Goal: Task Accomplishment & Management: Use online tool/utility

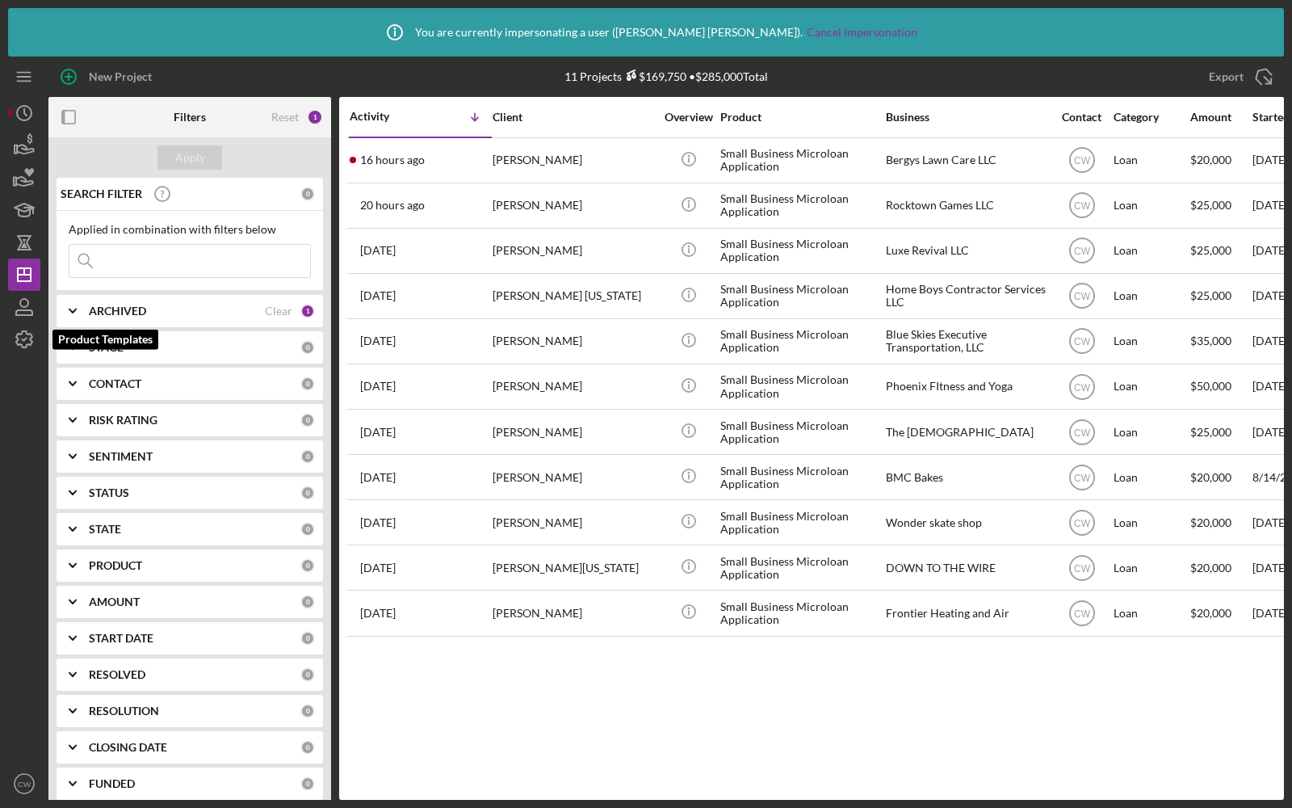
click at [27, 335] on icon "button" at bounding box center [24, 339] width 40 height 40
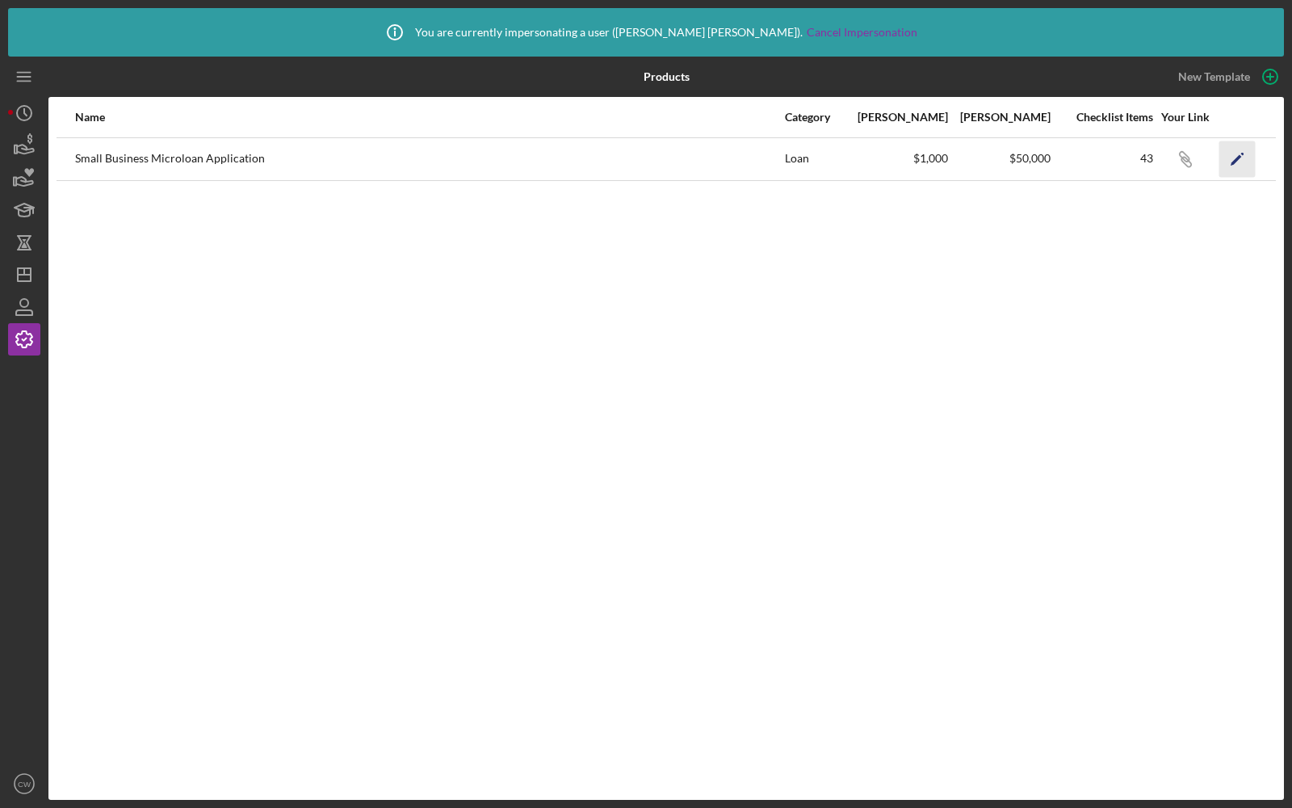
click at [1249, 157] on icon "Icon/Edit" at bounding box center [1237, 159] width 36 height 36
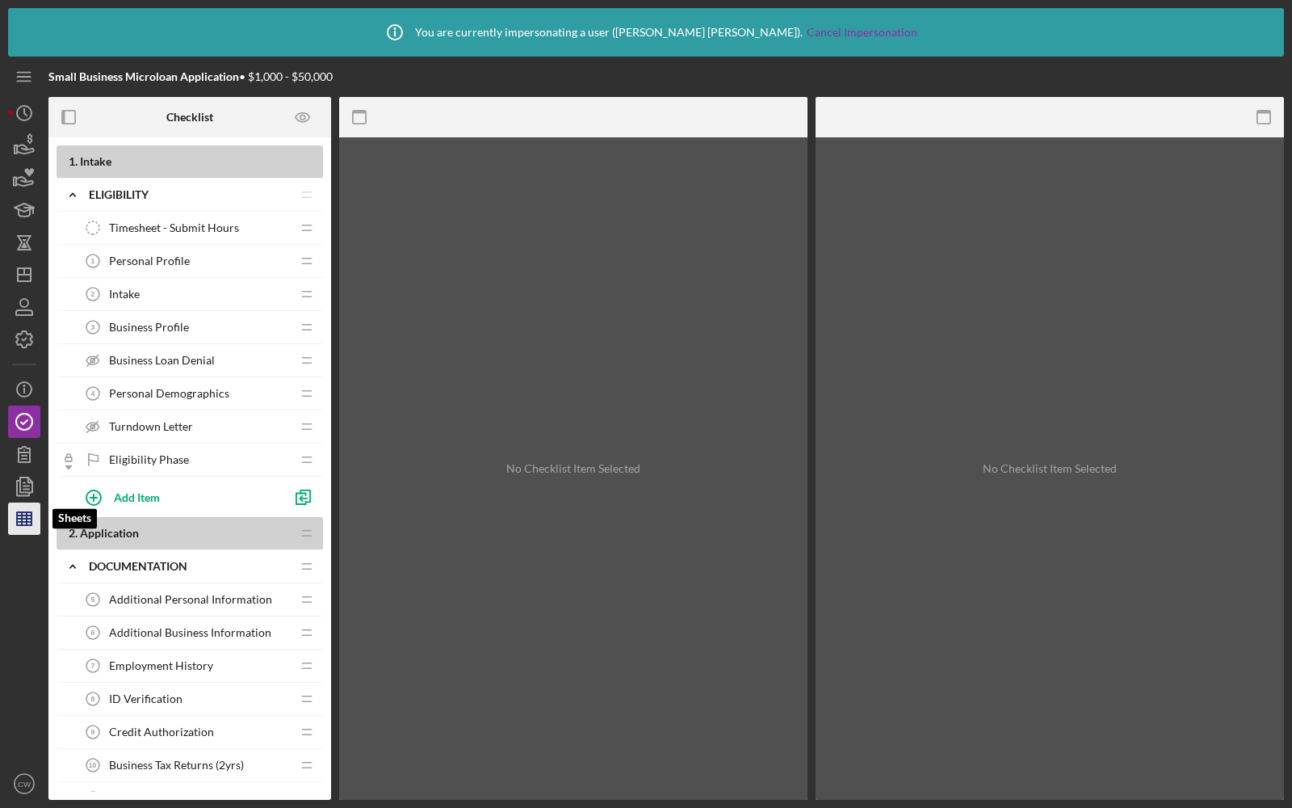
click at [29, 515] on line "button" at bounding box center [24, 515] width 15 height 0
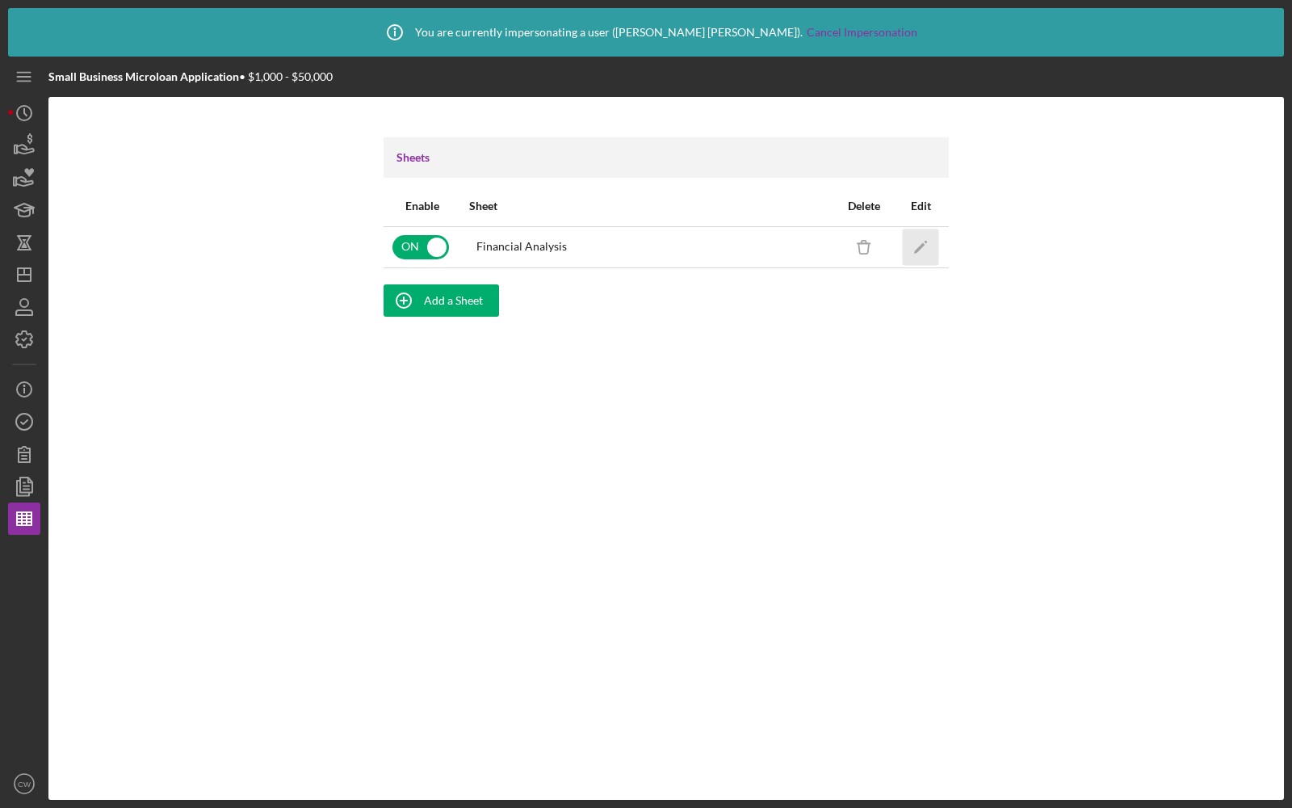
click at [926, 237] on icon "Icon/Edit" at bounding box center [921, 247] width 36 height 36
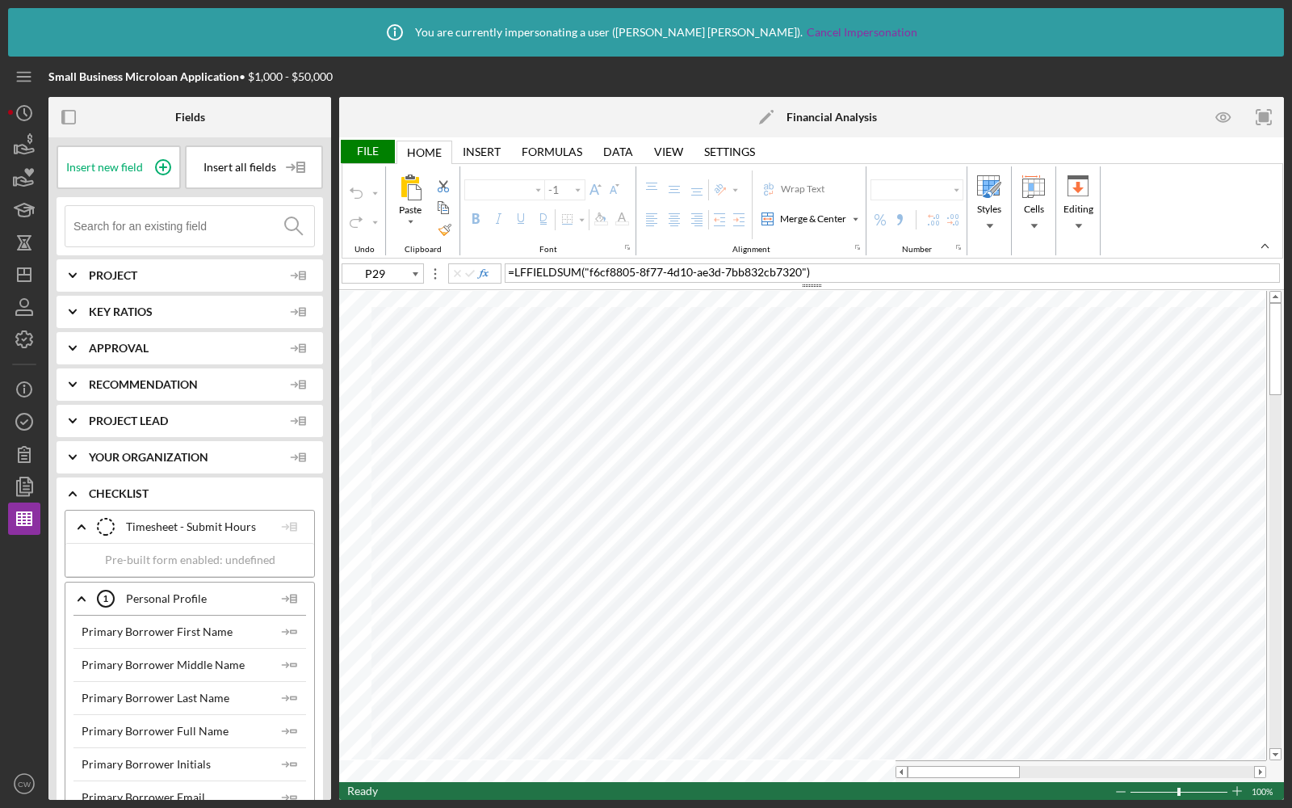
type input "Calibri"
type input "11"
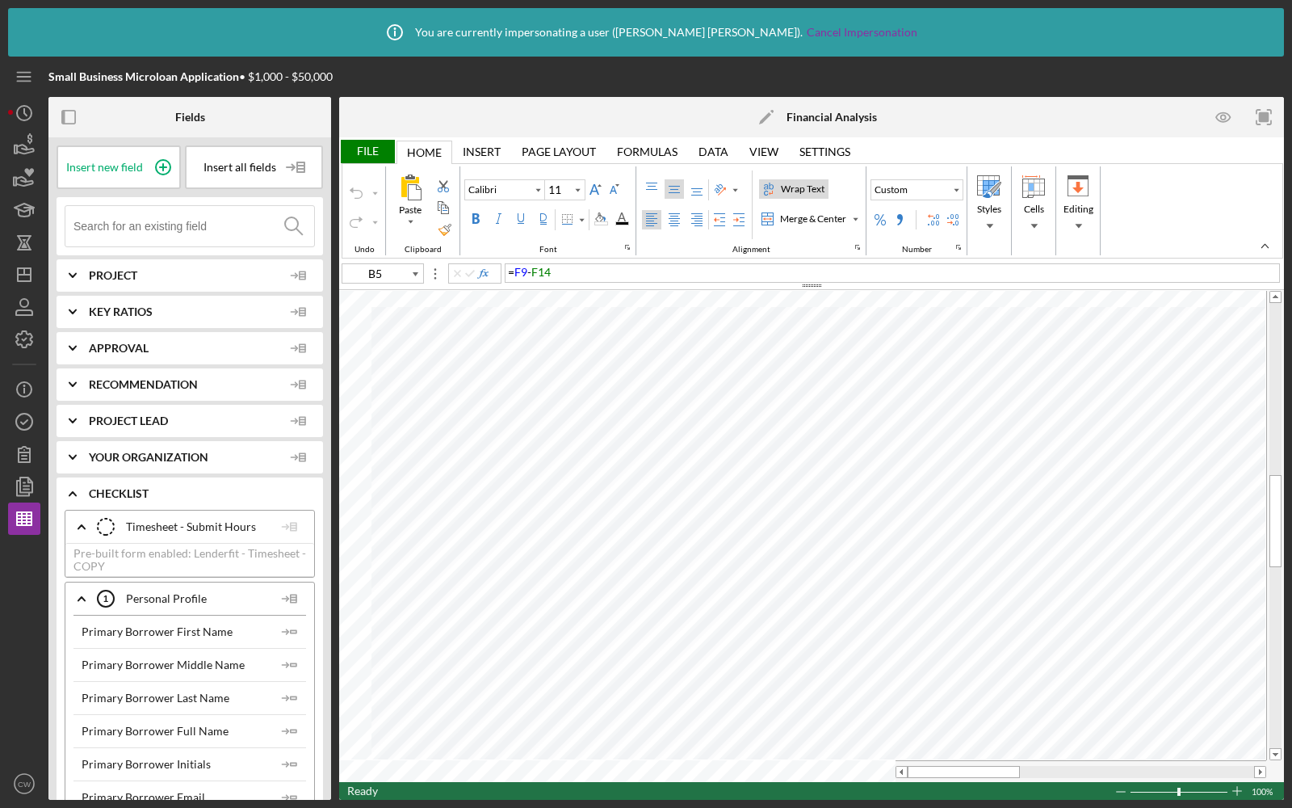
type input "D48"
click at [156, 222] on input at bounding box center [193, 226] width 241 height 40
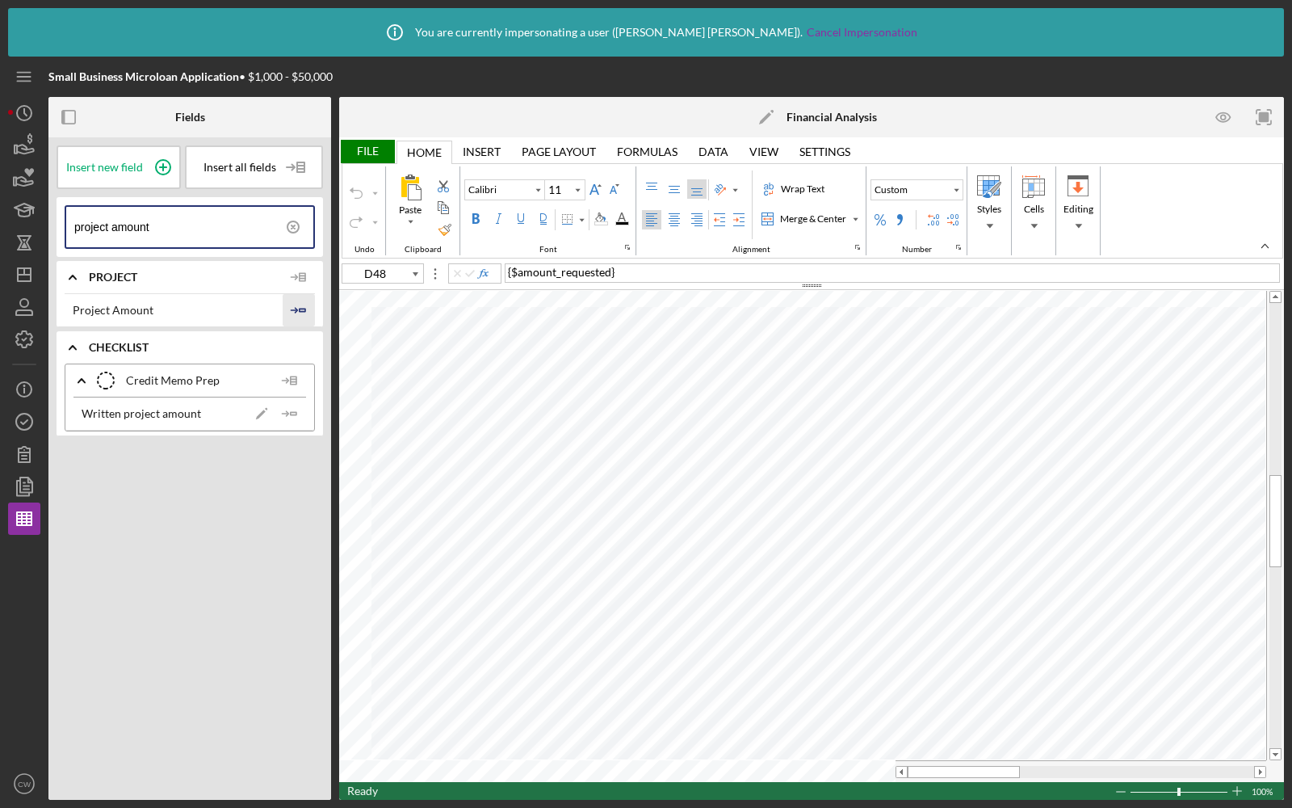
type input "project amount"
click at [296, 311] on polyline "button" at bounding box center [295, 310] width 5 height 5
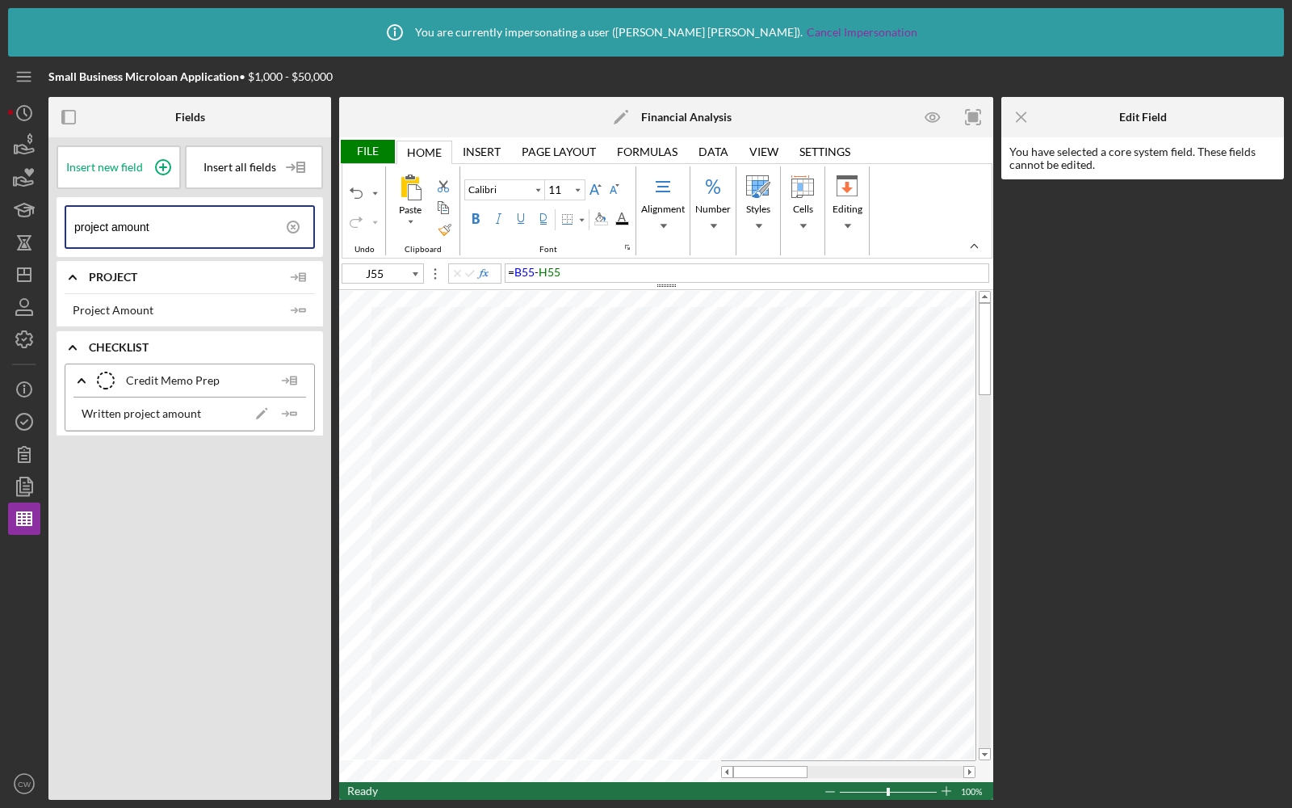
click at [370, 150] on div "File" at bounding box center [367, 151] width 56 height 23
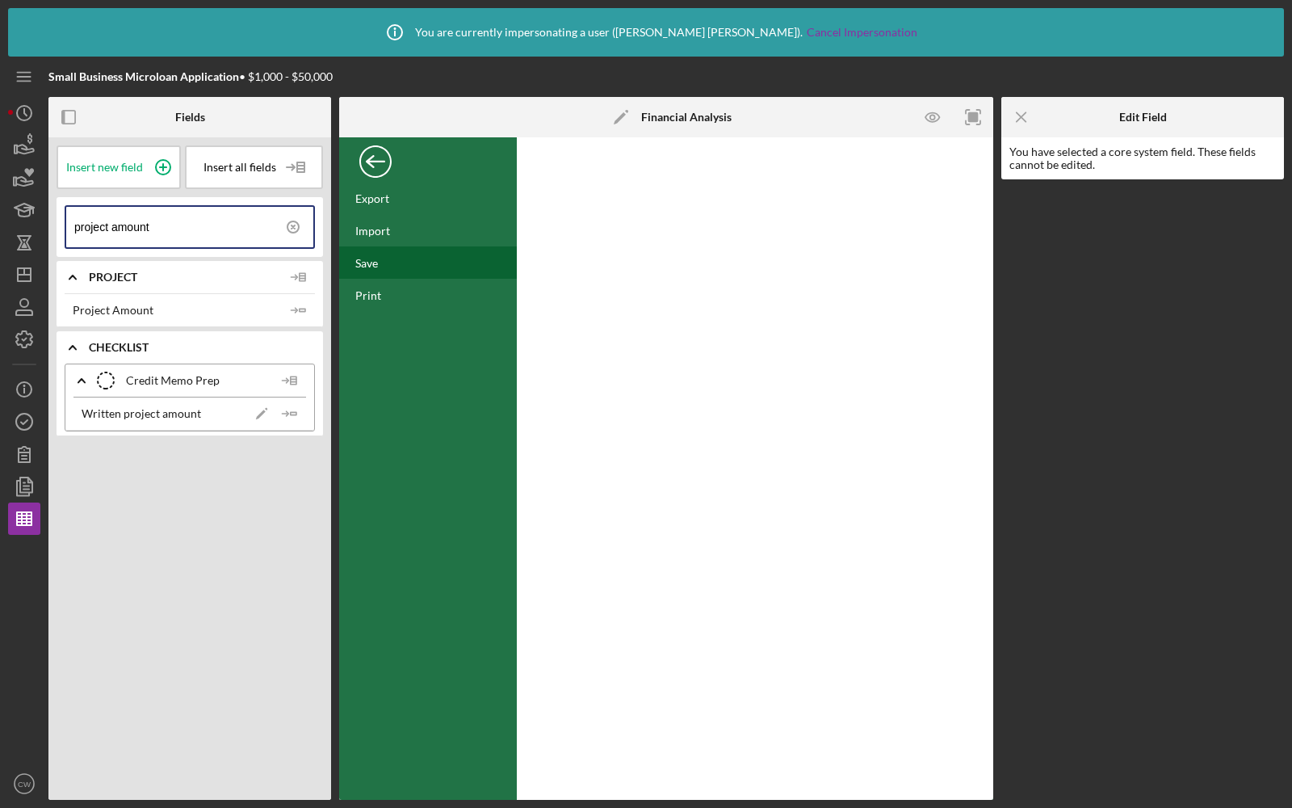
click at [376, 262] on div "Save" at bounding box center [366, 263] width 23 height 14
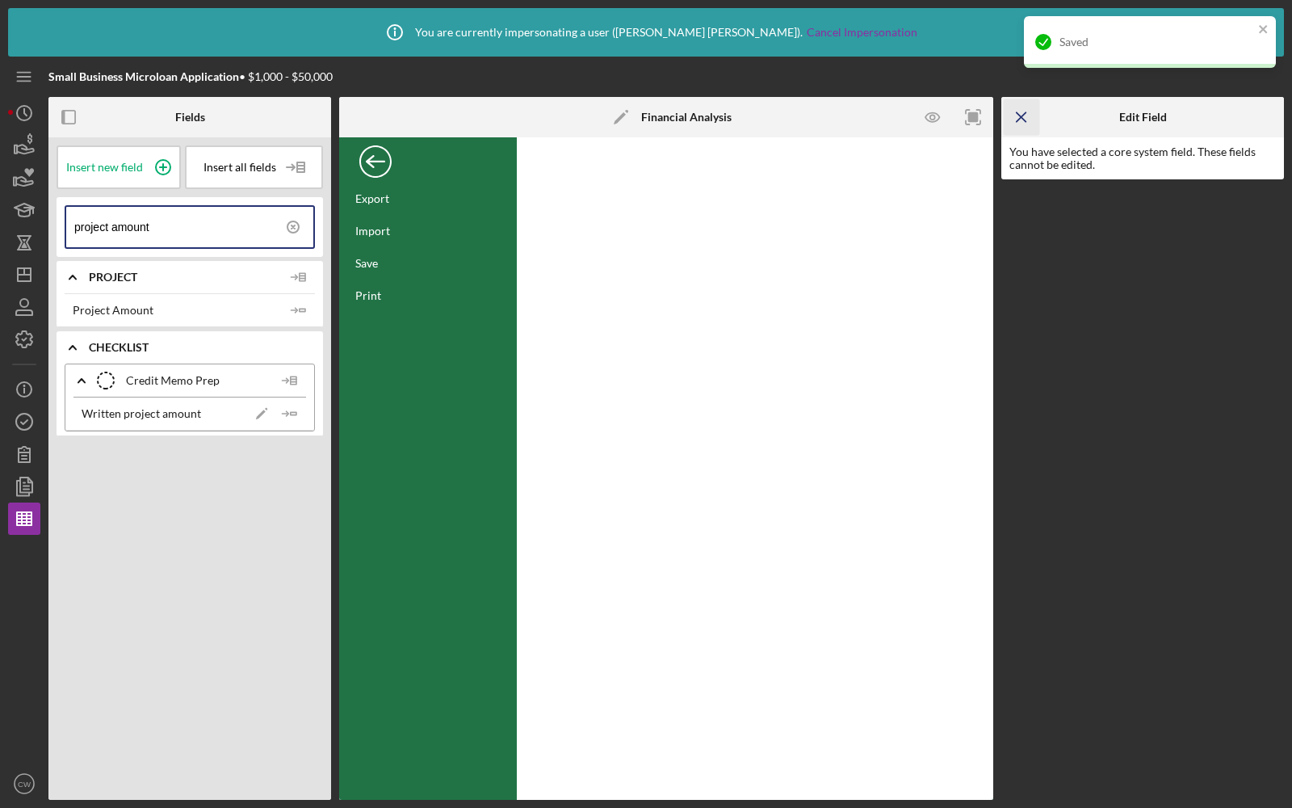
click at [1019, 110] on icon "Icon/Menu Close" at bounding box center [1022, 117] width 36 height 36
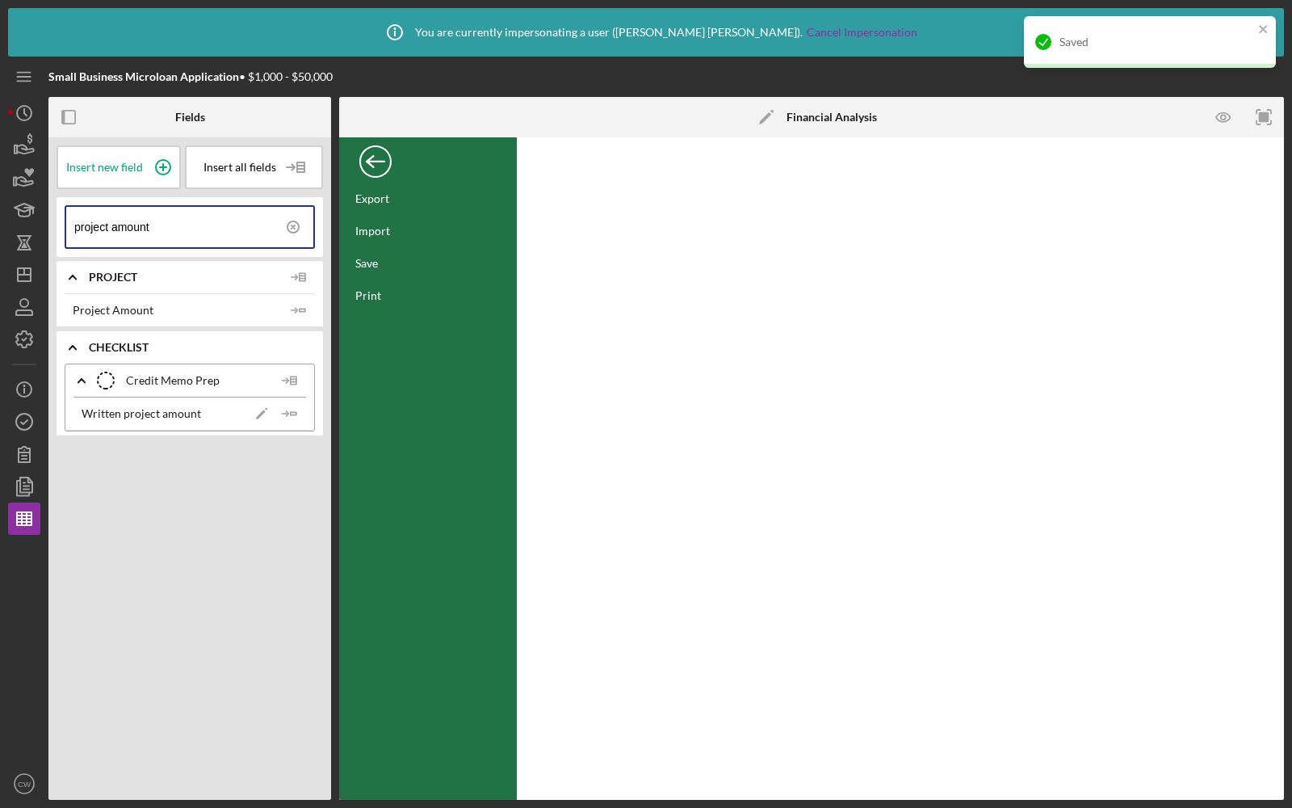
click at [376, 158] on div "Back" at bounding box center [375, 157] width 32 height 32
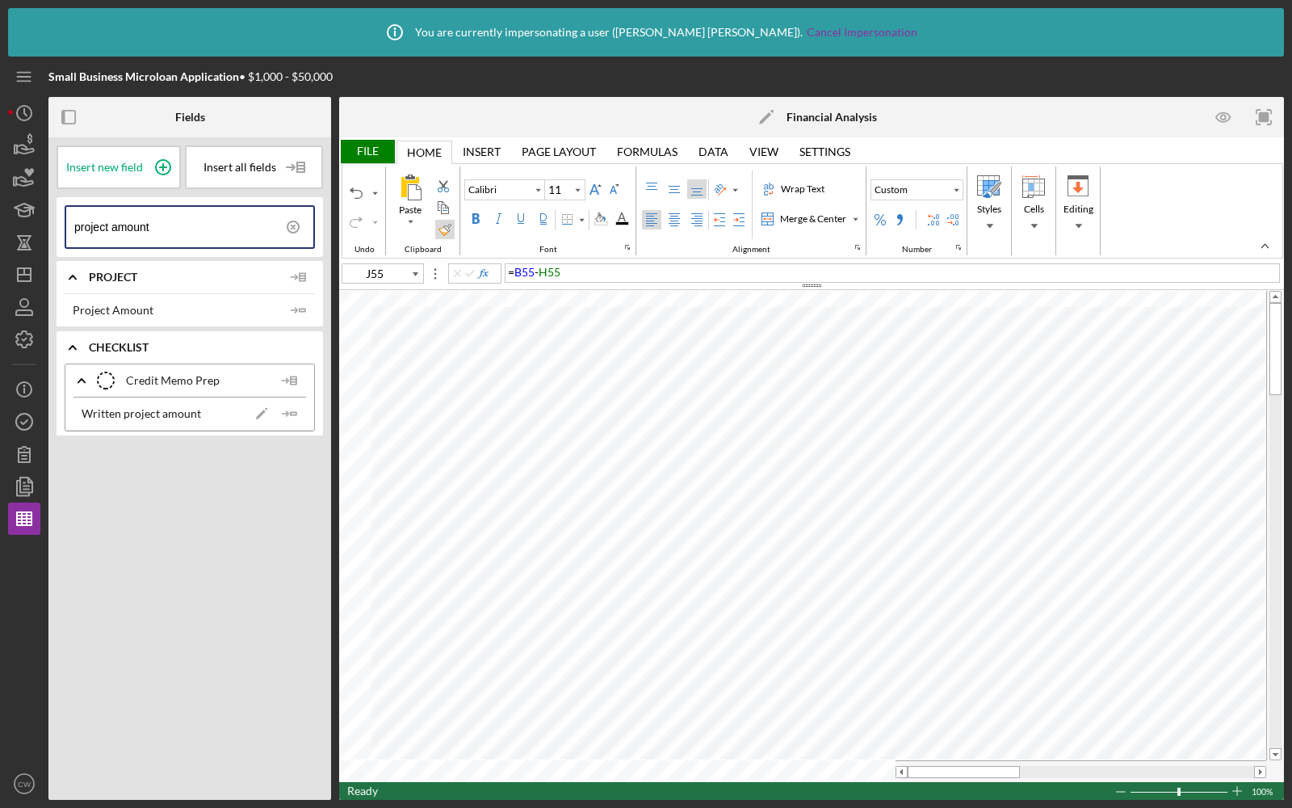
type input "Print_Area"
type input "10"
type input "A9"
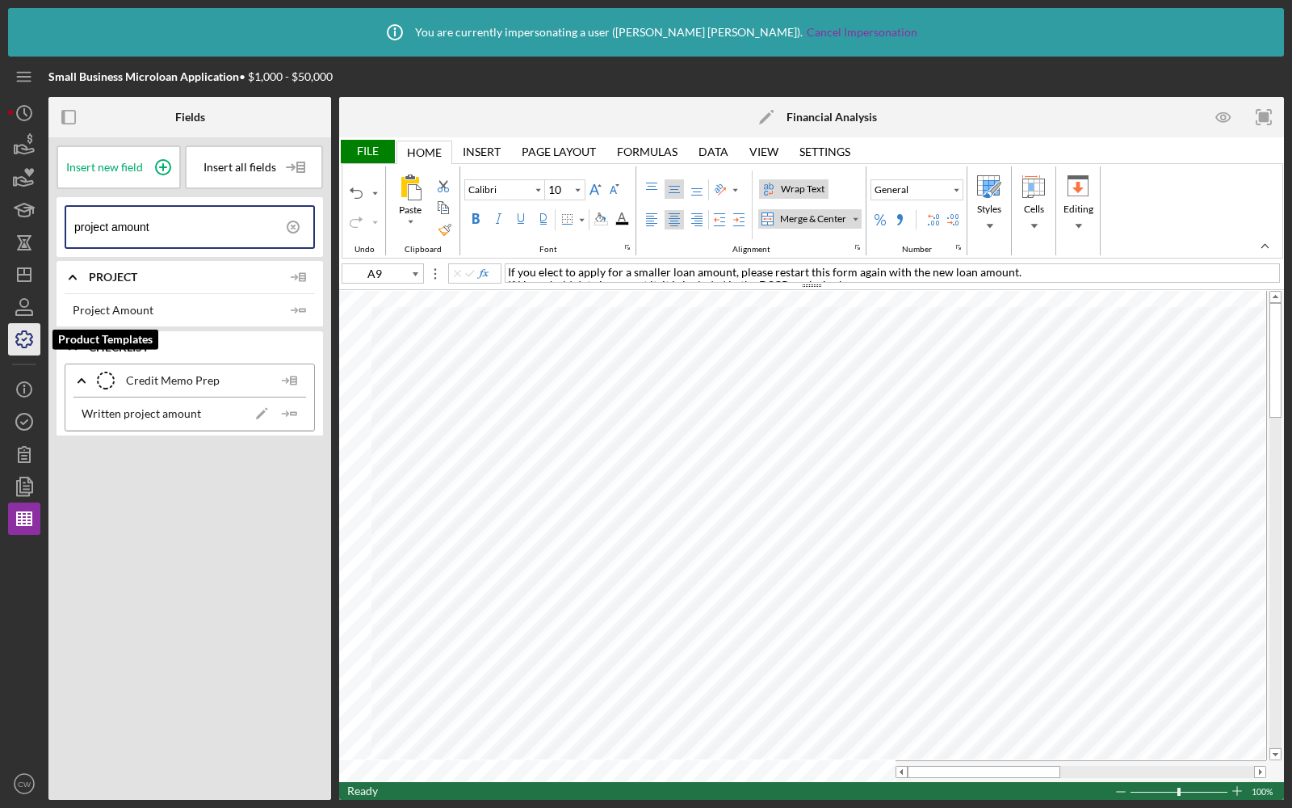
click at [20, 342] on icon "button" at bounding box center [24, 339] width 40 height 40
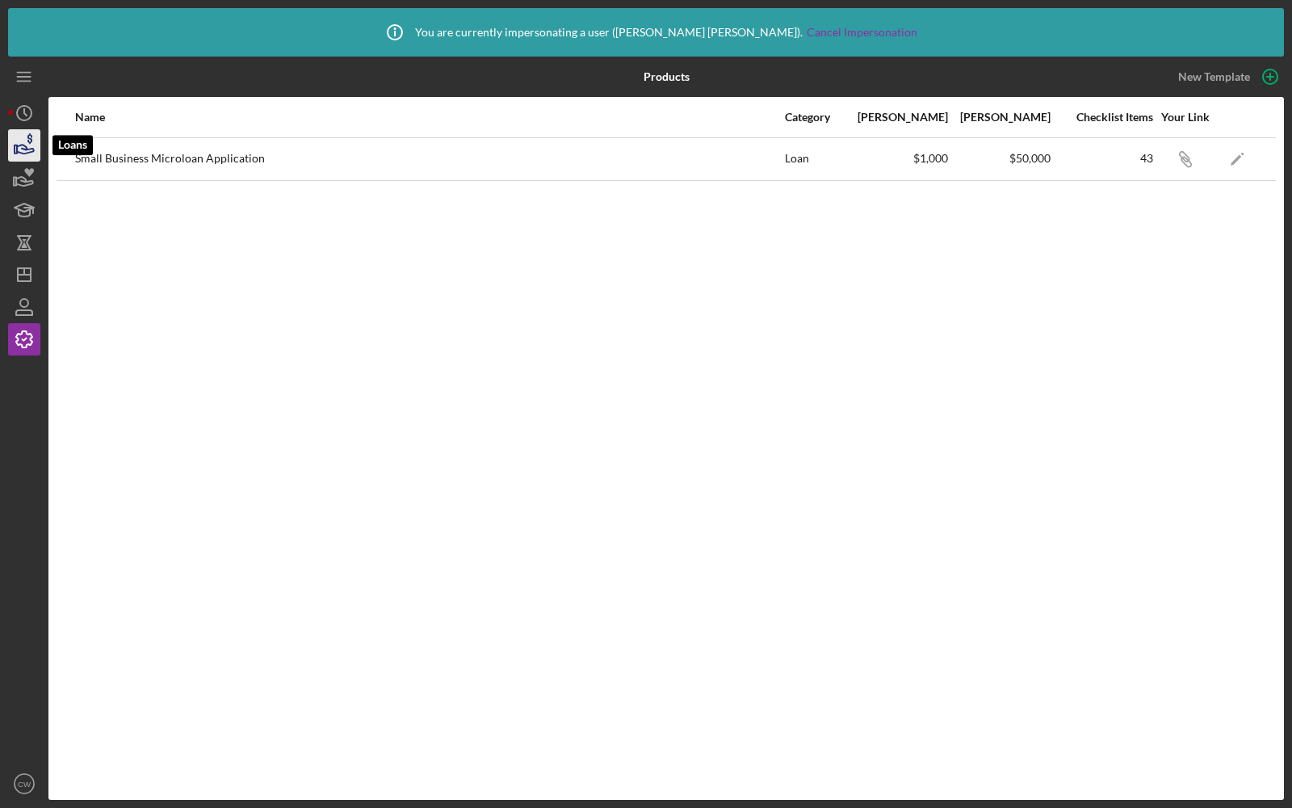
click at [35, 141] on icon "button" at bounding box center [24, 145] width 40 height 40
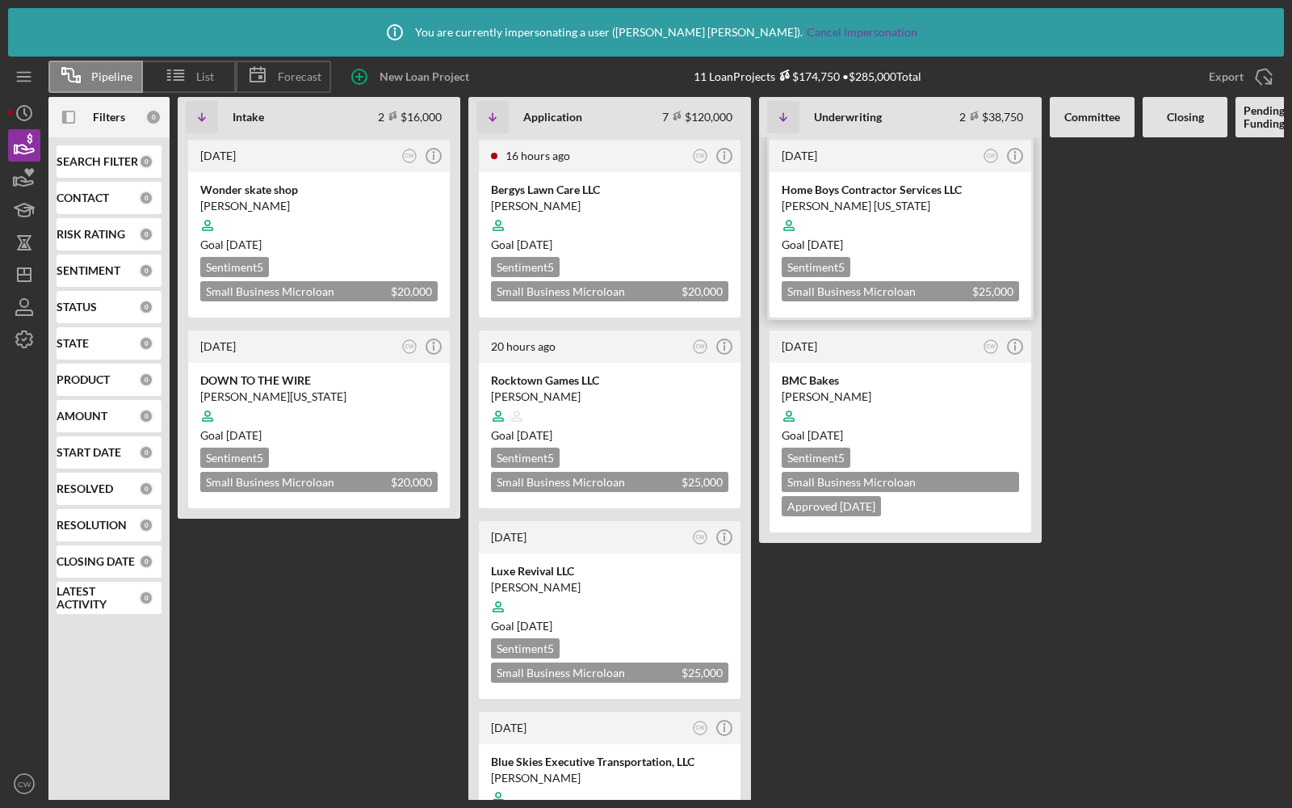
click at [896, 211] on div at bounding box center [900, 225] width 237 height 31
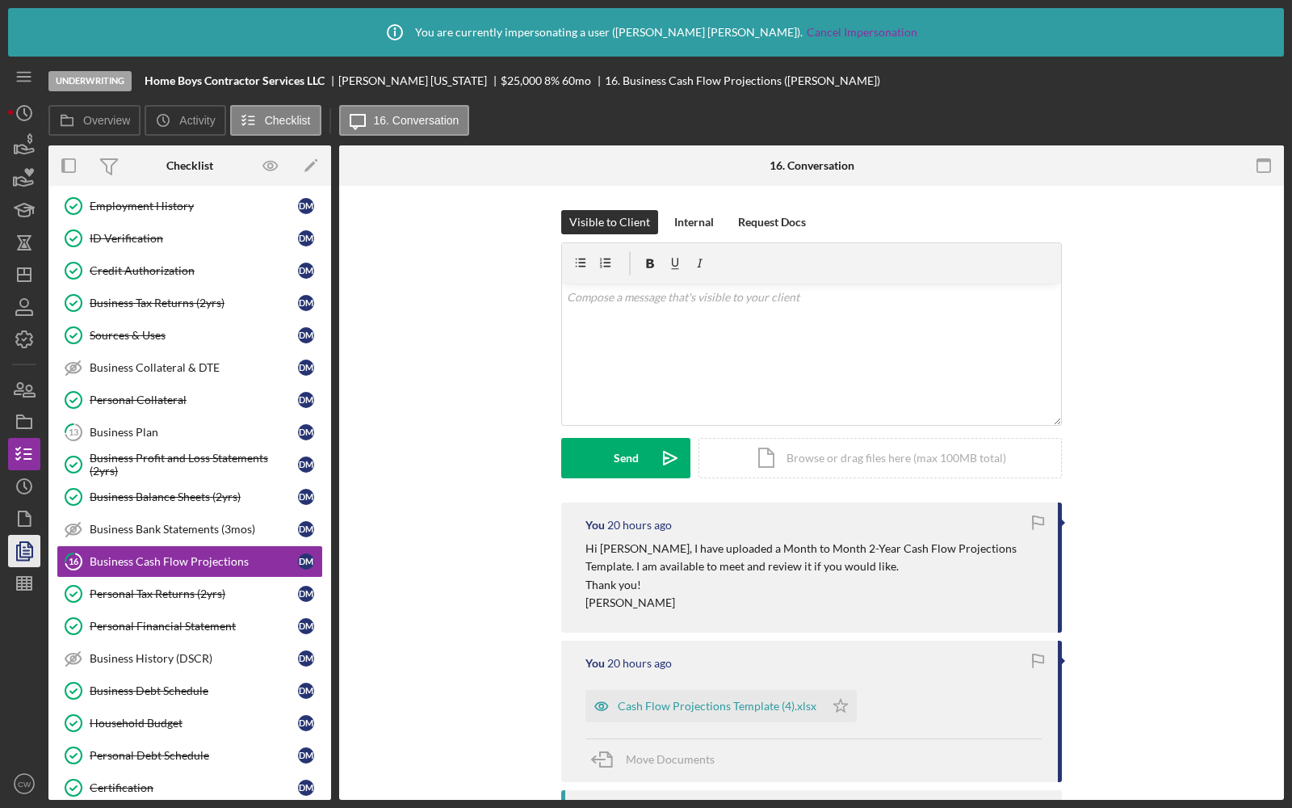
scroll to position [195, 0]
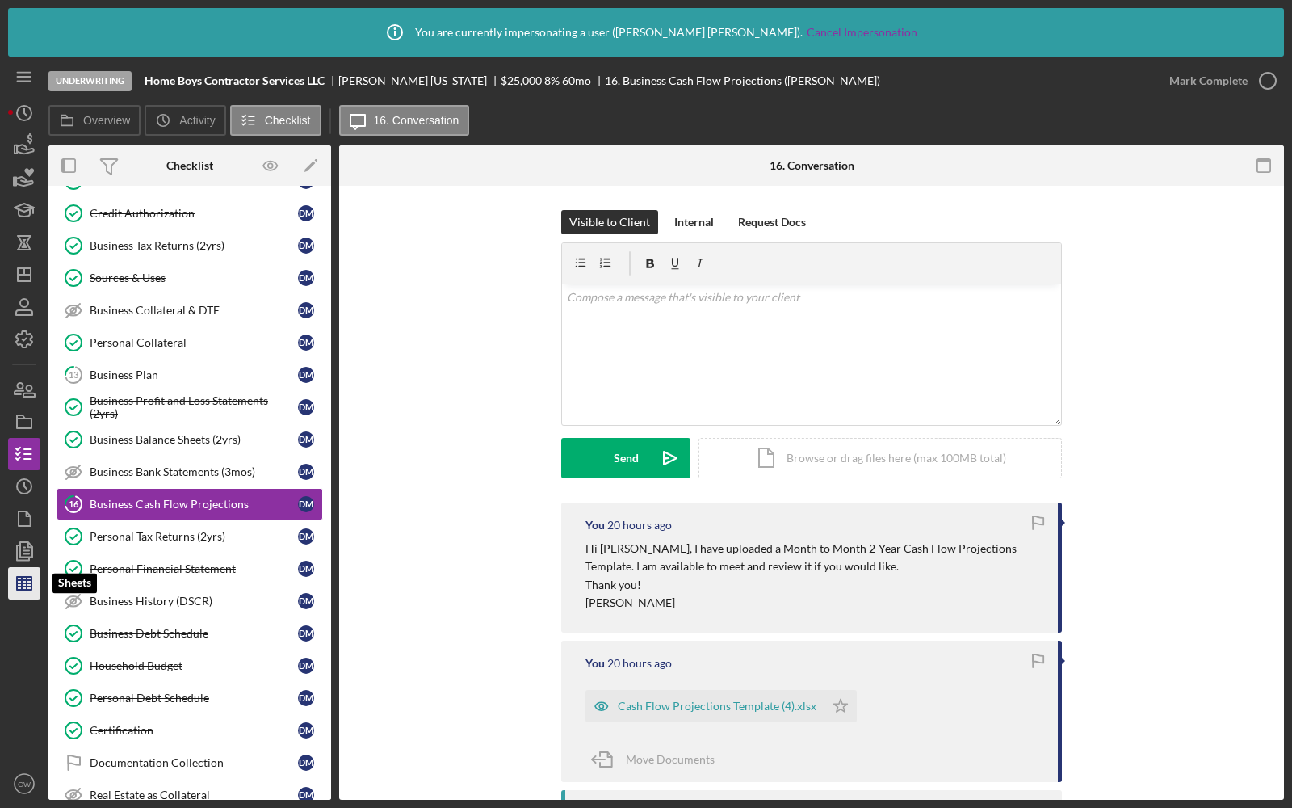
click at [22, 586] on line "button" at bounding box center [22, 583] width 0 height 13
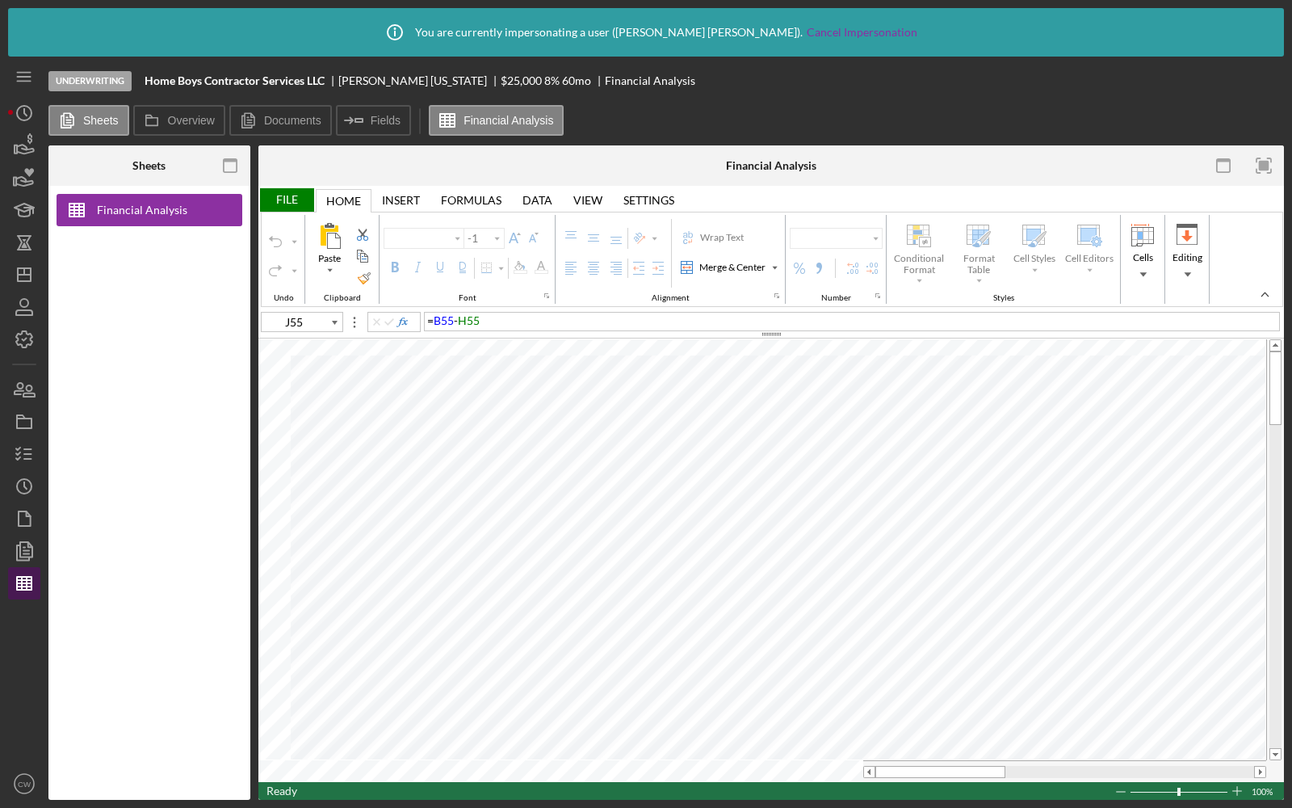
type input "Calibri"
type input "11"
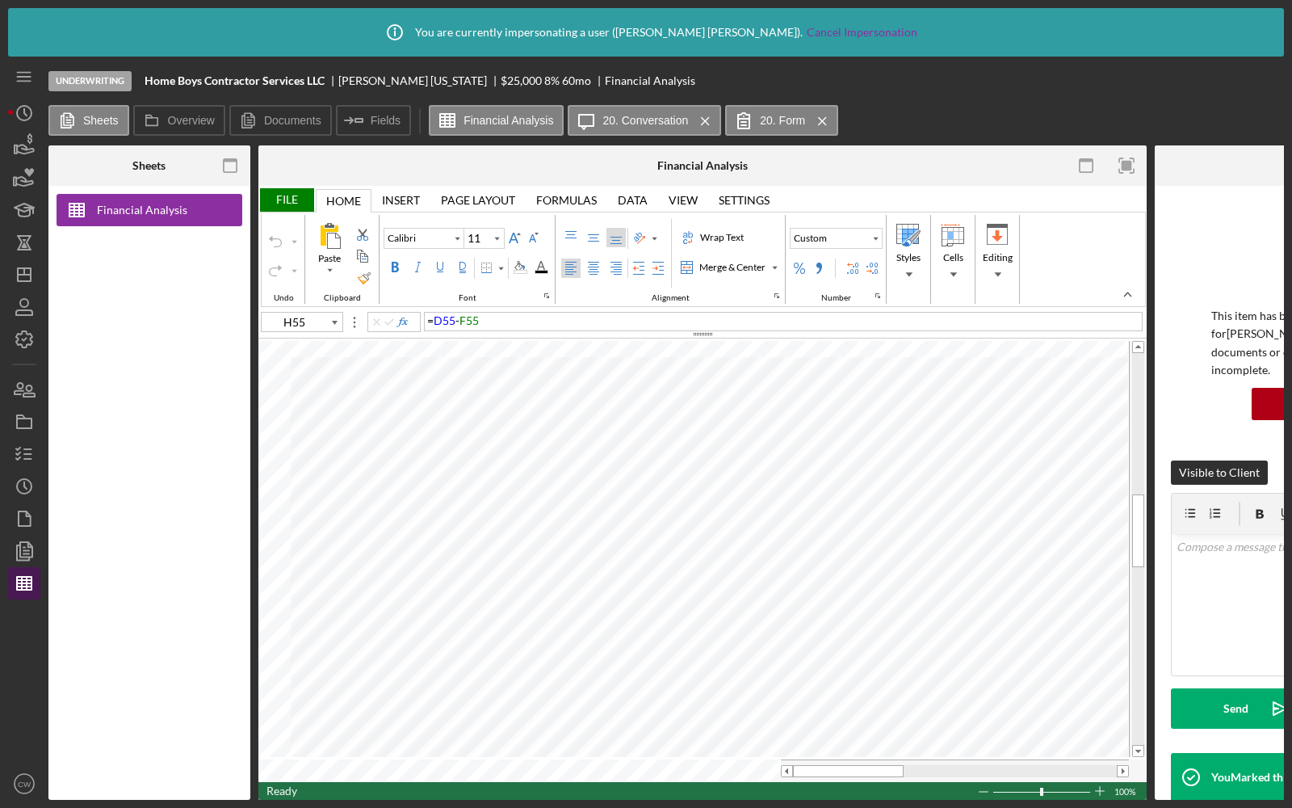
type input "F55"
click at [28, 338] on icon "button" at bounding box center [24, 339] width 40 height 40
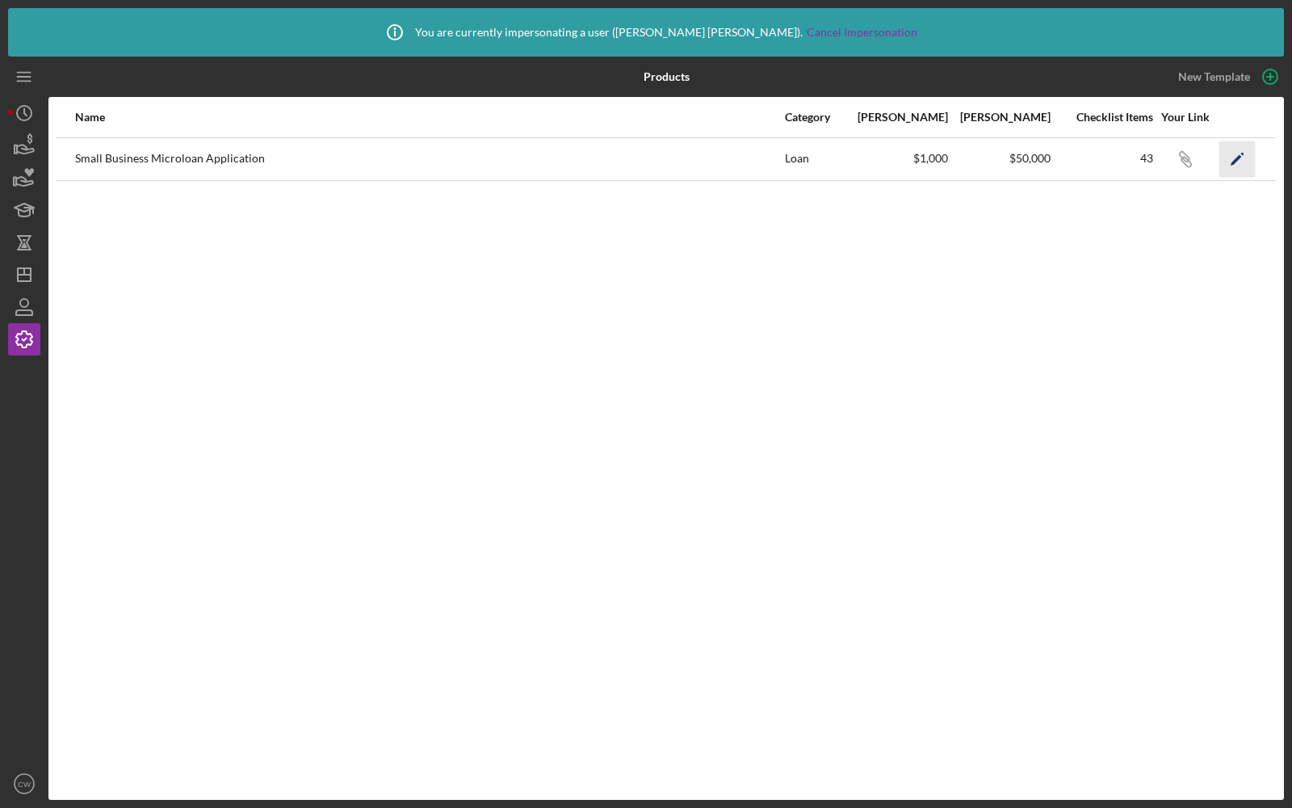
click at [1246, 153] on icon "Icon/Edit" at bounding box center [1237, 159] width 36 height 36
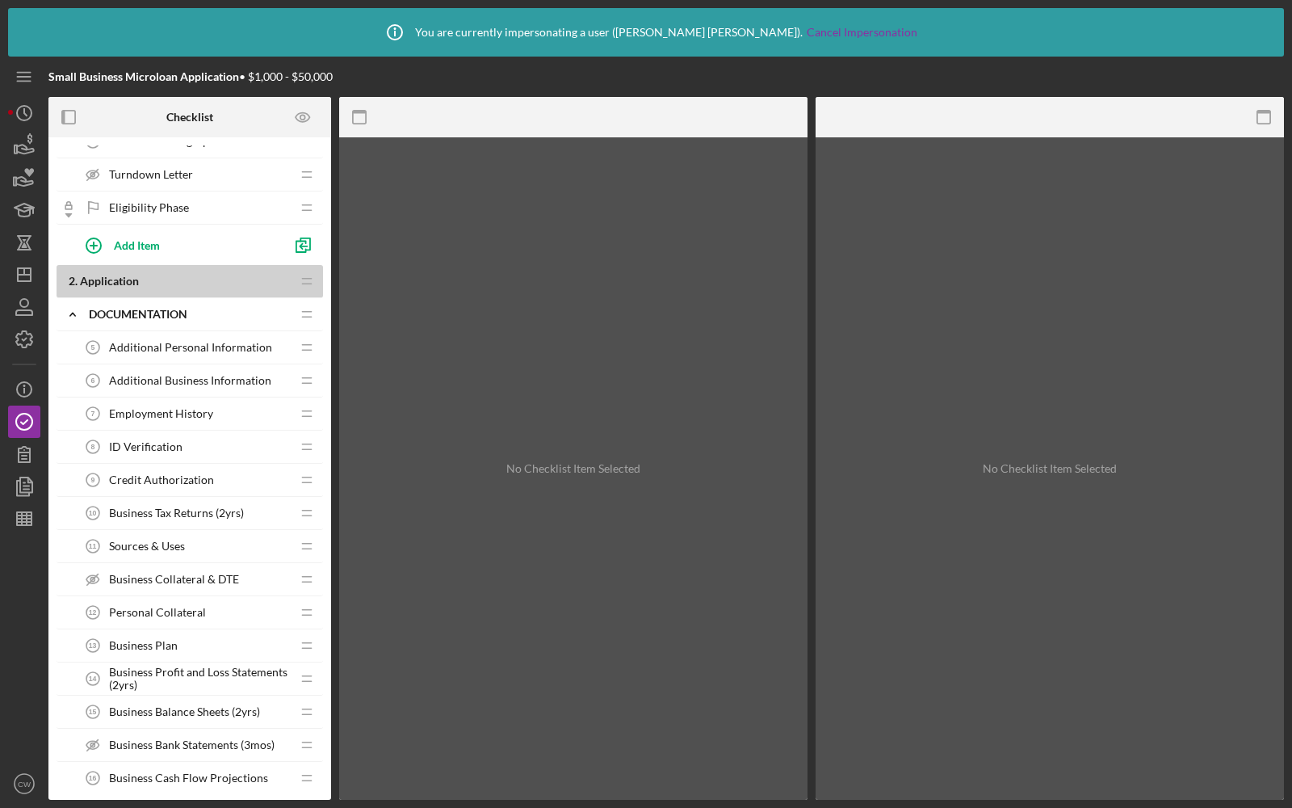
scroll to position [659, 0]
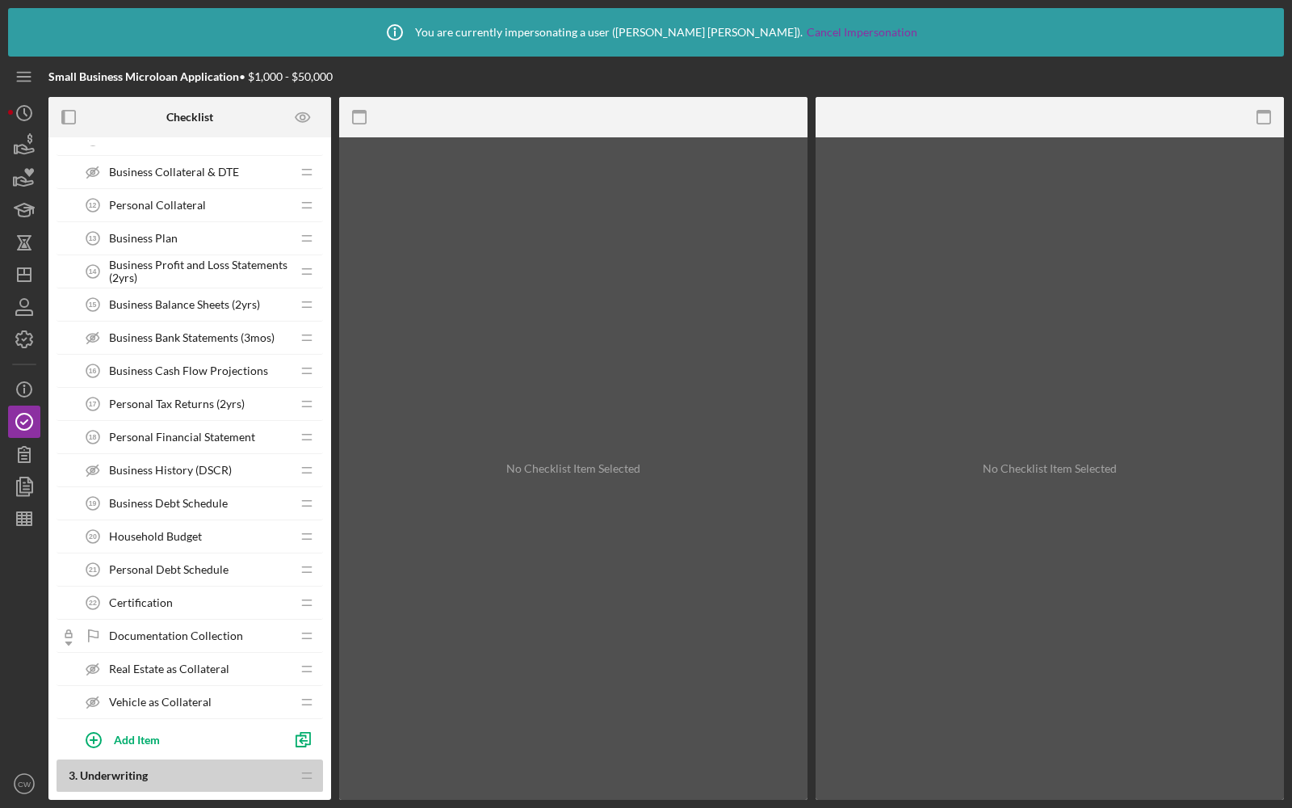
click at [140, 563] on span "Personal Debt Schedule" at bounding box center [169, 569] width 120 height 13
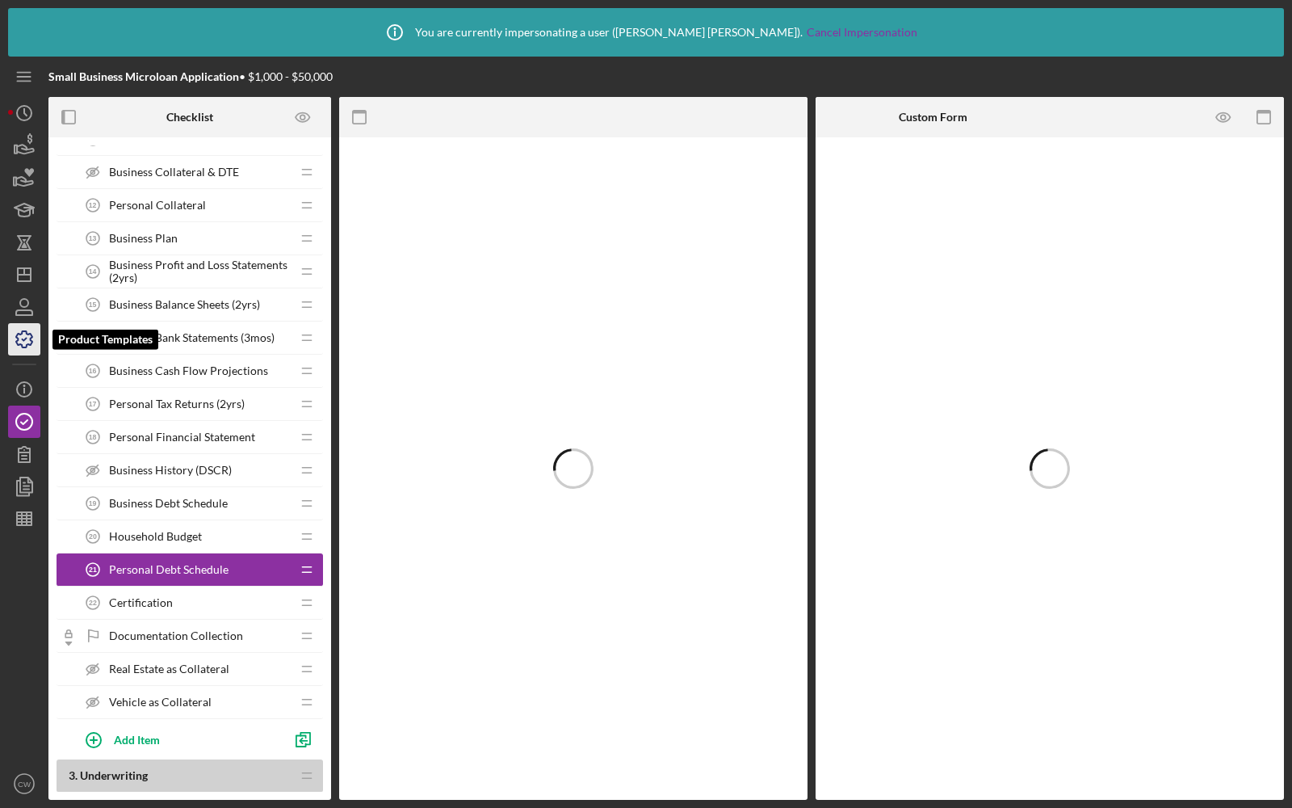
click at [27, 335] on icon "button" at bounding box center [24, 339] width 40 height 40
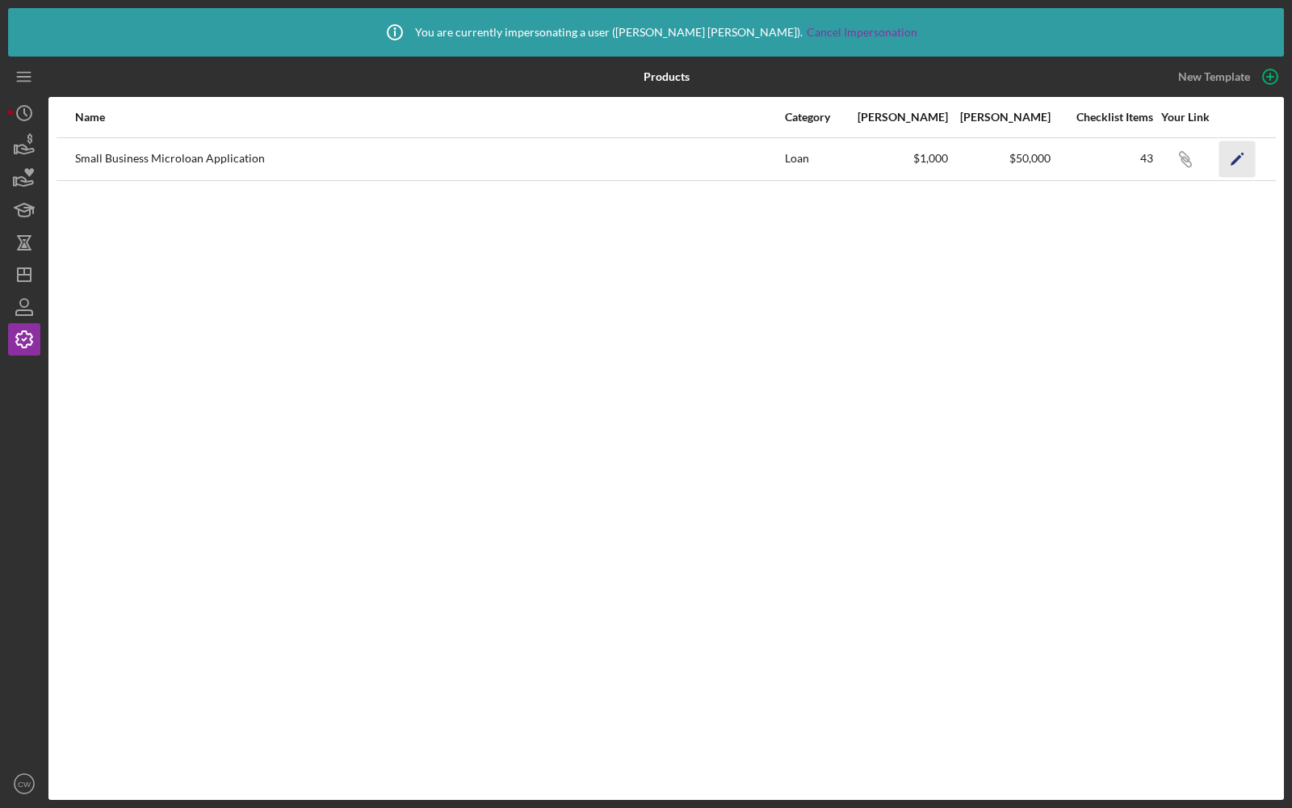
click at [1236, 156] on icon "Icon/Edit" at bounding box center [1237, 159] width 36 height 36
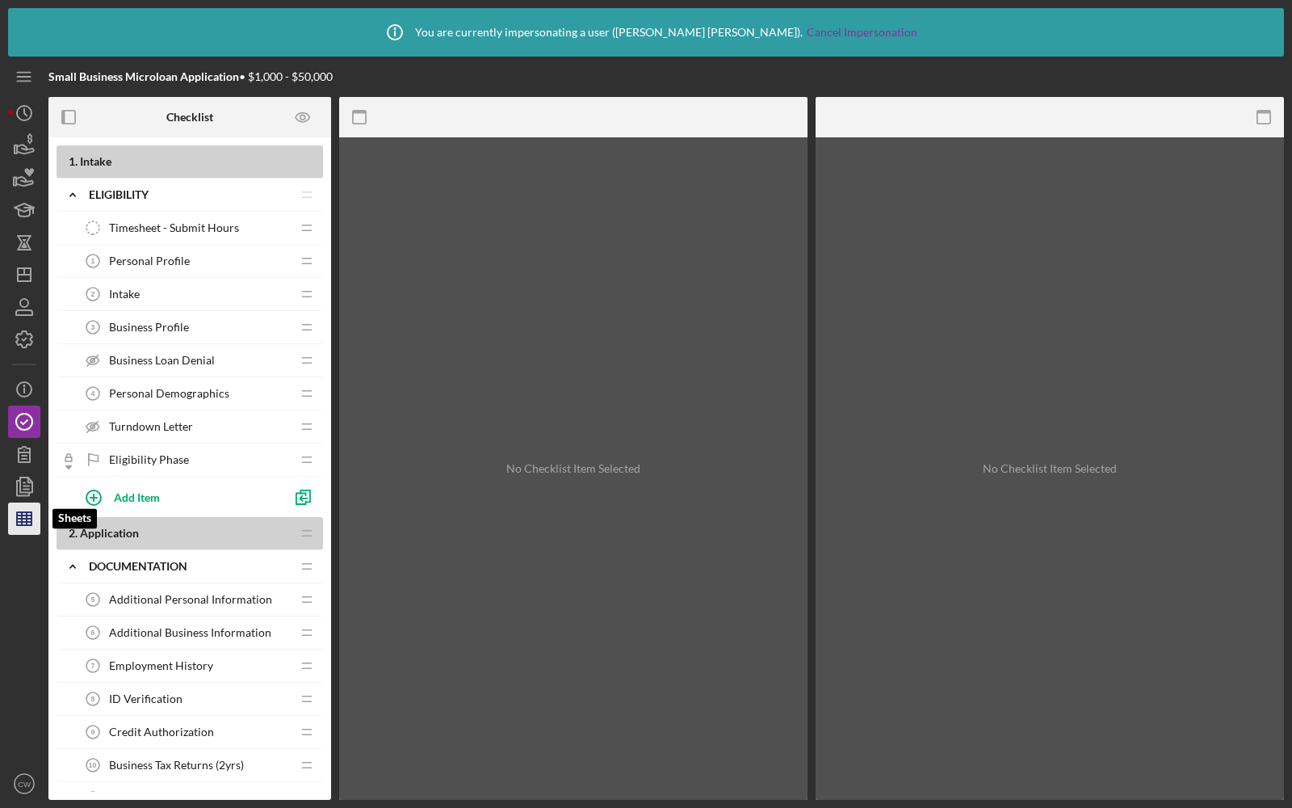
click at [23, 513] on icon "button" at bounding box center [24, 518] width 40 height 40
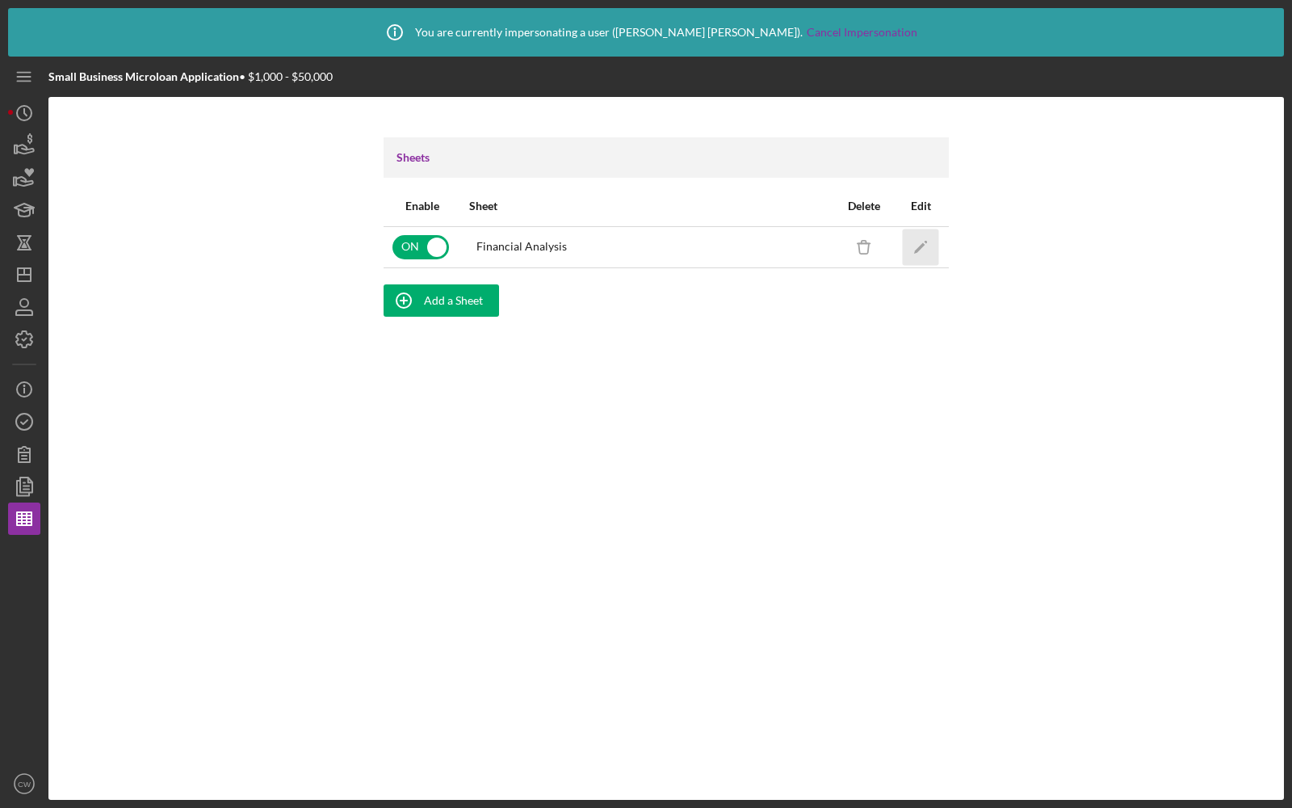
click at [928, 254] on icon "Icon/Edit" at bounding box center [921, 247] width 36 height 36
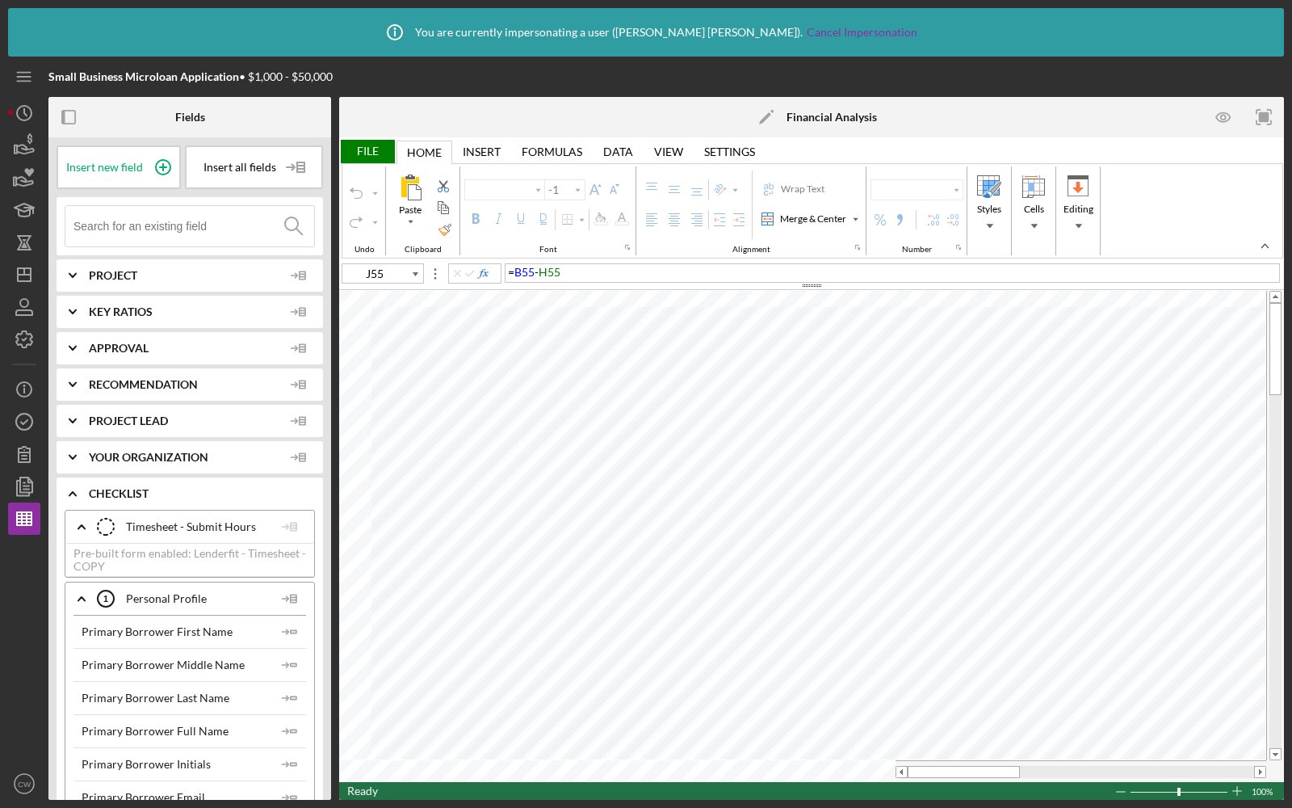
type input "Calibri"
type input "11"
type input "Print_Area"
type input "10"
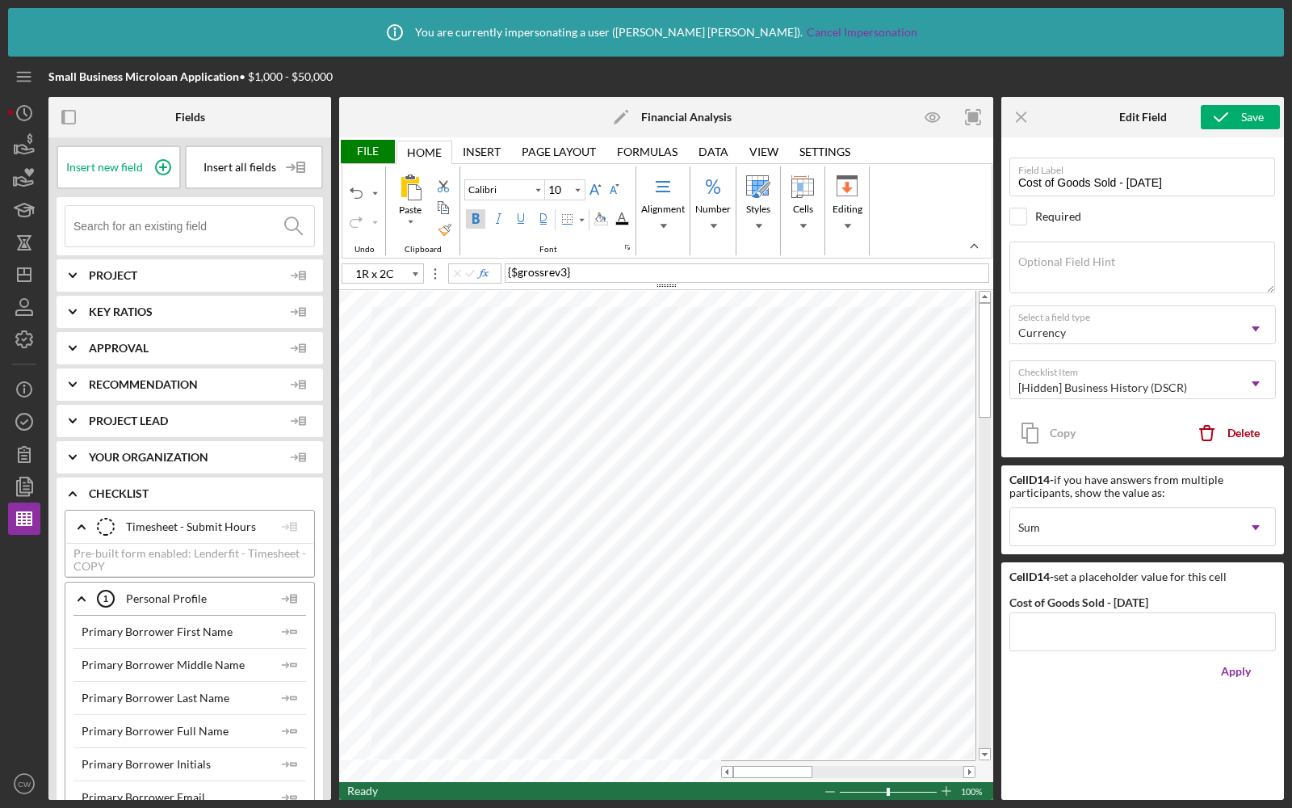
type input "D15"
type input "F15"
type input "I15"
click at [368, 154] on div "File" at bounding box center [367, 151] width 56 height 23
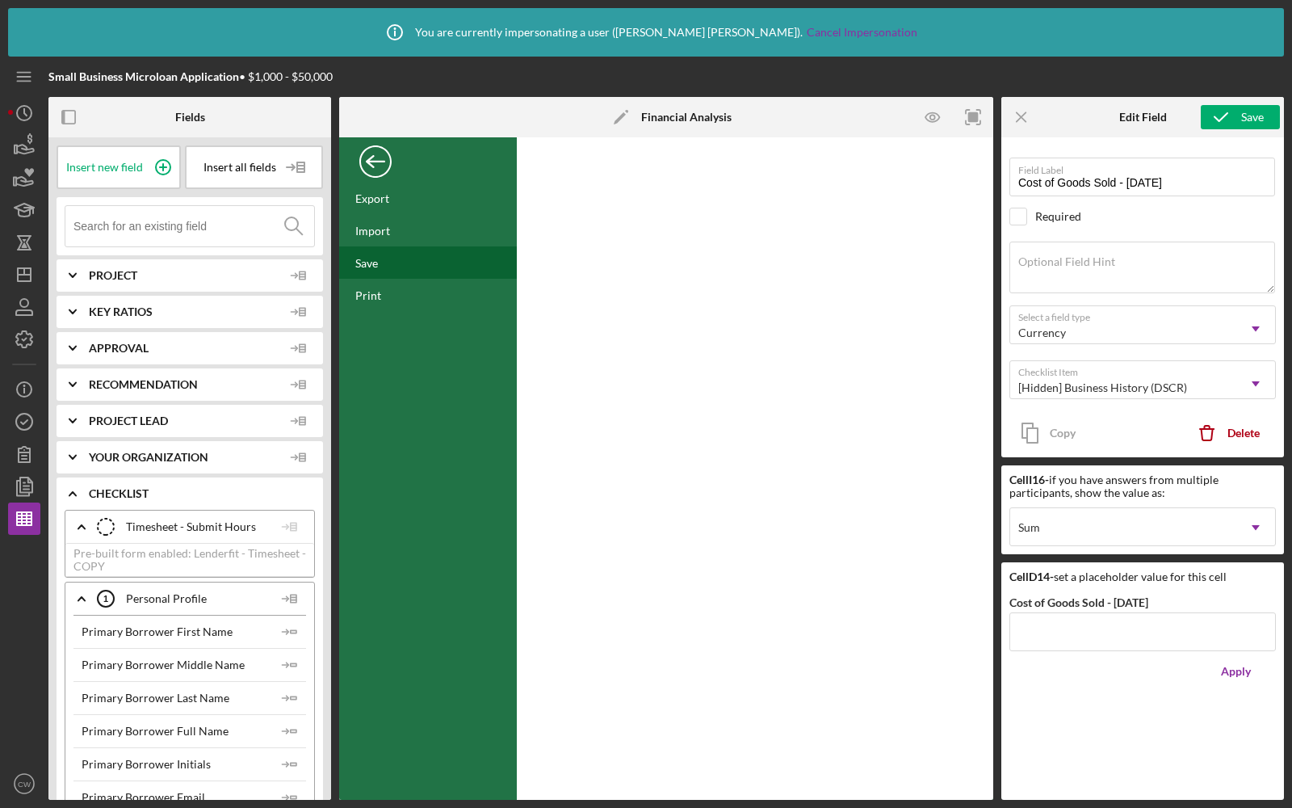
click at [371, 262] on div "Save" at bounding box center [366, 263] width 23 height 14
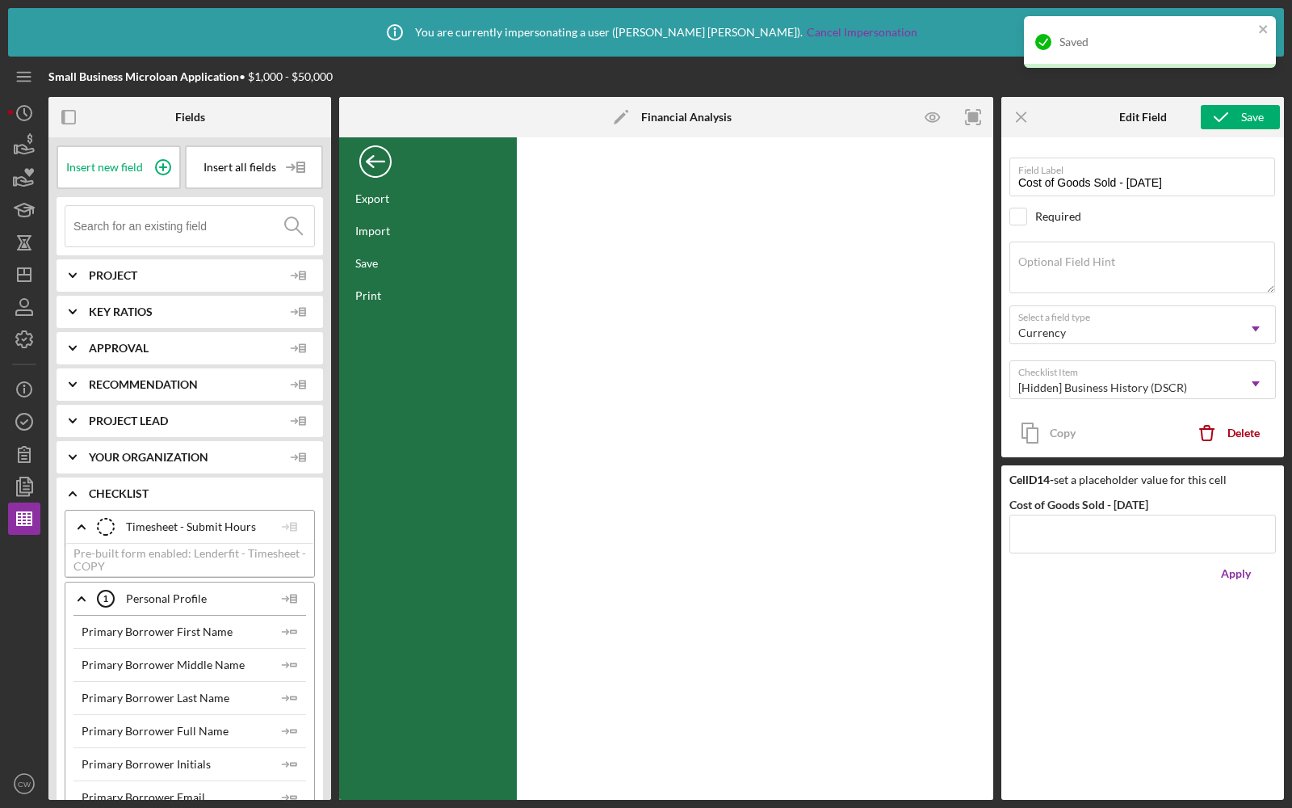
click at [380, 158] on div "Back" at bounding box center [375, 157] width 32 height 32
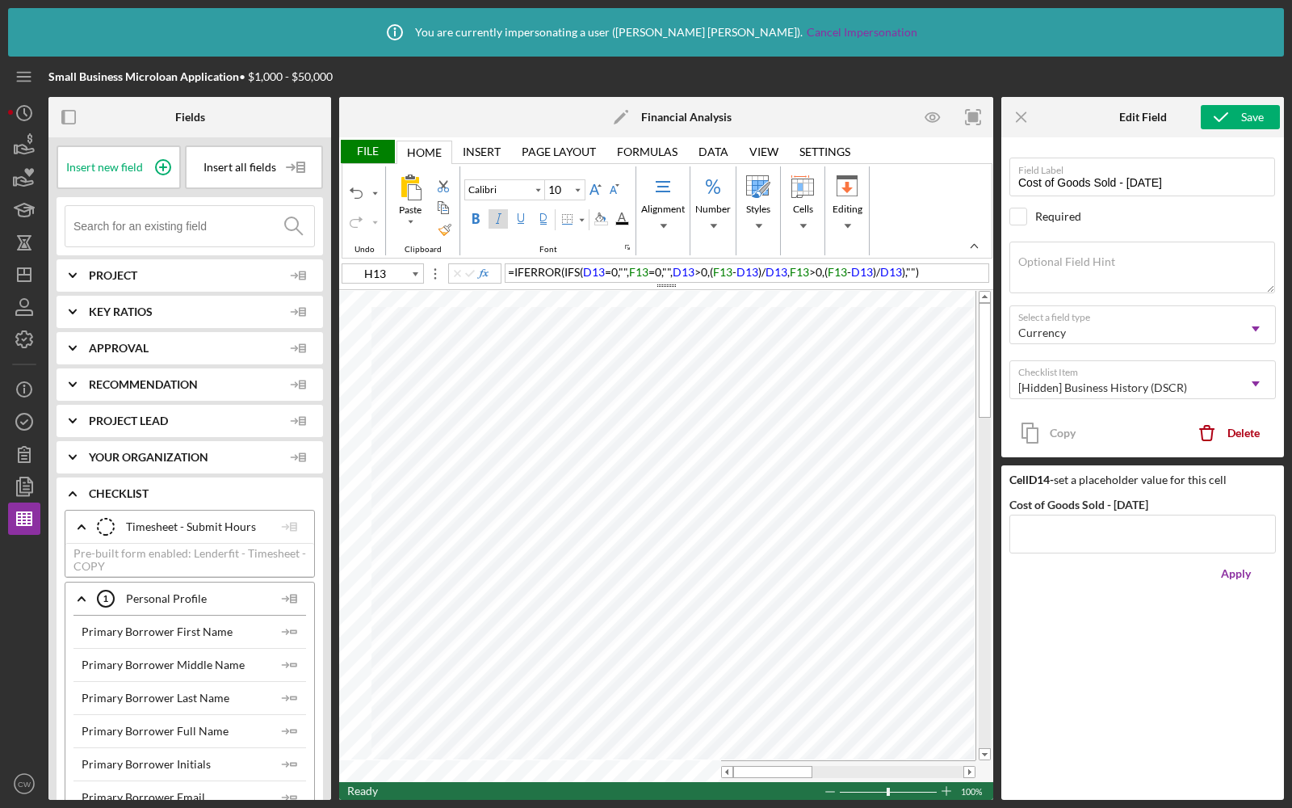
type input "J55"
type input "11"
type input "A1"
type input "12"
type input "H33"
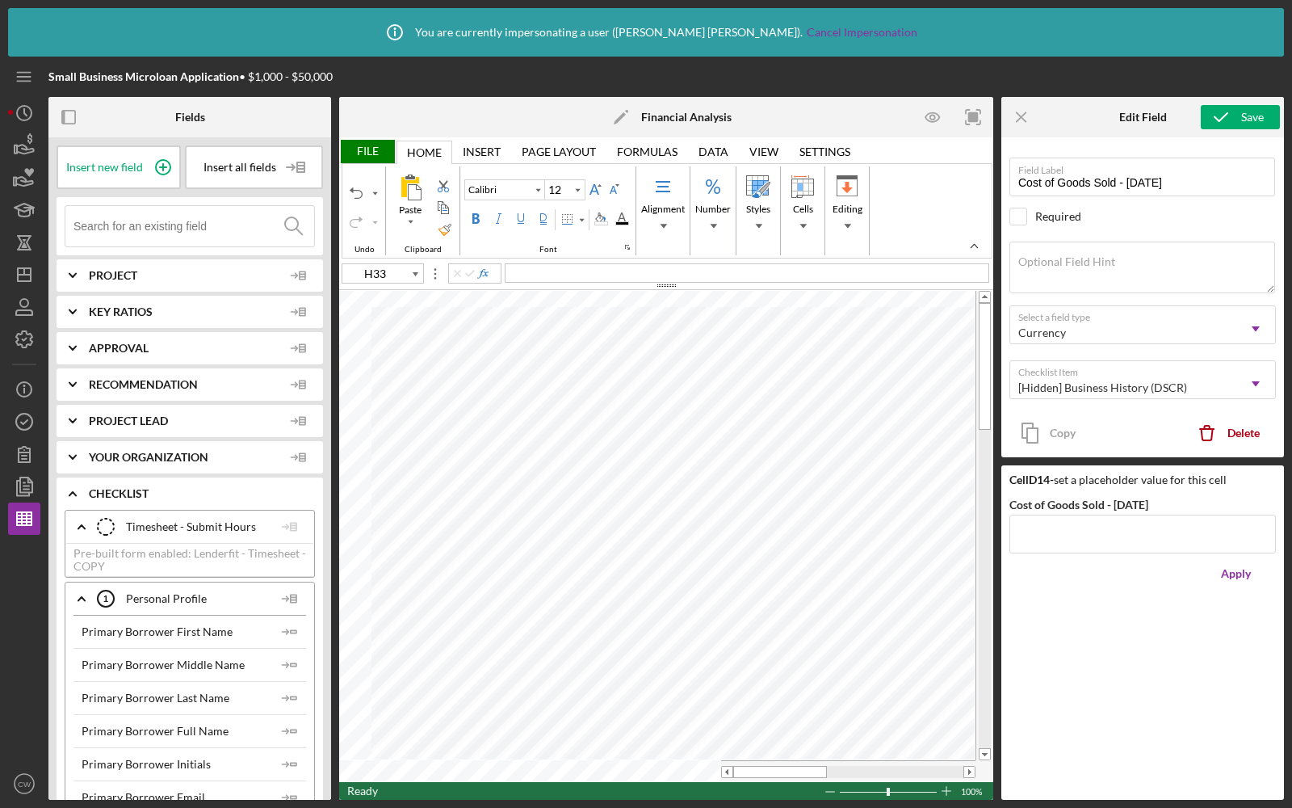
type input "10"
type input "A2"
type input "Lato"
type input "10.5"
type input "H33"
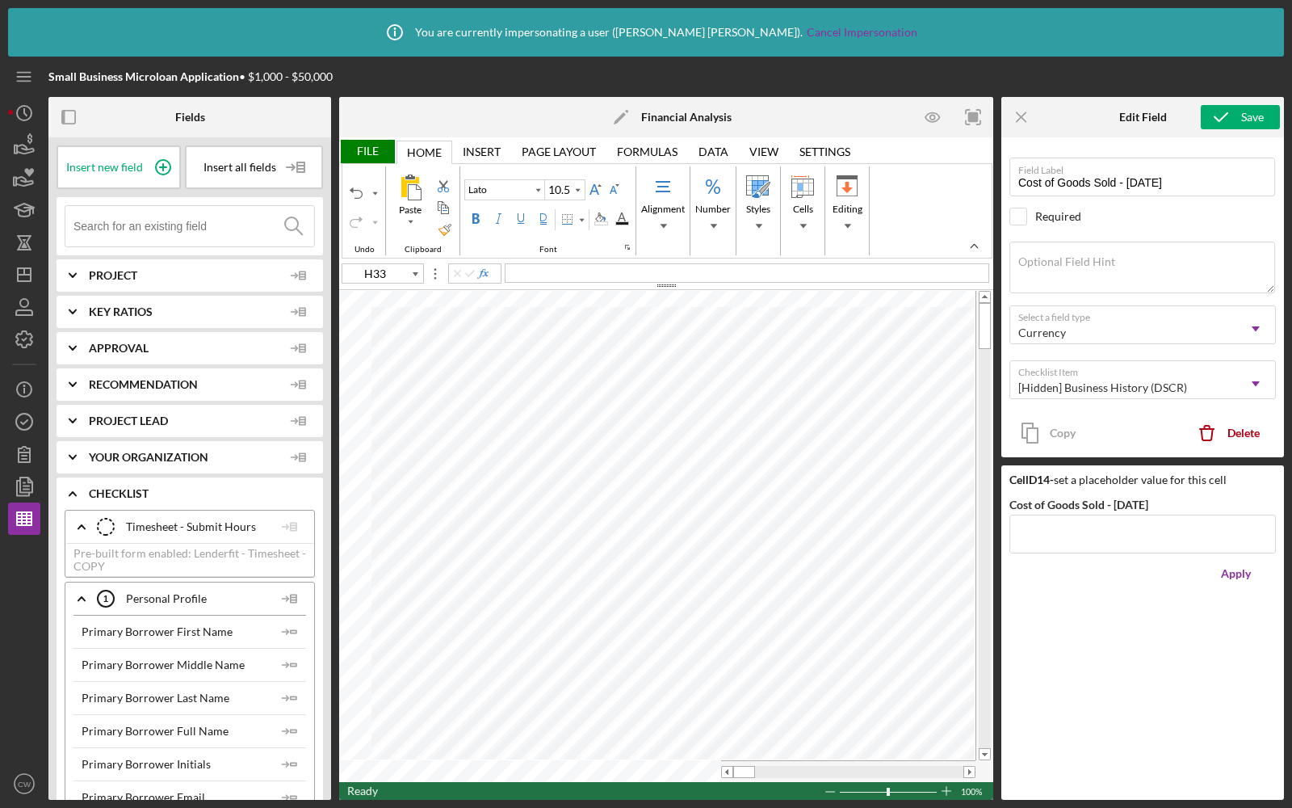
type input "Calibri"
type input "10"
type input "A1"
type input "12"
type input "J55"
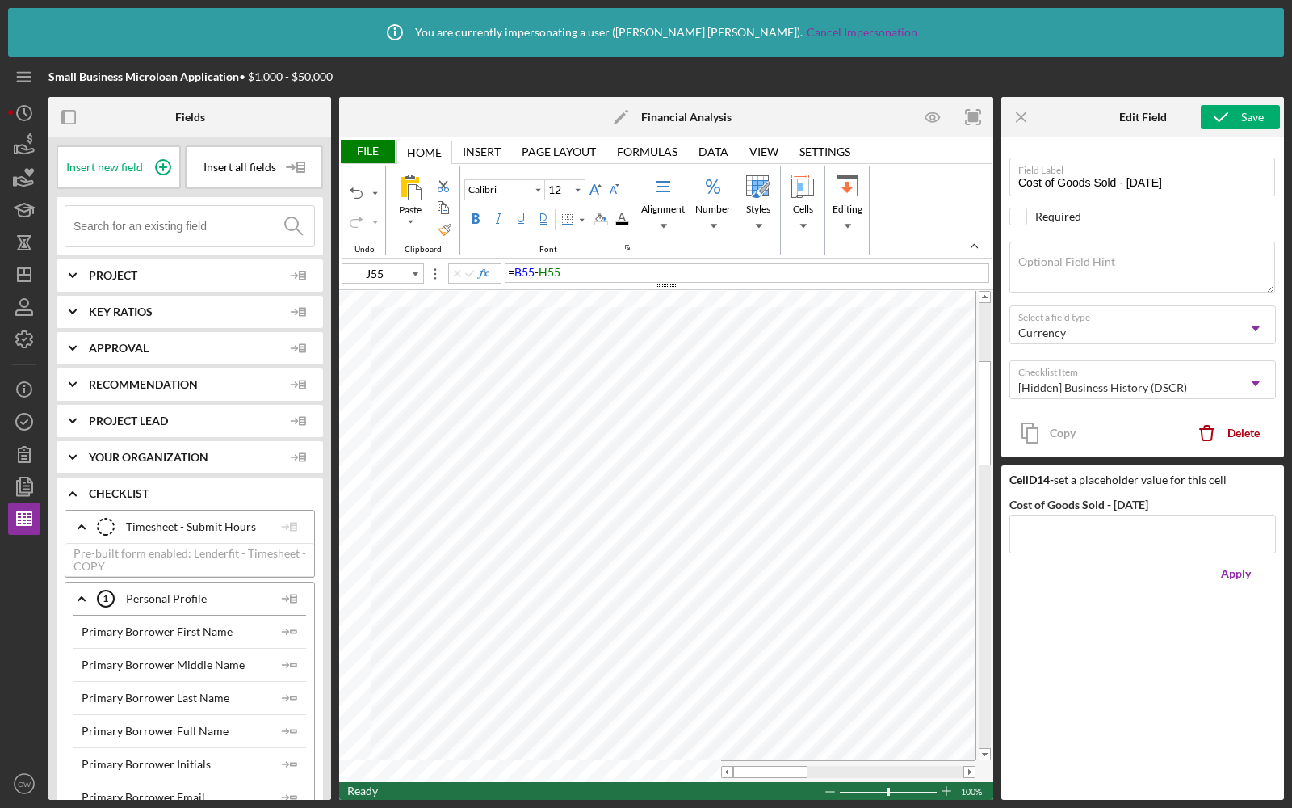
type input "11"
click at [20, 281] on polygon "button" at bounding box center [24, 274] width 13 height 13
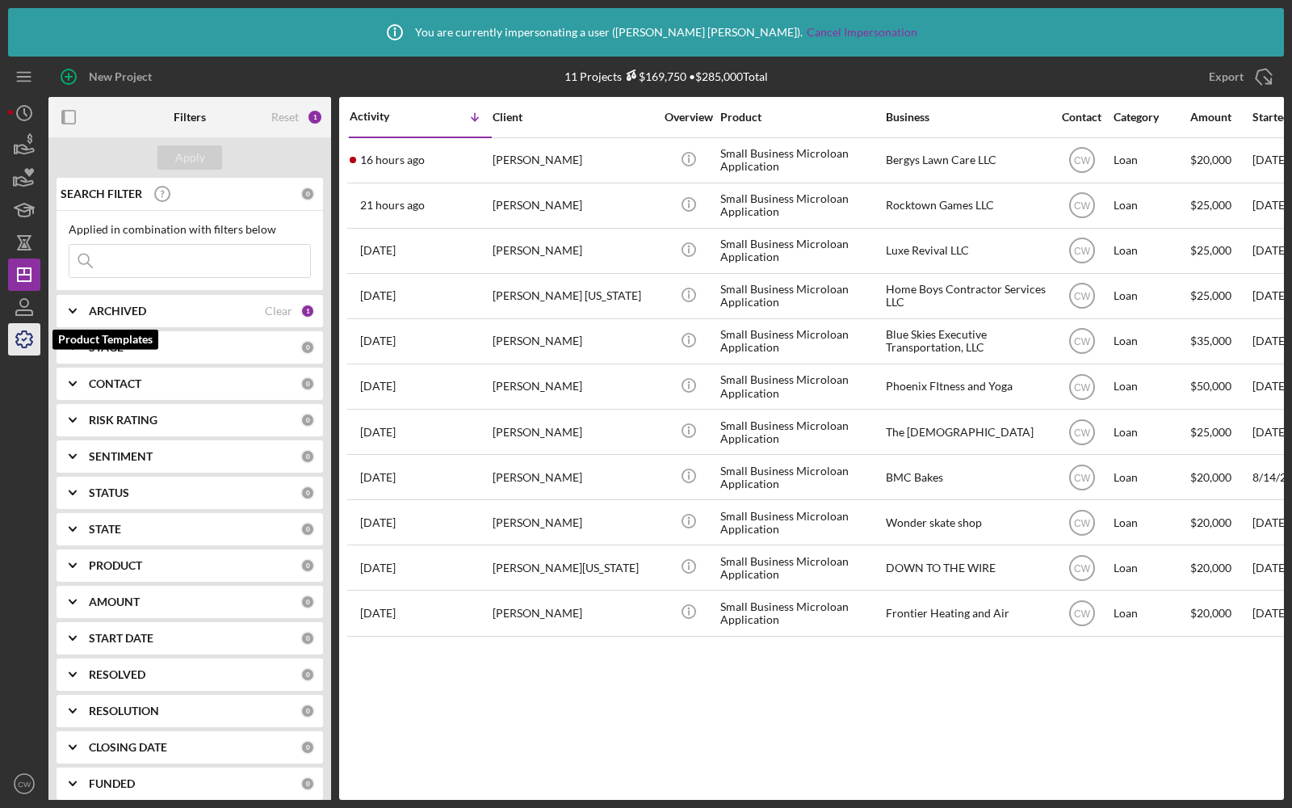
click at [30, 332] on icon "button" at bounding box center [24, 339] width 16 height 16
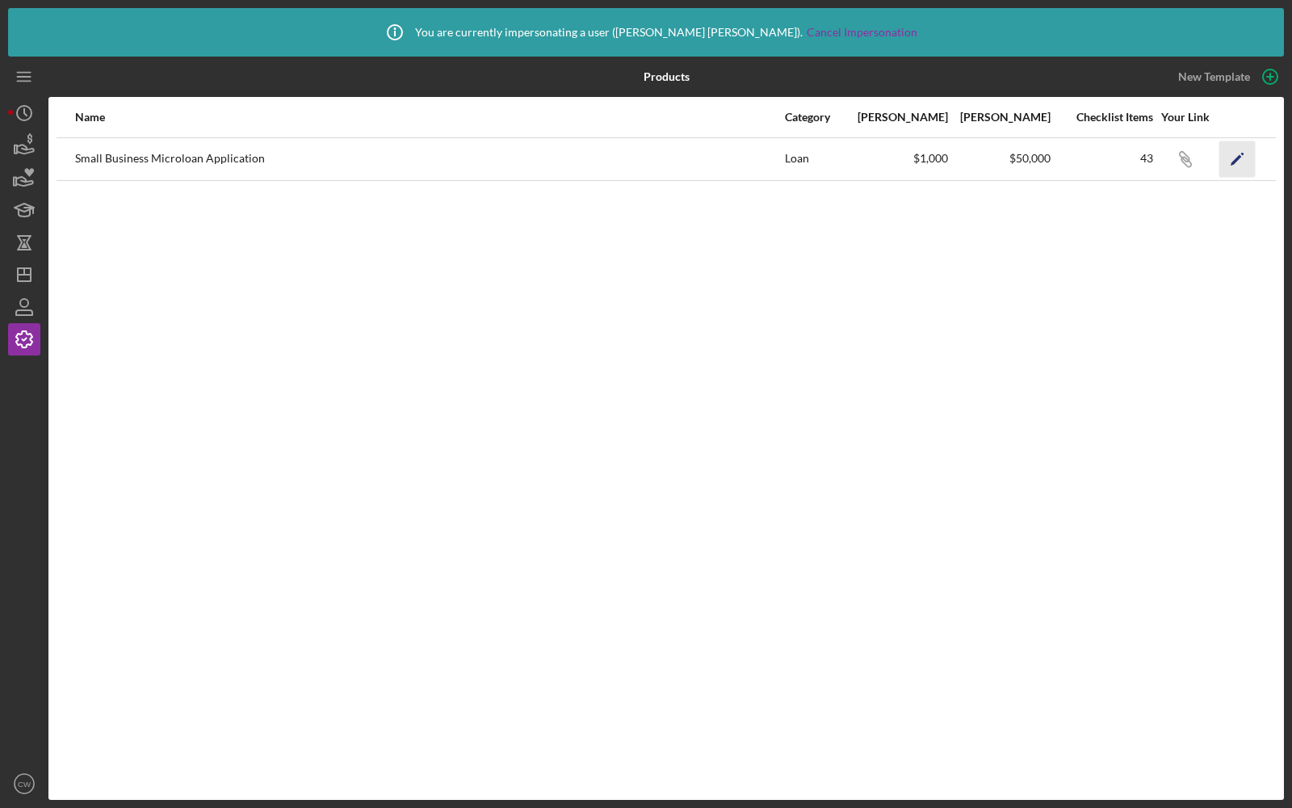
click at [1234, 156] on icon "Icon/Edit" at bounding box center [1237, 159] width 36 height 36
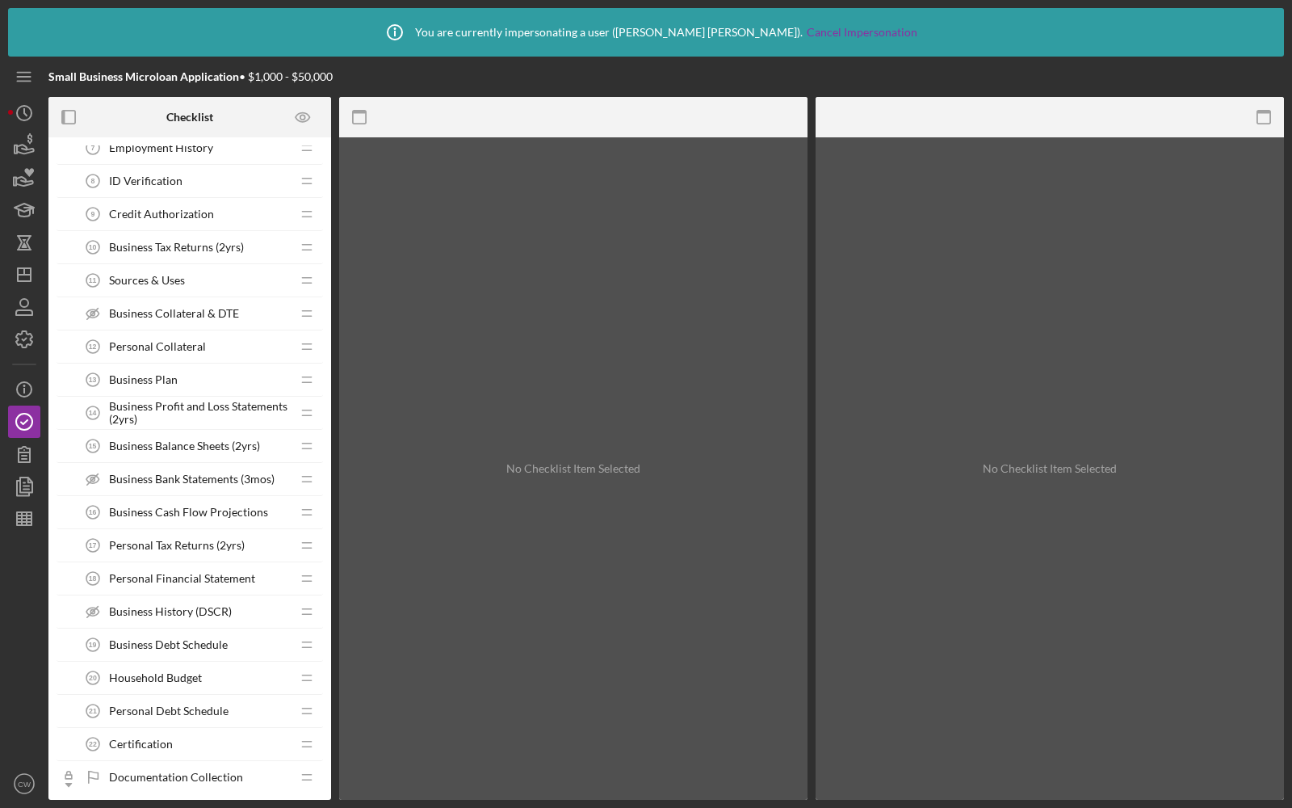
scroll to position [443, 0]
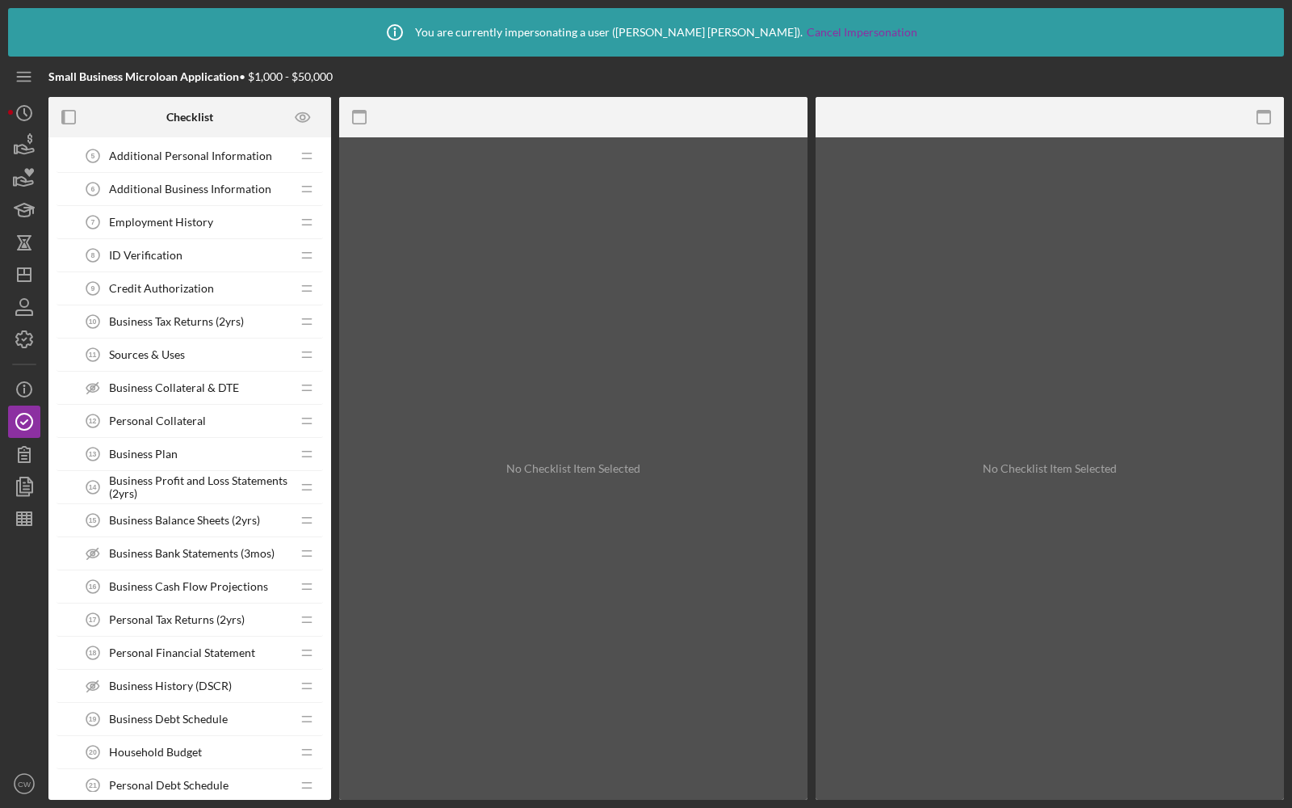
click at [162, 338] on div "Sources & Uses 11 Sources & Uses" at bounding box center [184, 354] width 214 height 32
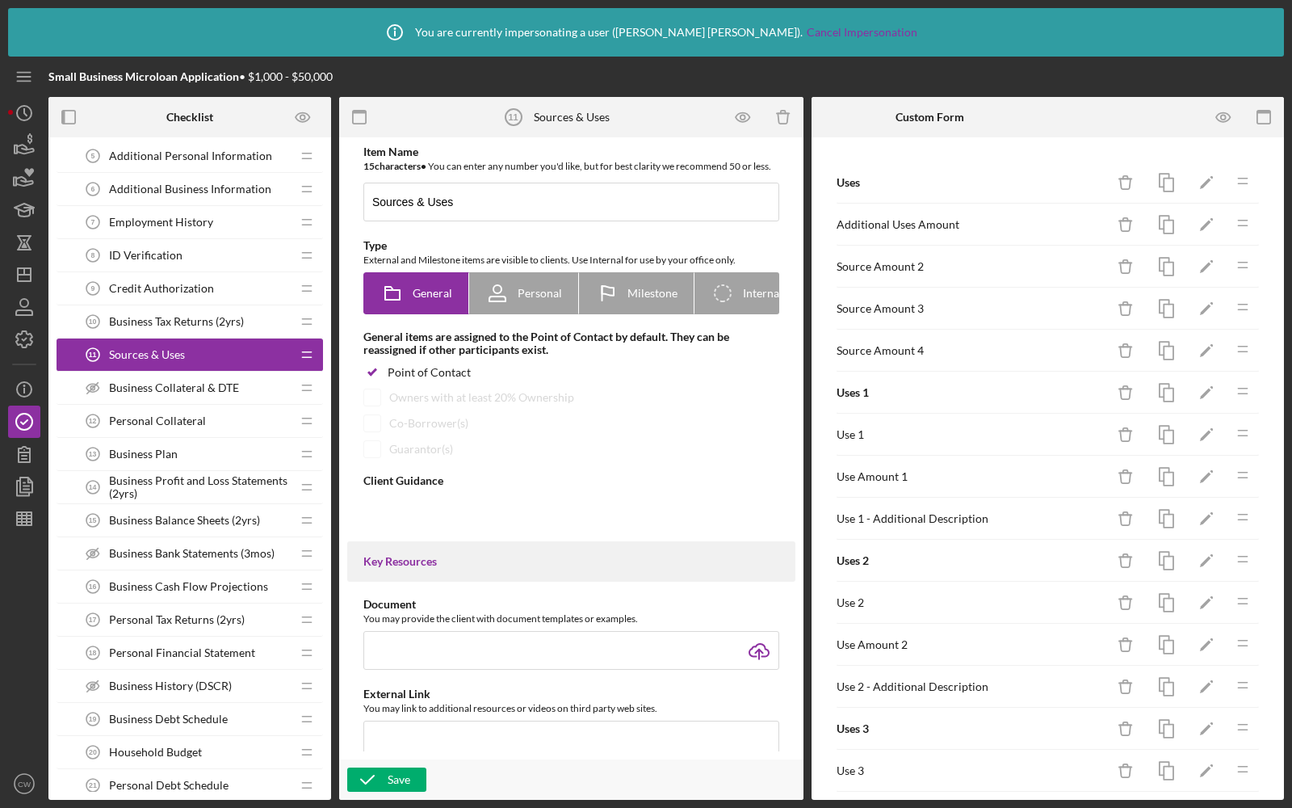
type textarea "<div> <p><strong>Purpose:</strong></p> <p>The Sources and Uses form outlines ho…"
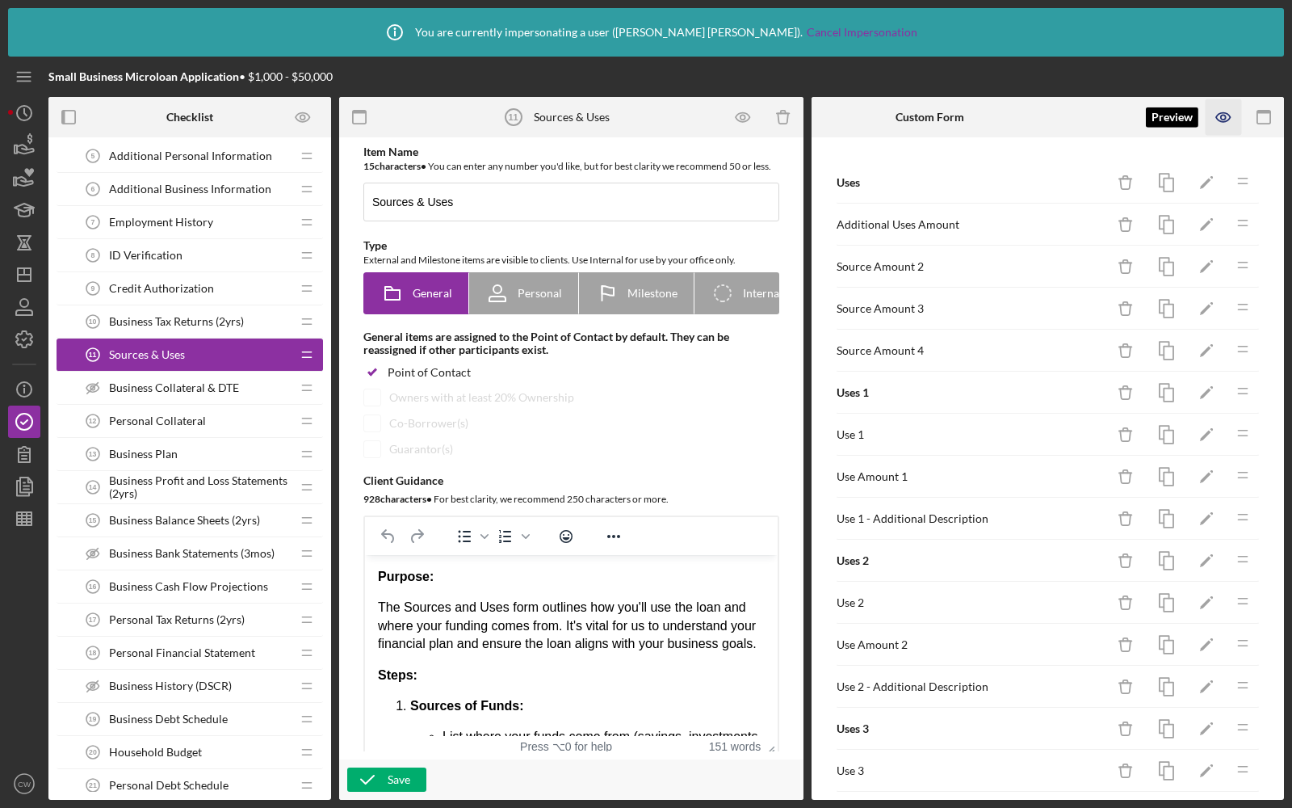
click at [1221, 117] on icon "button" at bounding box center [1223, 117] width 5 height 5
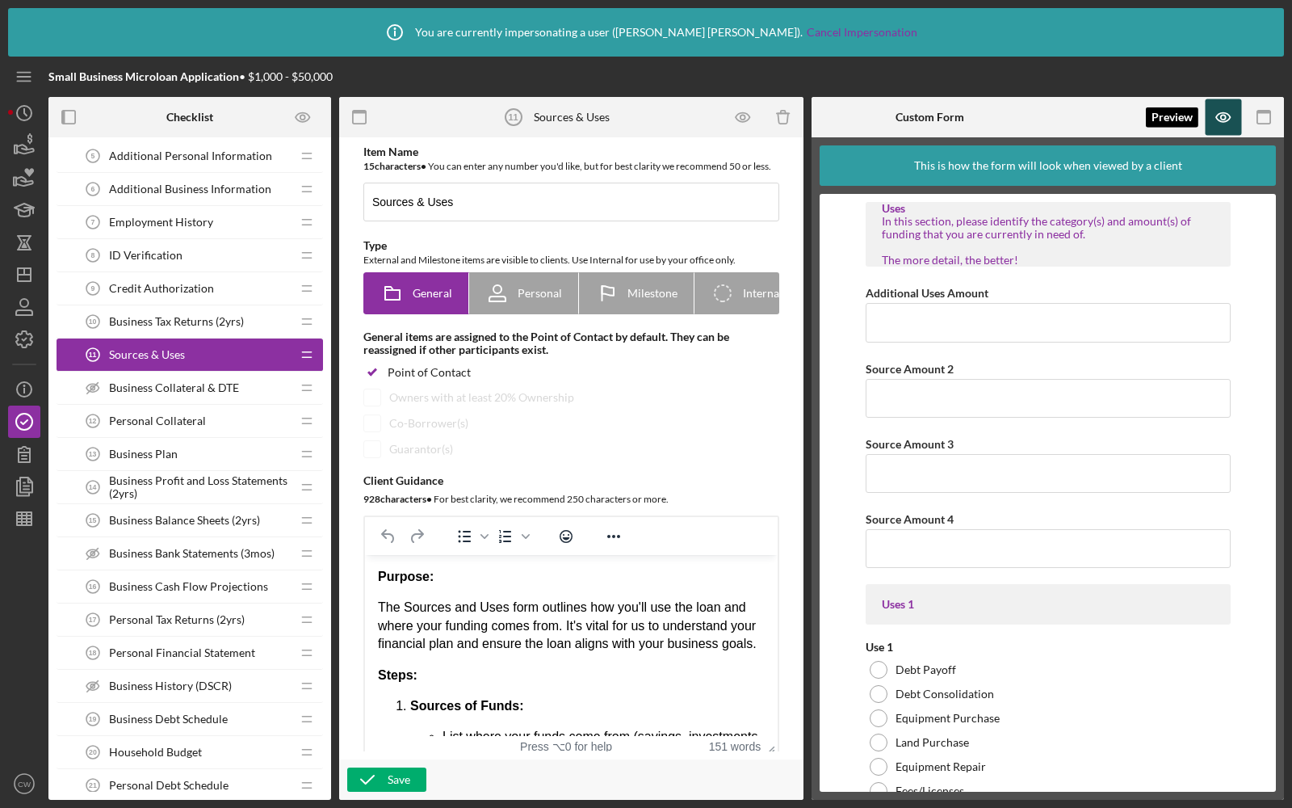
click at [1220, 120] on icon "button" at bounding box center [1224, 117] width 36 height 36
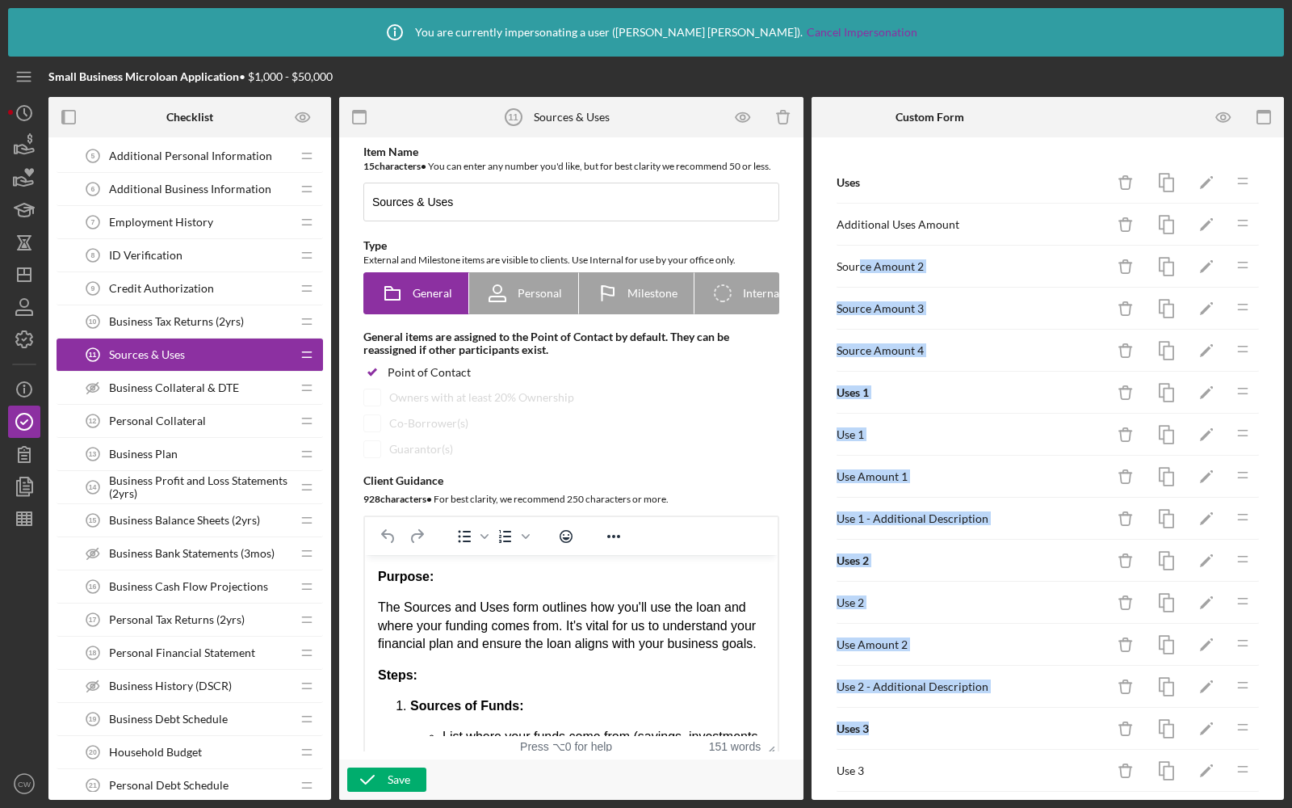
drag, startPoint x: 859, startPoint y: 262, endPoint x: 901, endPoint y: 720, distance: 460.6
click at [998, 272] on div "Source Amount 2 Icon/Delete Icon/Edit Icon/Drag" at bounding box center [1048, 267] width 424 height 42
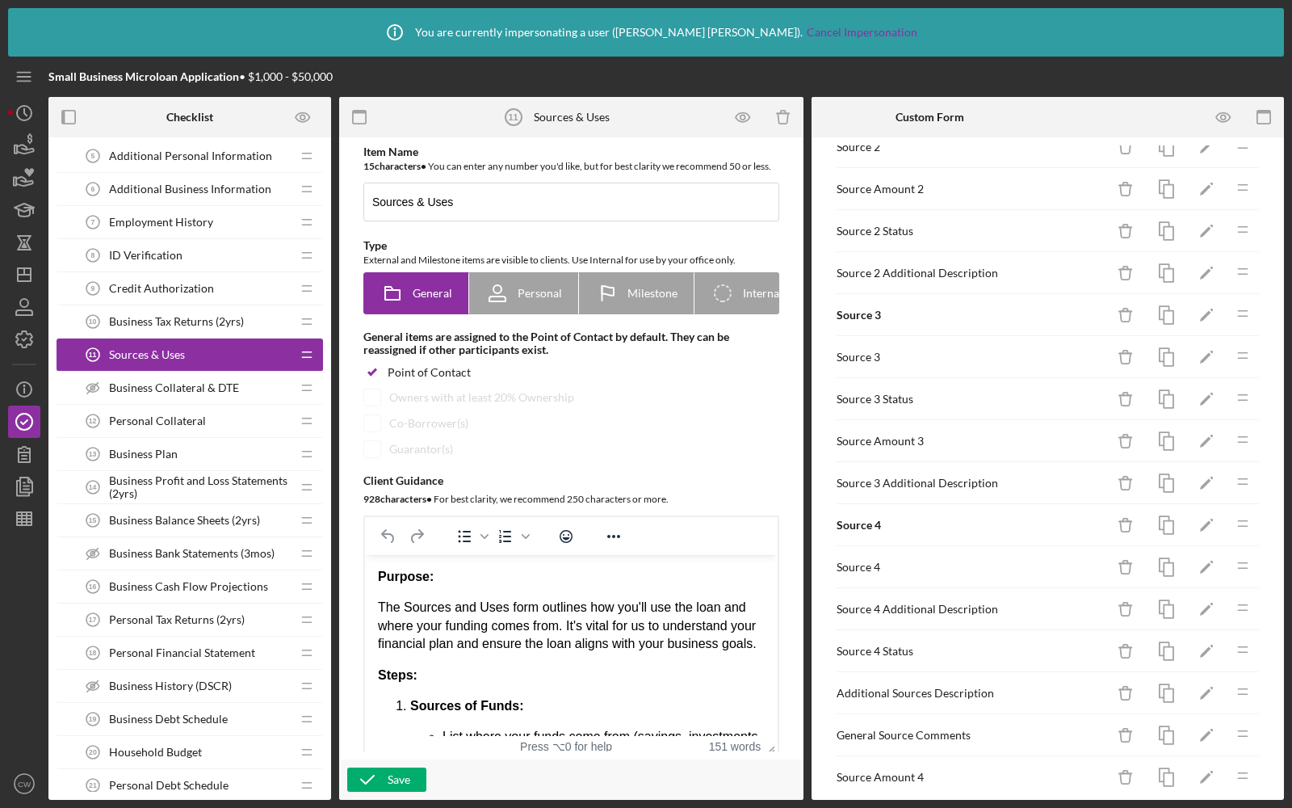
scroll to position [1652, 0]
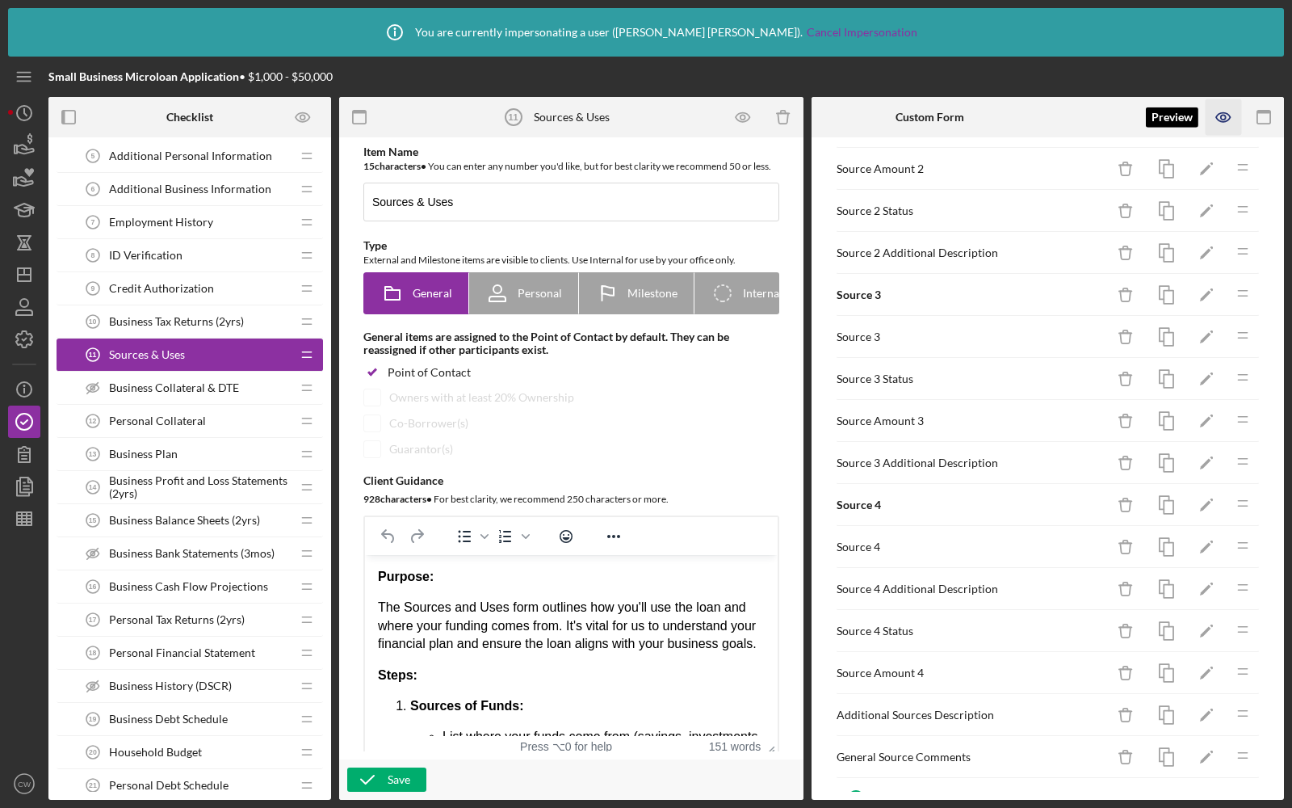
click at [1212, 119] on icon "button" at bounding box center [1224, 117] width 36 height 36
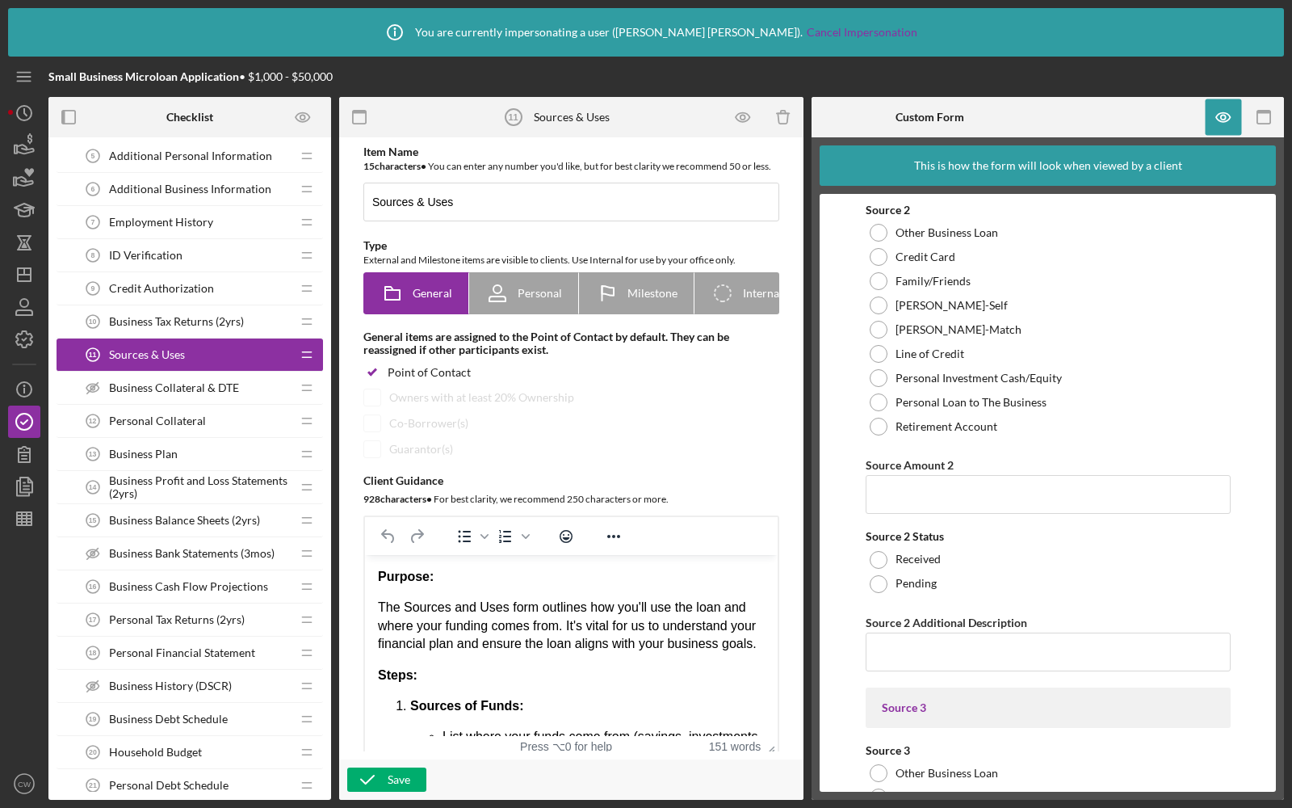
scroll to position [6236, 0]
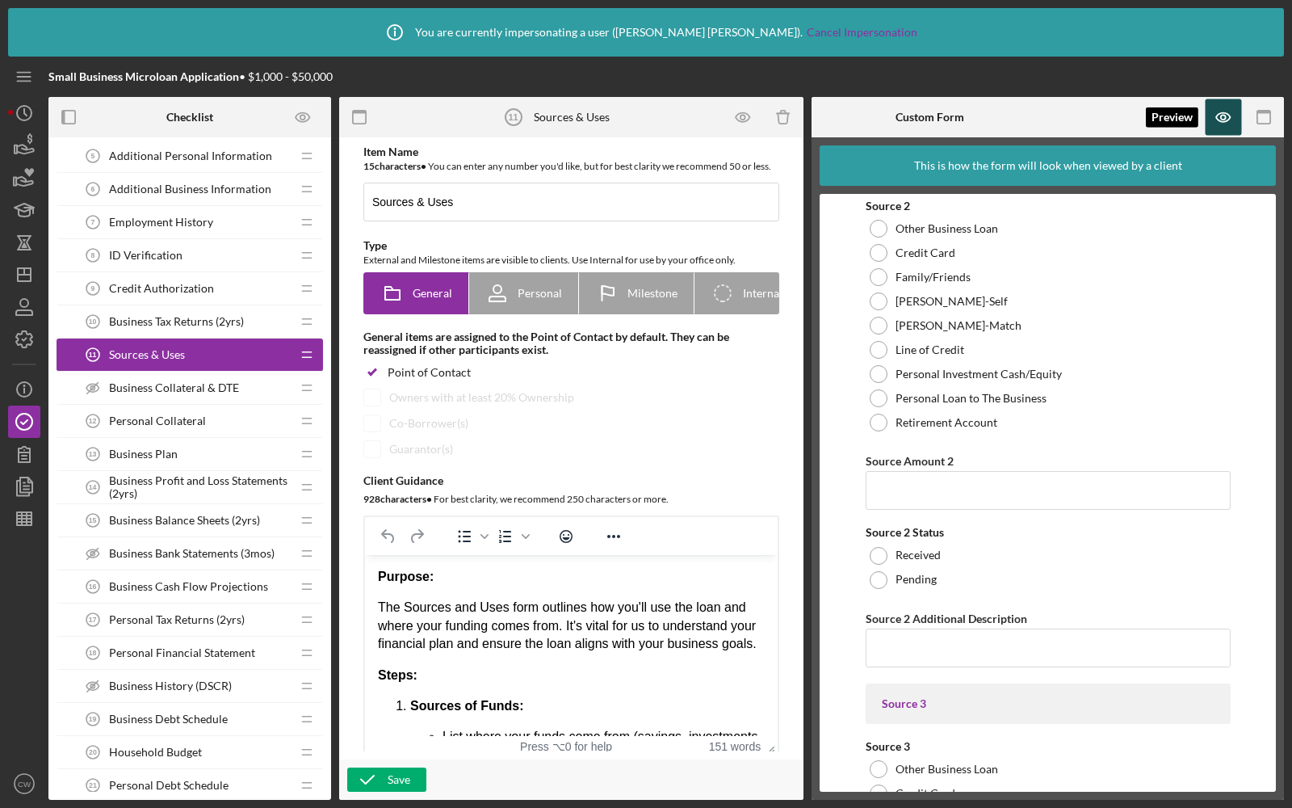
click at [1217, 118] on icon "button" at bounding box center [1224, 117] width 36 height 36
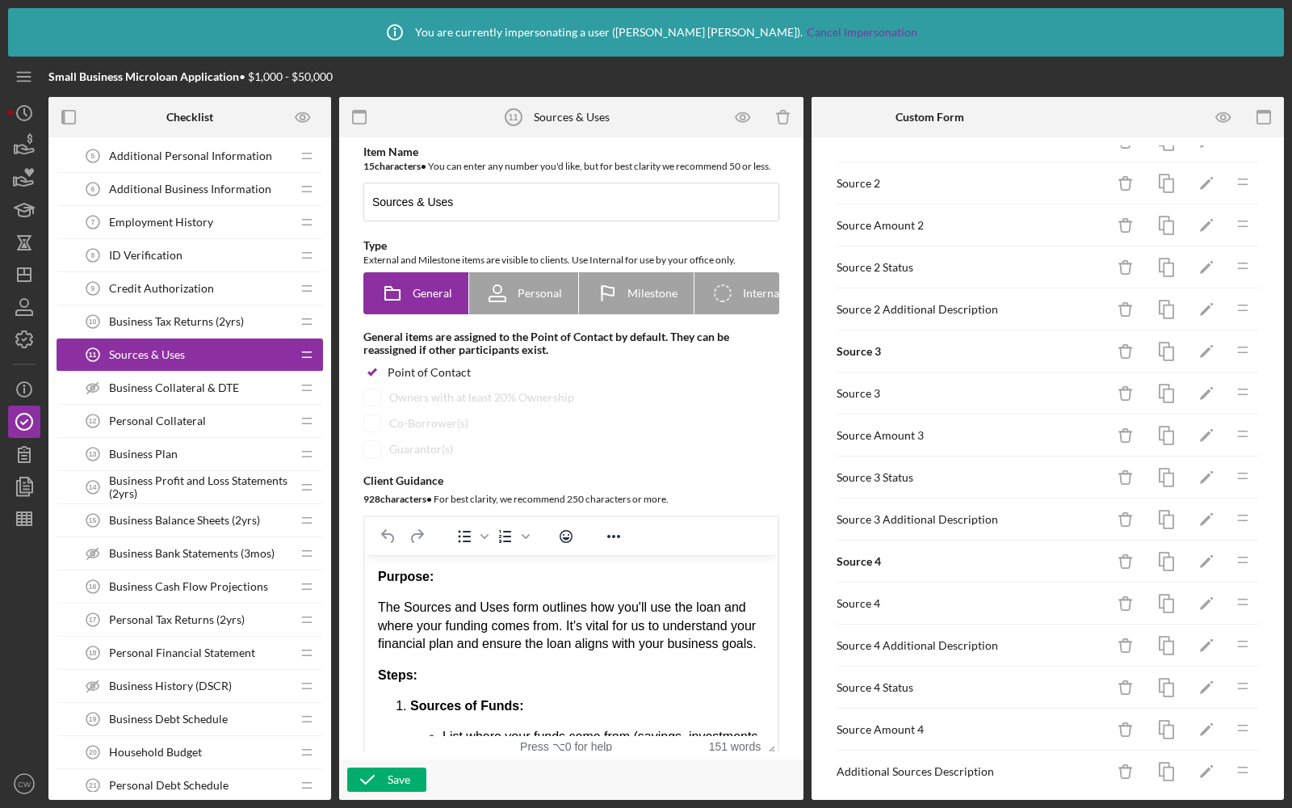
scroll to position [1652, 0]
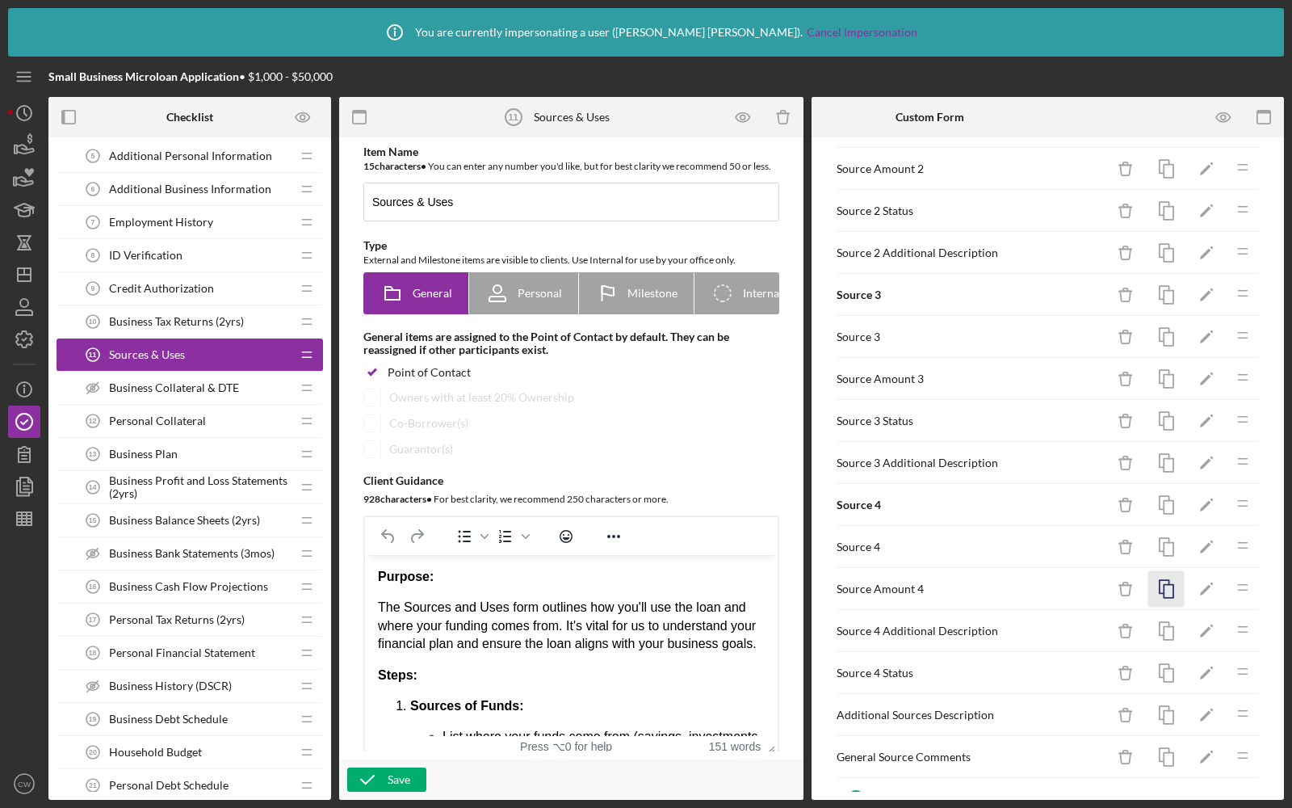
click at [1165, 585] on rect "button" at bounding box center [1169, 591] width 10 height 13
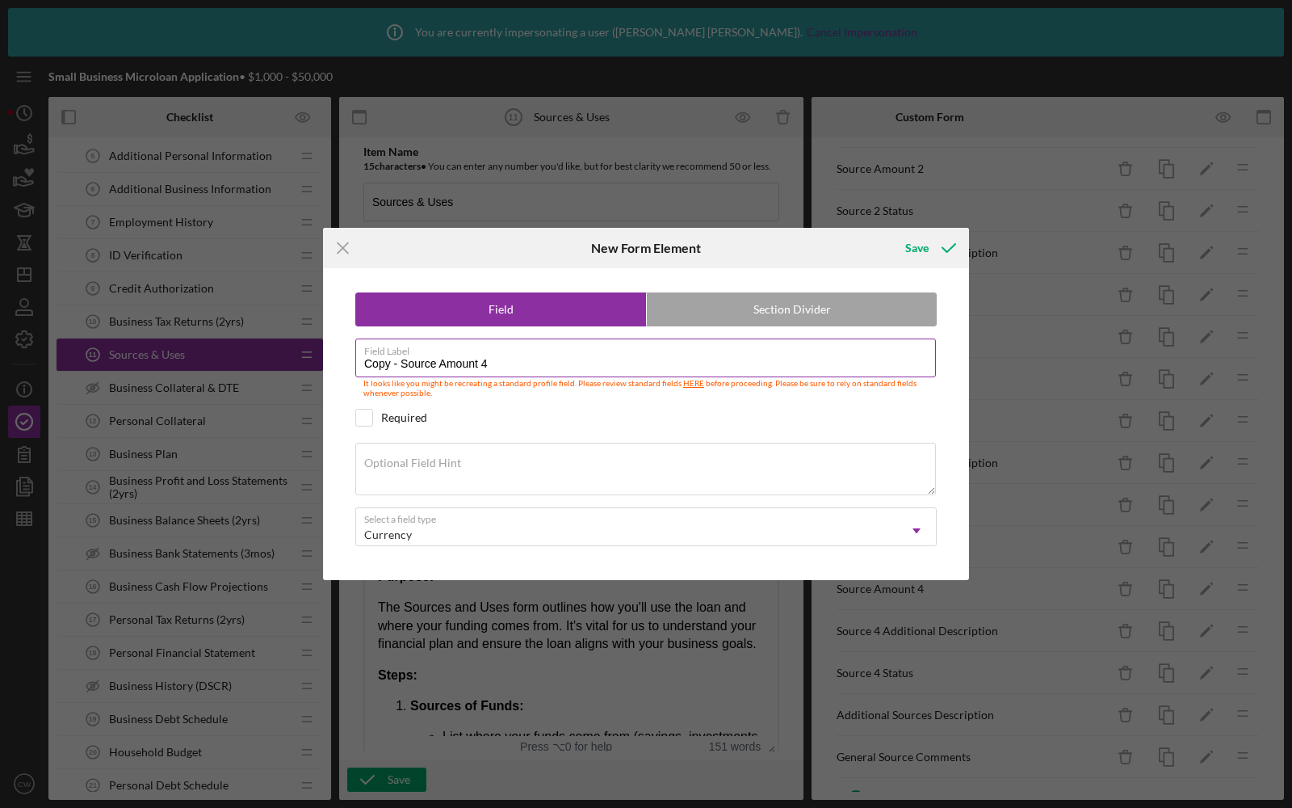
click at [497, 364] on input "Copy - Source Amount 4" at bounding box center [645, 357] width 581 height 39
drag, startPoint x: 402, startPoint y: 364, endPoint x: 325, endPoint y: 363, distance: 76.7
click at [330, 364] on div "Field Section Divider Field Label Copy - Source Amount 1 It looks like you migh…" at bounding box center [646, 423] width 646 height 311
type input "Source Amount 1"
click at [908, 261] on div "Save" at bounding box center [916, 248] width 23 height 32
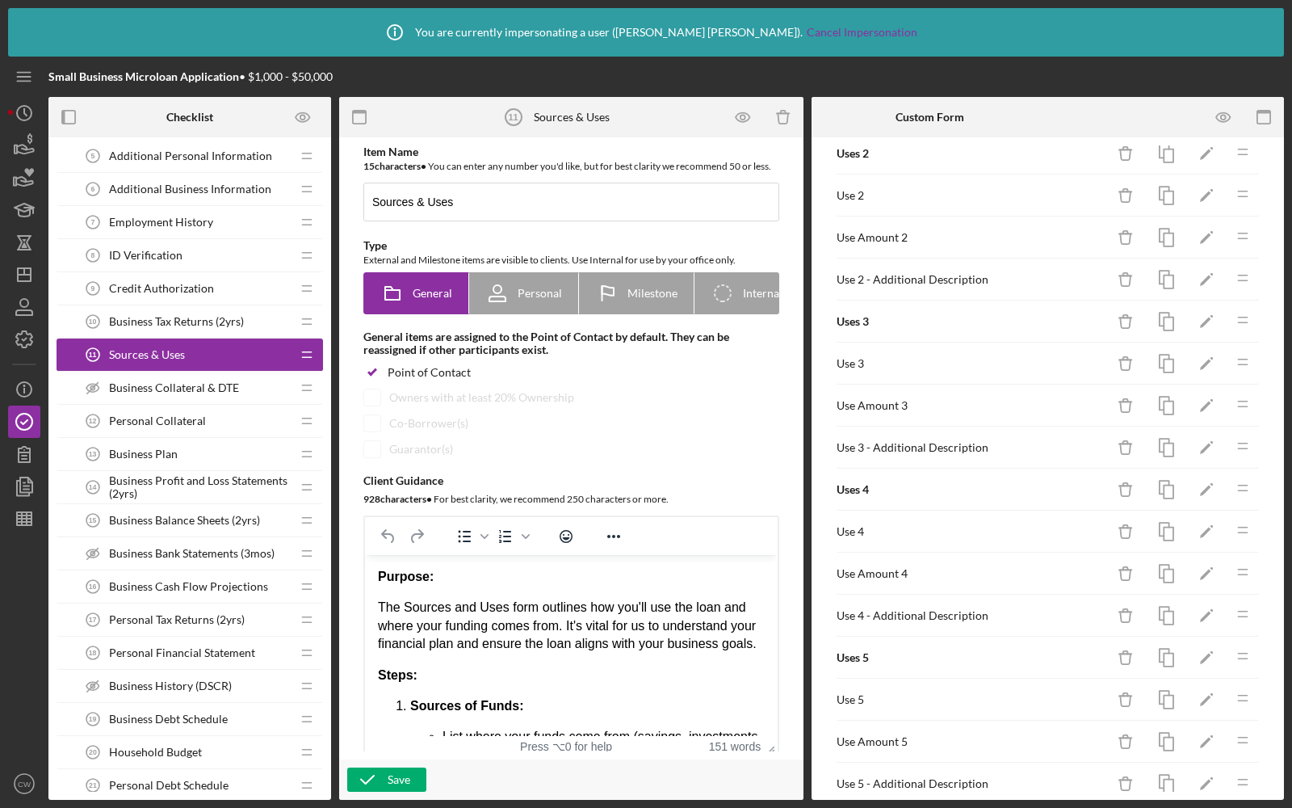
scroll to position [0, 0]
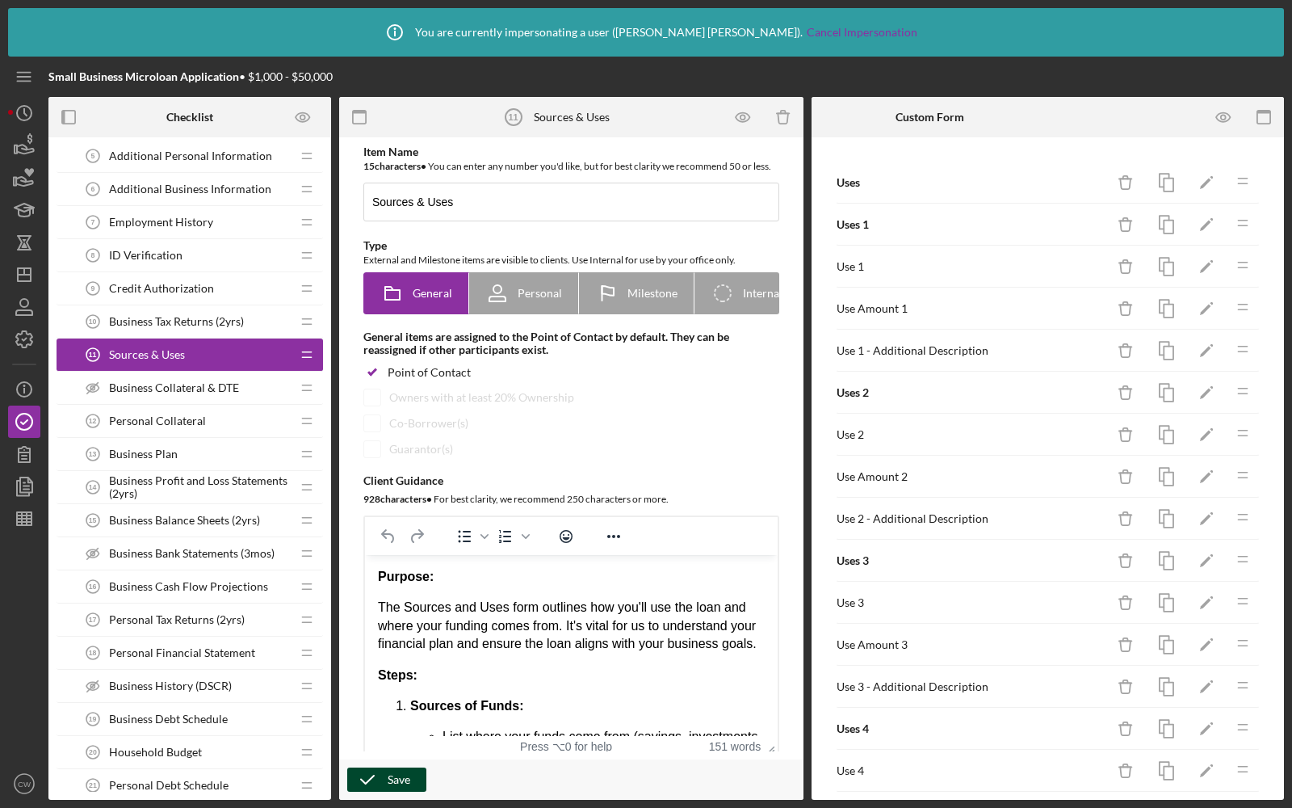
click at [392, 784] on div "Save" at bounding box center [399, 779] width 23 height 24
click at [20, 336] on icon "button" at bounding box center [24, 339] width 40 height 40
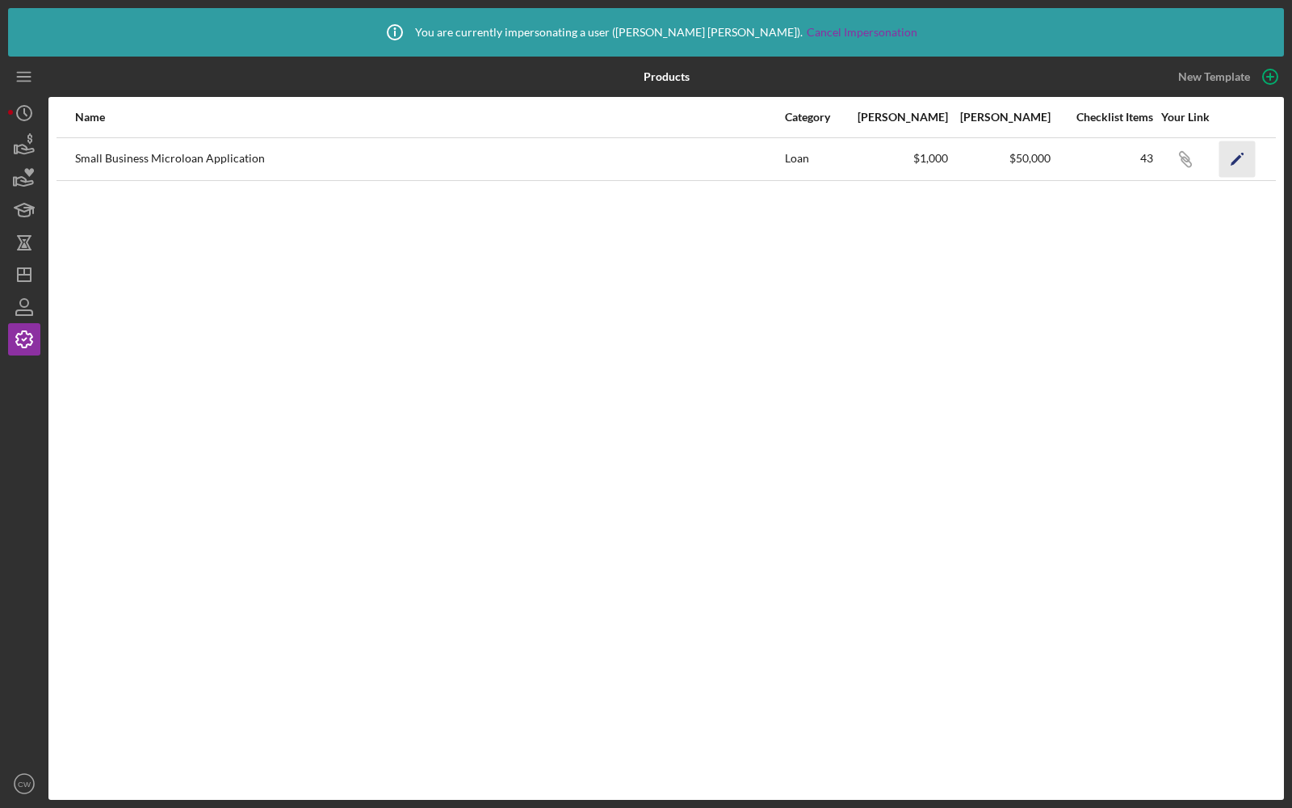
click at [1228, 152] on icon "Icon/Edit" at bounding box center [1237, 159] width 36 height 36
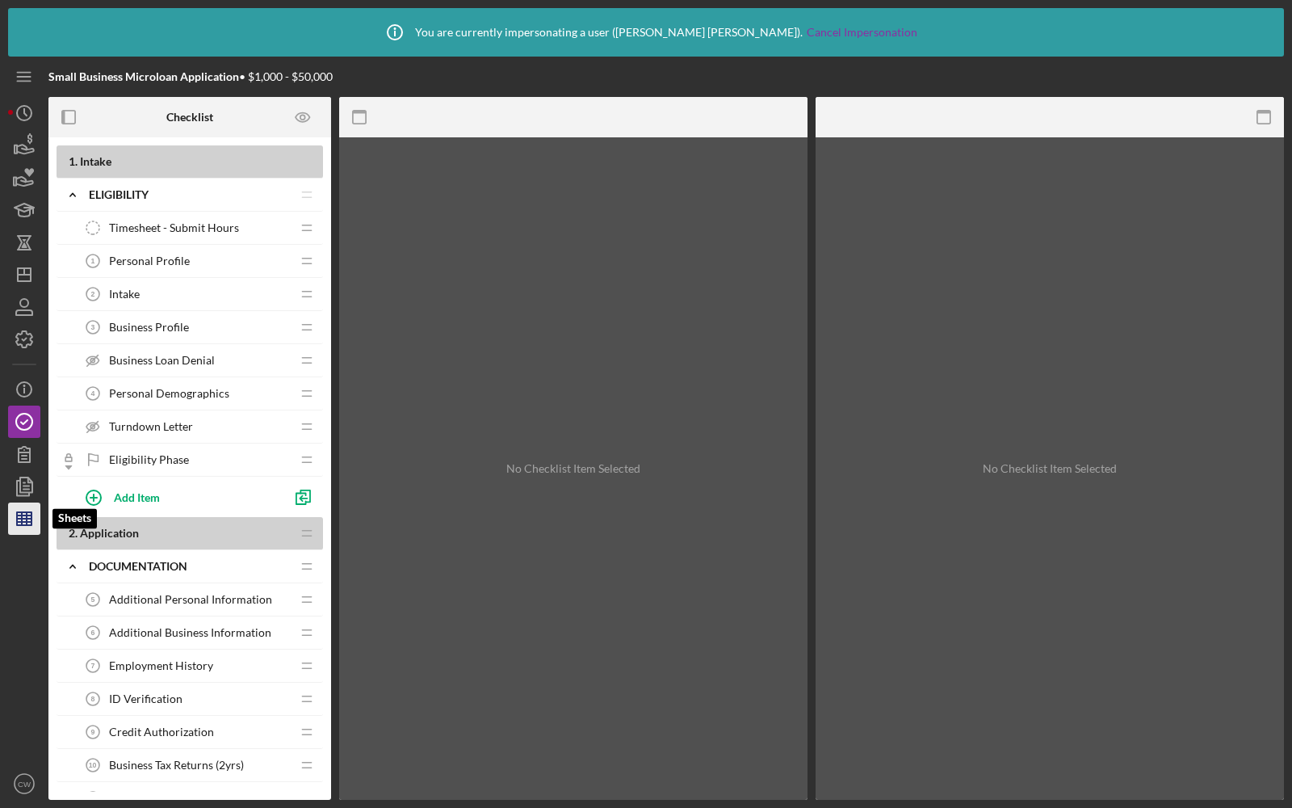
click at [19, 522] on line "button" at bounding box center [24, 522] width 15 height 0
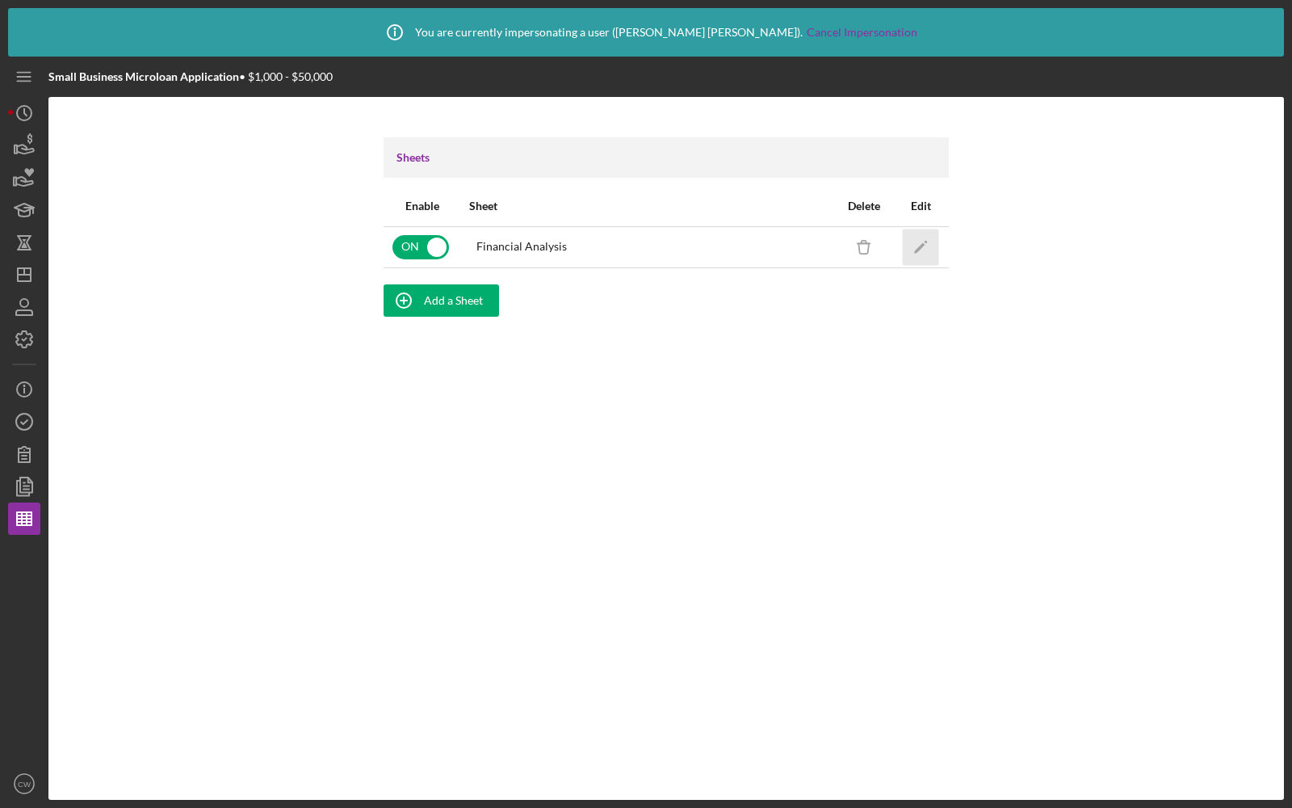
click at [922, 241] on icon "Icon/Edit" at bounding box center [921, 247] width 36 height 36
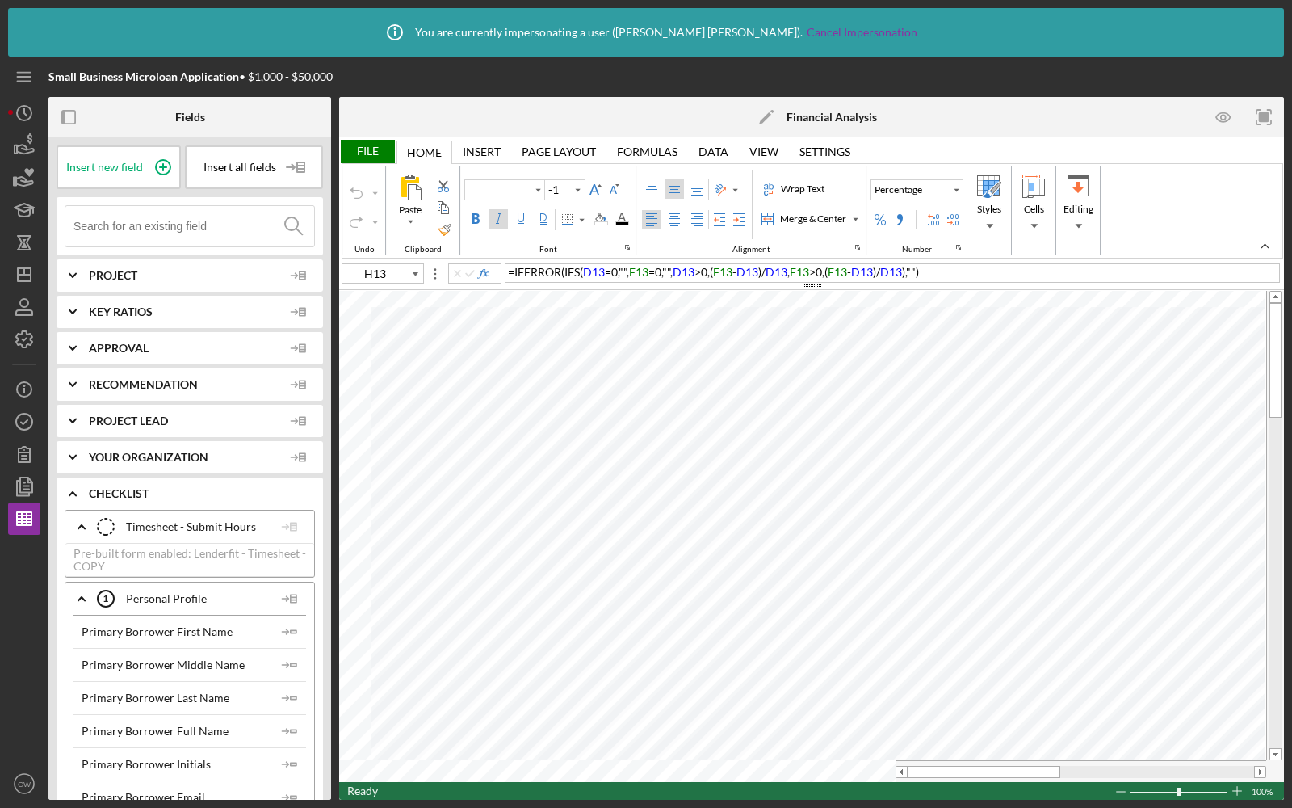
type input "Calibri"
type input "10"
click at [16, 151] on polygon "button" at bounding box center [16, 149] width 2 height 8
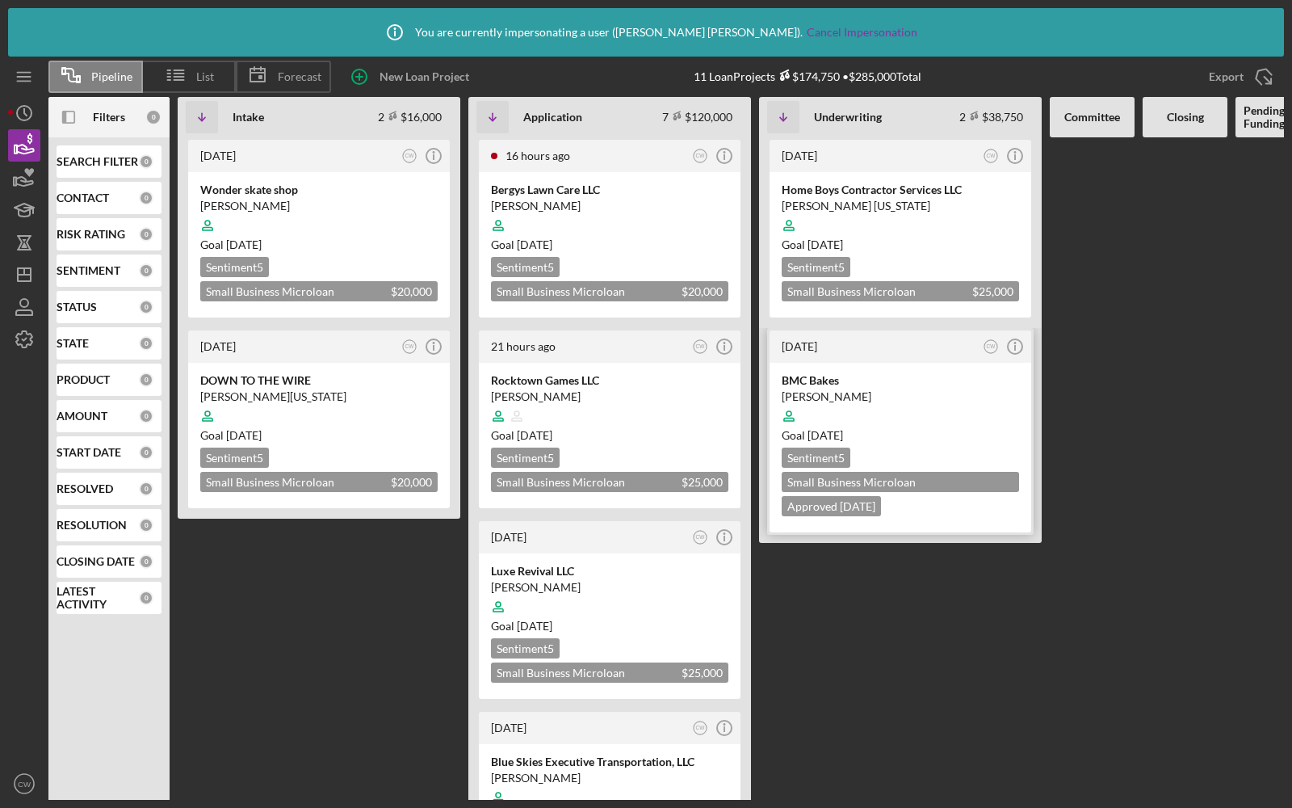
click at [951, 409] on div at bounding box center [900, 416] width 237 height 31
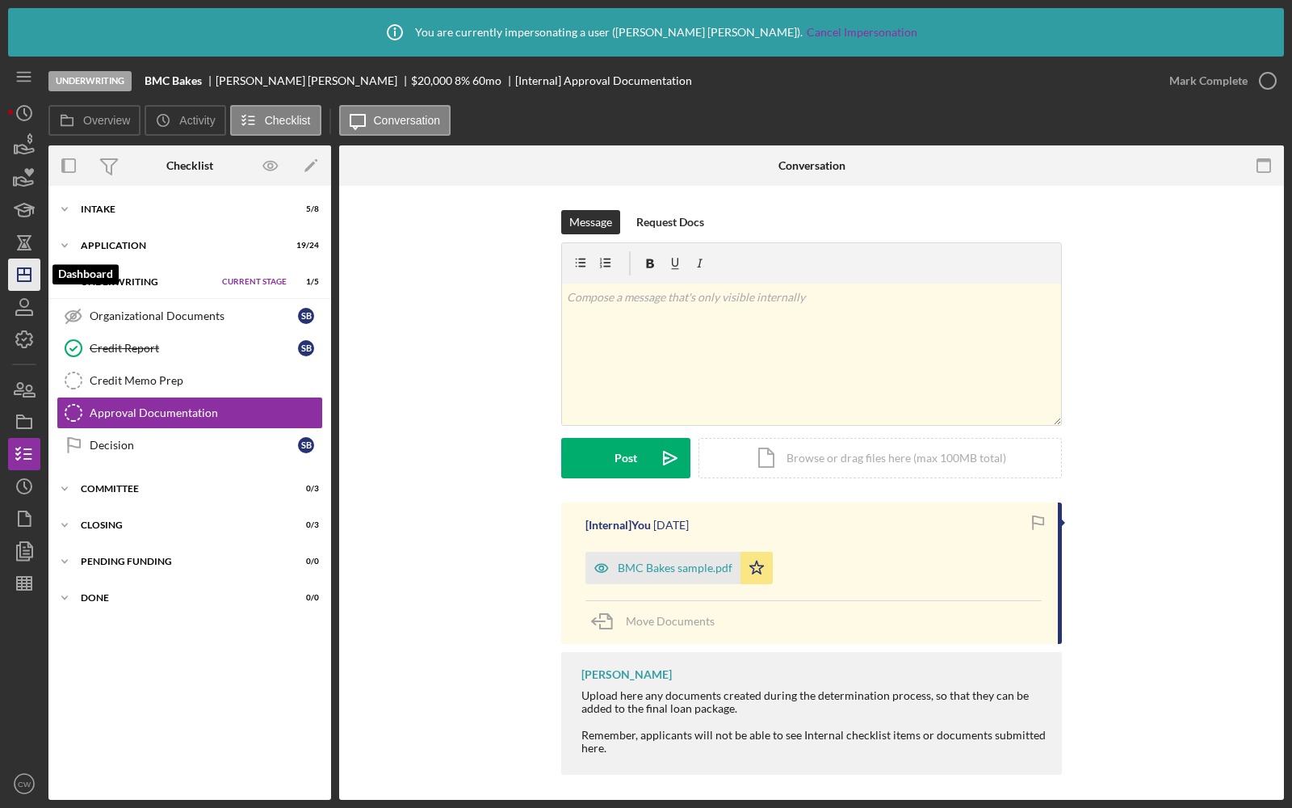
click at [22, 275] on icon "Icon/Dashboard" at bounding box center [24, 274] width 40 height 40
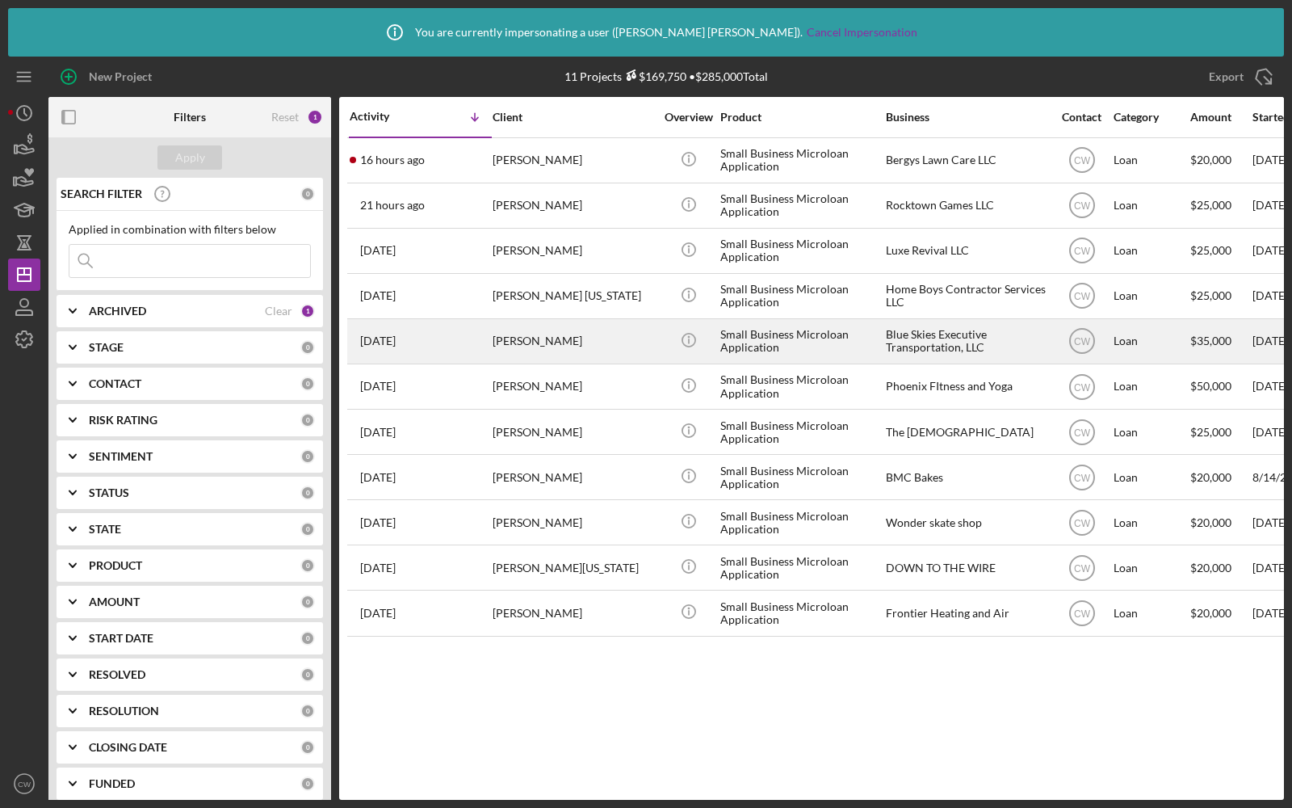
click at [603, 320] on div "[PERSON_NAME]" at bounding box center [574, 341] width 162 height 43
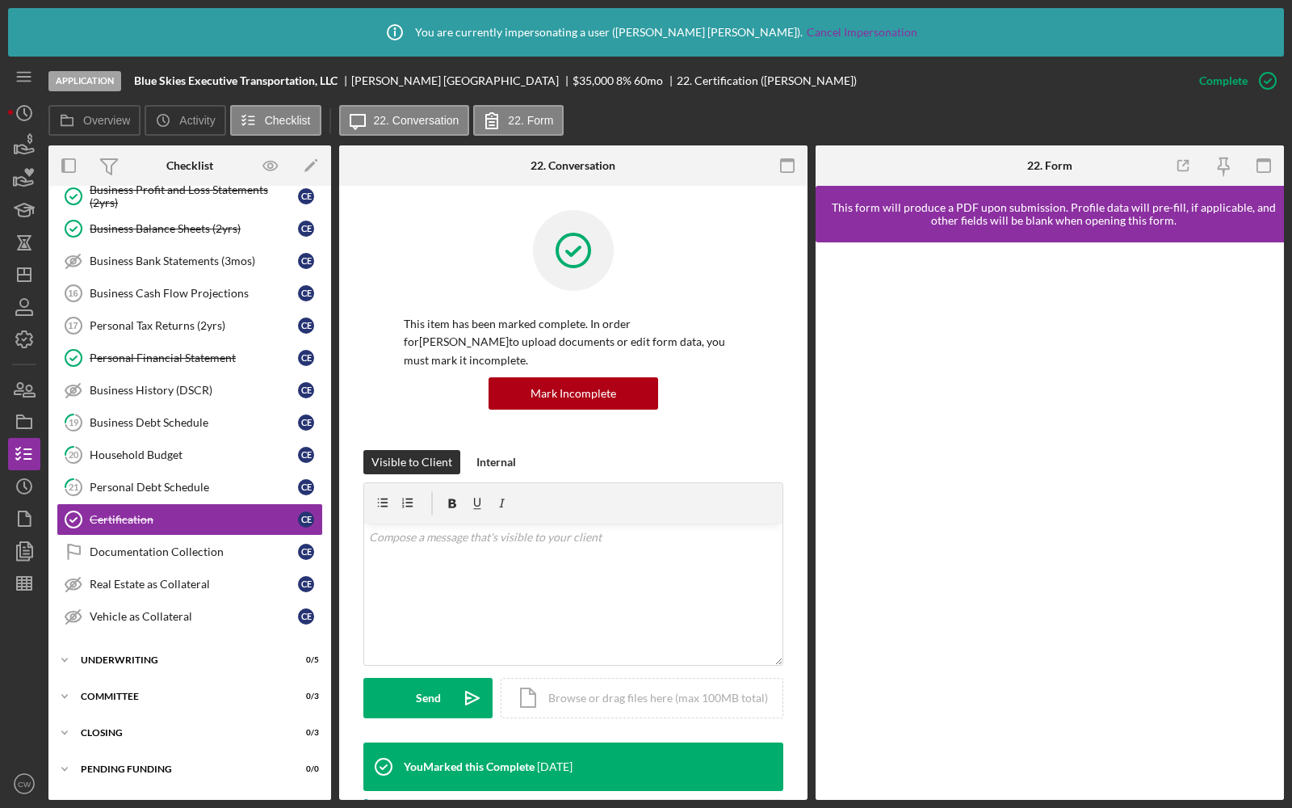
scroll to position [417, 0]
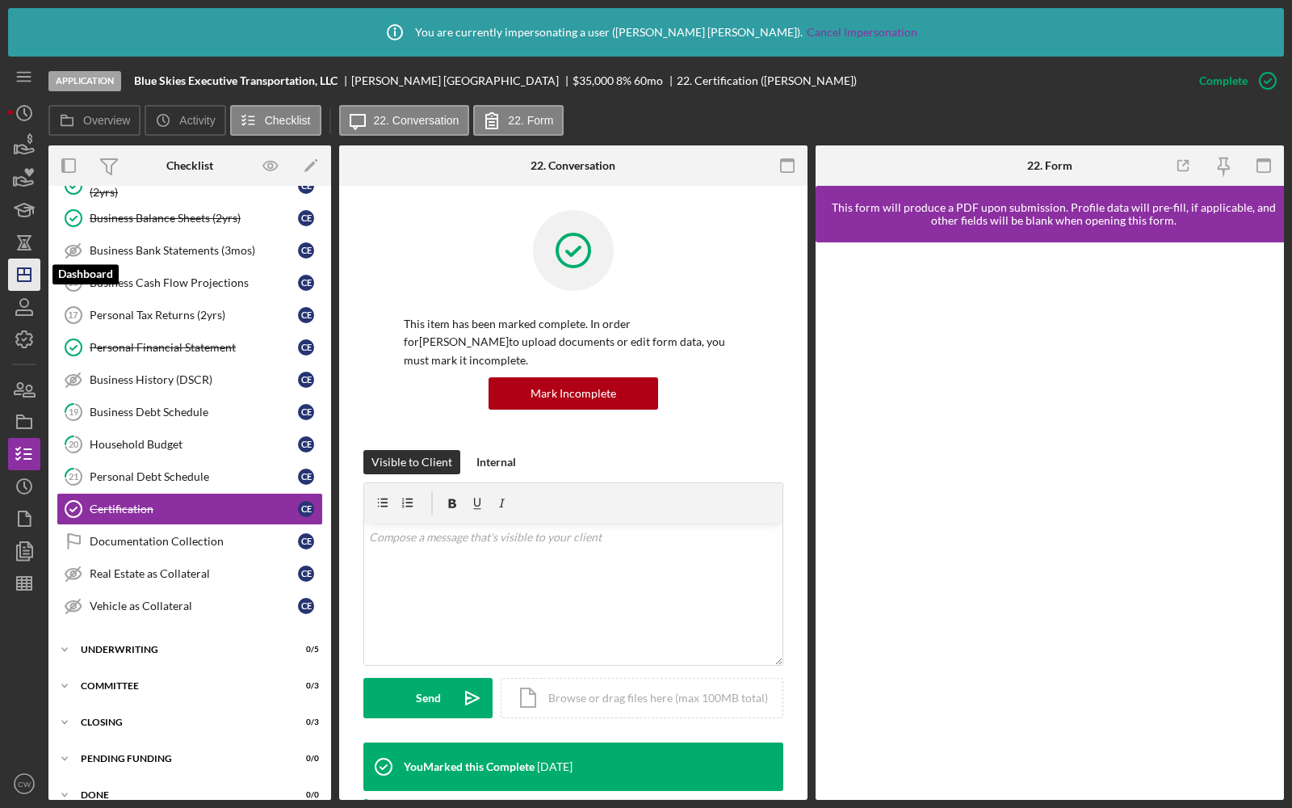
click at [20, 270] on icon "Icon/Dashboard" at bounding box center [24, 274] width 40 height 40
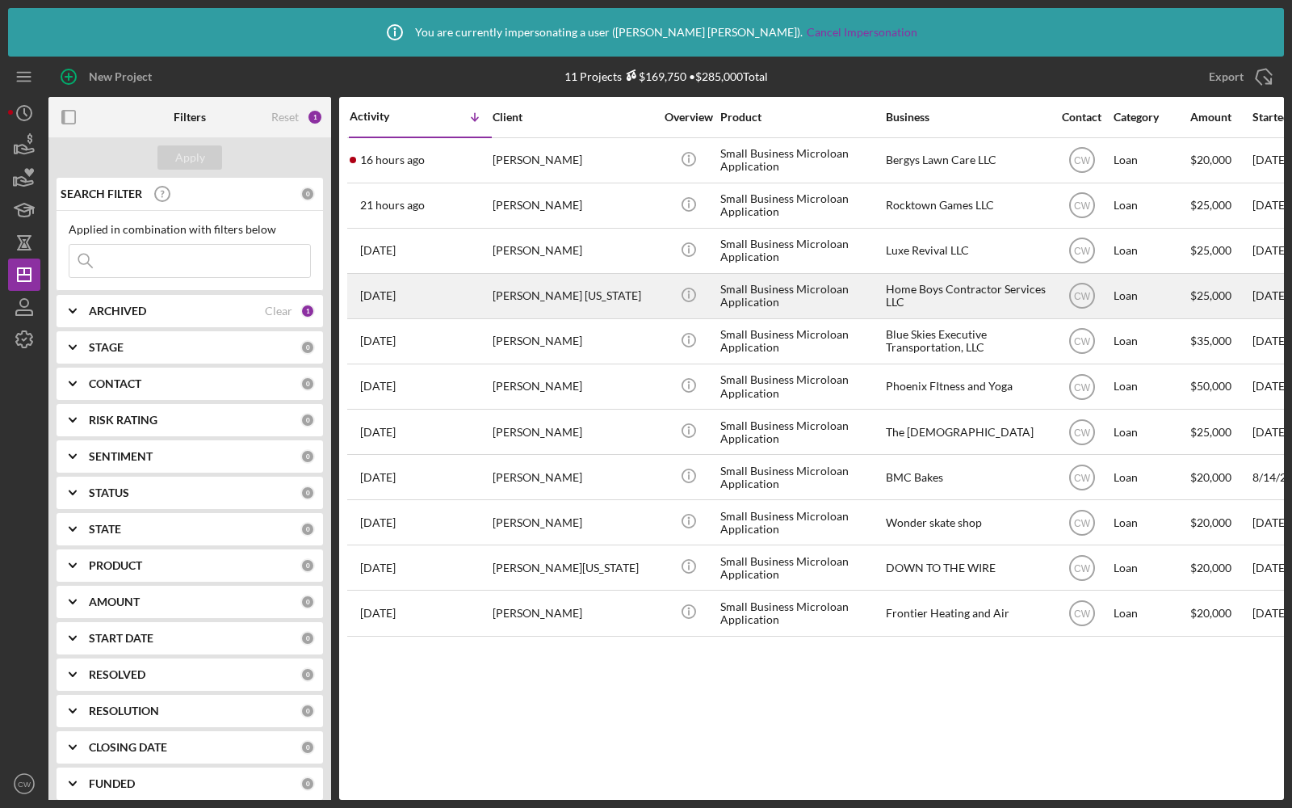
click at [611, 301] on div "[PERSON_NAME] [US_STATE]" at bounding box center [574, 296] width 162 height 43
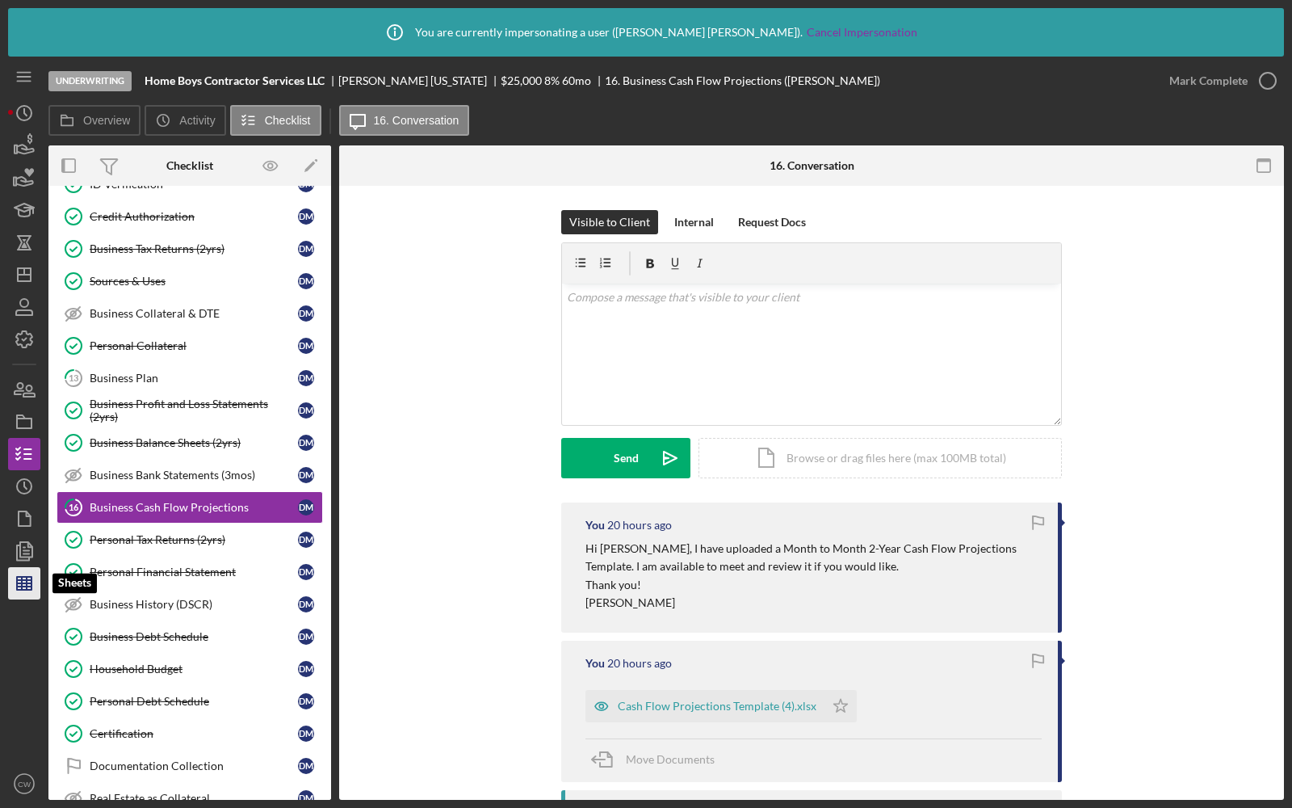
scroll to position [195, 0]
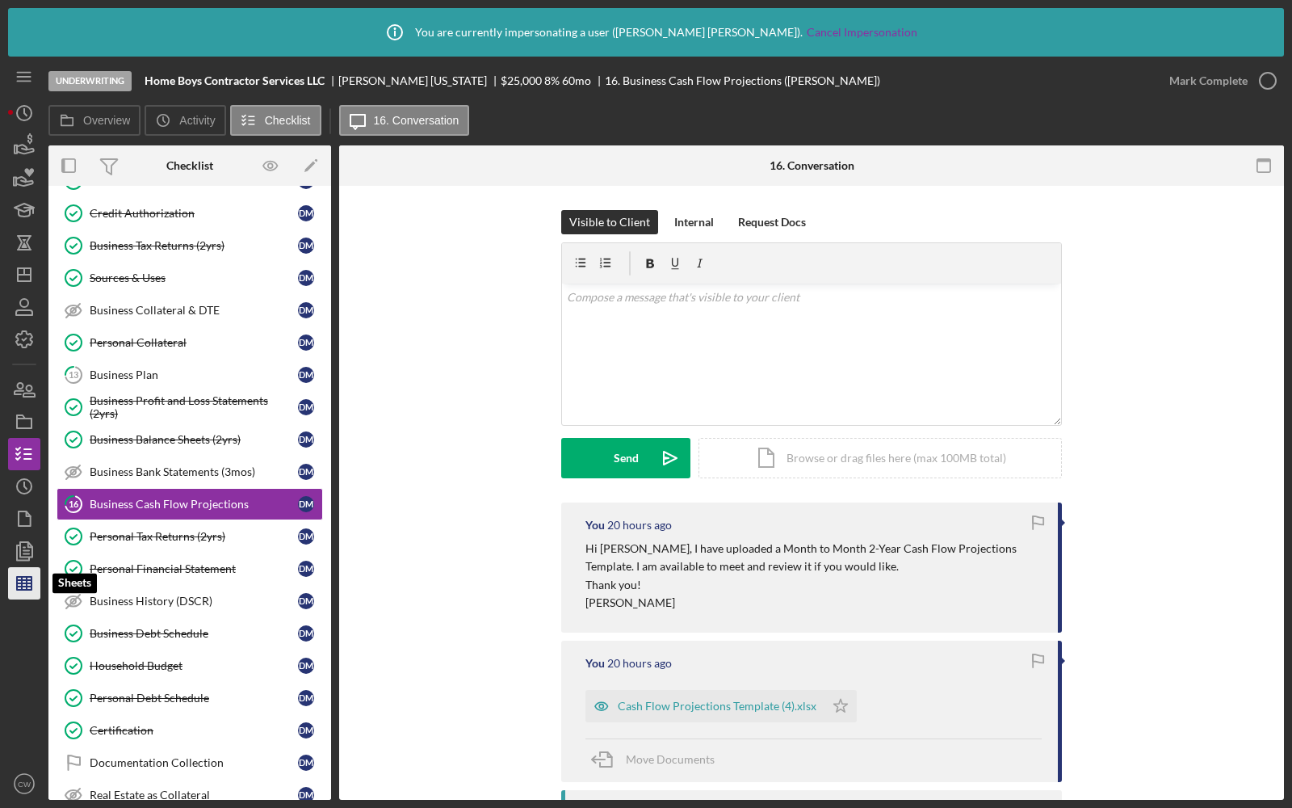
click at [23, 575] on icon "button" at bounding box center [24, 583] width 40 height 40
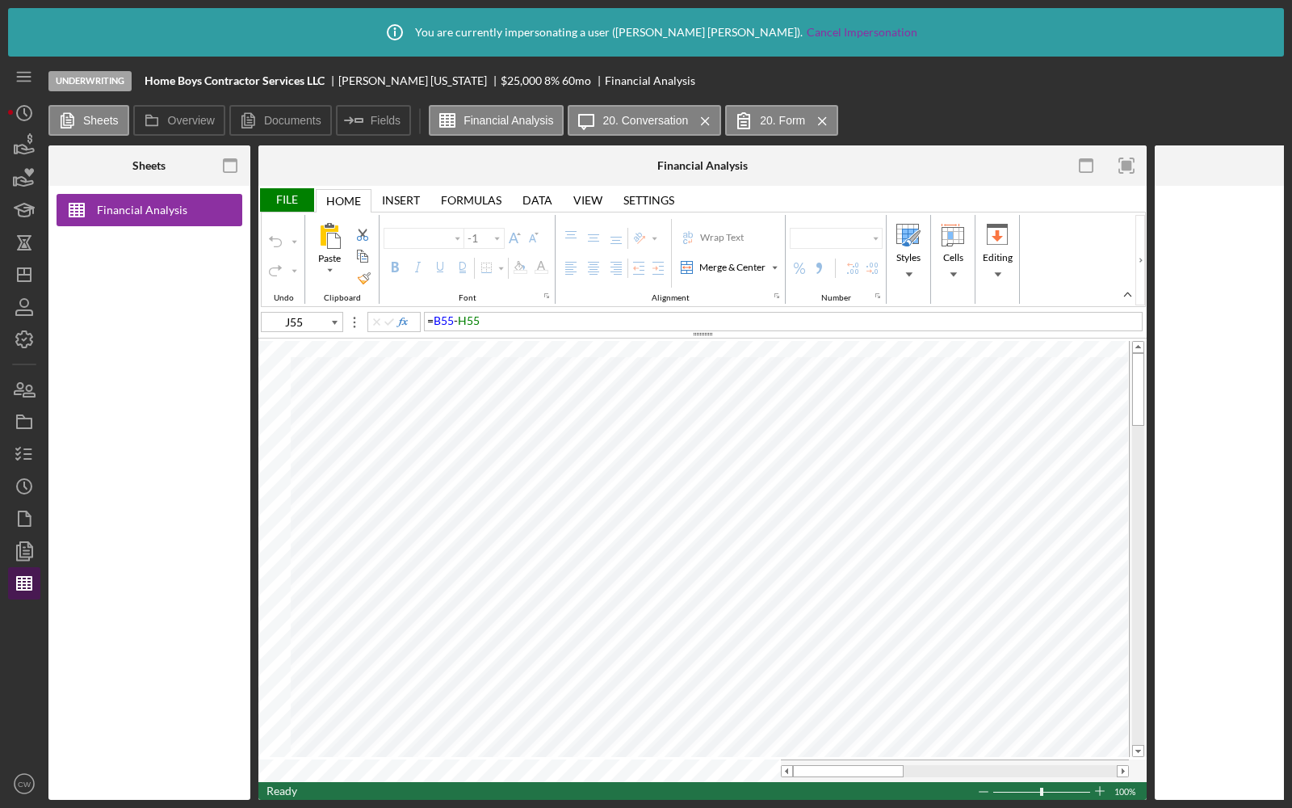
type input "Calibri"
type input "11"
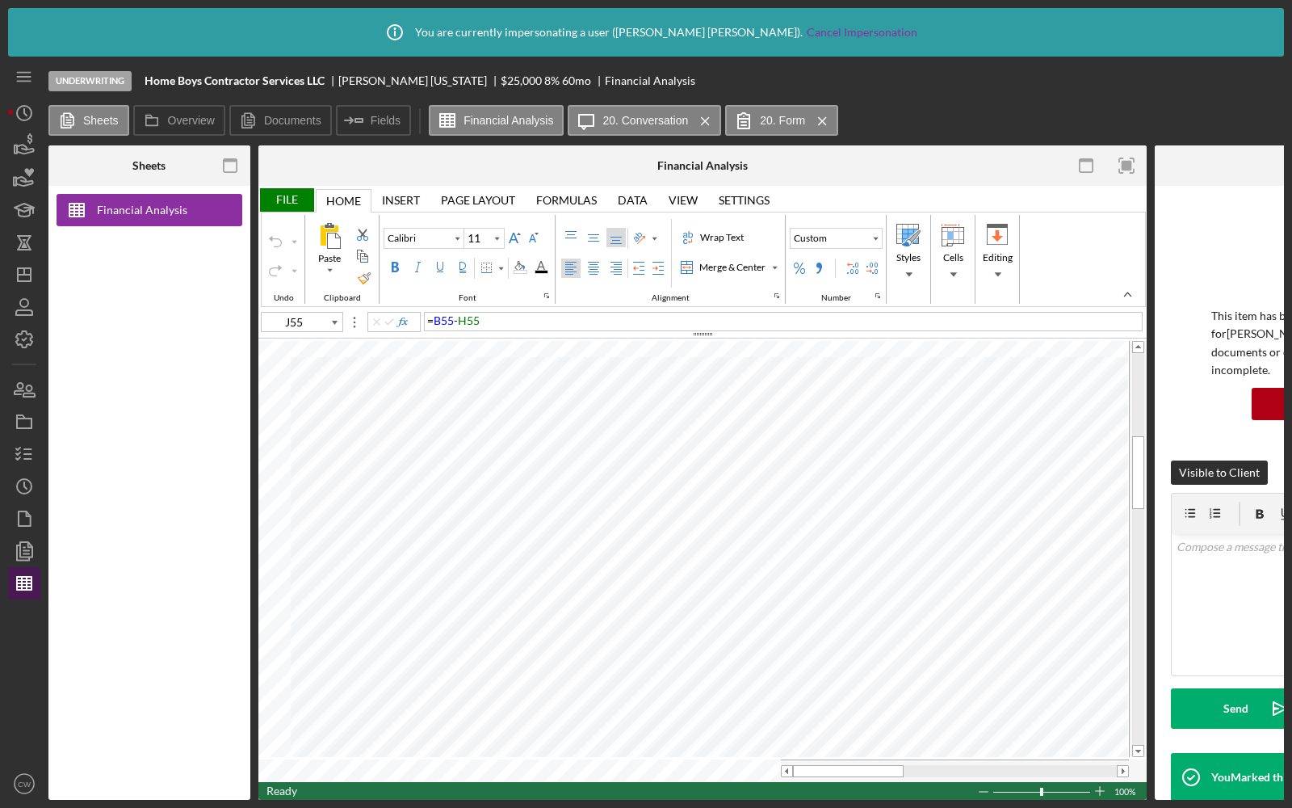
type input "H33"
type input "10"
type input "A2"
type input "Lato"
type input "10.5"
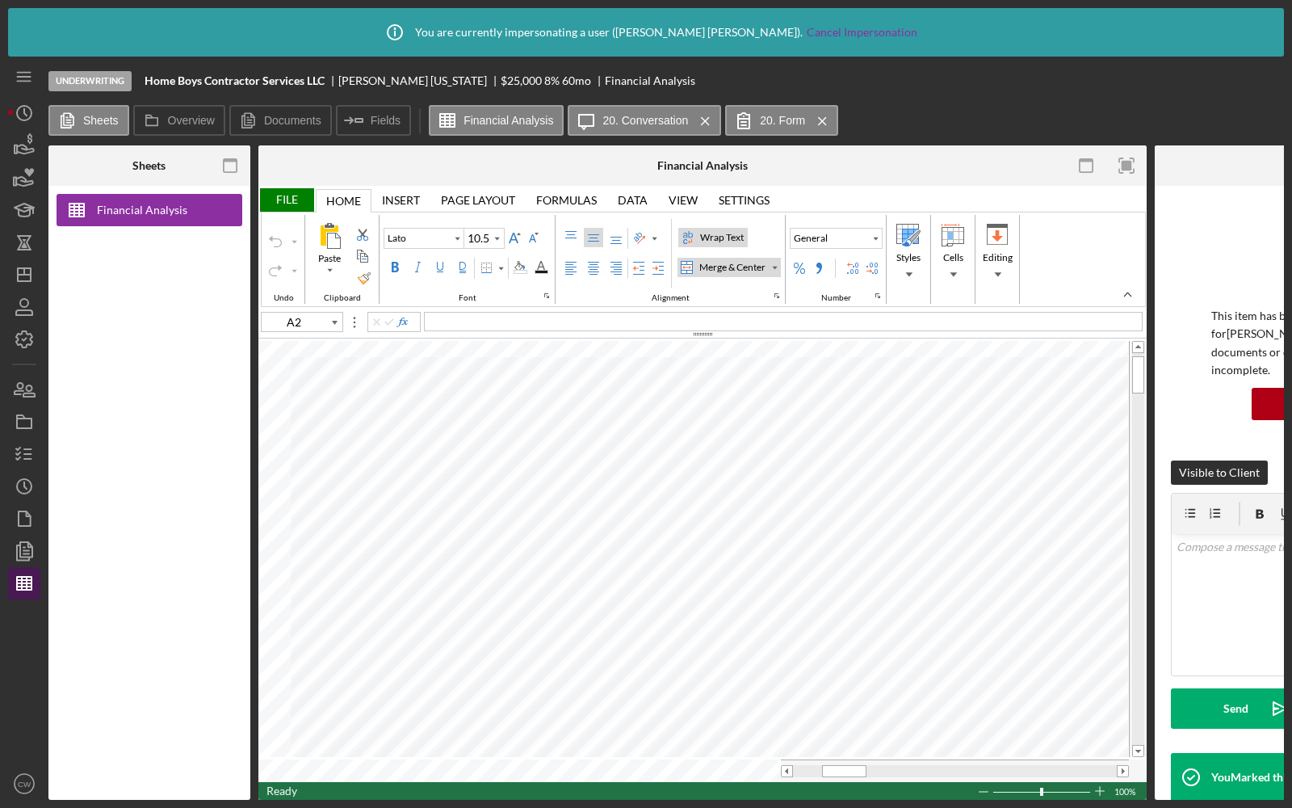
type input "E19"
click at [178, 129] on button "Overview" at bounding box center [179, 120] width 92 height 31
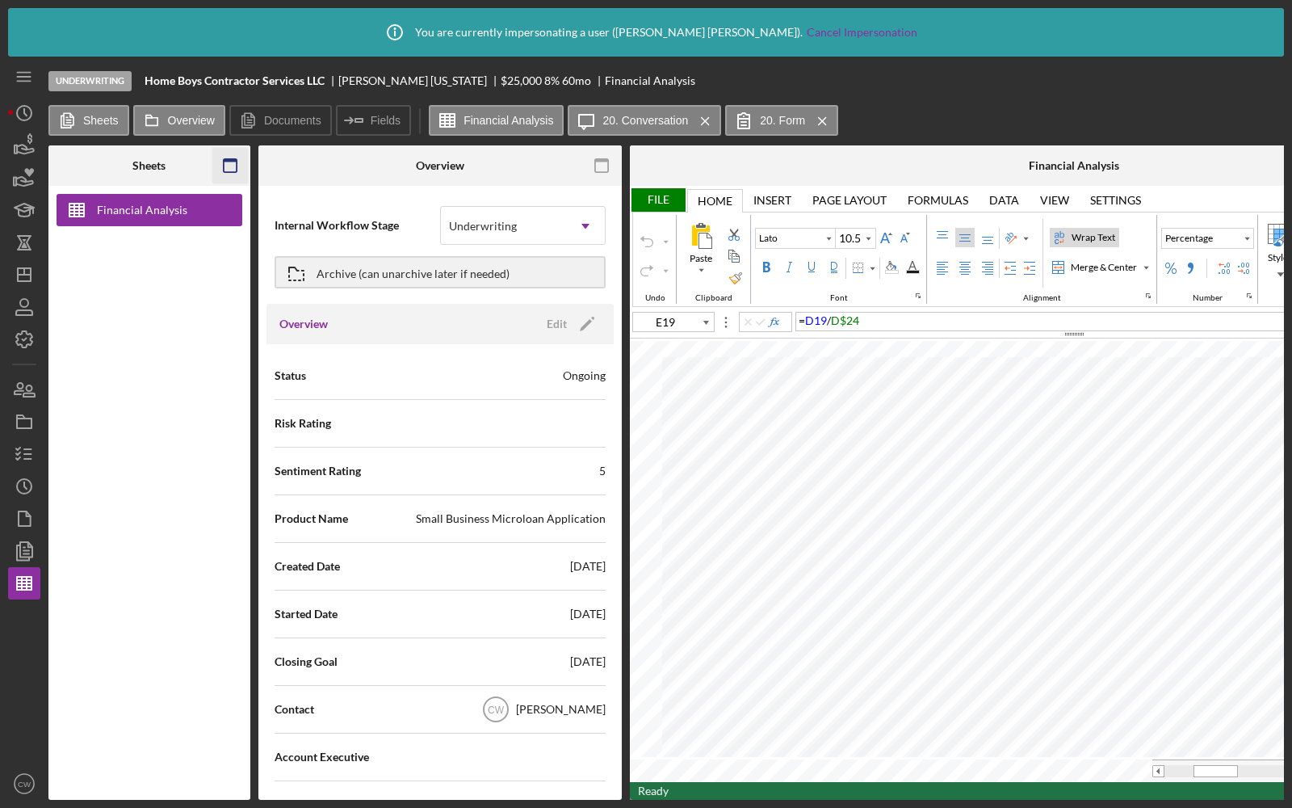
click at [224, 165] on rect "button" at bounding box center [230, 165] width 13 height 13
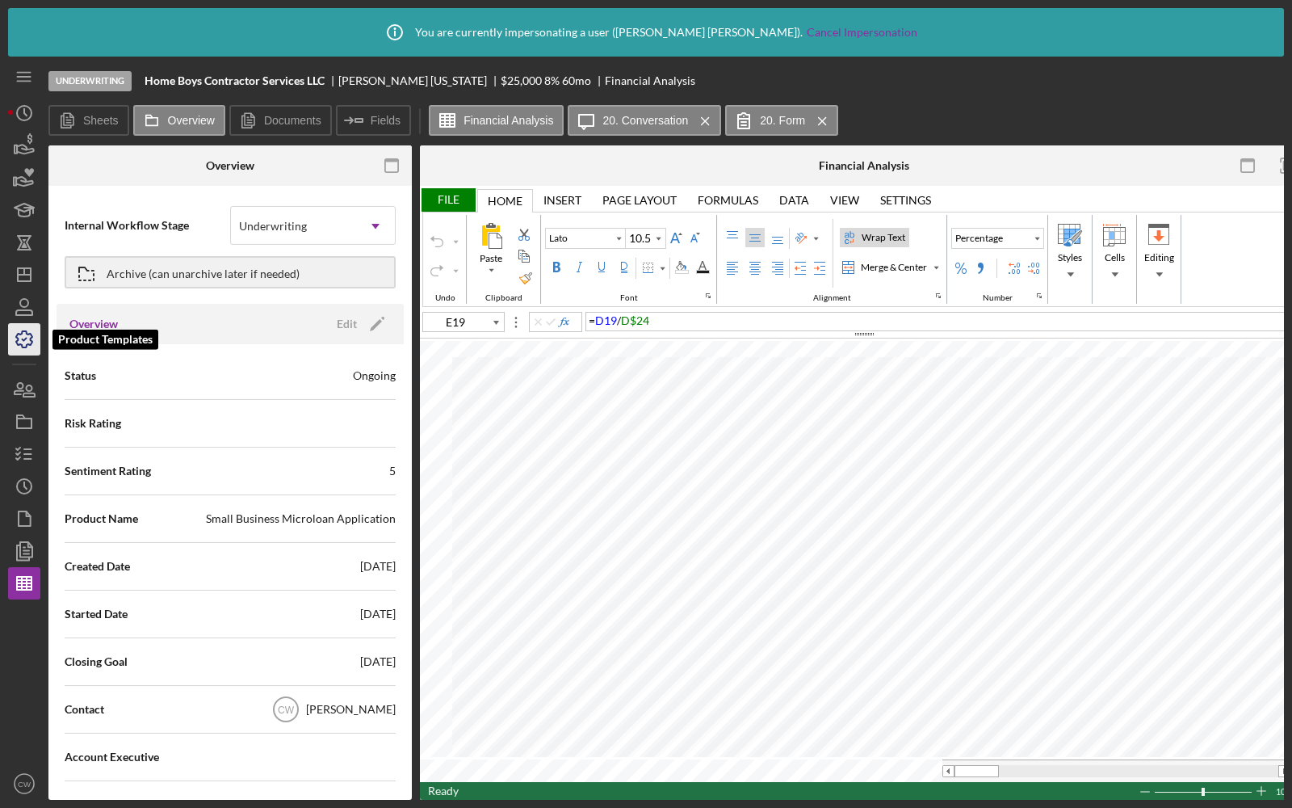
click at [23, 339] on polyline "button" at bounding box center [25, 339] width 4 height 2
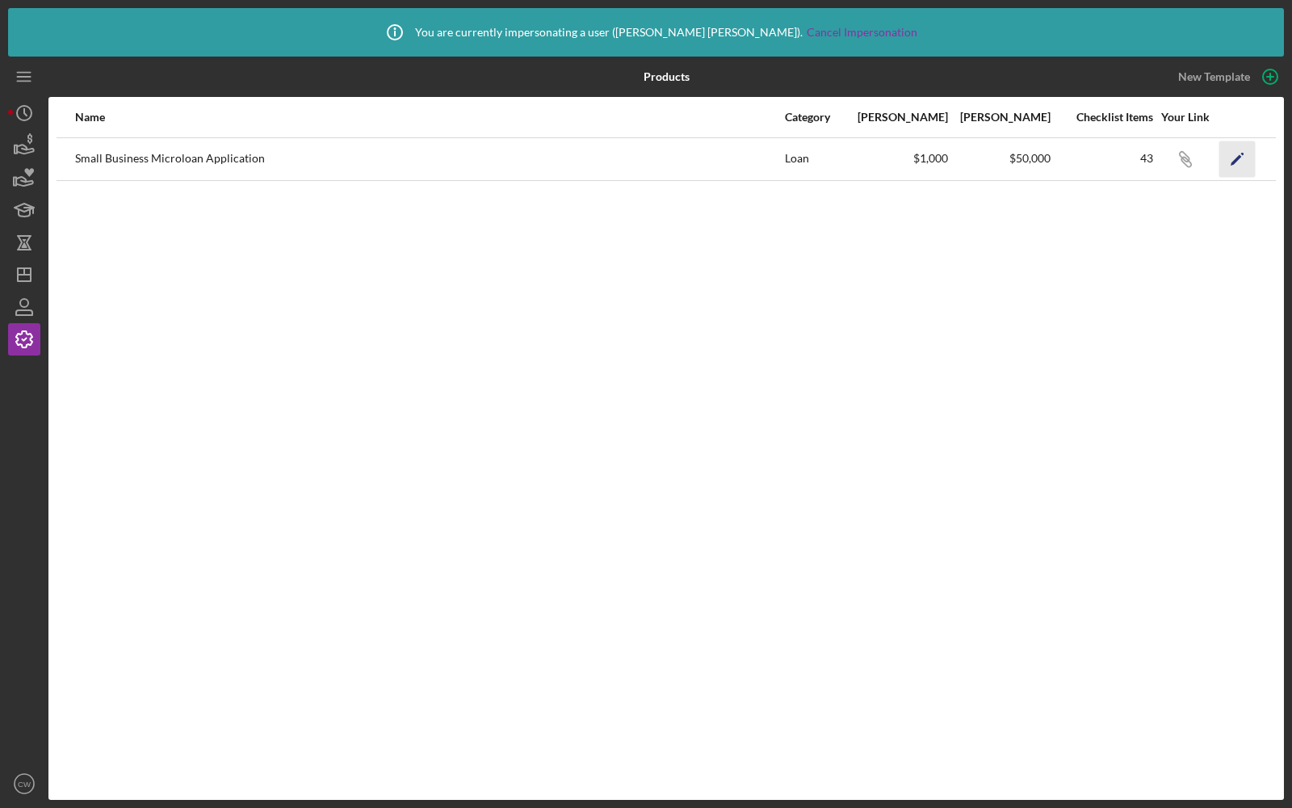
click at [1238, 162] on icon "Icon/Edit" at bounding box center [1237, 159] width 36 height 36
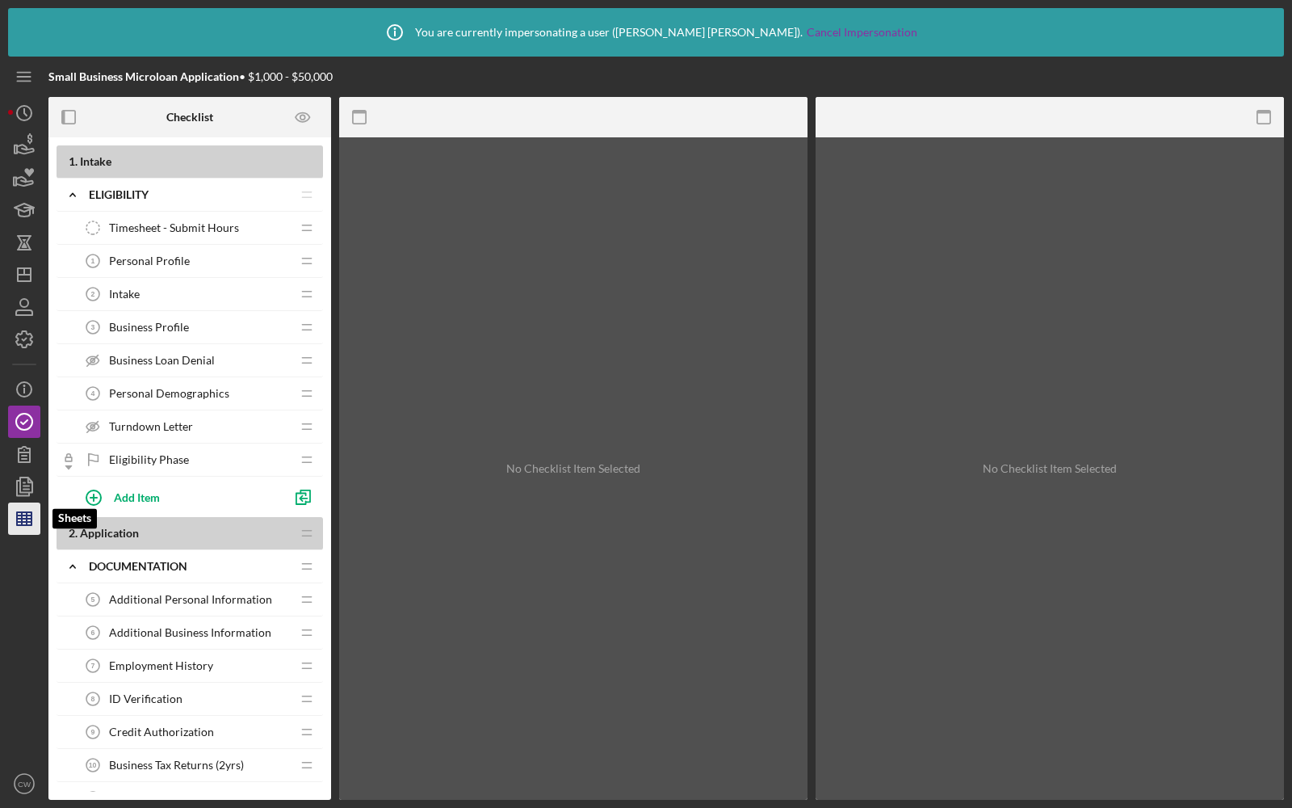
click at [19, 518] on line "button" at bounding box center [24, 518] width 15 height 0
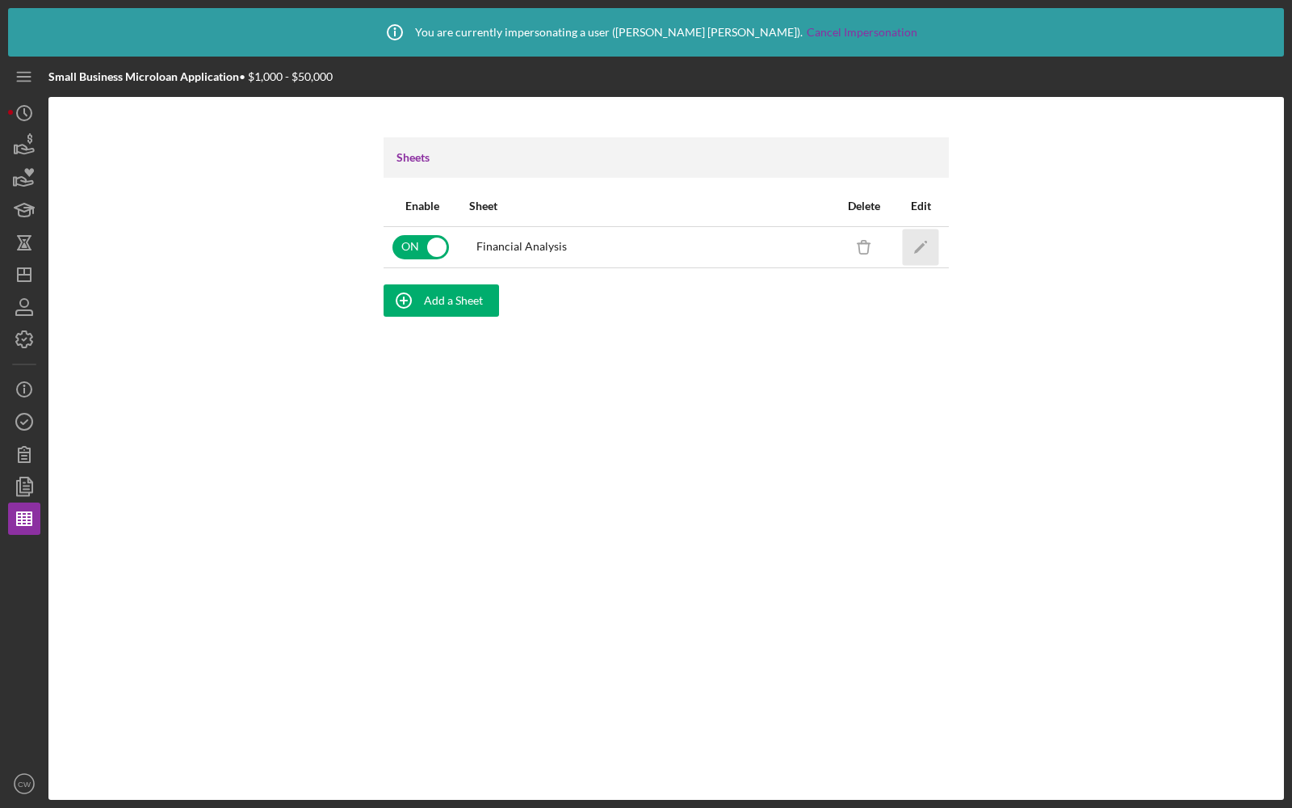
click at [922, 246] on icon "Icon/Edit" at bounding box center [921, 247] width 36 height 36
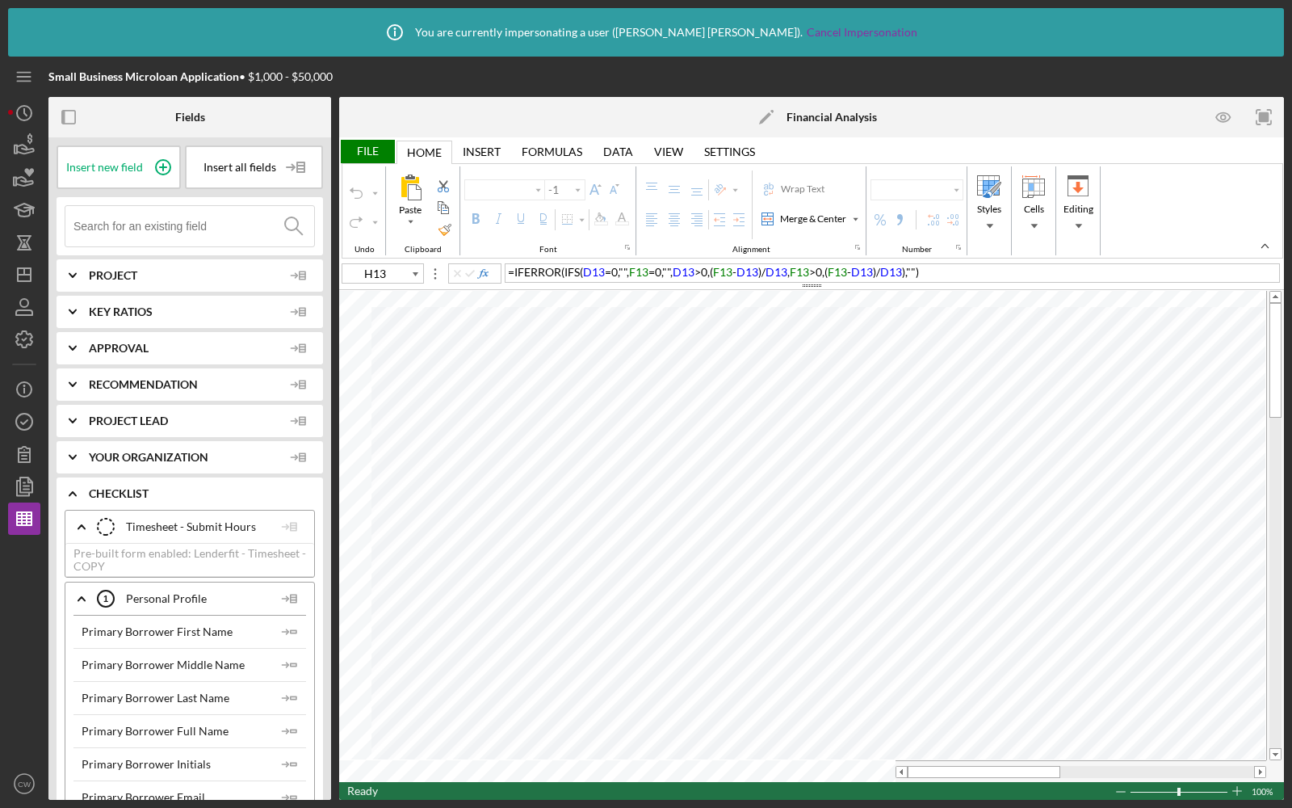
type input "Calibri"
type input "10"
type input "J55"
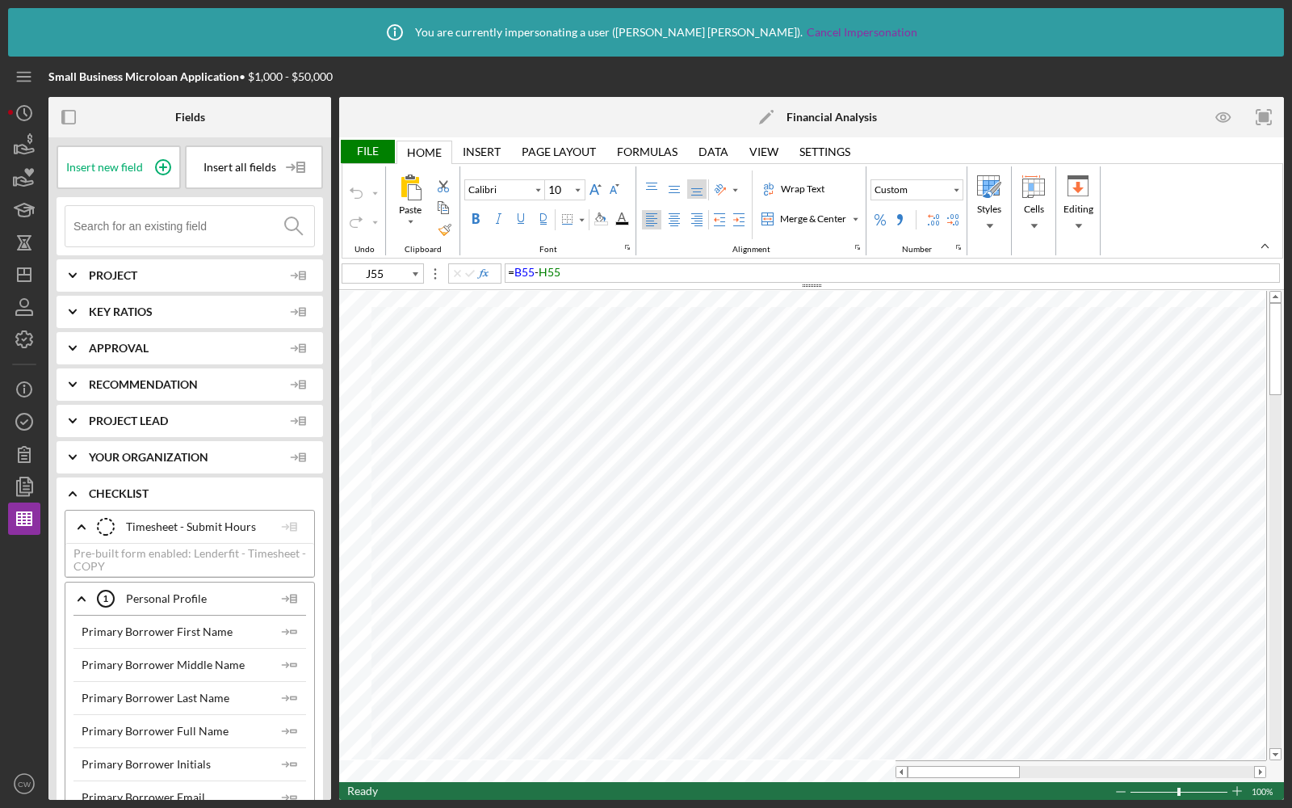
type input "11"
type input "A1"
type input "12"
type input "H33"
type input "10"
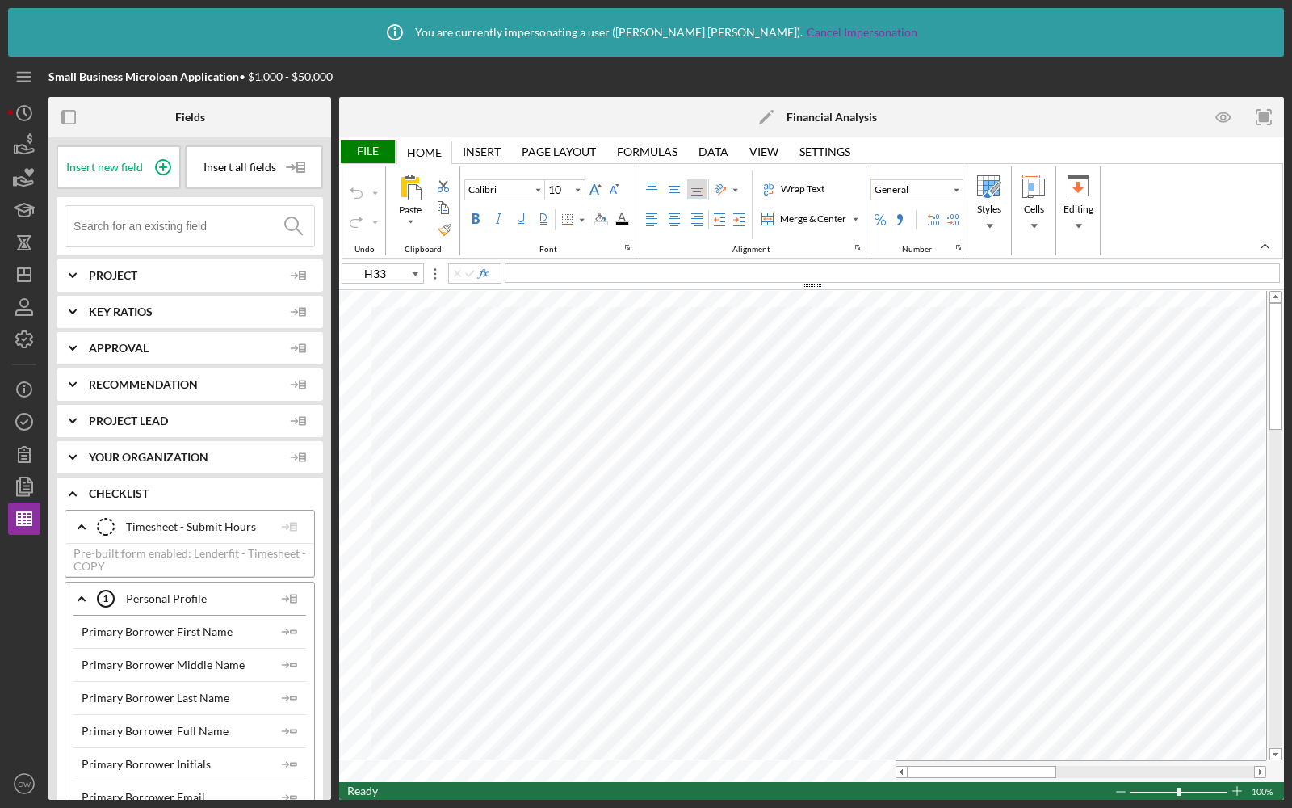
type input "A2"
type input "Lato"
type input "10.5"
type input "A20"
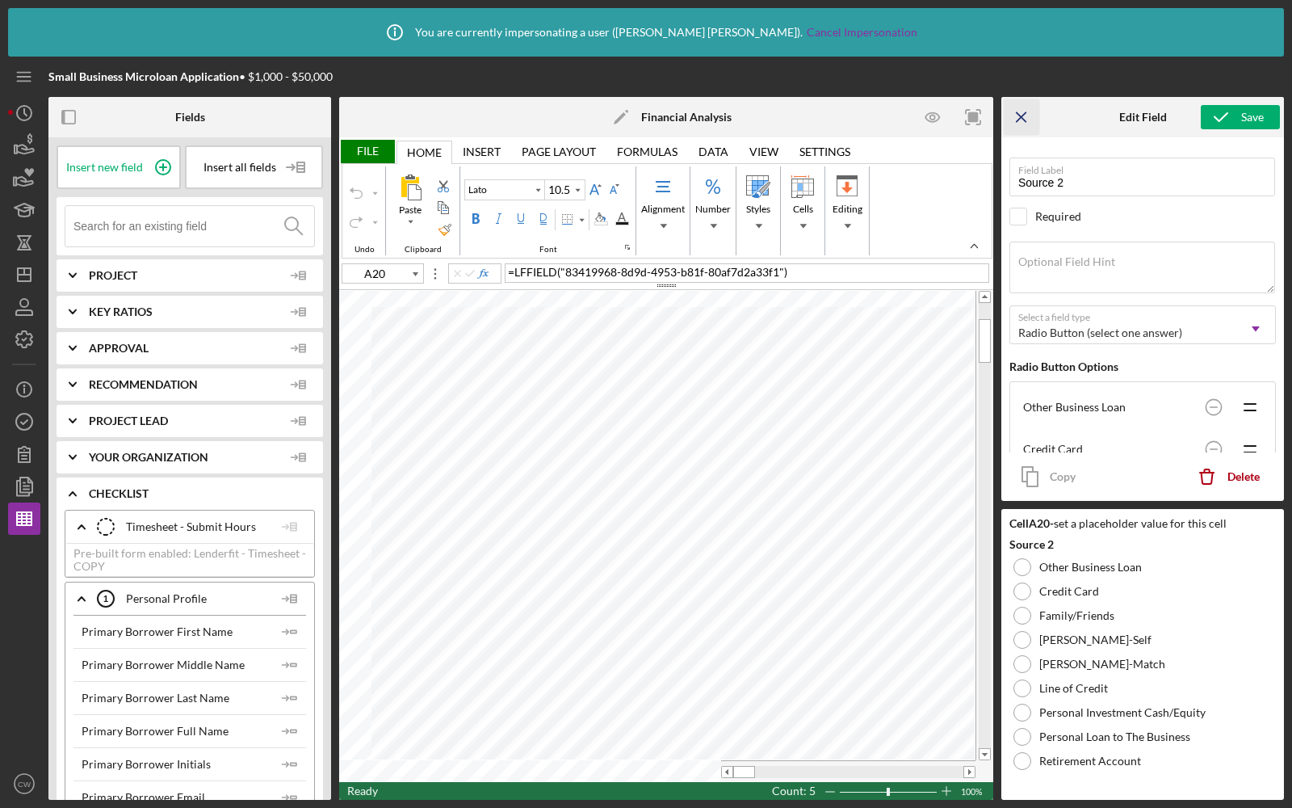
click at [1034, 122] on icon "Icon/Menu Close" at bounding box center [1022, 117] width 36 height 36
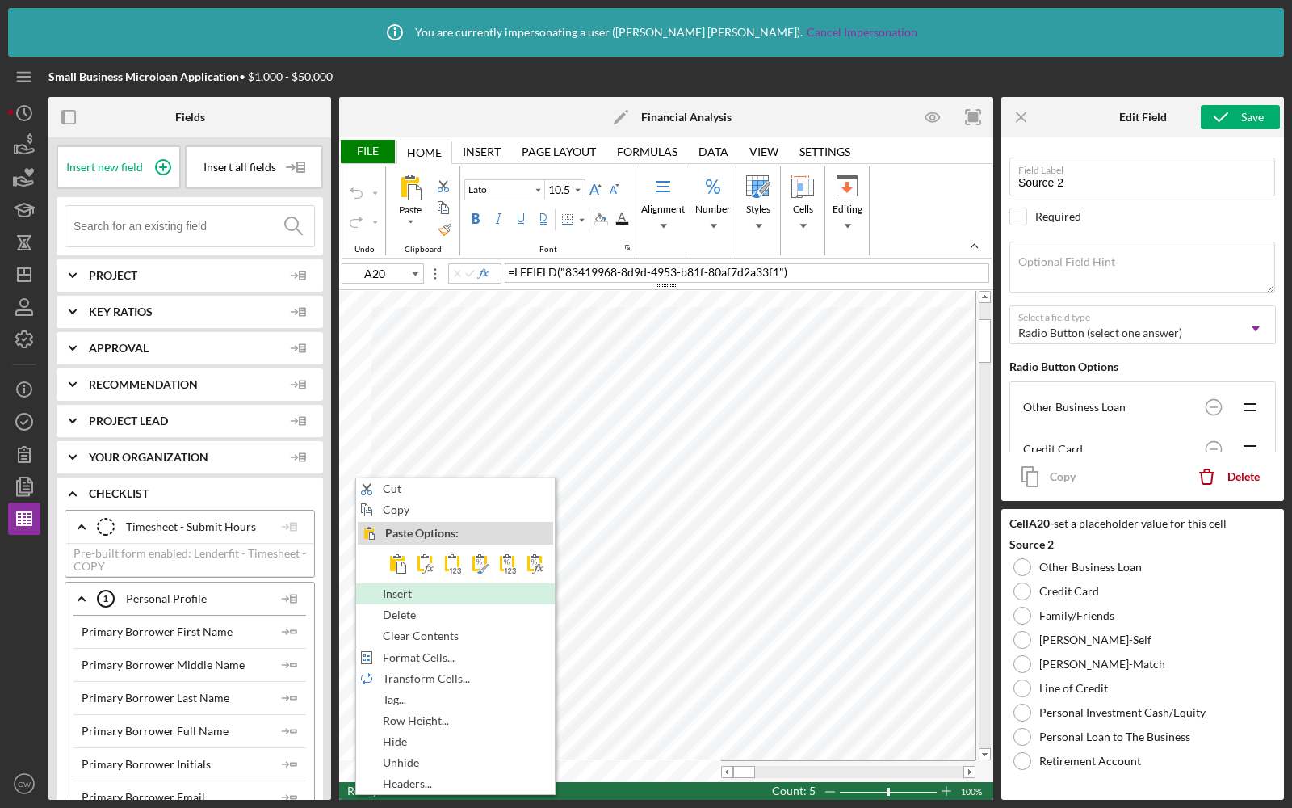
click at [396, 587] on span "Insert" at bounding box center [407, 593] width 48 height 13
type input "Calibri"
type input "11"
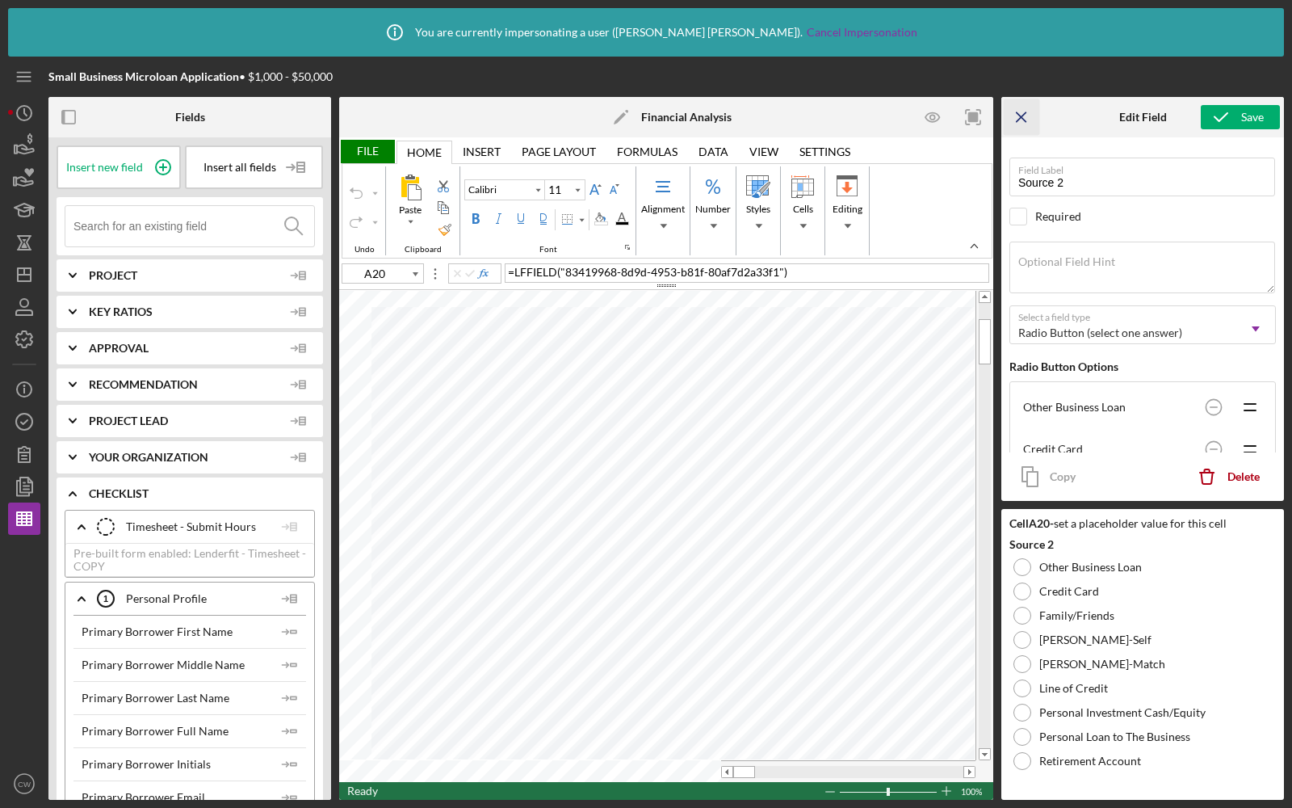
click at [1026, 114] on icon "Icon/Menu Close" at bounding box center [1022, 117] width 36 height 36
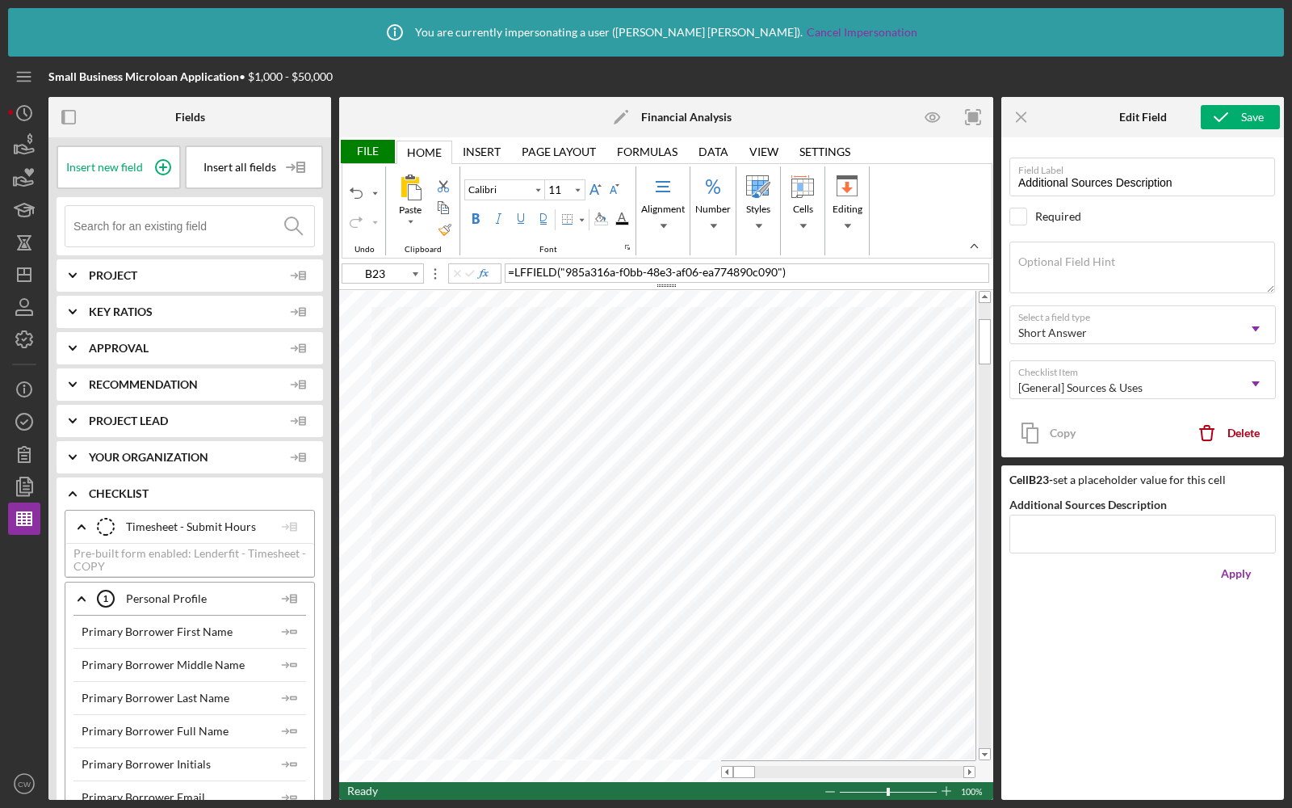
type input "A20"
type input "Source 2"
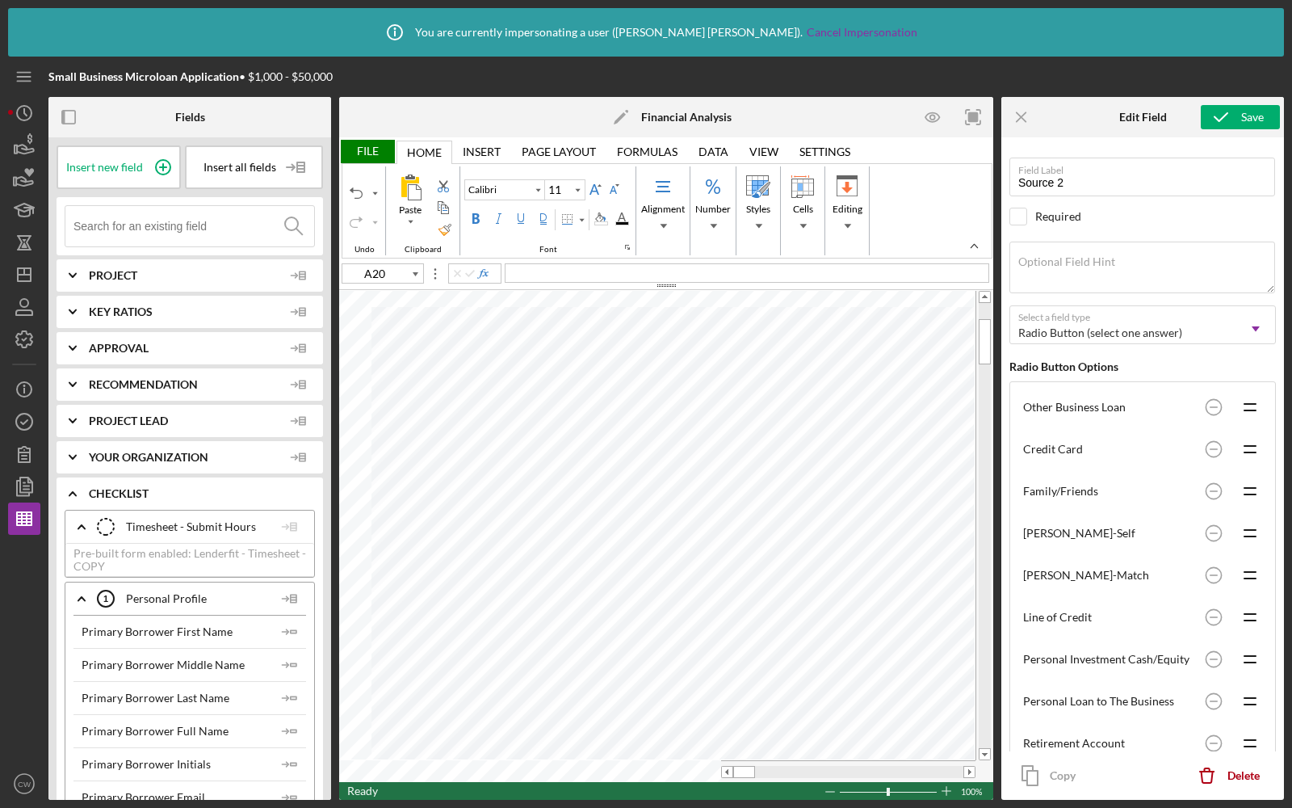
click at [142, 229] on input at bounding box center [193, 226] width 241 height 40
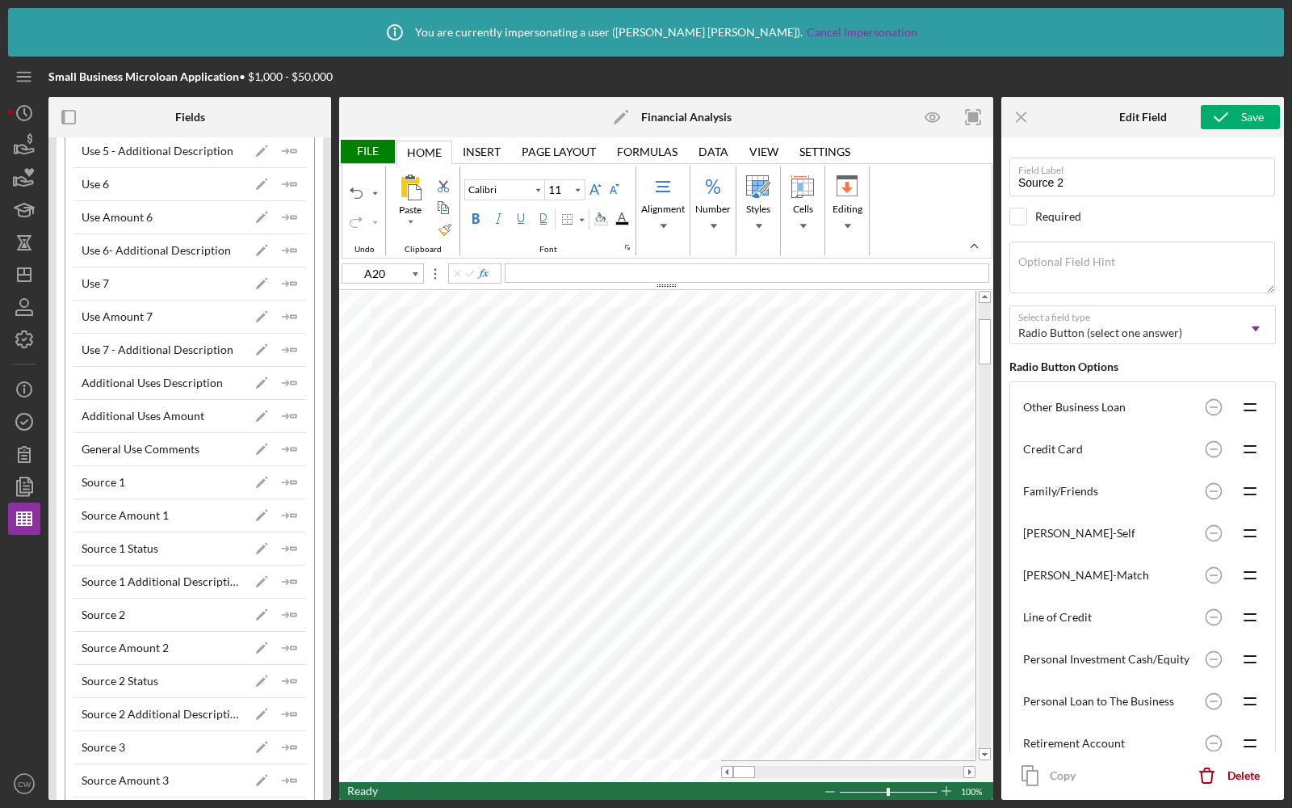
scroll to position [658, 0]
type input "source"
click at [286, 472] on icon "Icon/Insert Field" at bounding box center [290, 480] width 32 height 32
type input "A21"
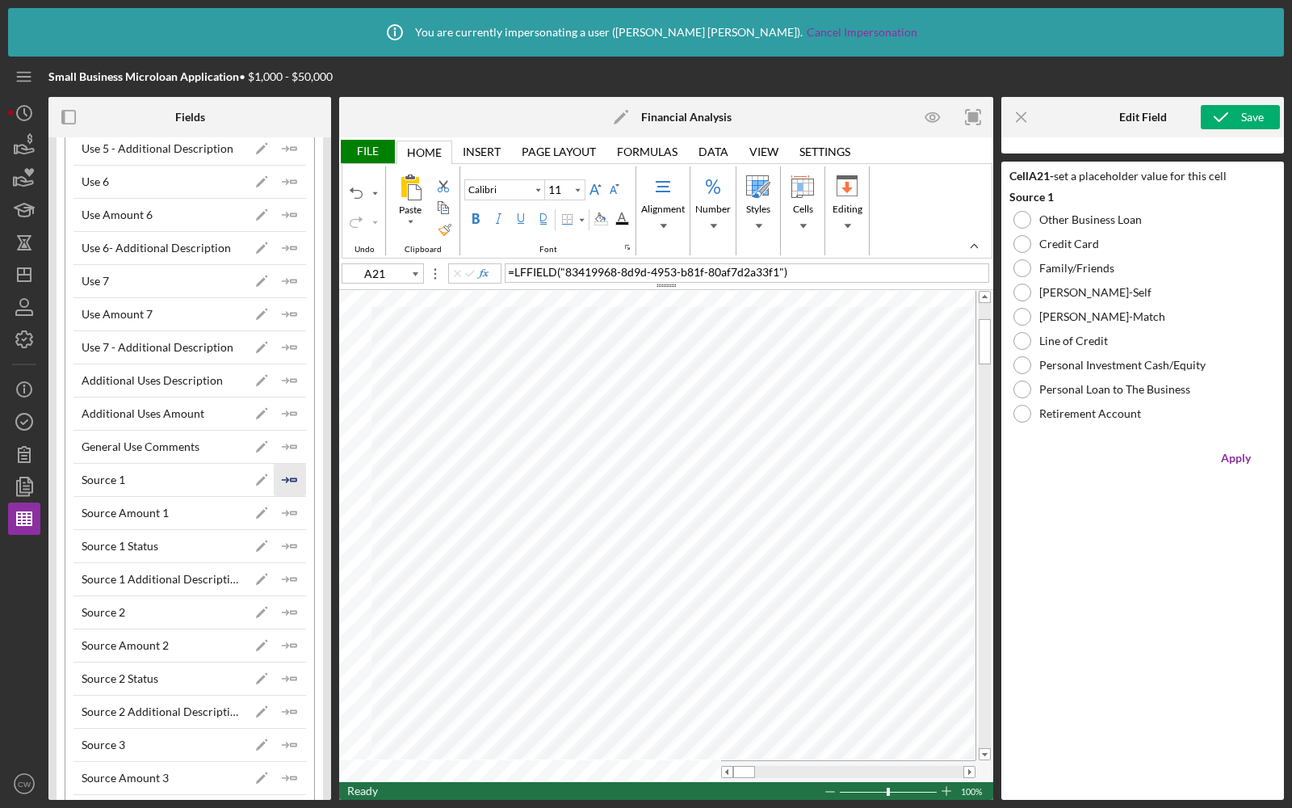
type input "Lato"
type input "10.5"
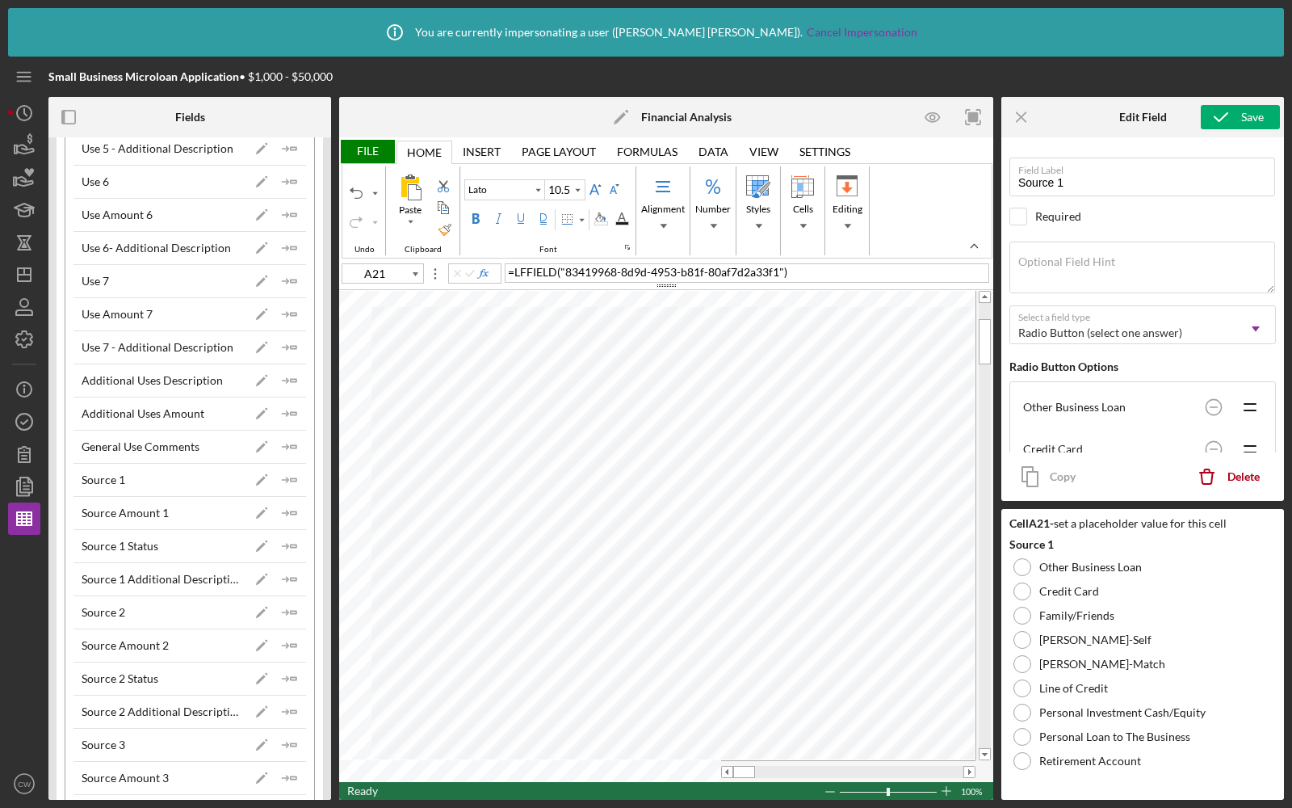
type input "Calibri"
type input "11"
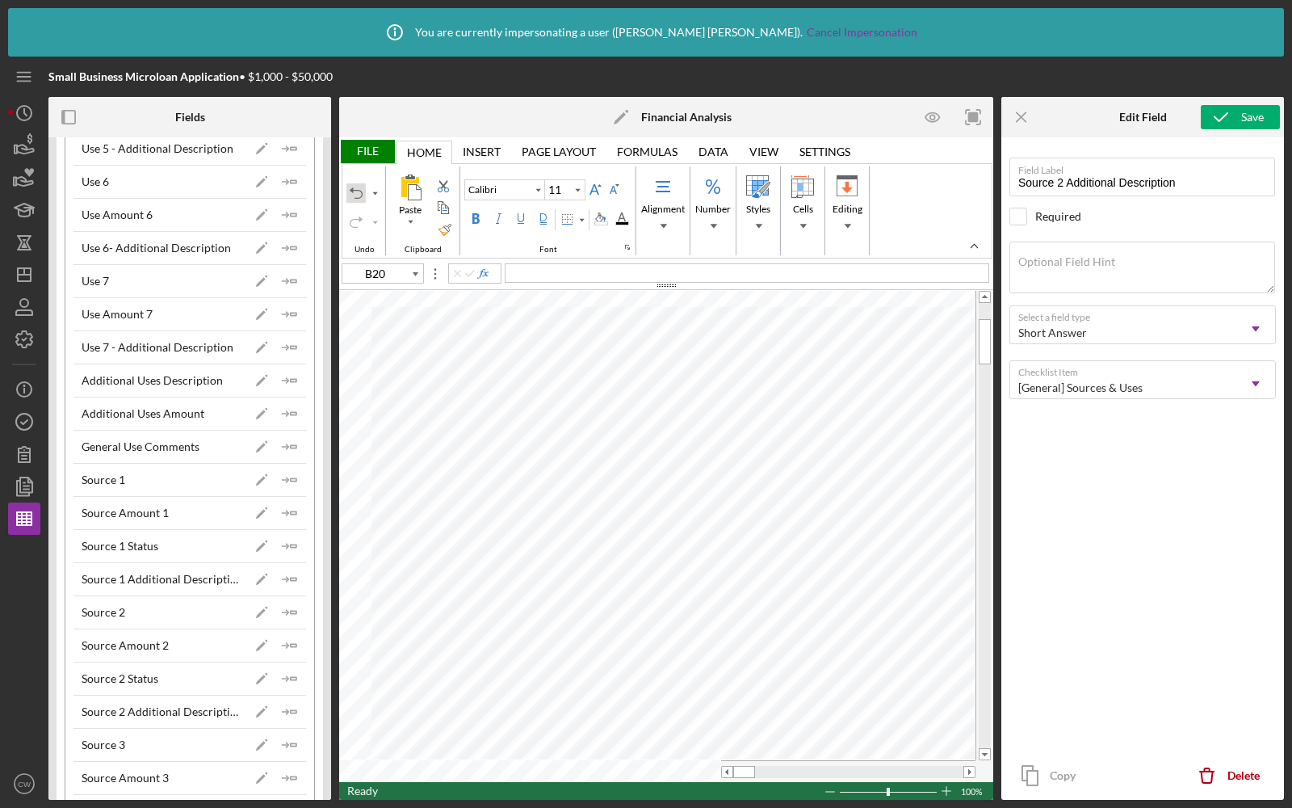
click at [356, 195] on div "Undo" at bounding box center [356, 193] width 13 height 13
type input "A20"
click at [356, 195] on div "Undo" at bounding box center [356, 193] width 13 height 13
type input "Lato"
type input "10.5"
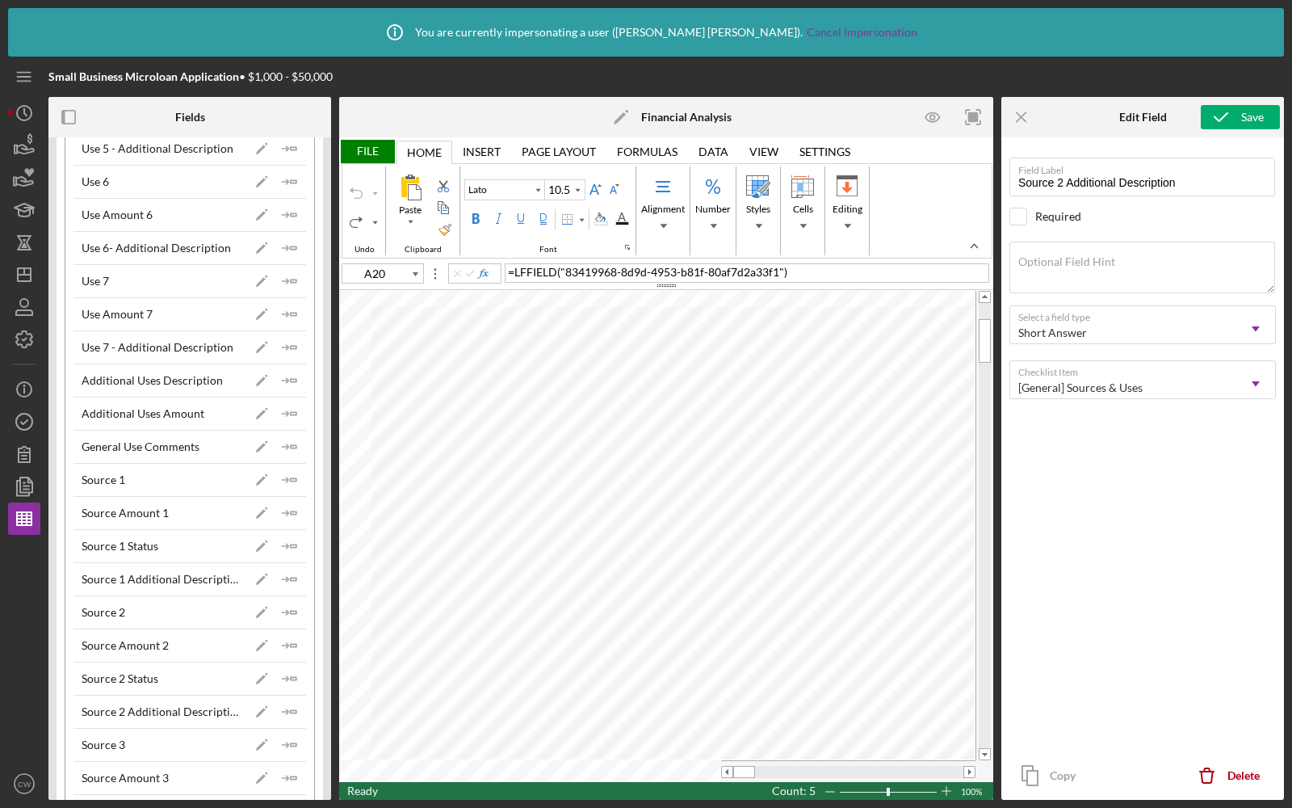
type input "A21"
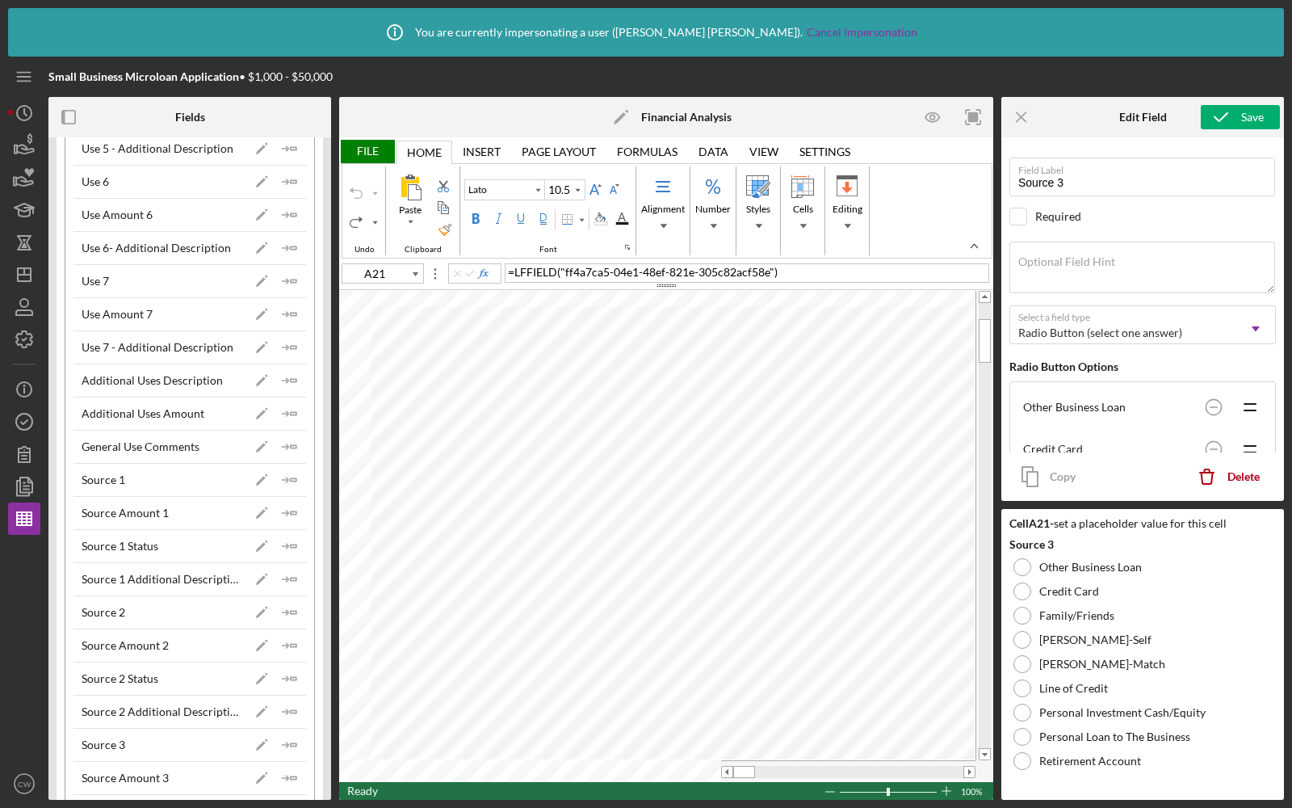
type input "Calibri"
type input "11"
type input "A22"
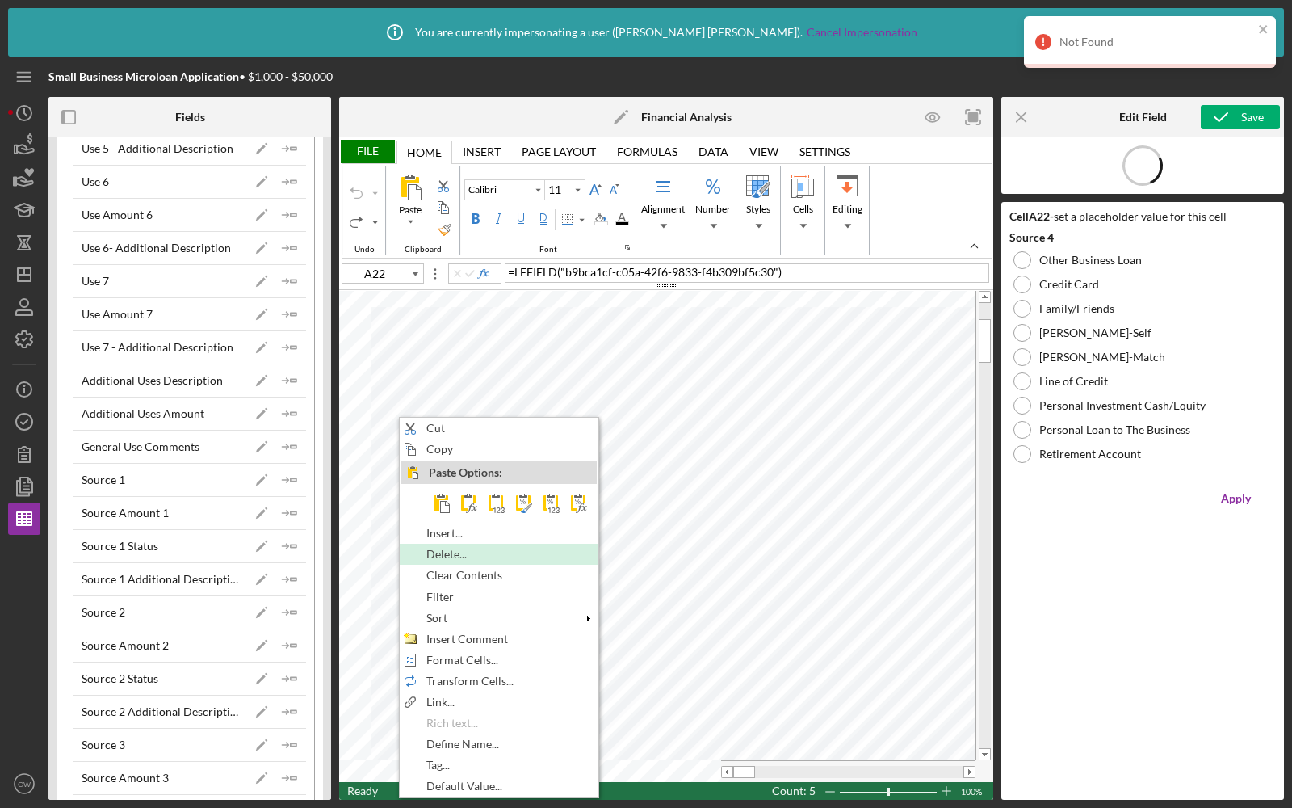
click at [447, 548] on span "Delete..." at bounding box center [455, 554] width 59 height 13
type input "Lato"
type input "10.5"
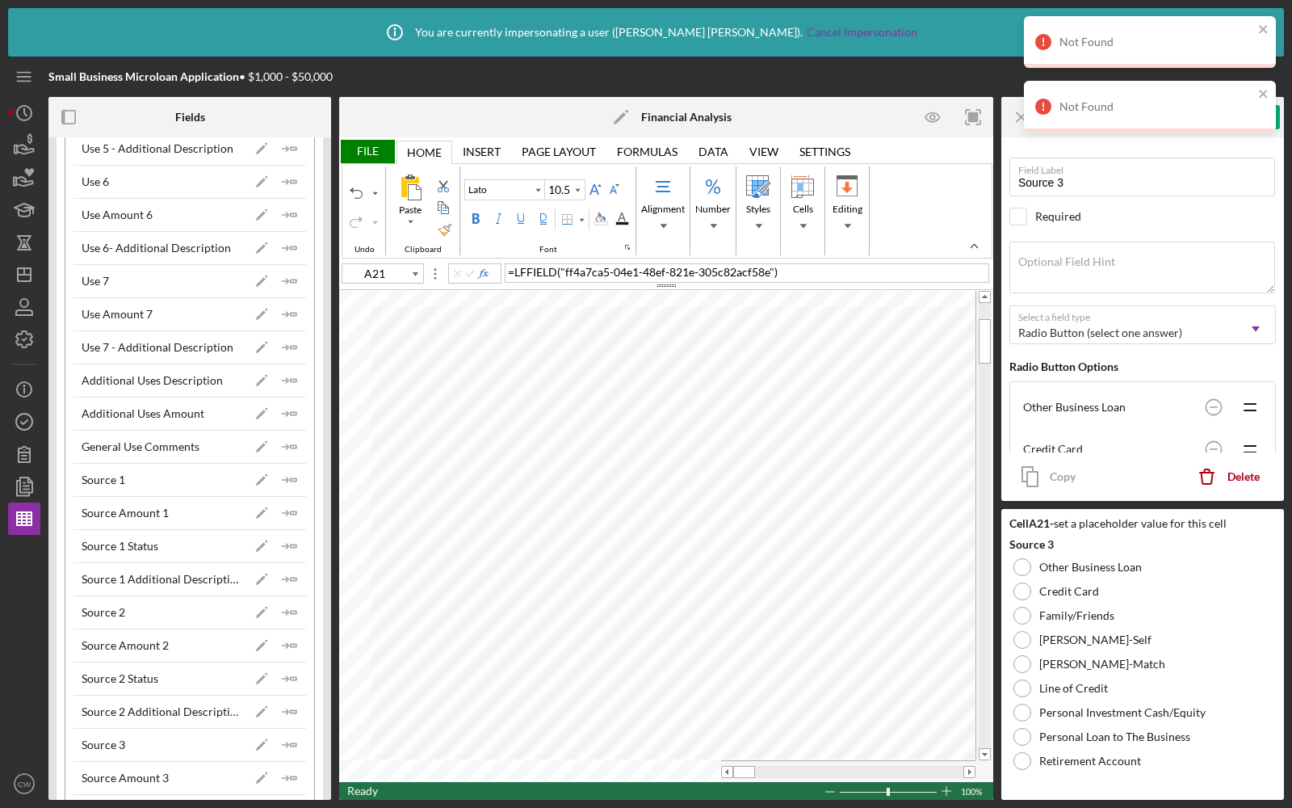
type input "A20"
type input "Source 2"
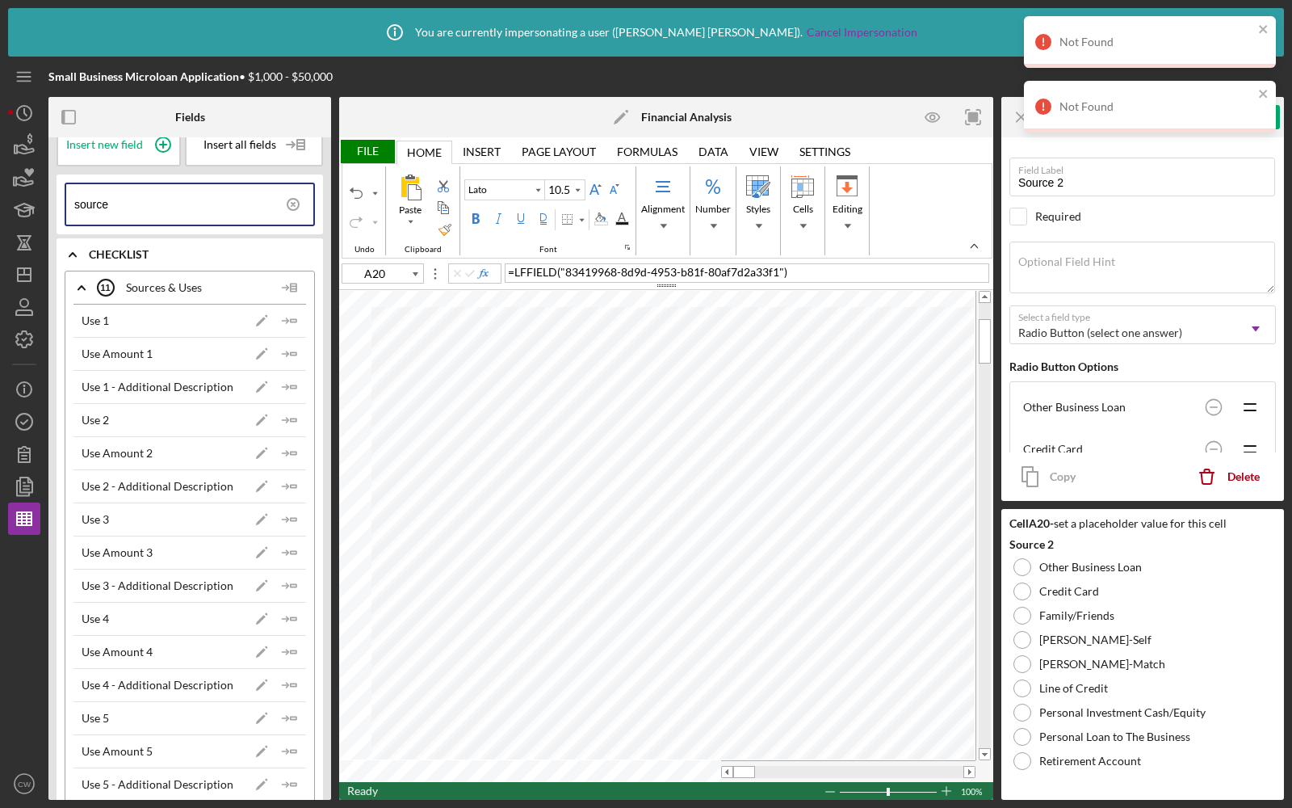
scroll to position [0, 0]
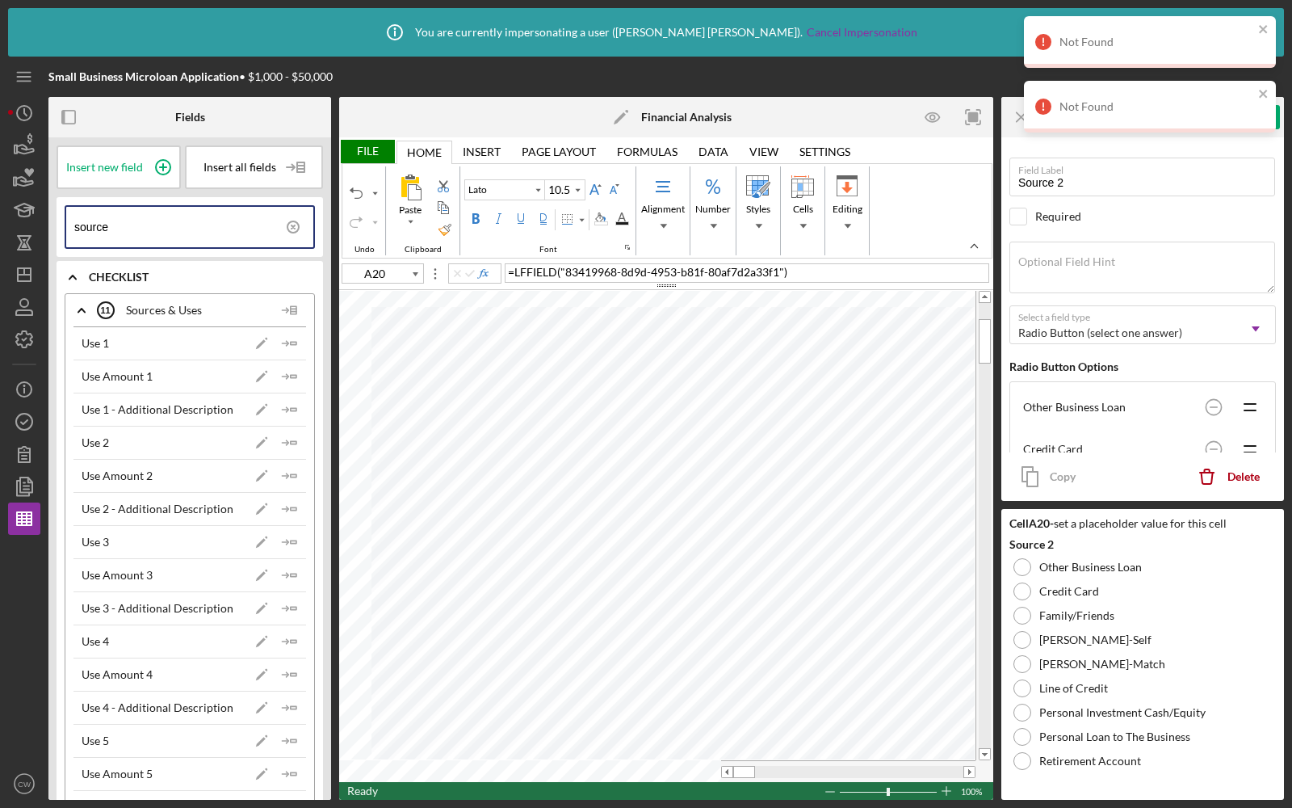
click at [143, 225] on input "source" at bounding box center [193, 227] width 239 height 40
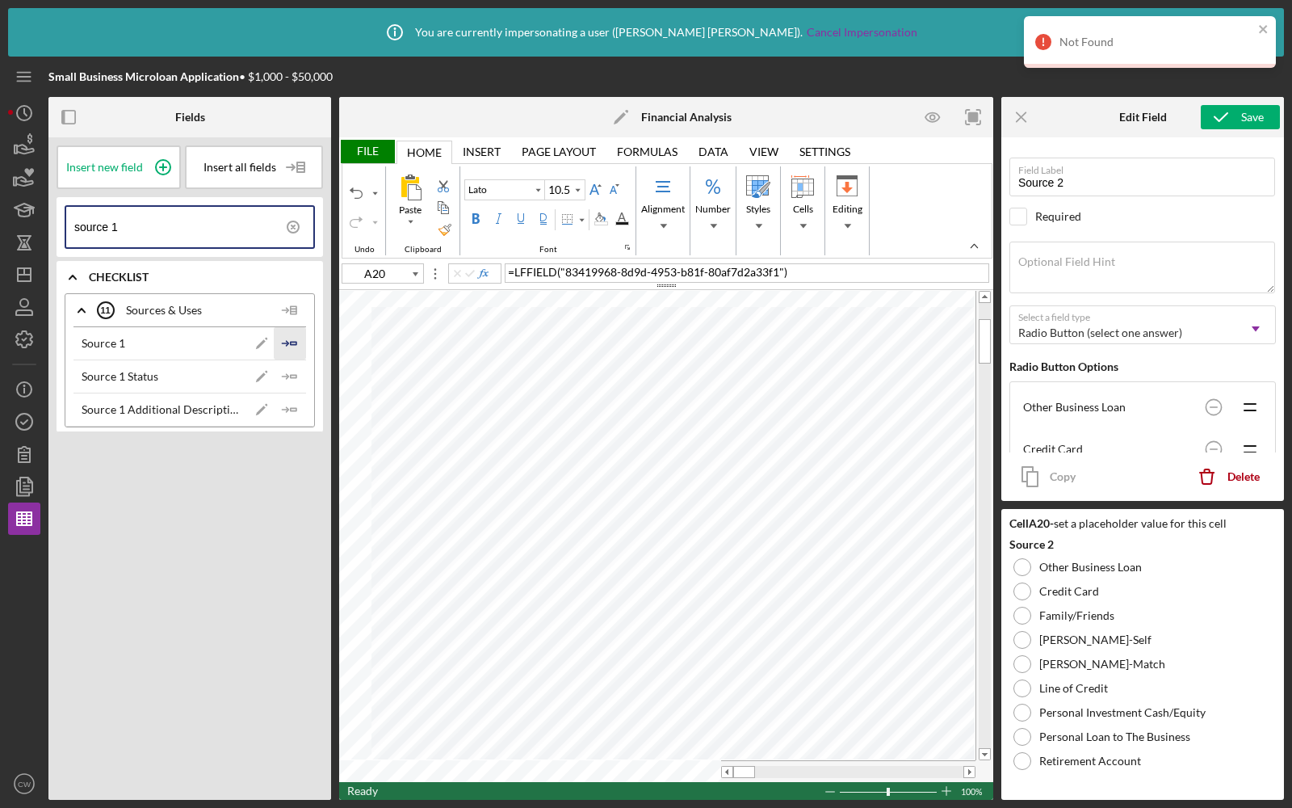
type input "source 1"
click at [291, 342] on polygon "button" at bounding box center [294, 343] width 6 height 2
type input "A21"
type input "Source 1"
type input "B20"
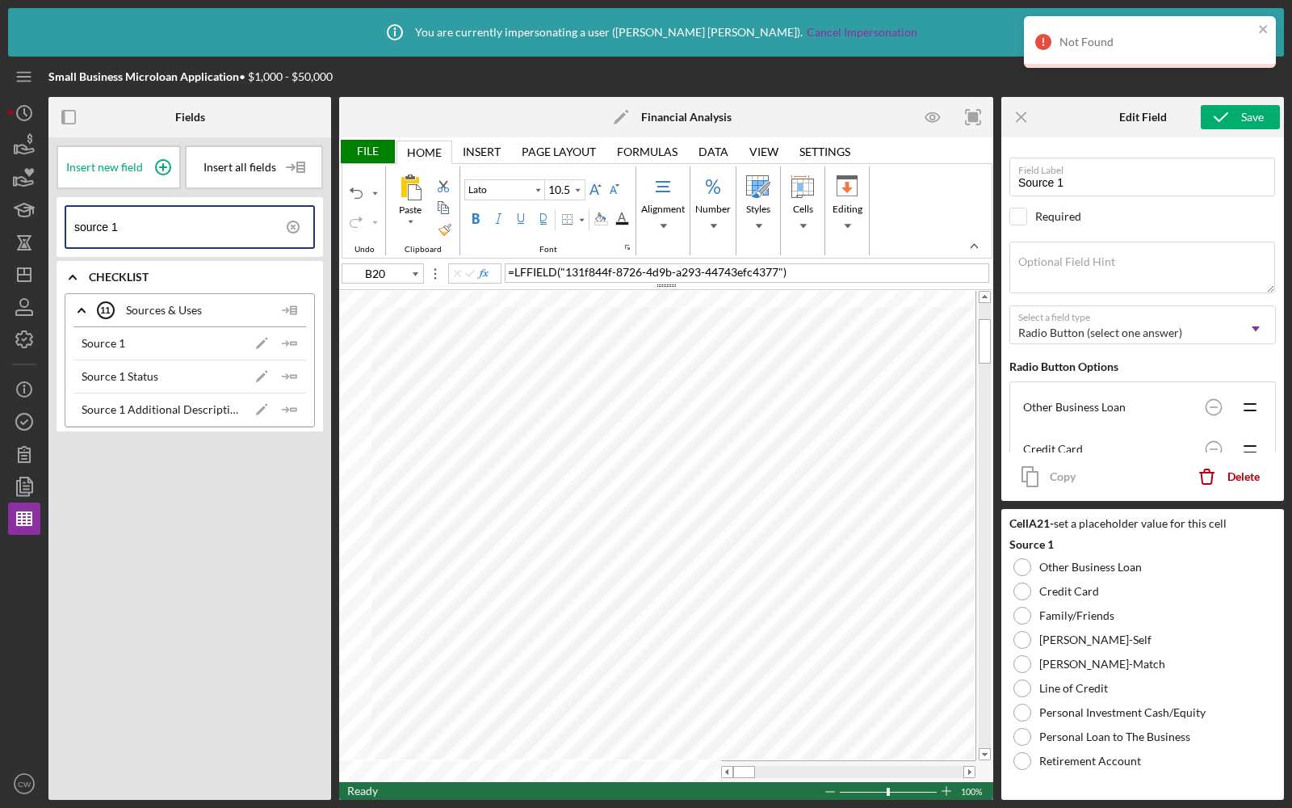
type input "Source 2 Additional Description"
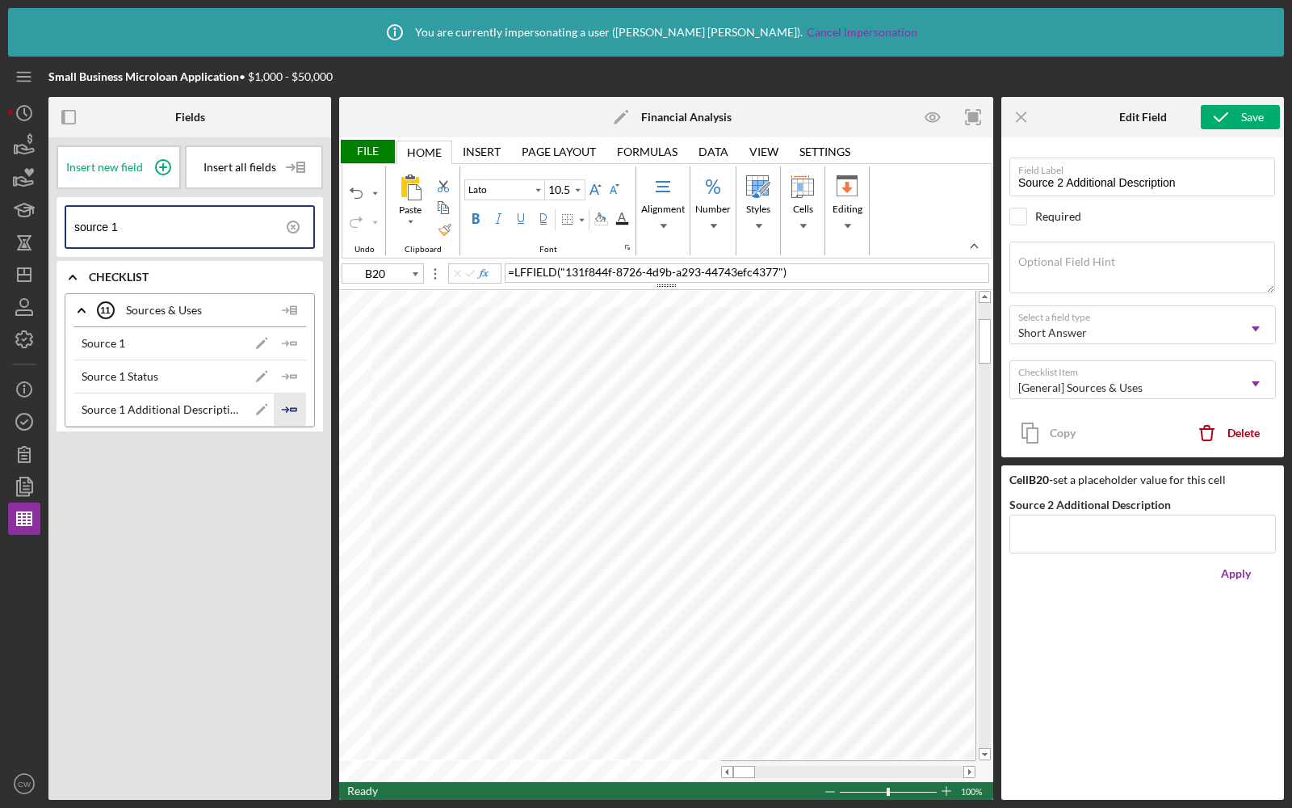
click at [289, 405] on icon "Icon/Insert Field" at bounding box center [290, 409] width 32 height 32
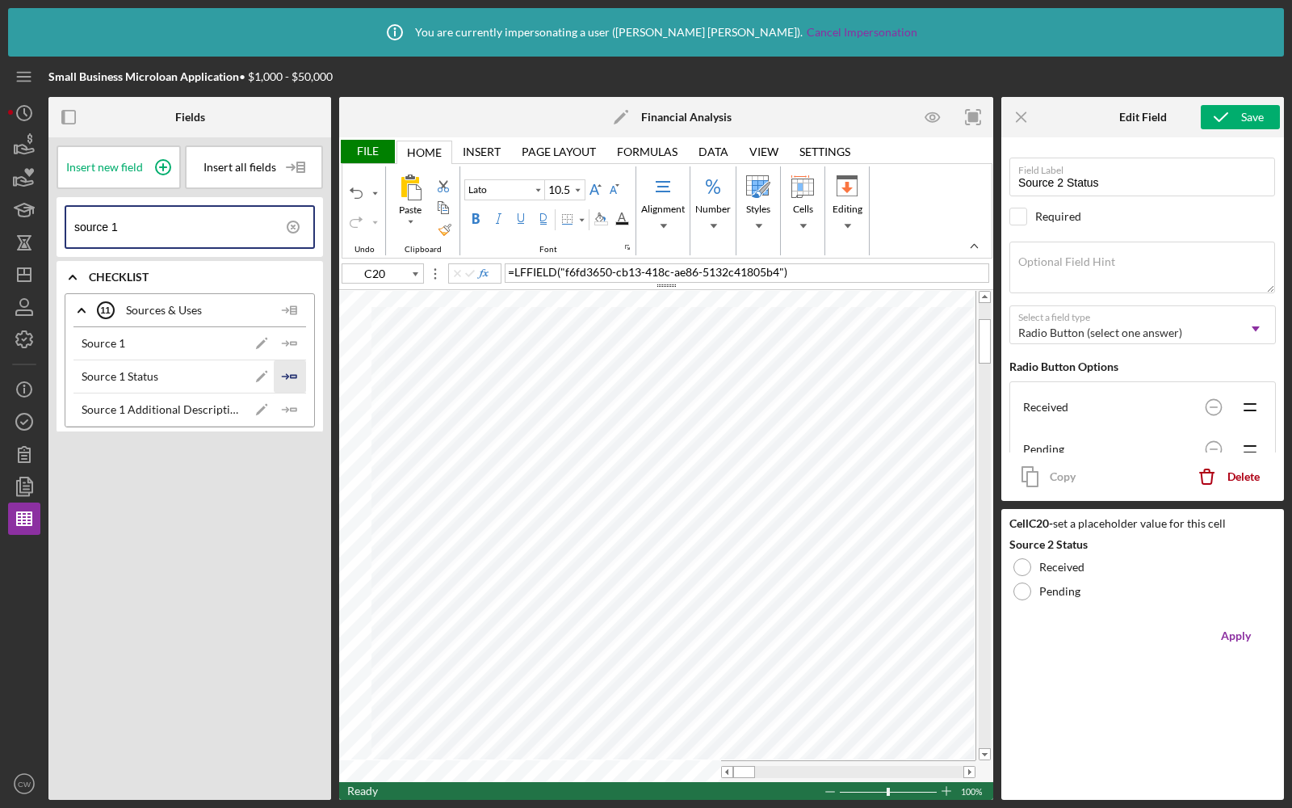
click at [288, 372] on icon "Icon/Insert Field" at bounding box center [290, 376] width 32 height 32
type input "A21"
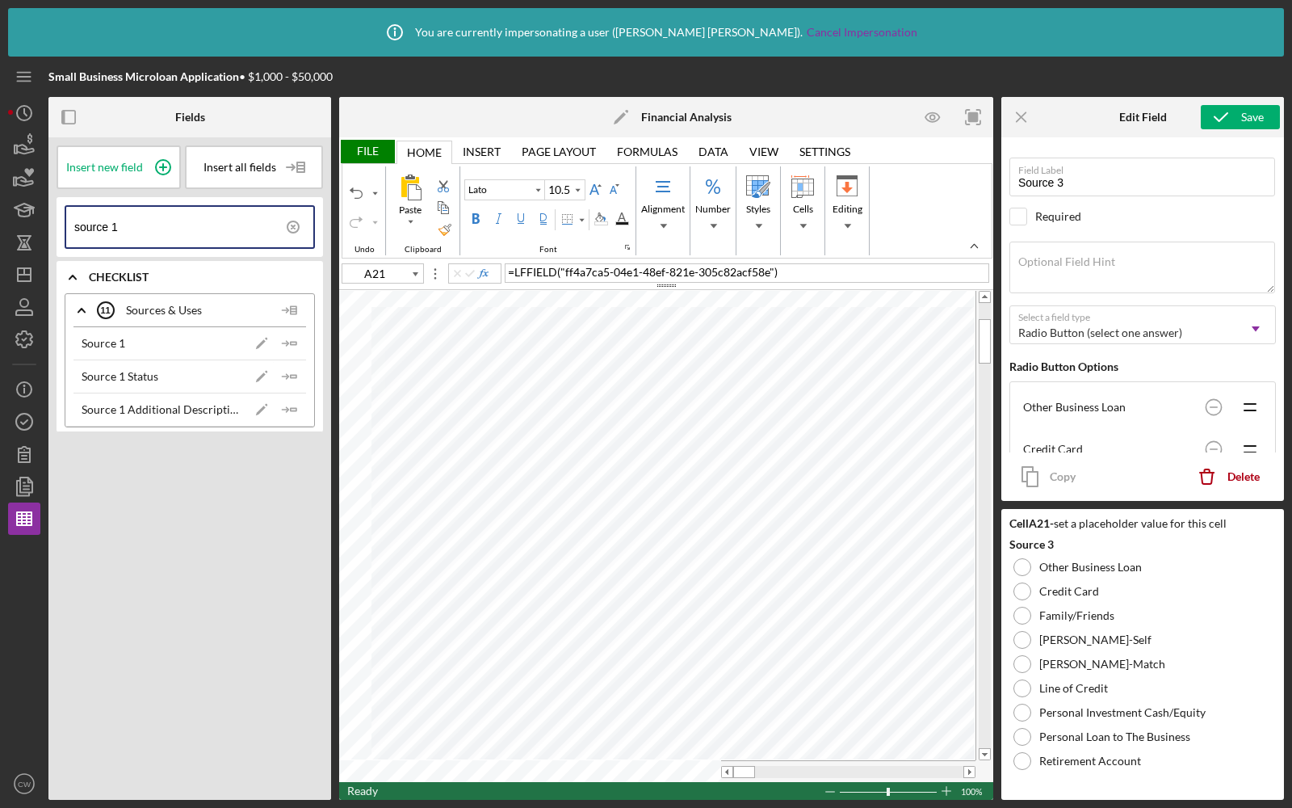
type input "Source 3"
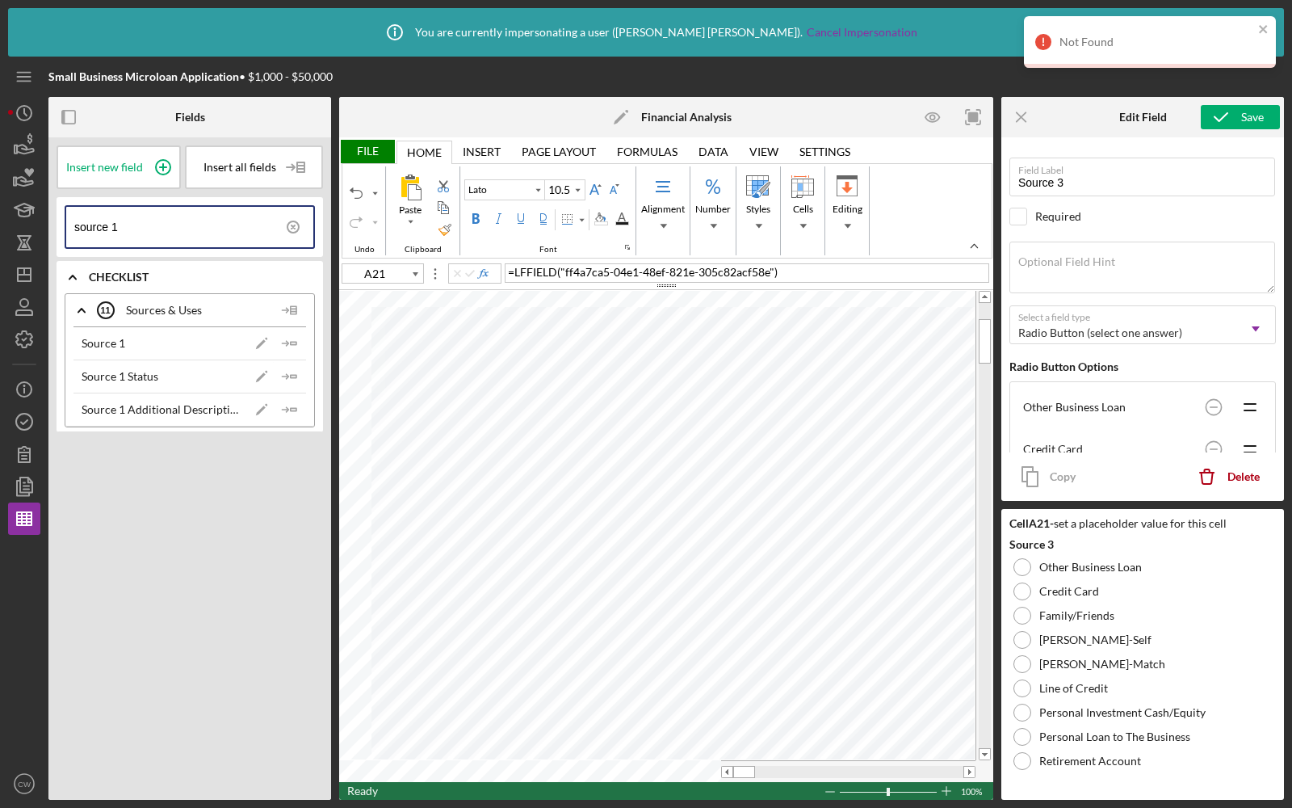
click at [161, 229] on input "source 1" at bounding box center [193, 227] width 239 height 40
type input "source 2"
click at [287, 342] on polyline "button" at bounding box center [286, 343] width 5 height 5
type input "A22"
type input "Source 2"
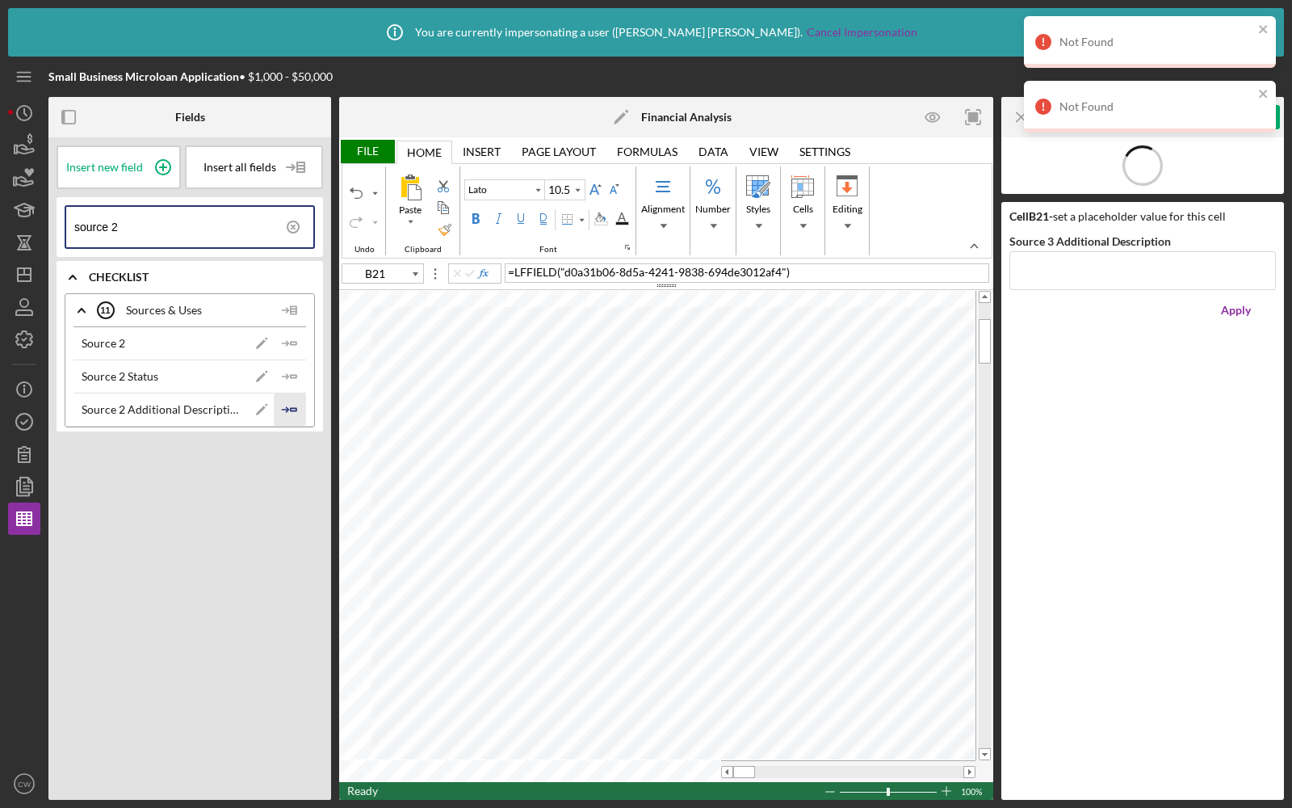
click at [291, 402] on icon "Icon/Insert Field" at bounding box center [290, 409] width 32 height 32
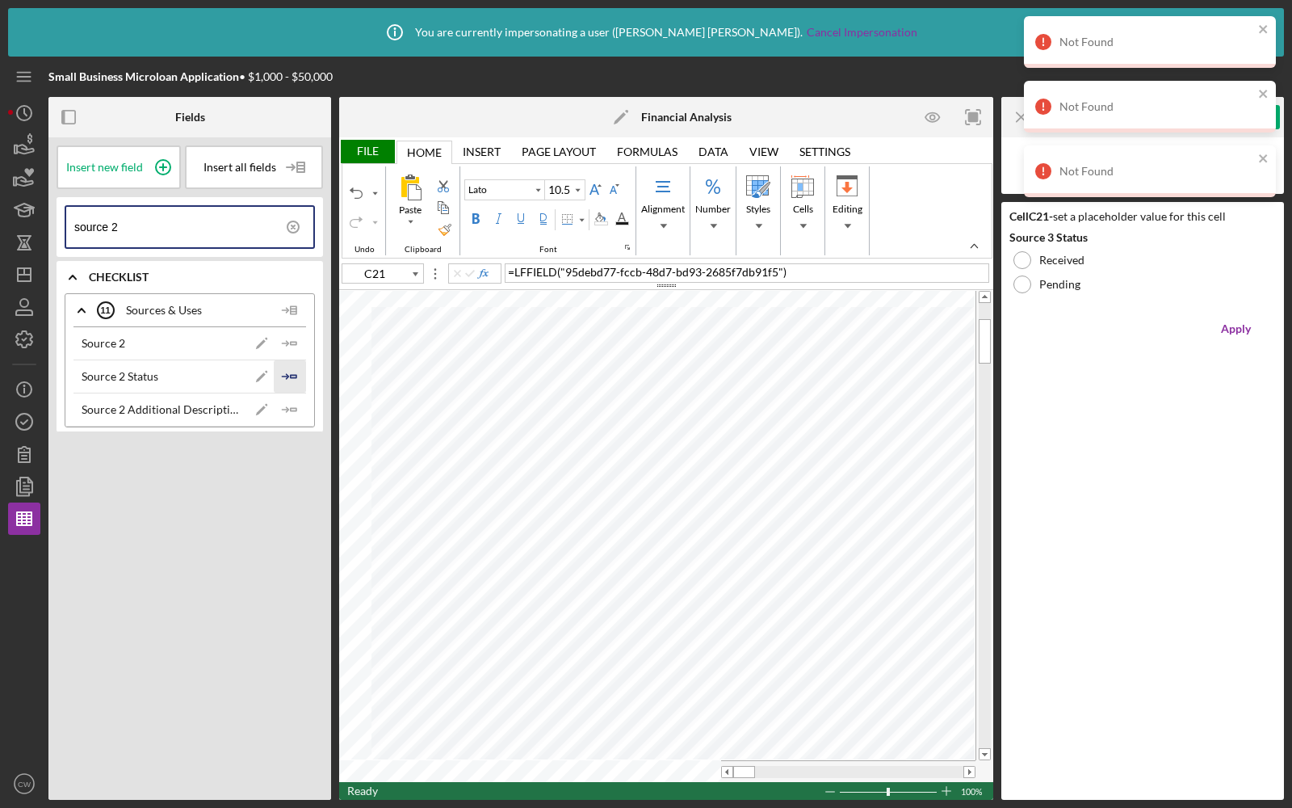
click at [296, 374] on icon "Icon/Insert Field" at bounding box center [290, 376] width 32 height 32
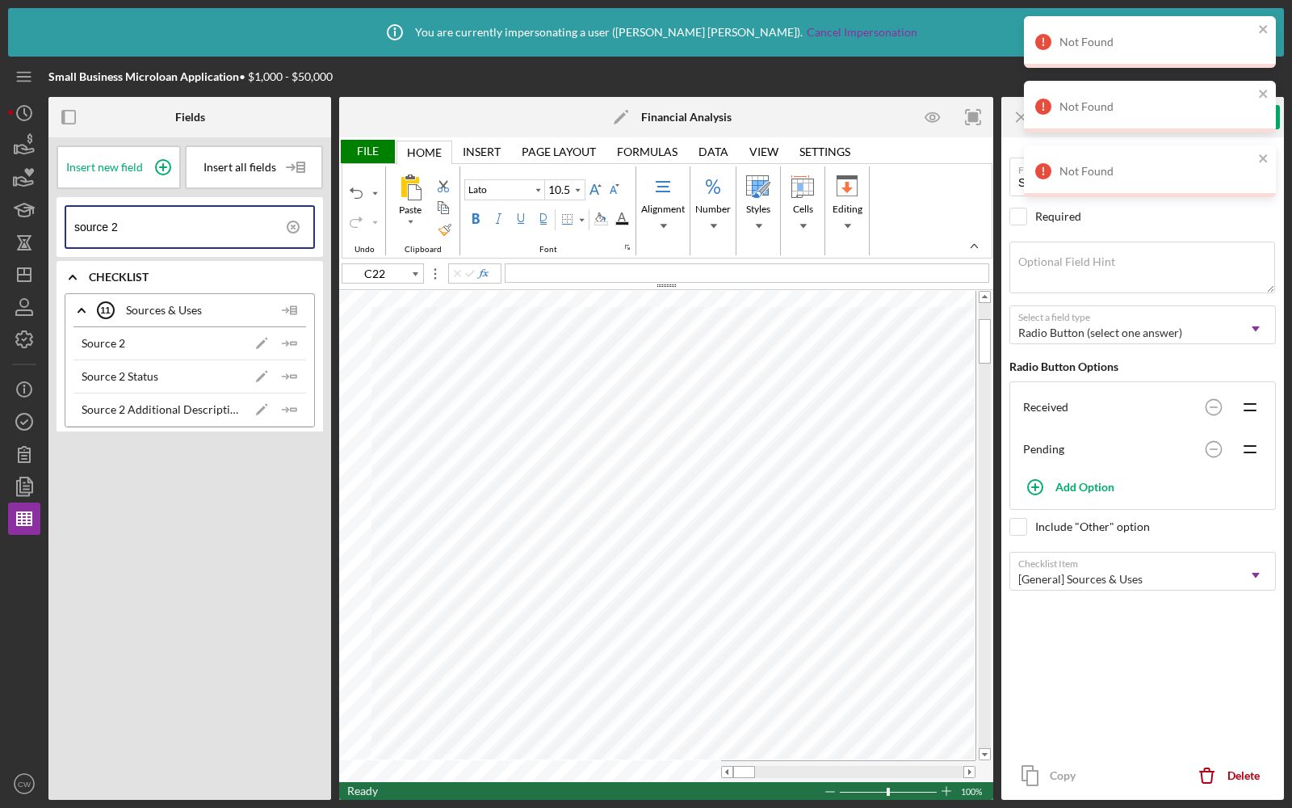
type input "C20"
type input "Source 1 Status"
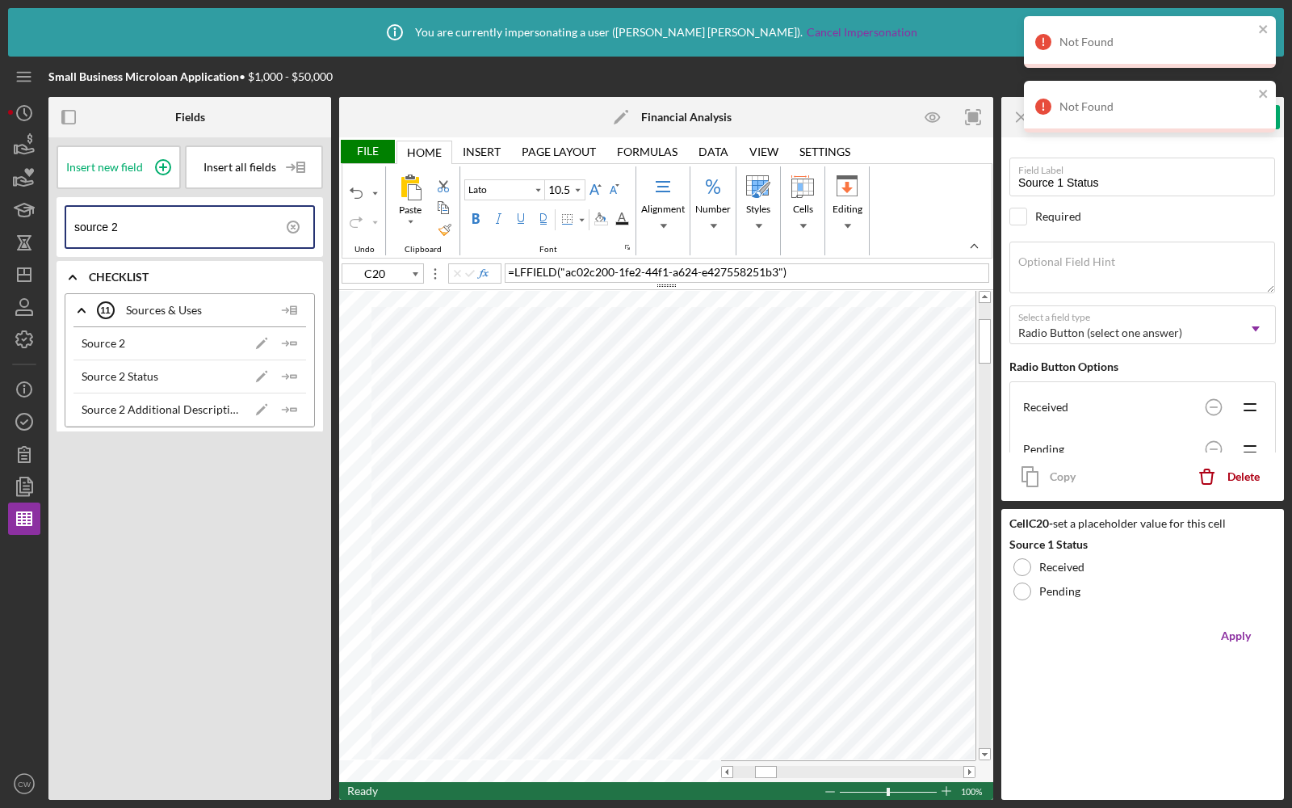
click at [181, 223] on input "source 2" at bounding box center [193, 227] width 239 height 40
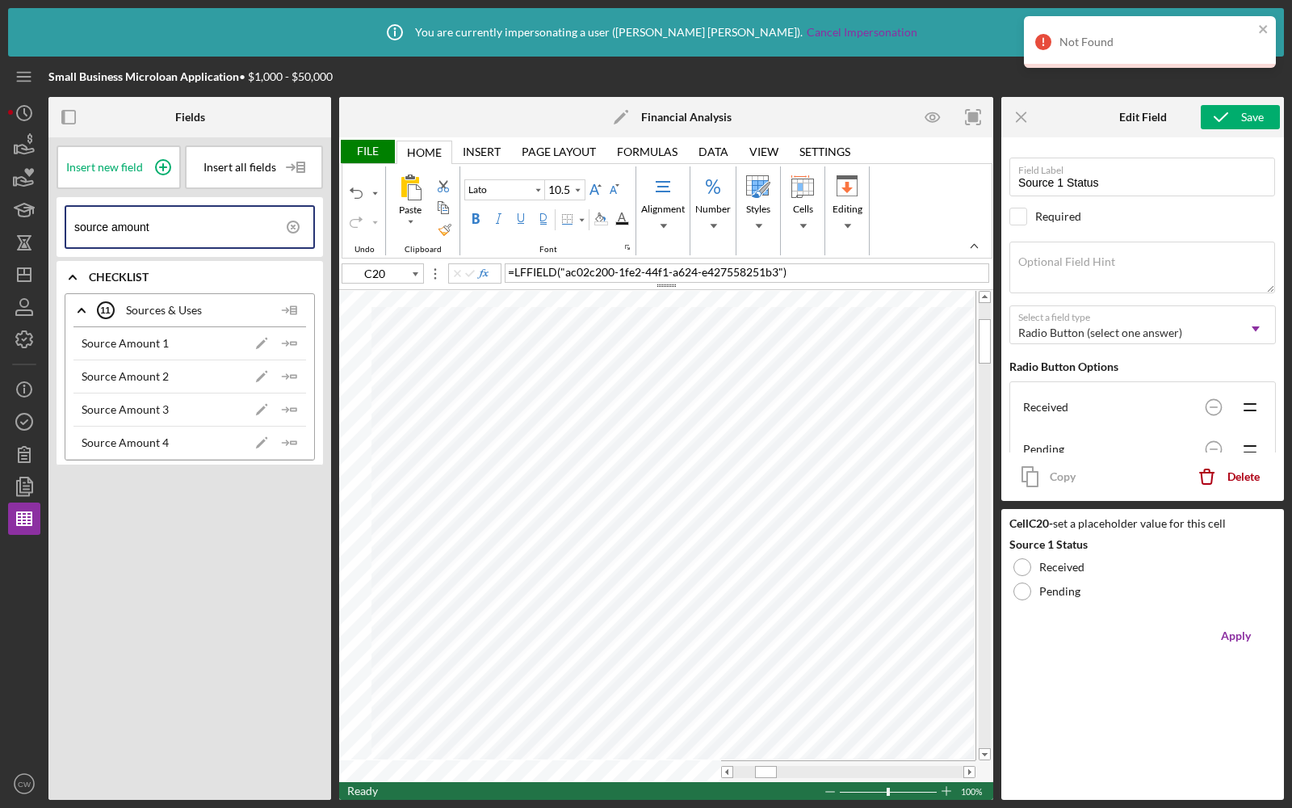
type input "source amount"
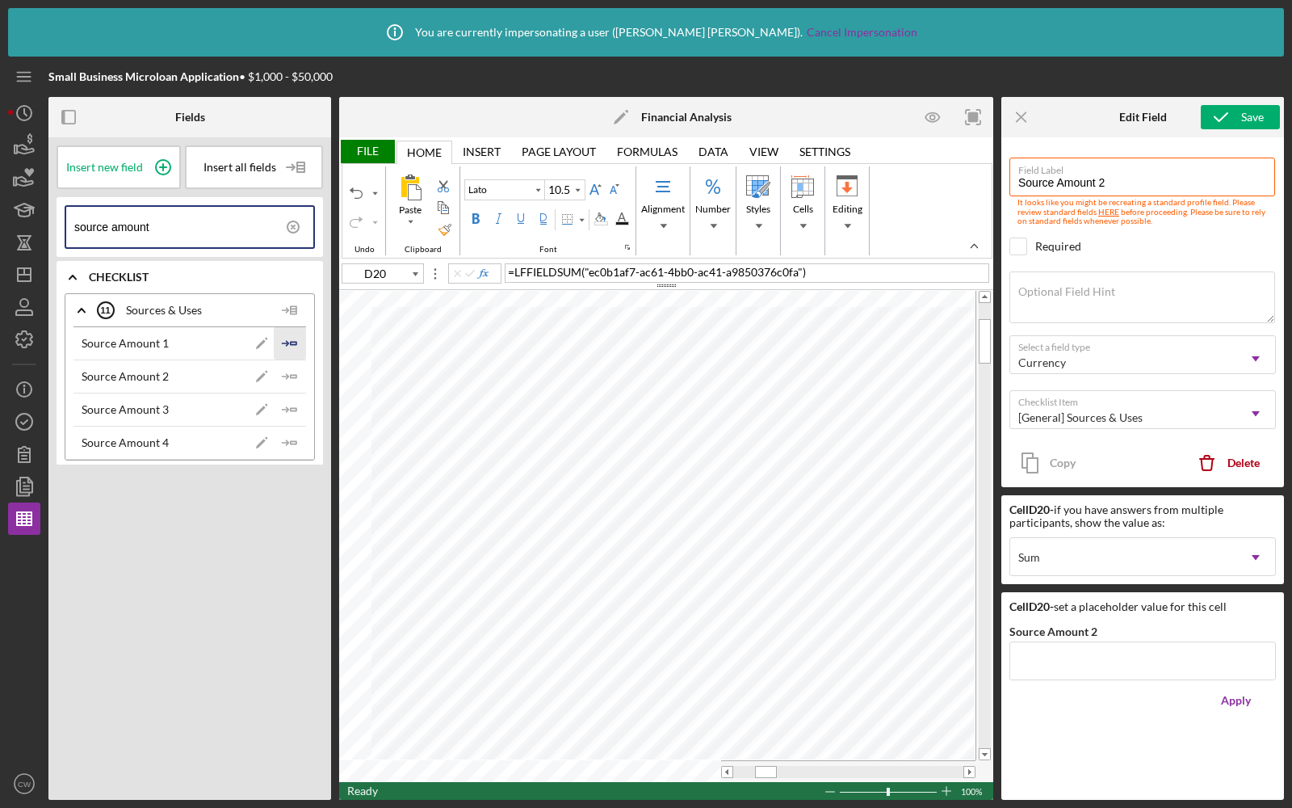
click at [303, 342] on icon "Icon/Insert Field" at bounding box center [290, 343] width 32 height 32
type input "D21"
click at [298, 380] on icon "Icon/Insert Field" at bounding box center [290, 376] width 32 height 32
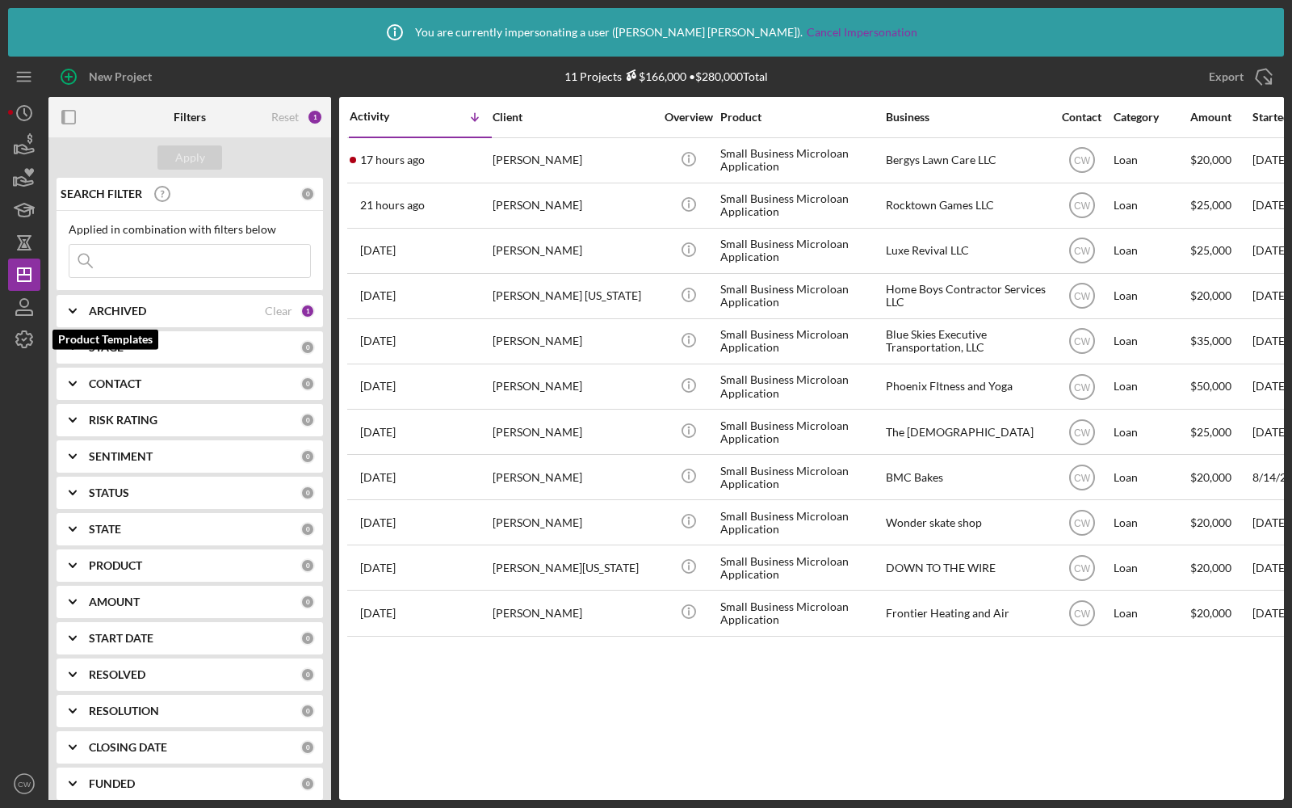
click at [27, 340] on icon "button" at bounding box center [24, 339] width 40 height 40
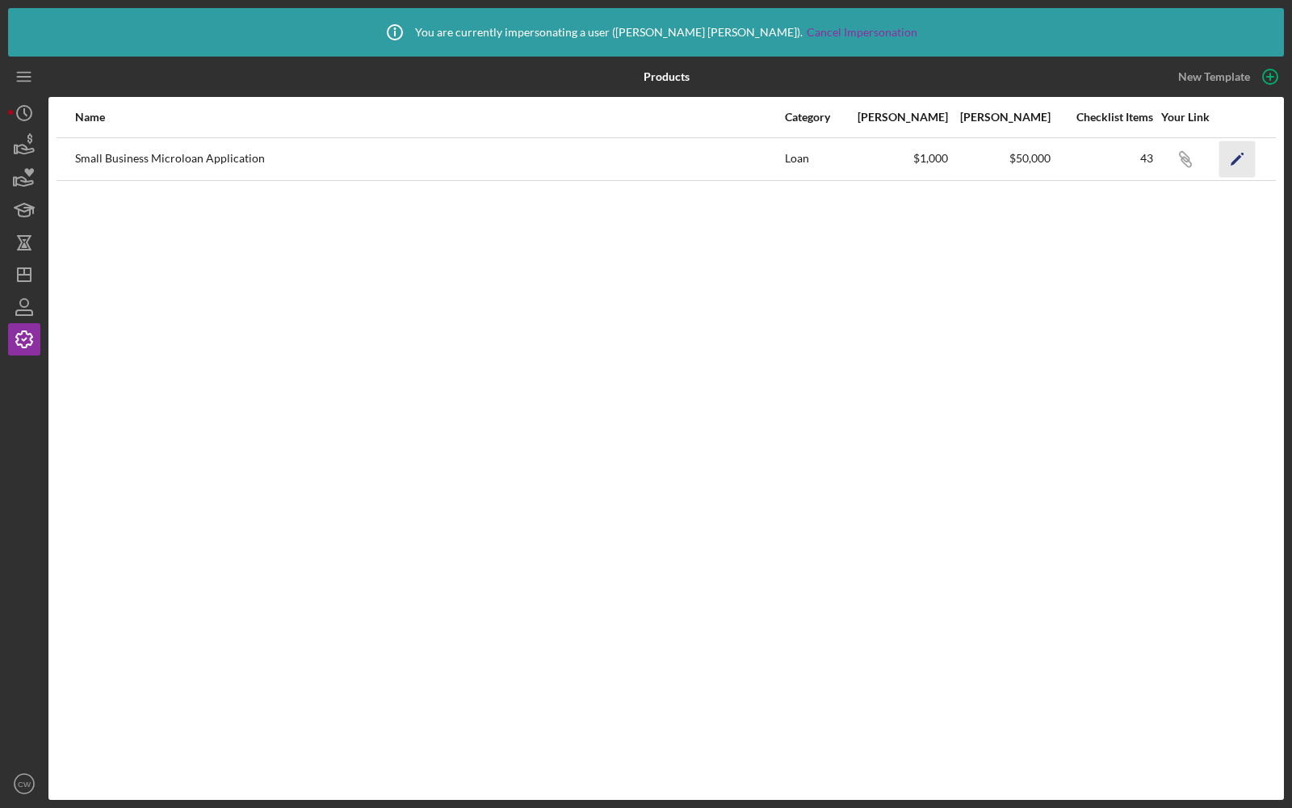
click at [1234, 156] on icon "Icon/Edit" at bounding box center [1237, 159] width 36 height 36
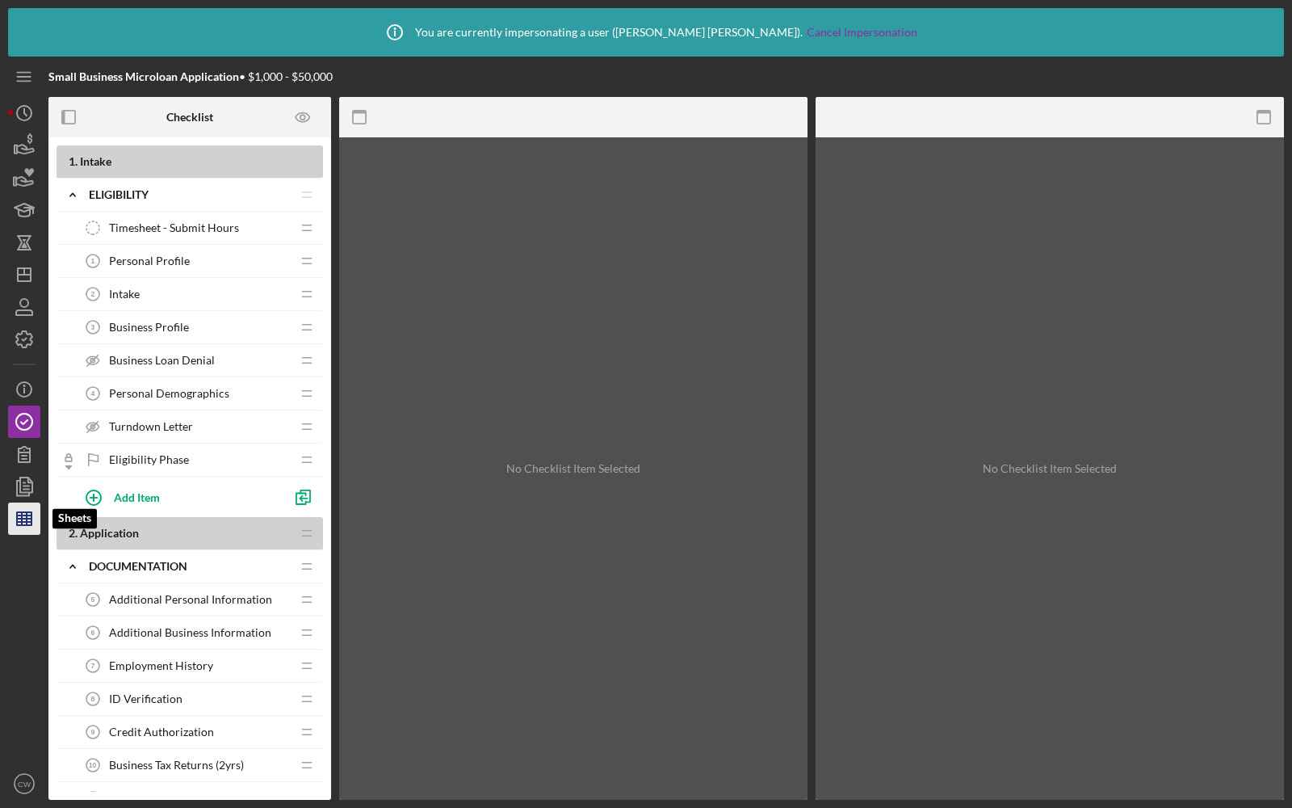
click at [27, 526] on icon "button" at bounding box center [24, 518] width 40 height 40
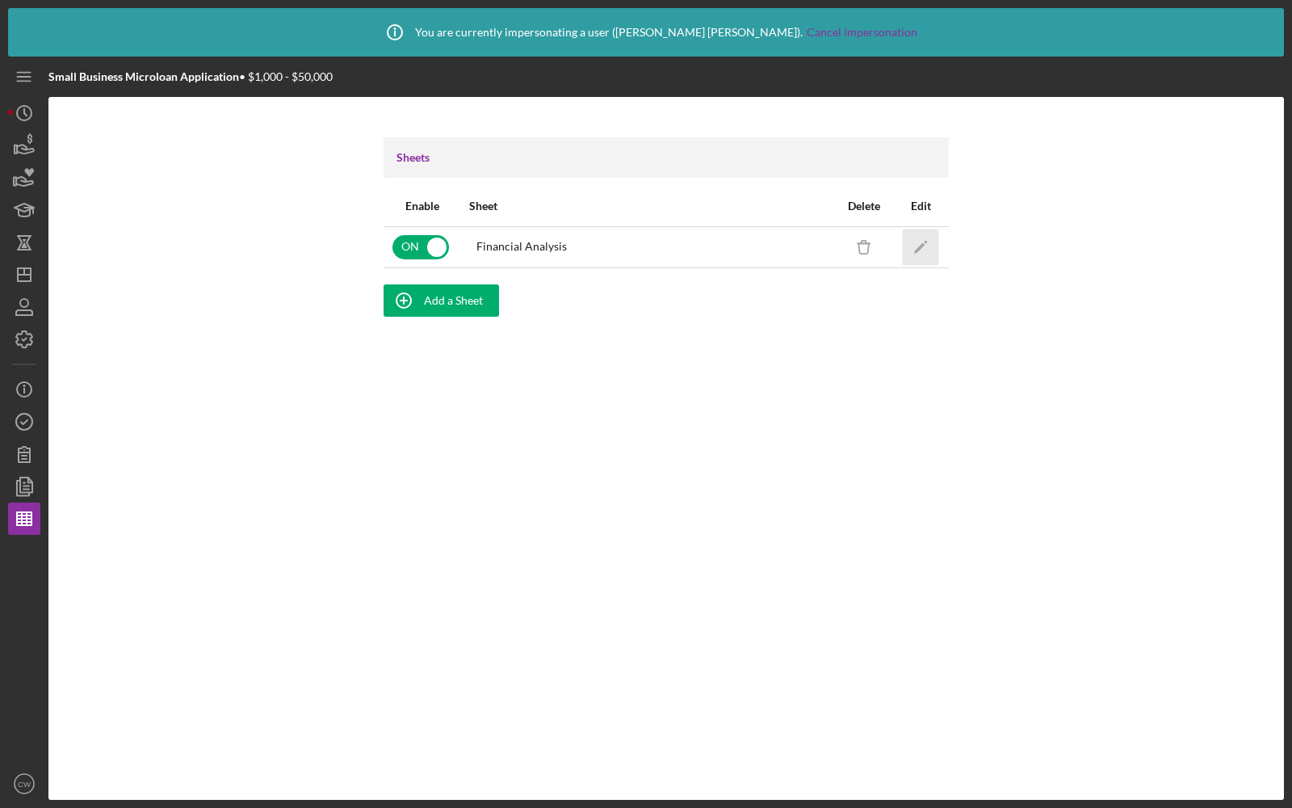
click at [921, 244] on polygon "button" at bounding box center [919, 247] width 11 height 11
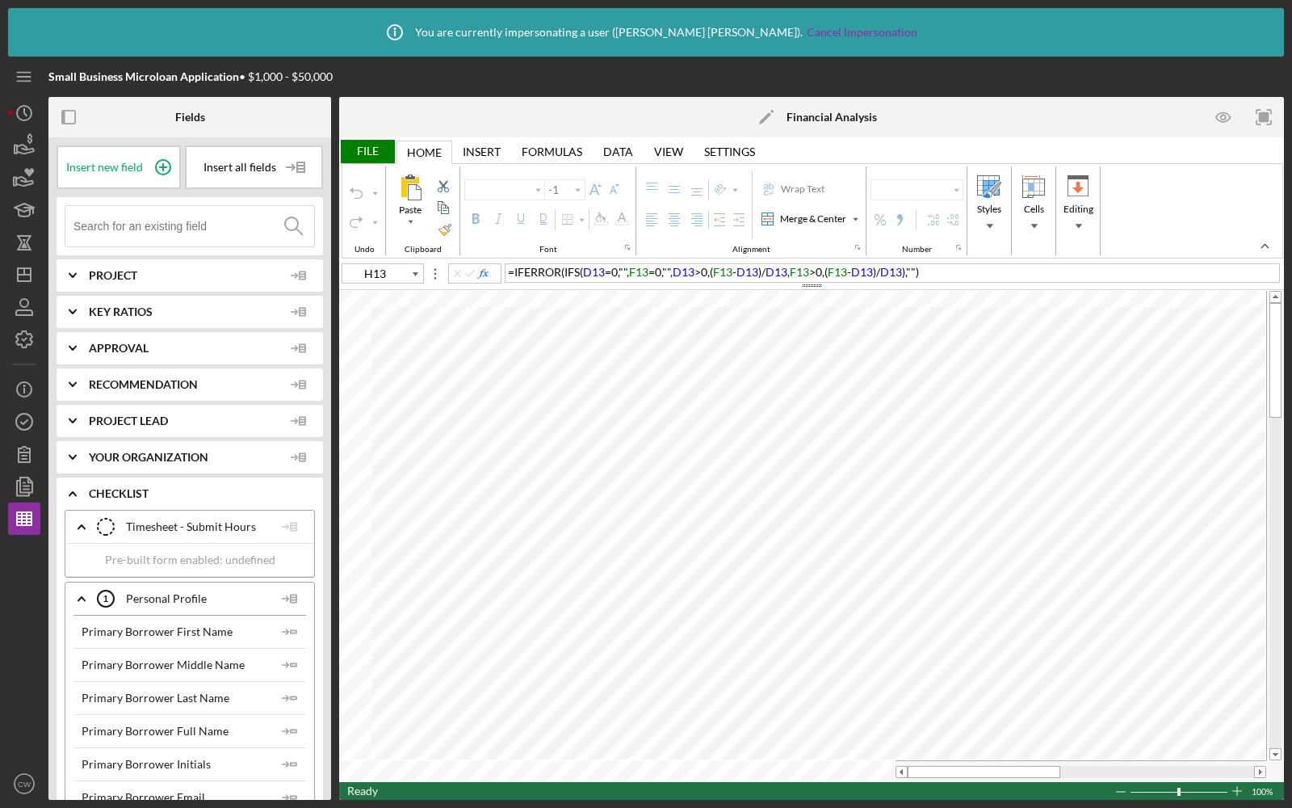
type input "Calibri"
type input "10"
type input "A2"
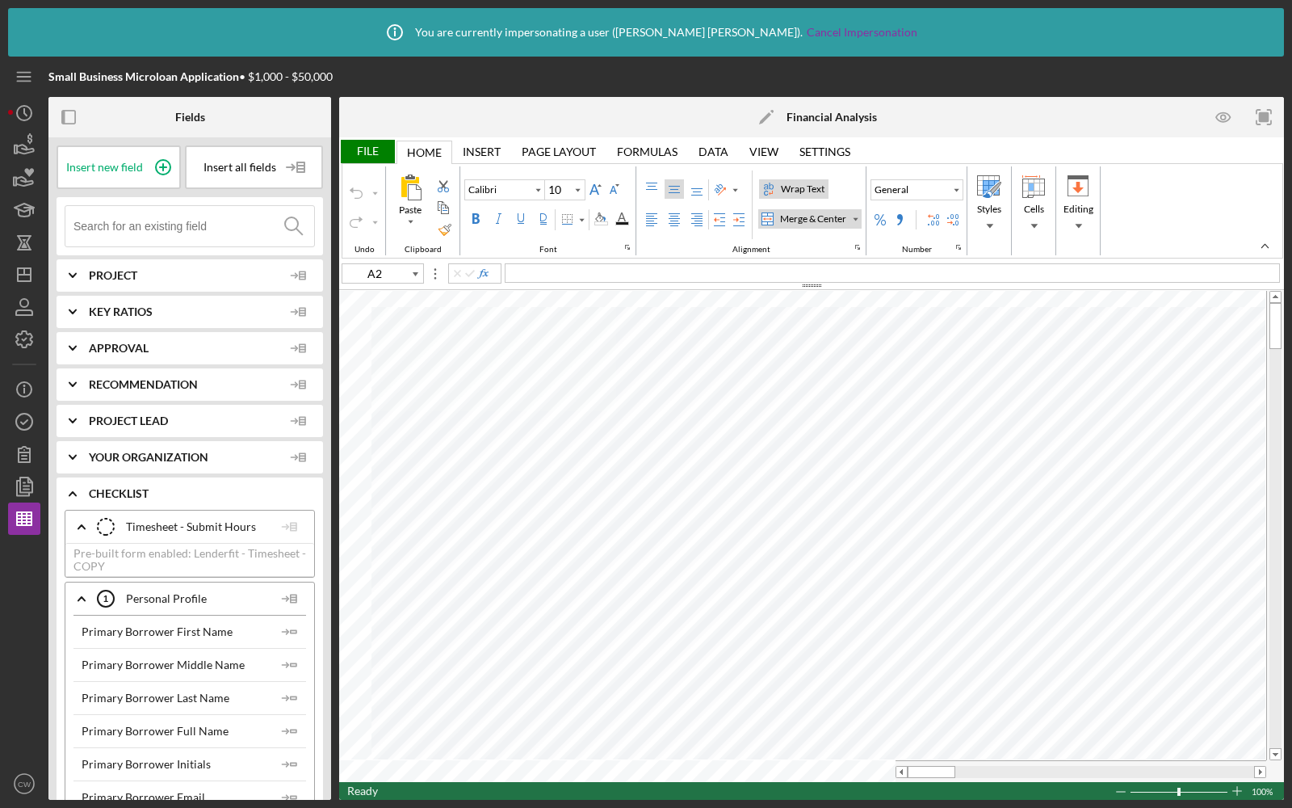
type input "Lato"
type input "10.5"
type input "A21"
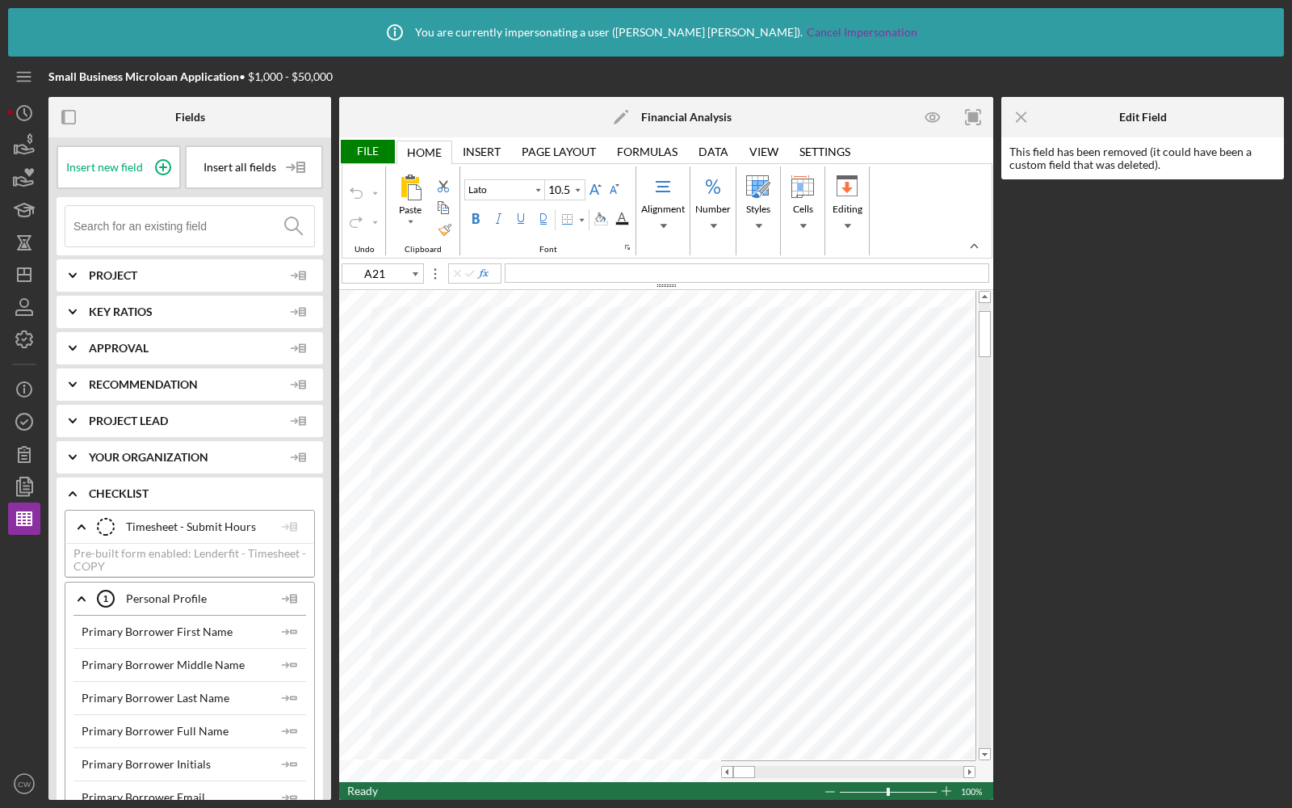
type input "Calibri"
type input "11"
type input "A22"
type input "Lato"
type input "10.5"
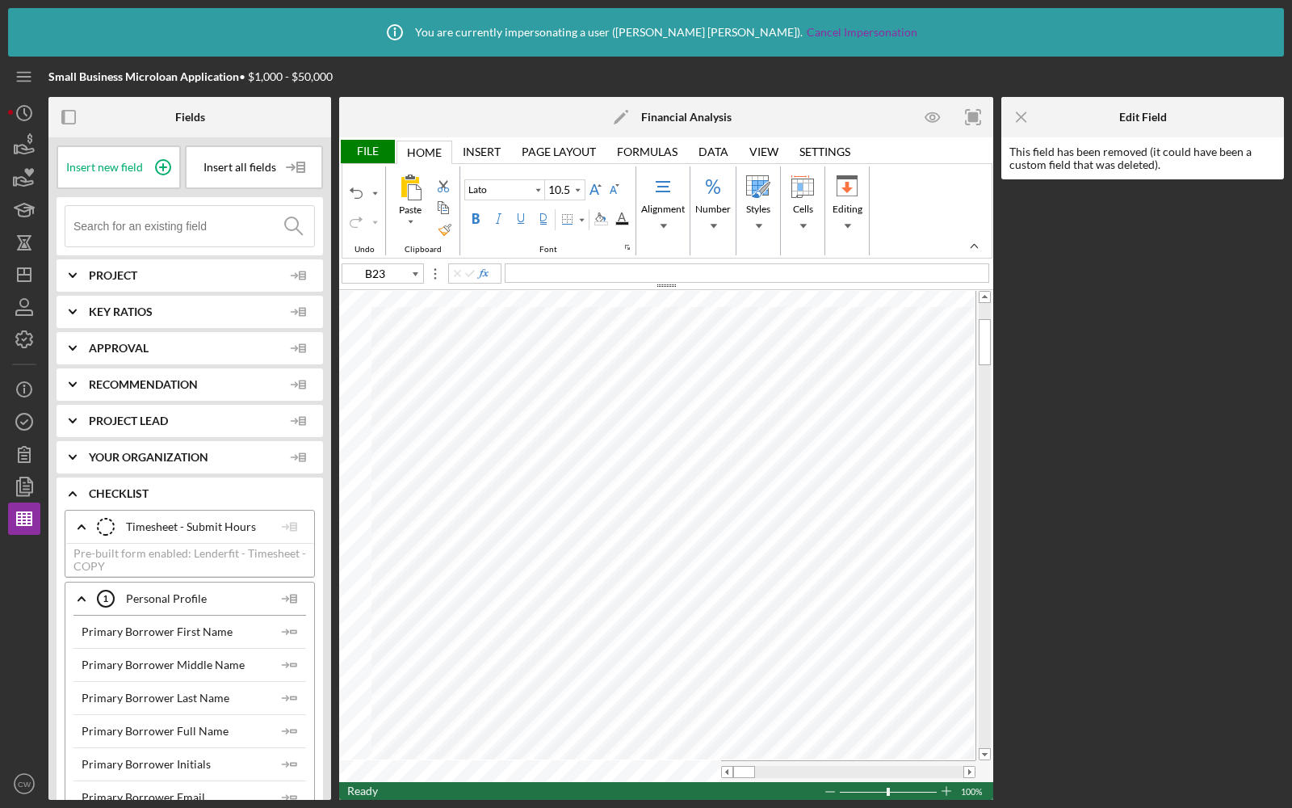
type input "B25"
type input "Calibri"
type input "11"
type input "B22"
type input "Lato"
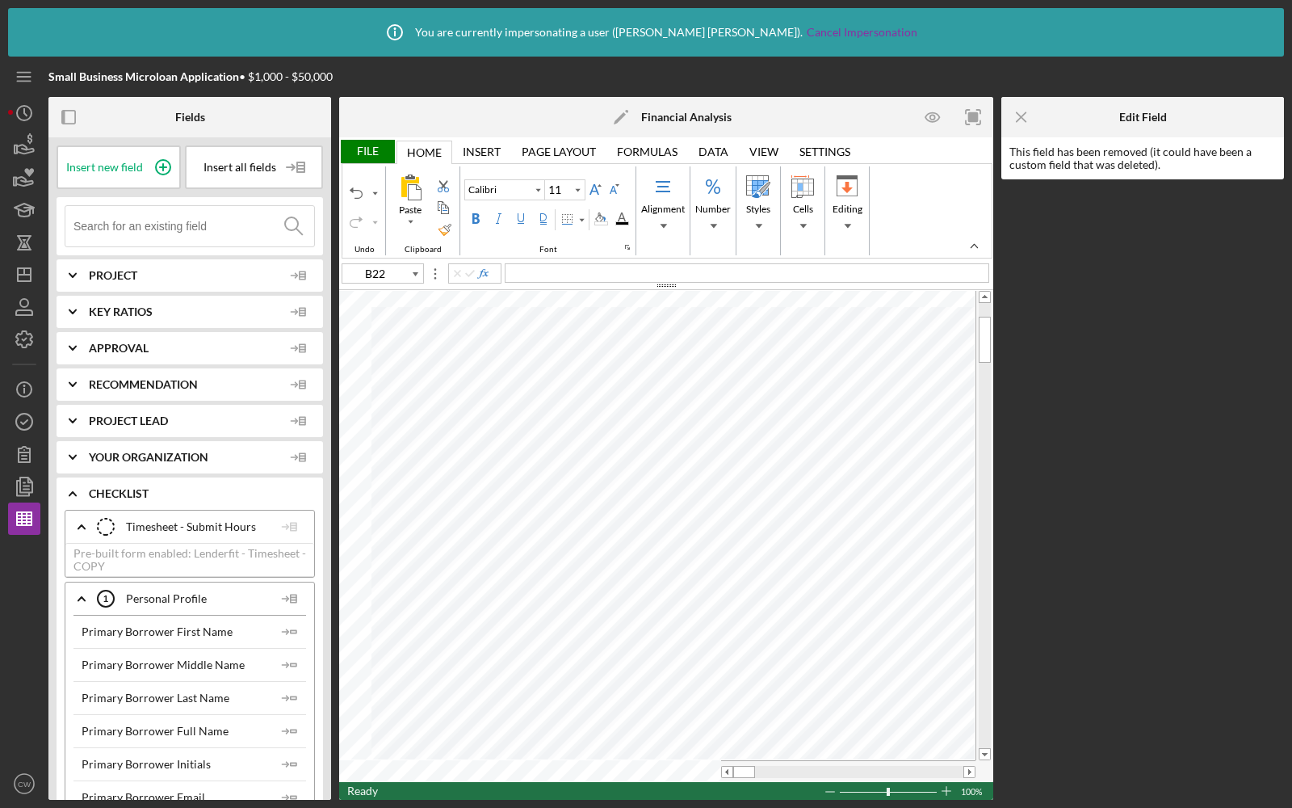
type input "10.5"
type input "A21"
click at [197, 233] on input at bounding box center [193, 226] width 241 height 40
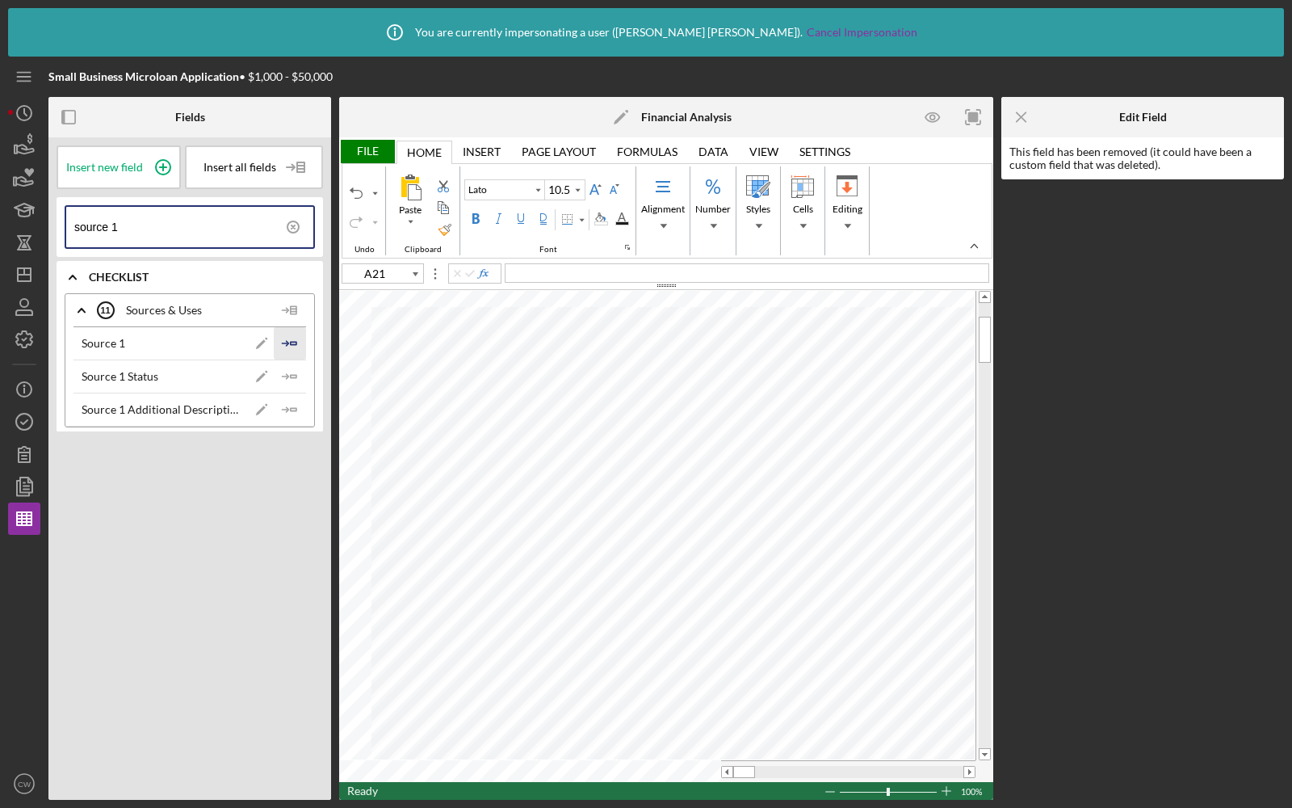
type input "source 1"
click at [295, 340] on icon "Icon/Insert Field" at bounding box center [290, 343] width 32 height 32
type input "A22"
type input "Calibri"
type input "11"
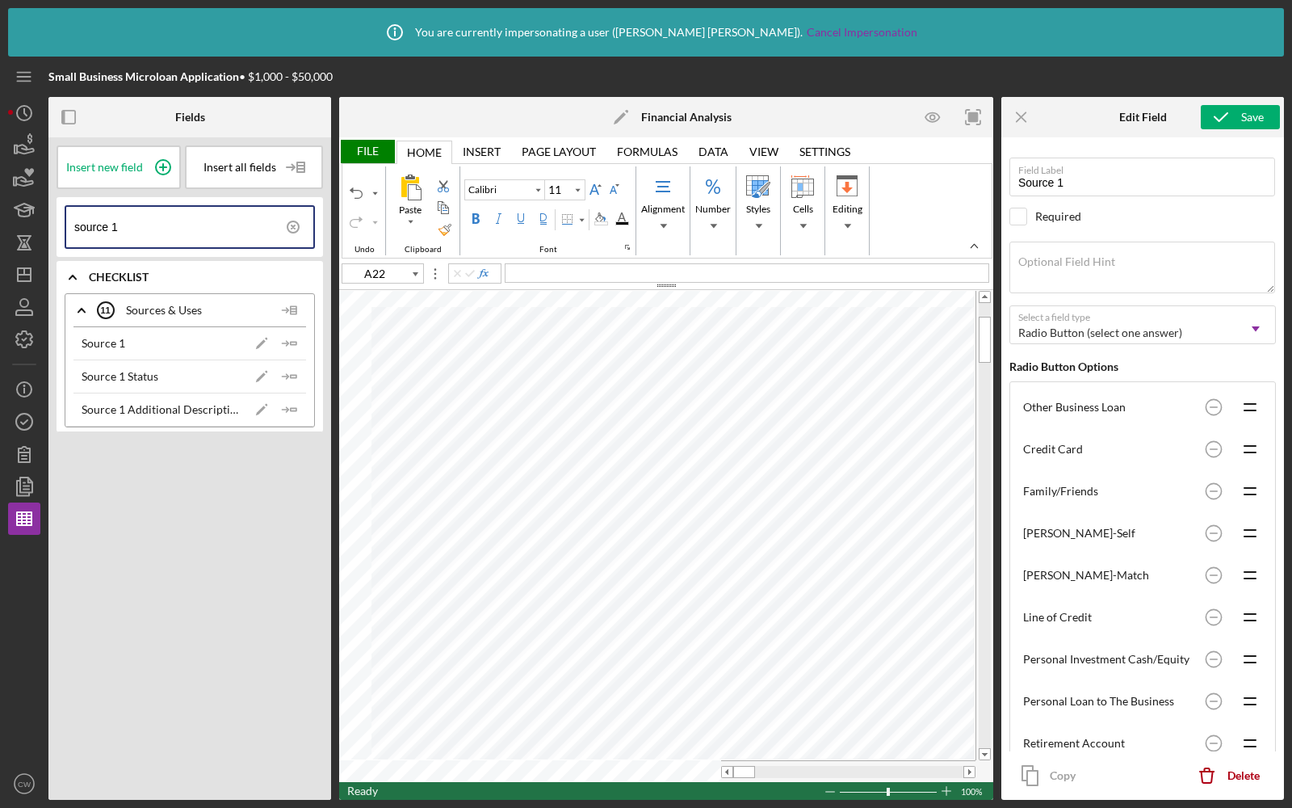
type input "Lato"
type input "10.5"
click at [288, 410] on icon "Icon/Insert Field" at bounding box center [290, 409] width 32 height 32
type input "B22"
type input "Calibri"
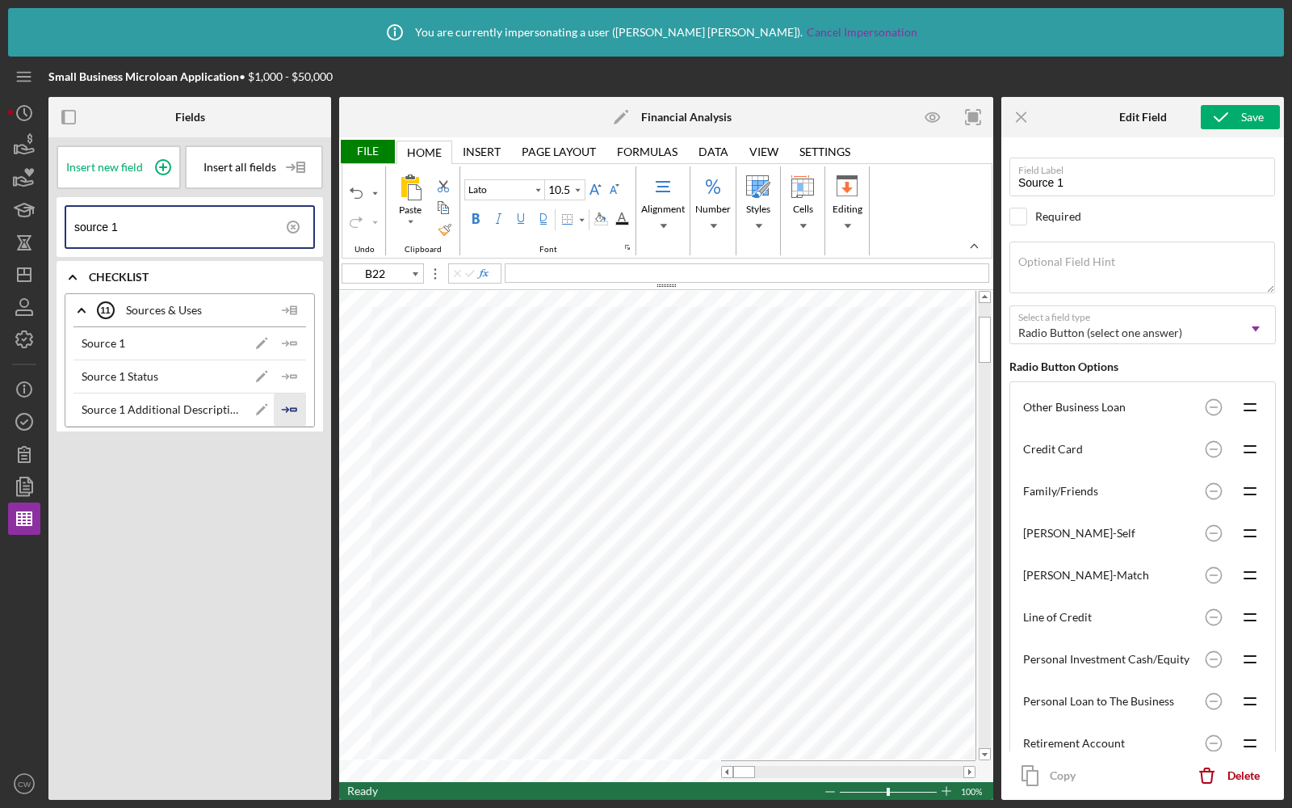
type input "11"
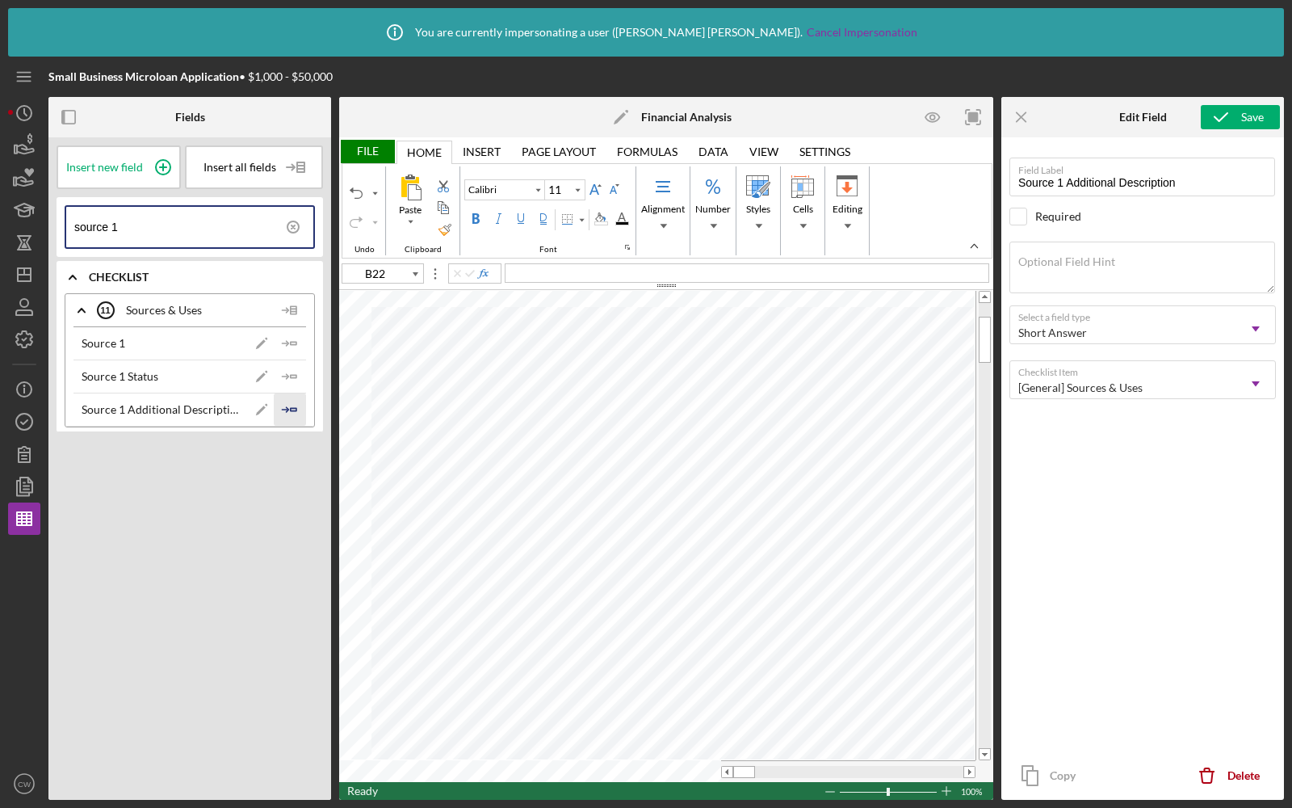
type input "Lato"
type input "10.5"
click at [284, 369] on icon "Icon/Insert Field" at bounding box center [290, 376] width 32 height 32
type input "C22"
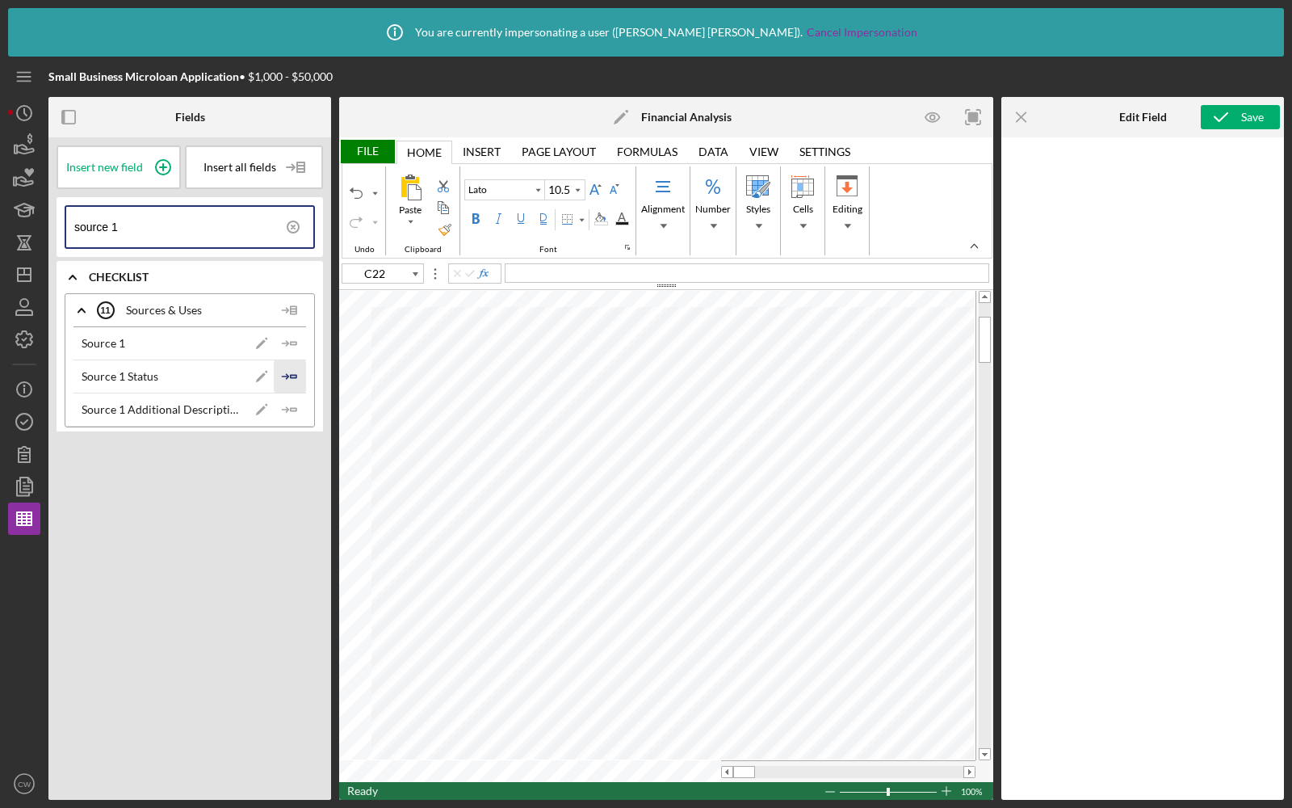
type input "Calibri"
type input "11"
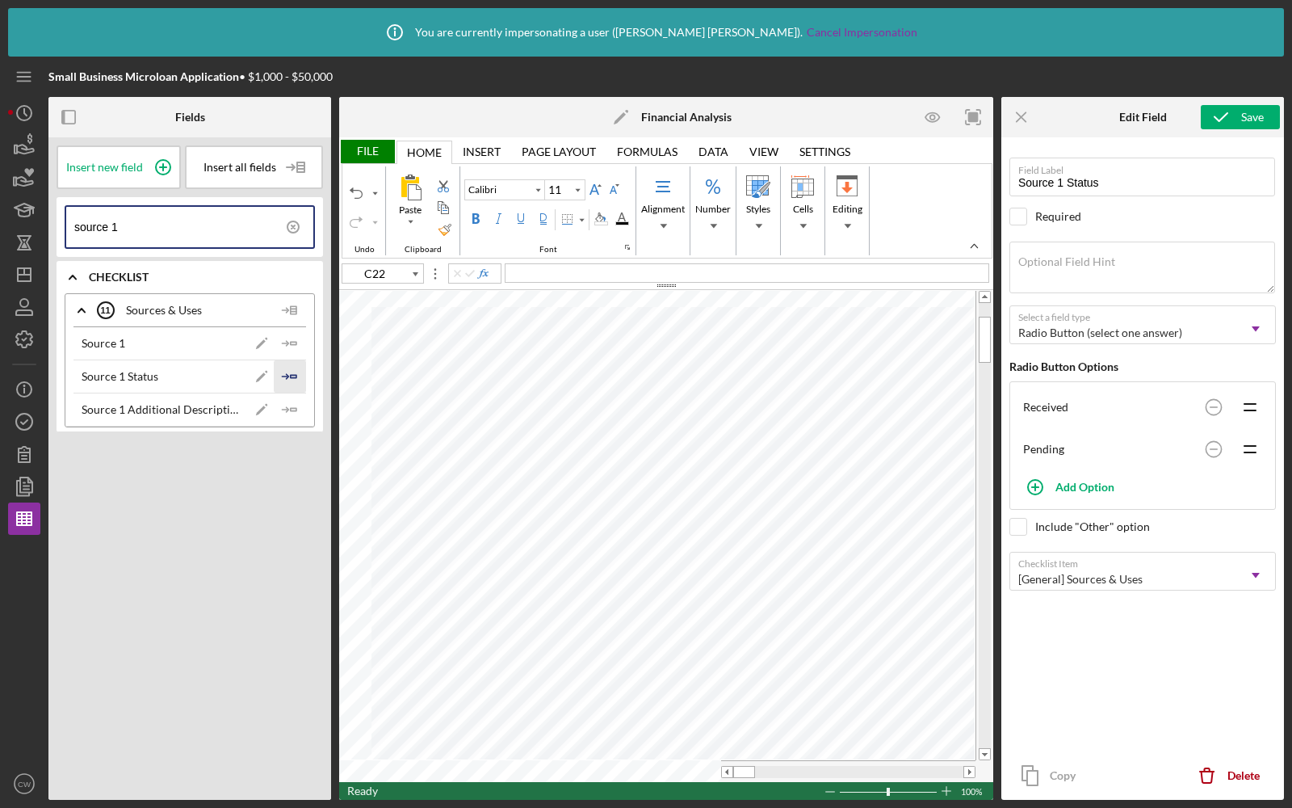
type input "Lato"
type input "10.5"
type input "D21"
click at [207, 237] on input "source 1" at bounding box center [193, 227] width 239 height 40
type input "source amount"
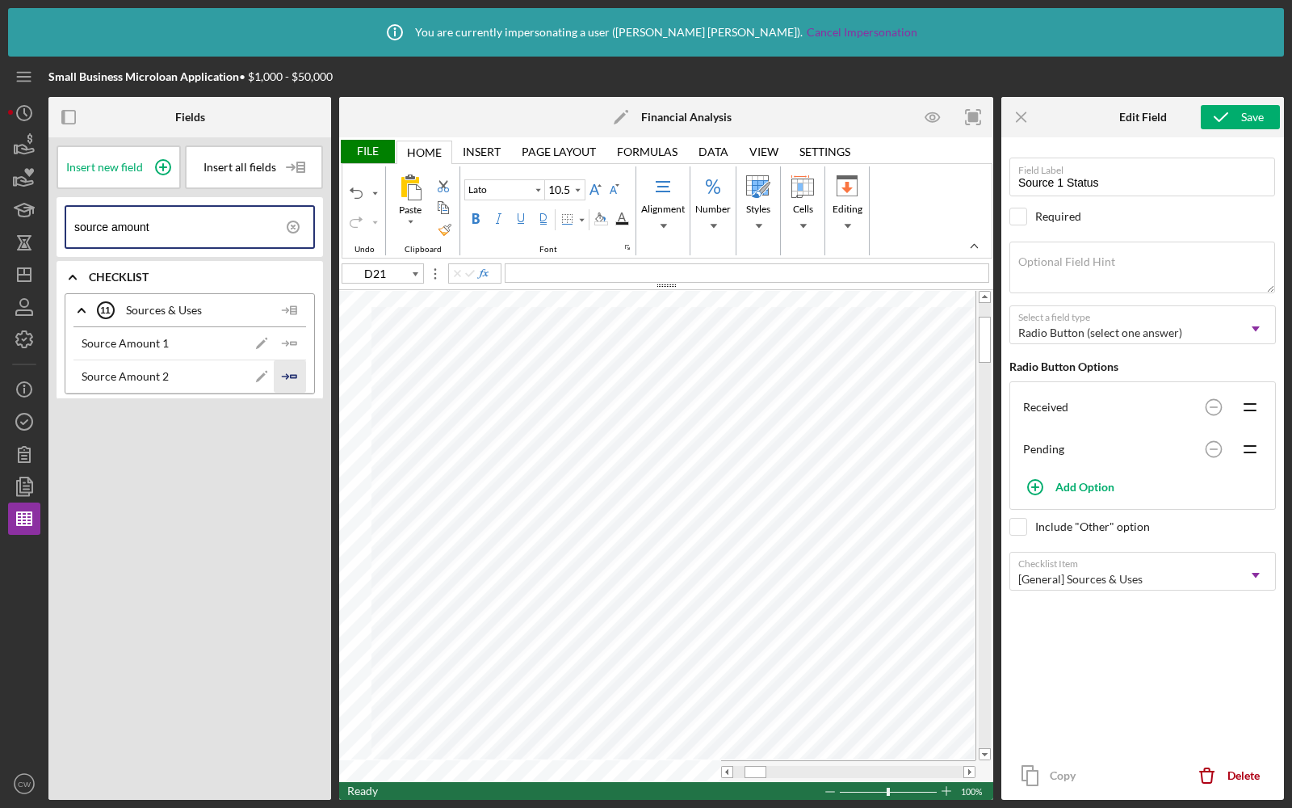
click at [292, 363] on icon "Icon/Insert Field" at bounding box center [290, 376] width 32 height 32
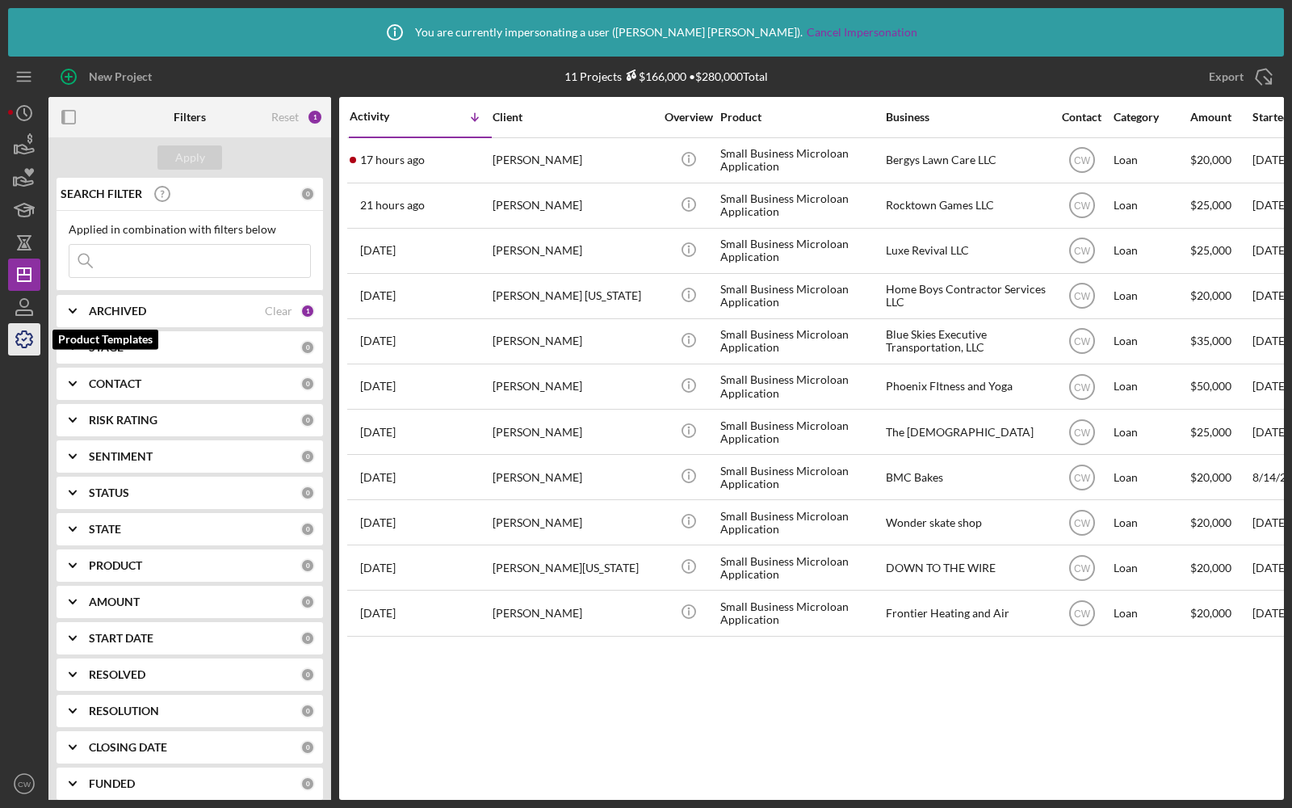
click at [17, 341] on icon "button" at bounding box center [24, 339] width 16 height 16
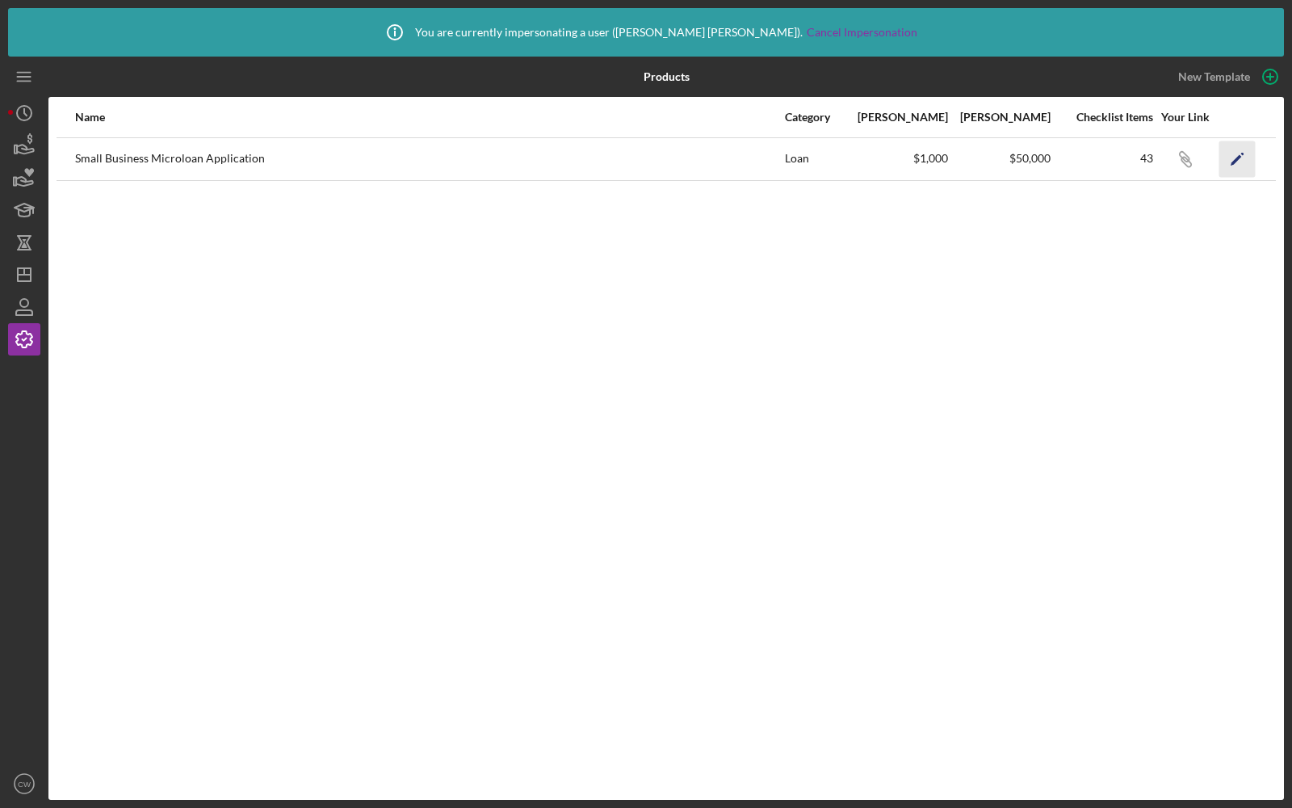
click at [1232, 153] on icon "Icon/Edit" at bounding box center [1237, 159] width 36 height 36
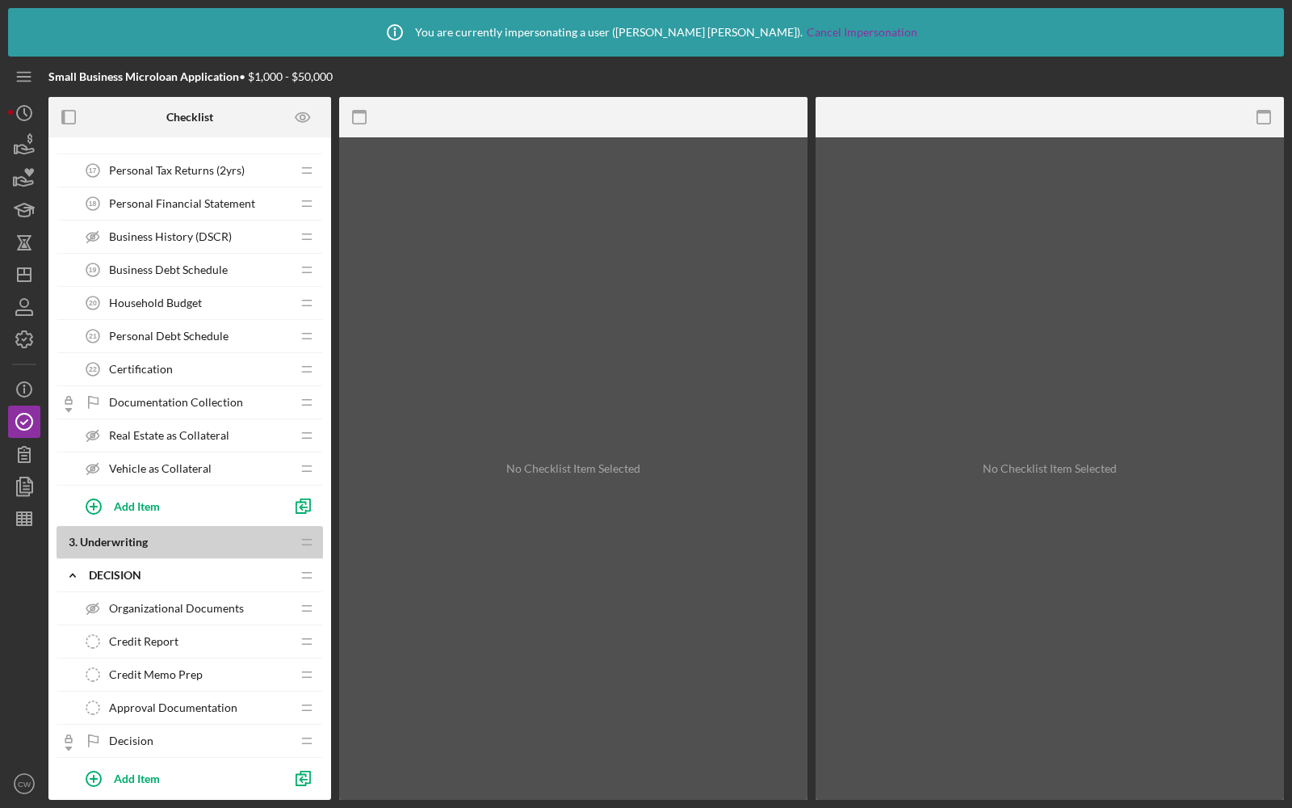
scroll to position [1077, 0]
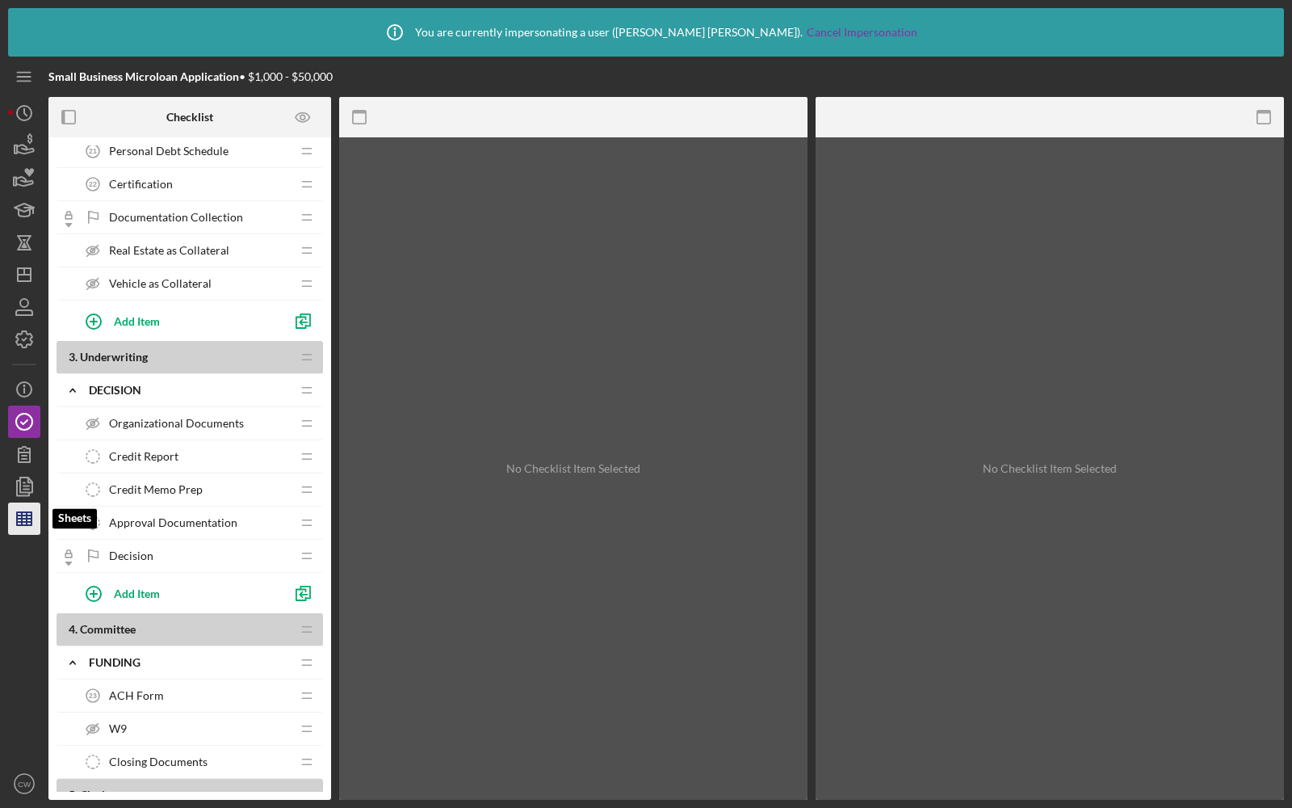
click at [27, 516] on line "button" at bounding box center [27, 518] width 0 height 13
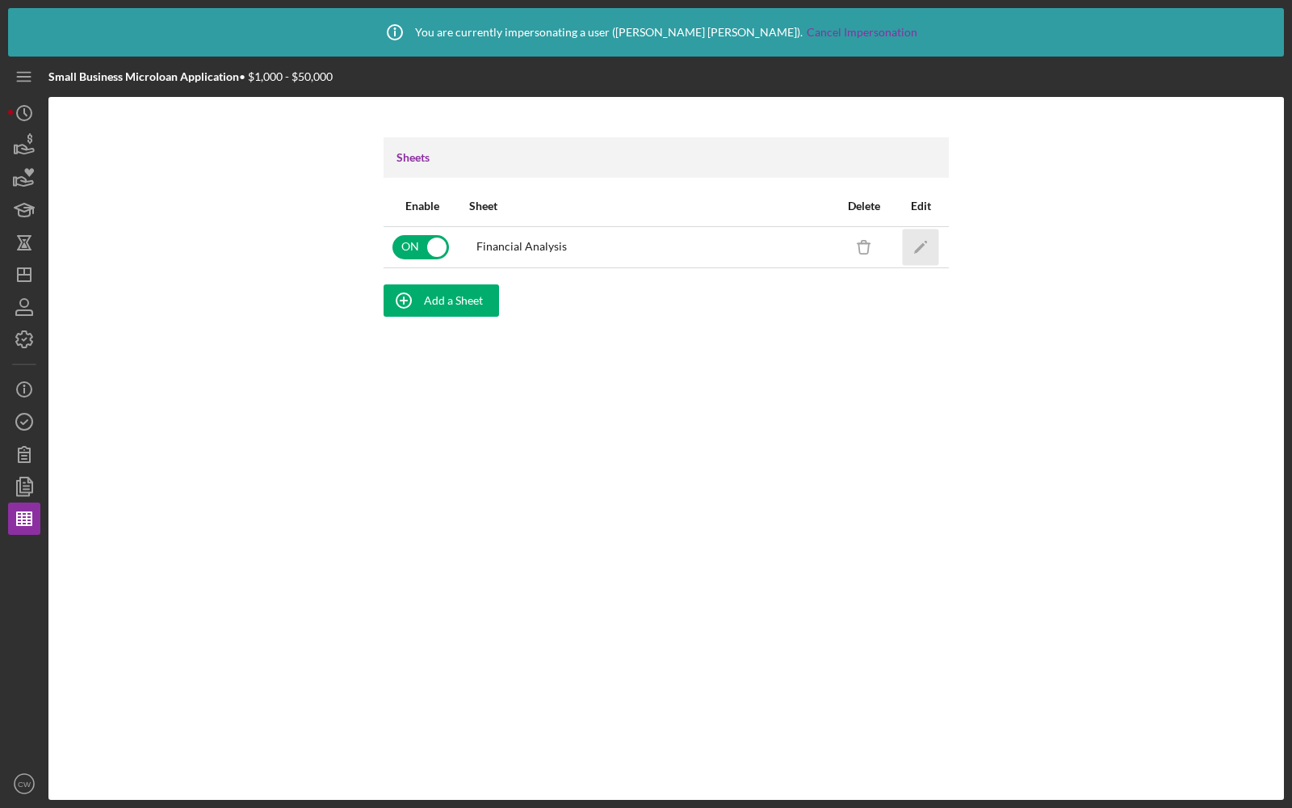
click at [921, 245] on polygon "button" at bounding box center [919, 247] width 11 height 11
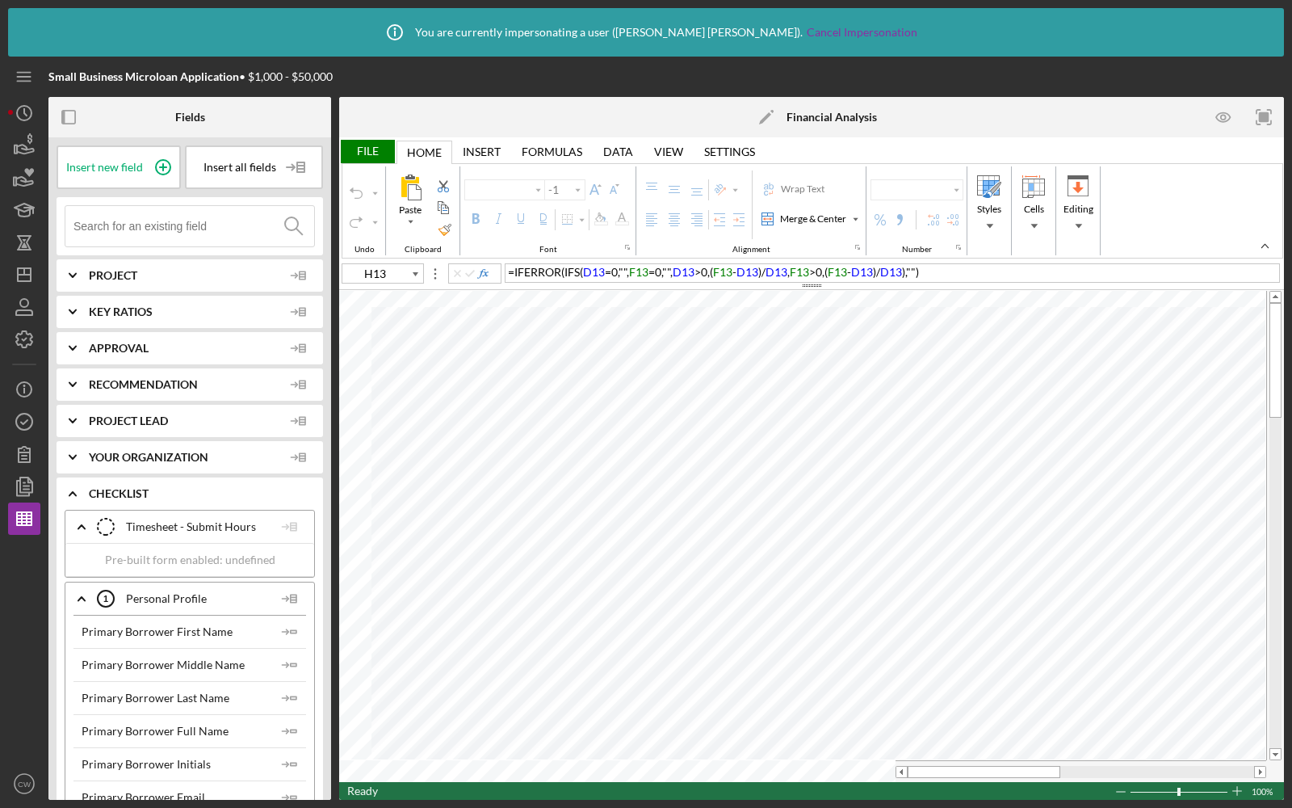
type input "Calibri"
type input "10"
type input "A2"
type input "Lato"
type input "10.5"
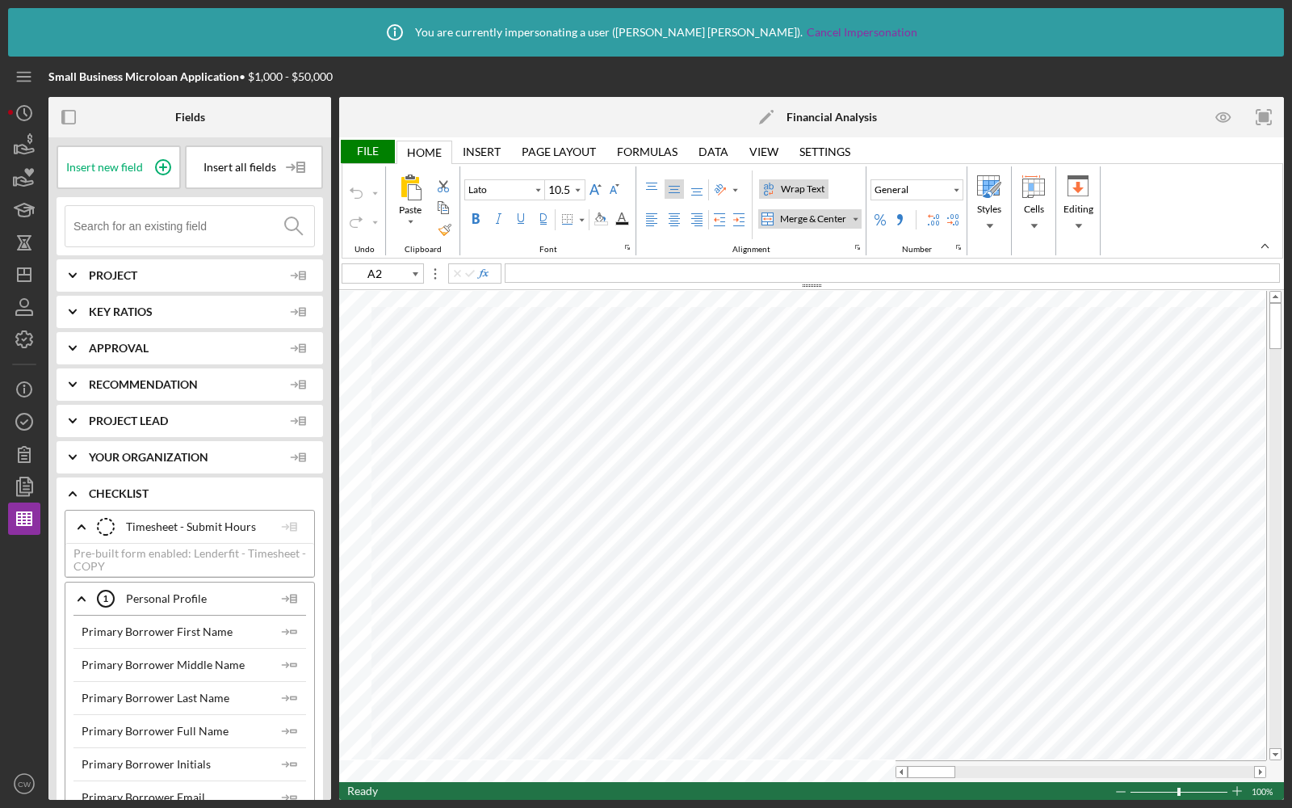
type input "A21"
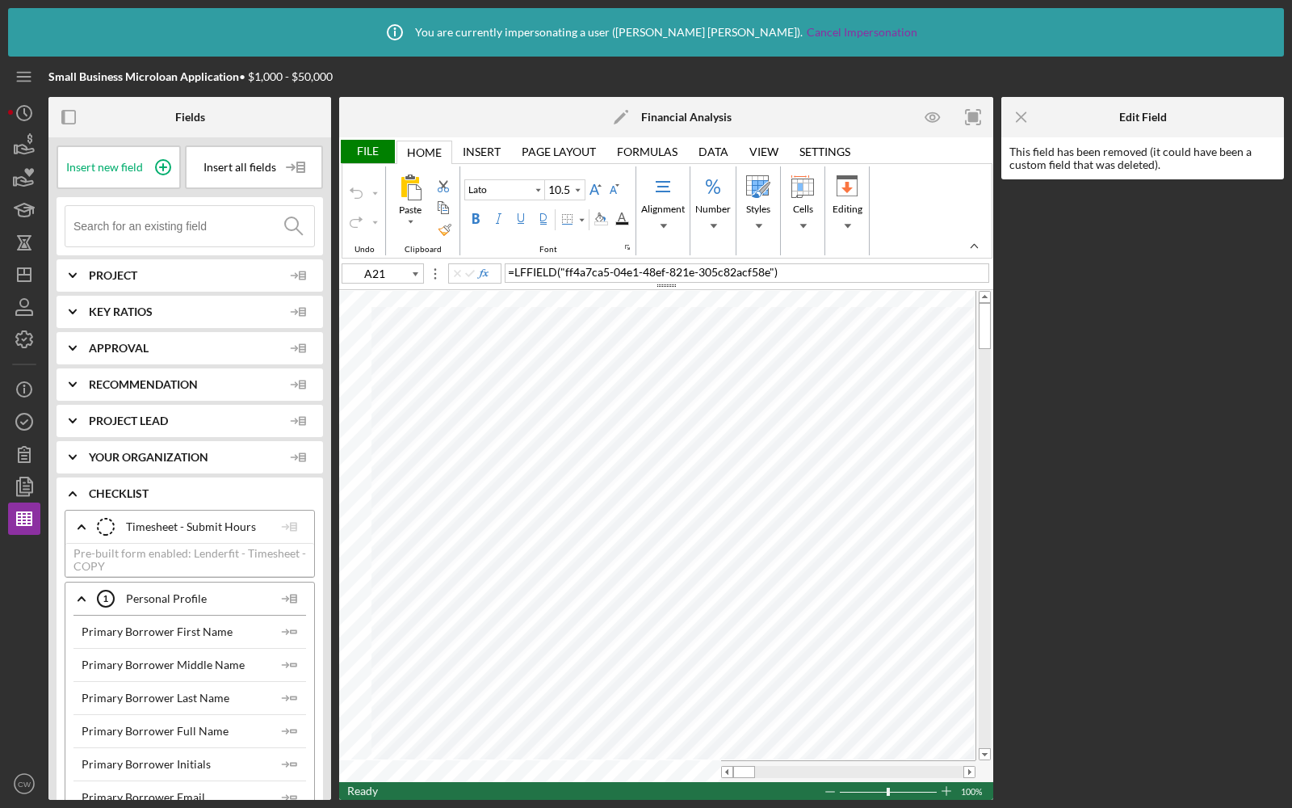
click at [174, 220] on input at bounding box center [193, 226] width 241 height 40
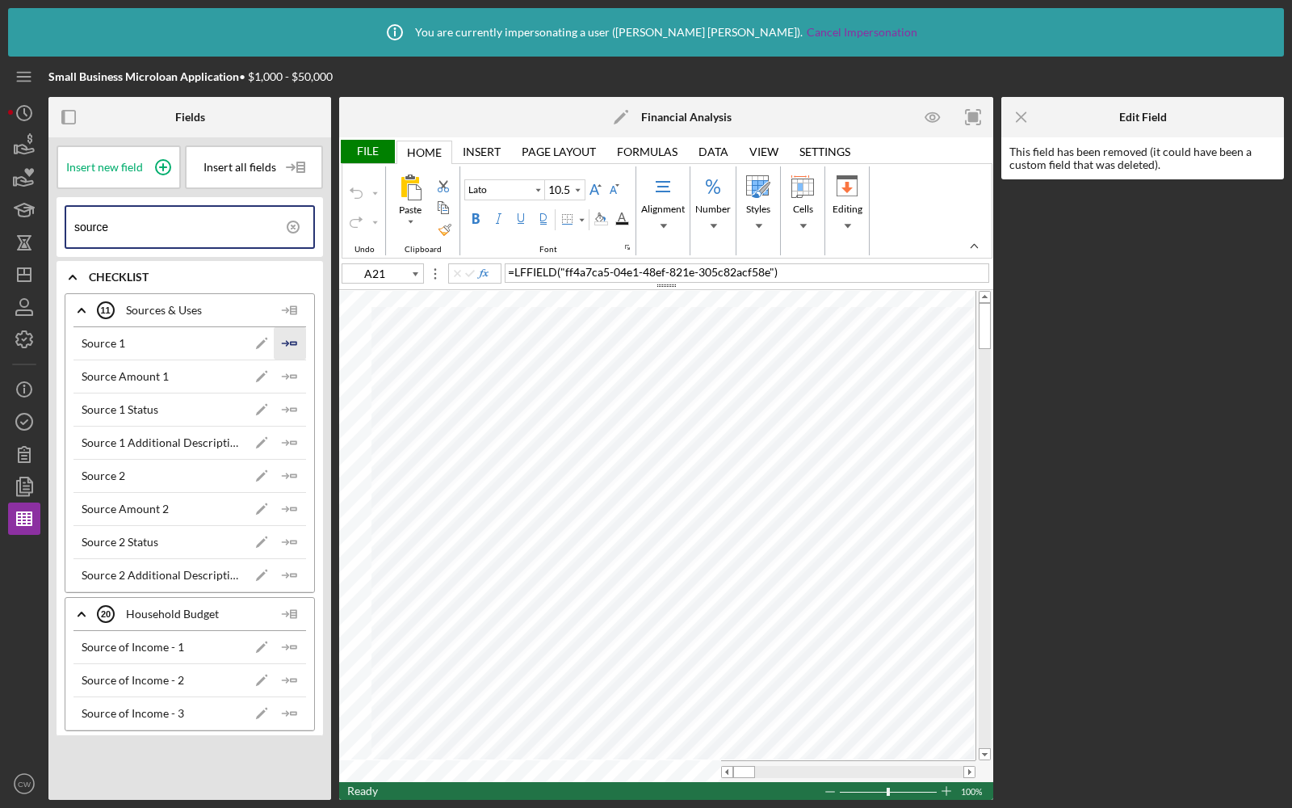
type input "source"
click at [295, 342] on icon "Icon/Insert Field" at bounding box center [290, 343] width 32 height 32
type input "A22"
type input "Calibri"
type input "11"
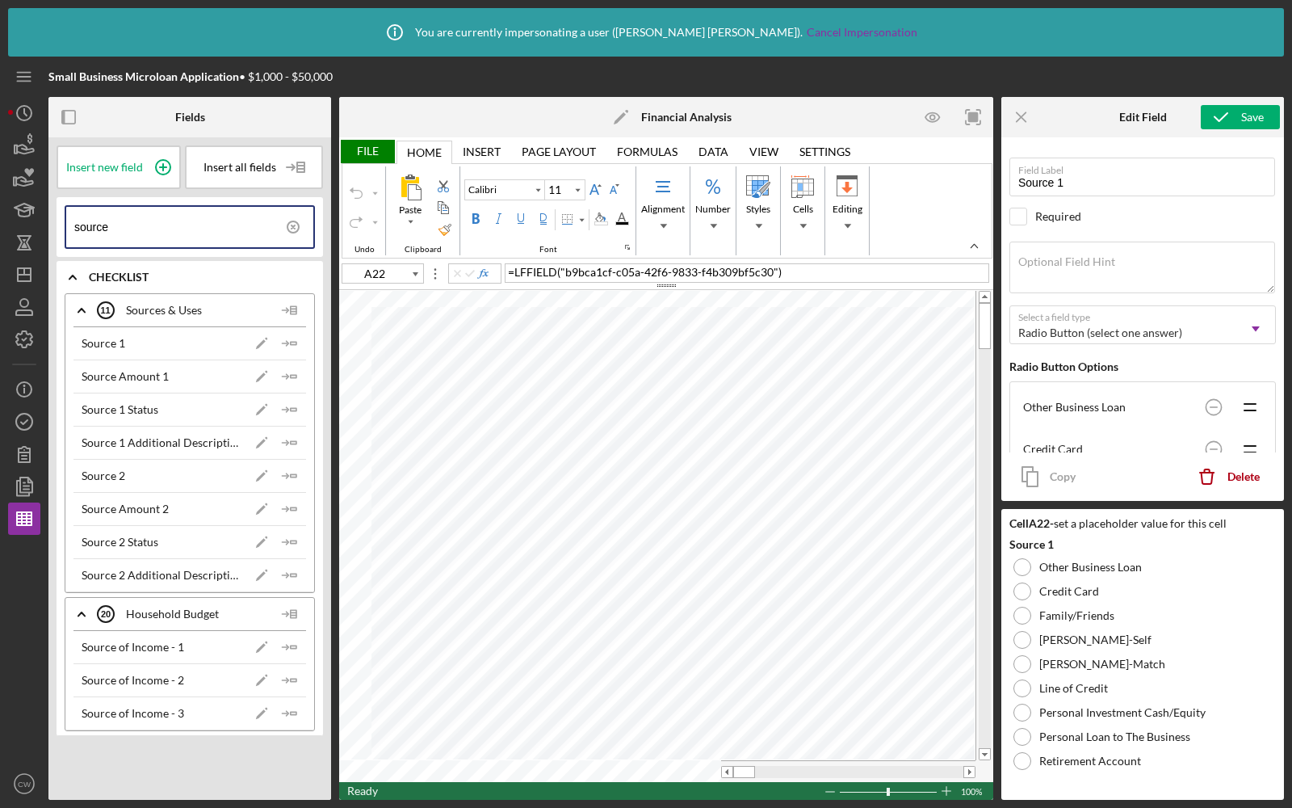
type input "Lato"
type input "10.5"
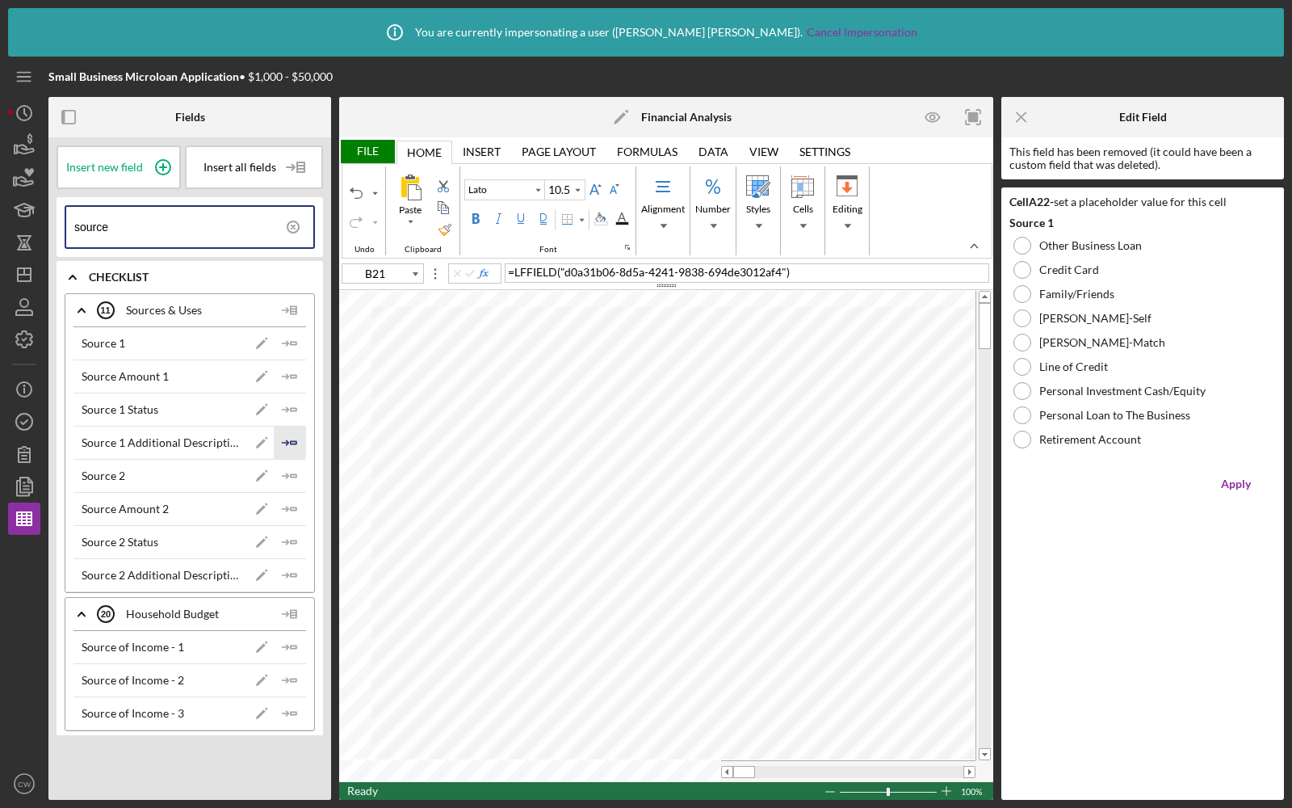
click at [291, 441] on polygon "button" at bounding box center [294, 442] width 6 height 2
type input "B22"
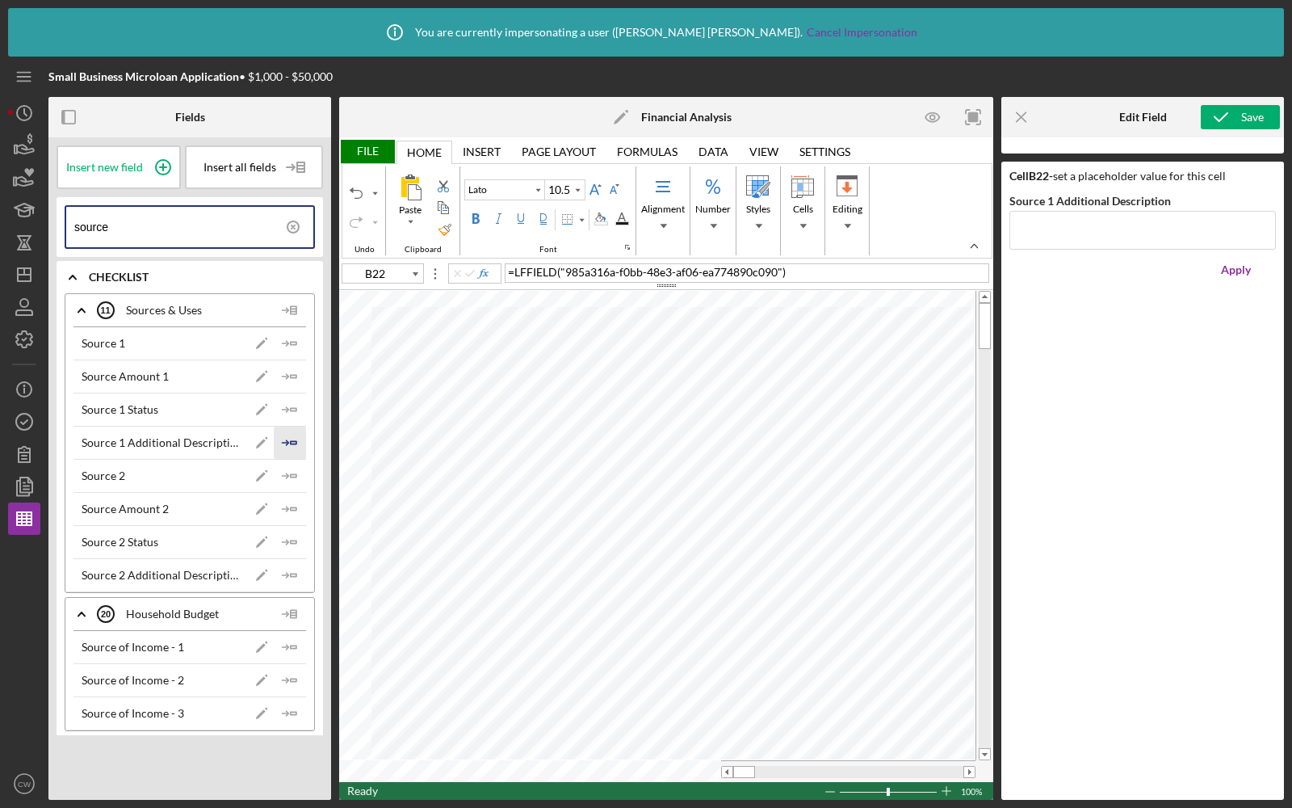
type input "Calibri"
type input "11"
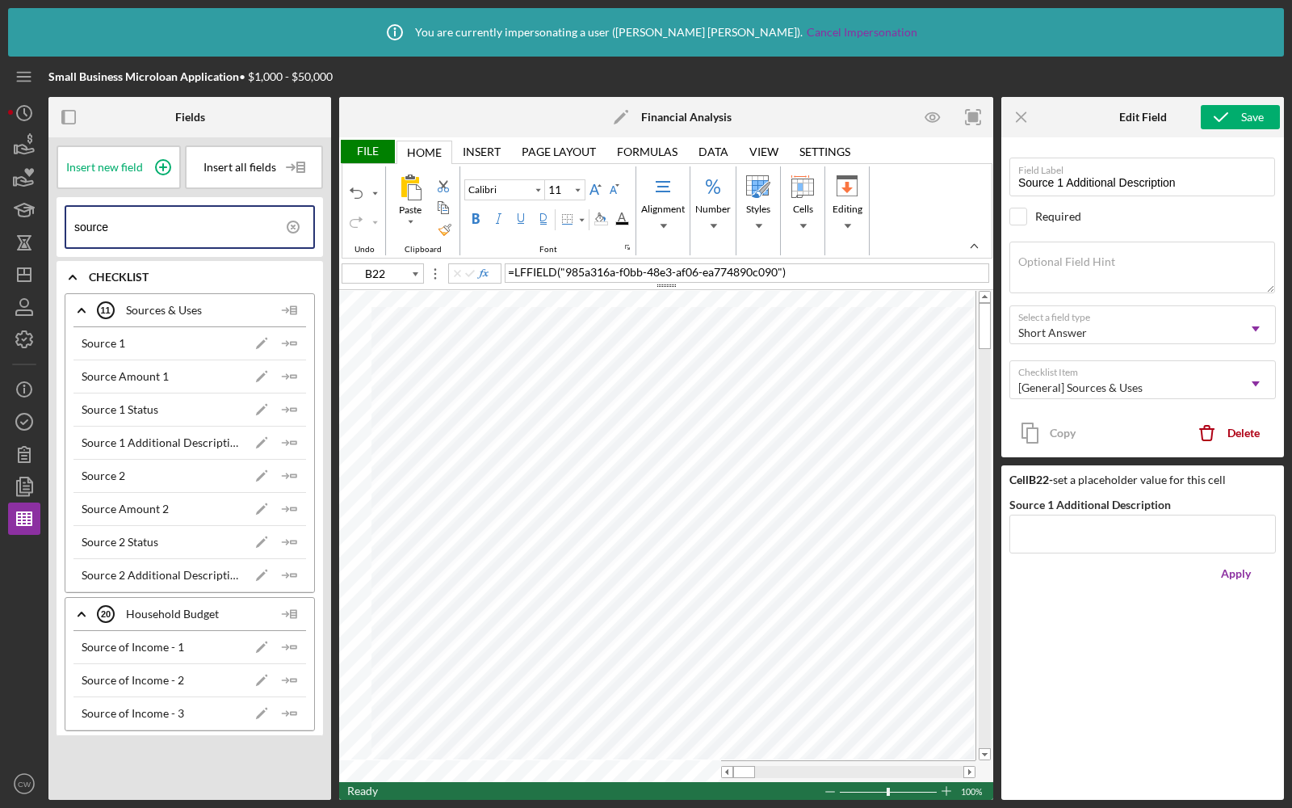
type input "Lato"
type input "10.5"
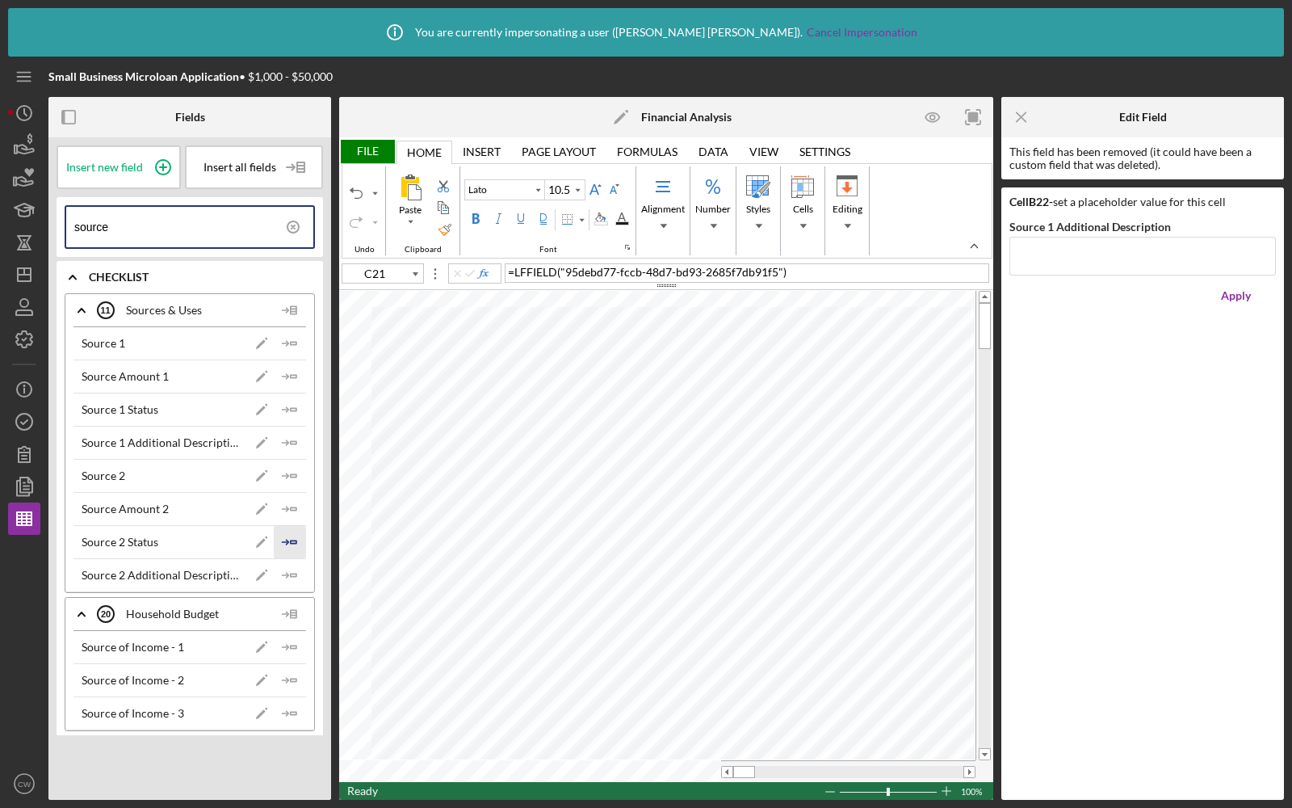
click at [287, 534] on icon "Icon/Insert Field" at bounding box center [290, 542] width 32 height 32
type input "C22"
type input "Calibri"
type input "11"
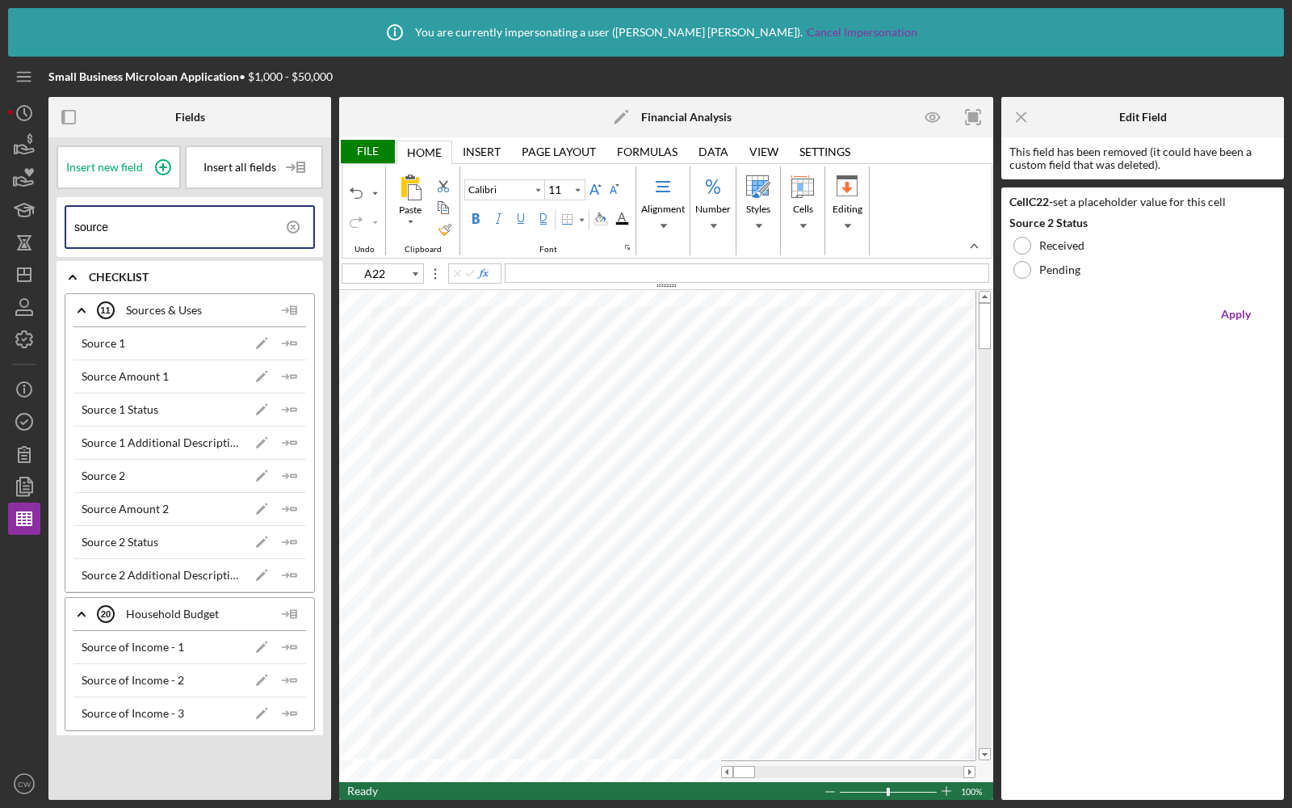
type input "C22"
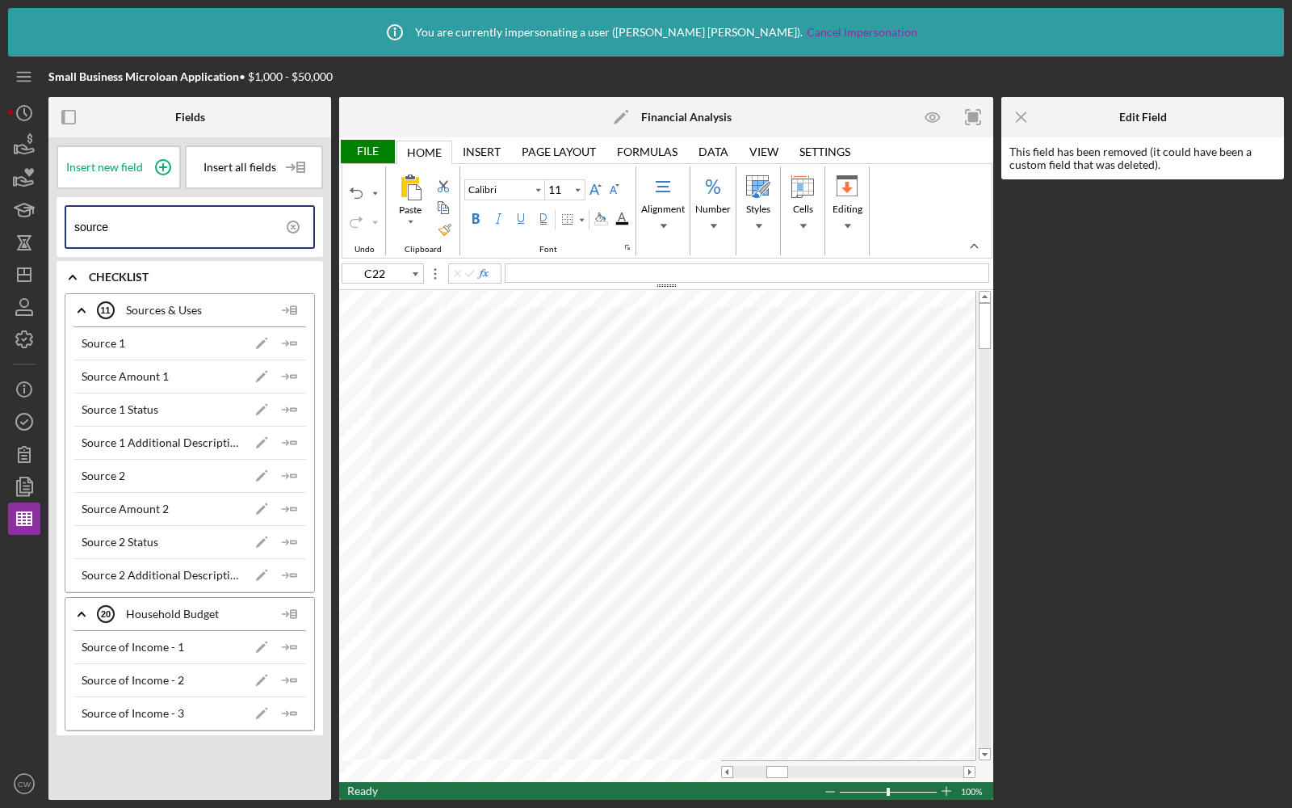
type input "Lato"
type input "10.5"
type input "A27"
click at [366, 158] on div "File" at bounding box center [367, 151] width 56 height 23
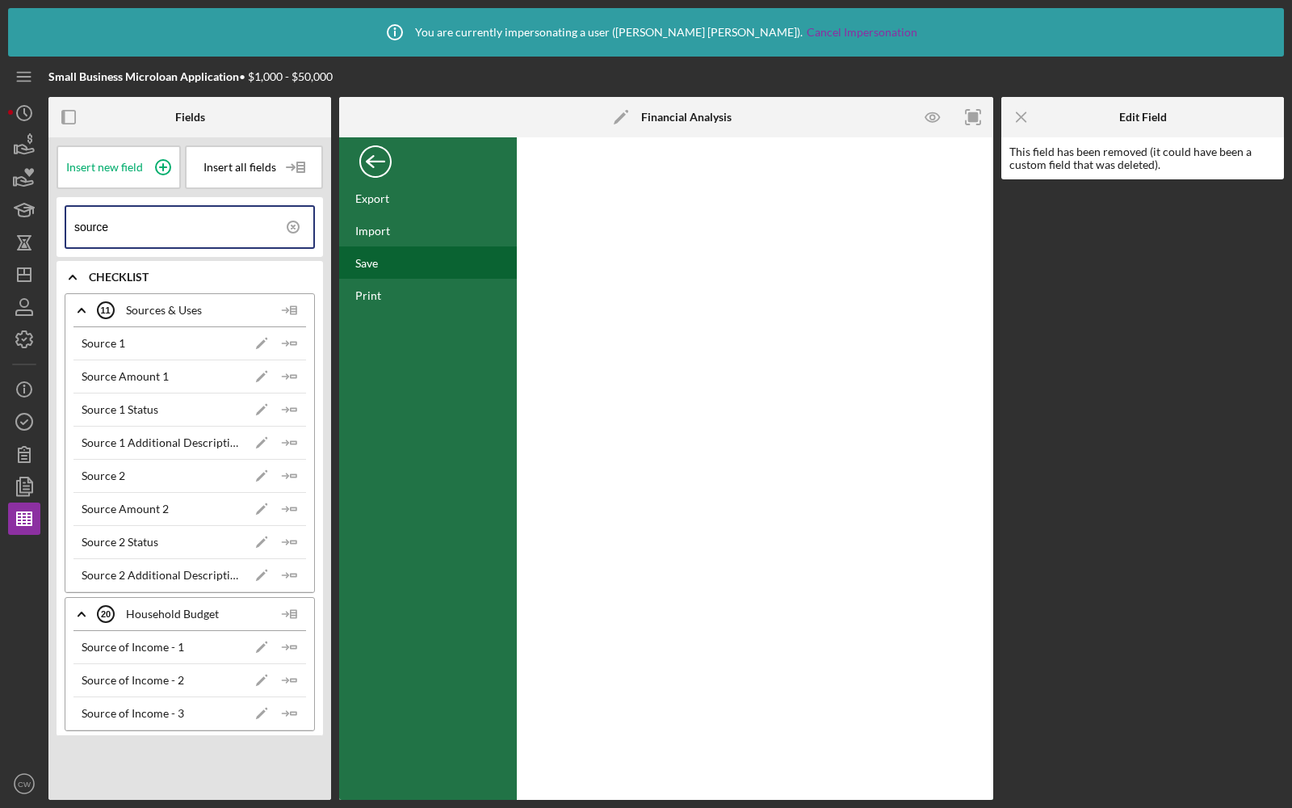
click at [365, 262] on div "Save" at bounding box center [366, 263] width 23 height 14
click at [381, 156] on div "Back" at bounding box center [375, 157] width 32 height 32
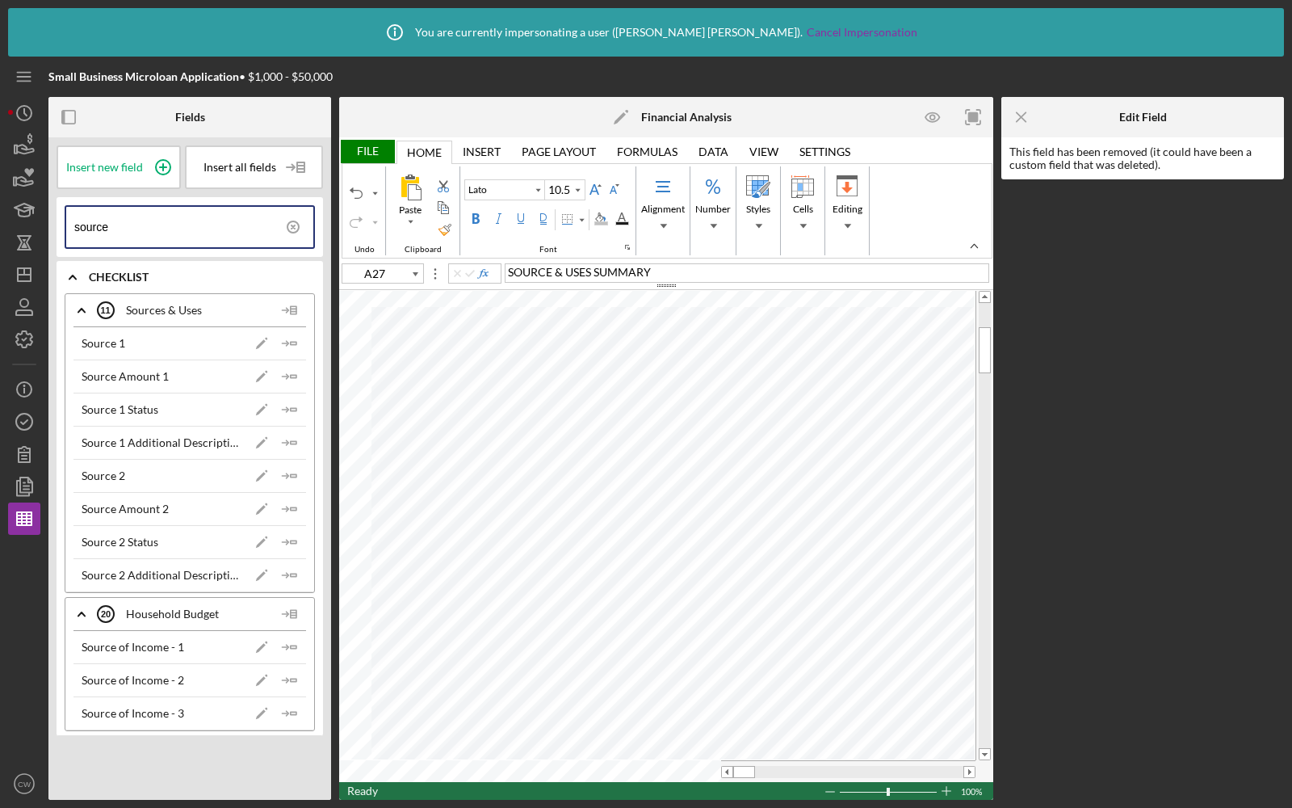
click at [389, 157] on div "File" at bounding box center [367, 151] width 56 height 23
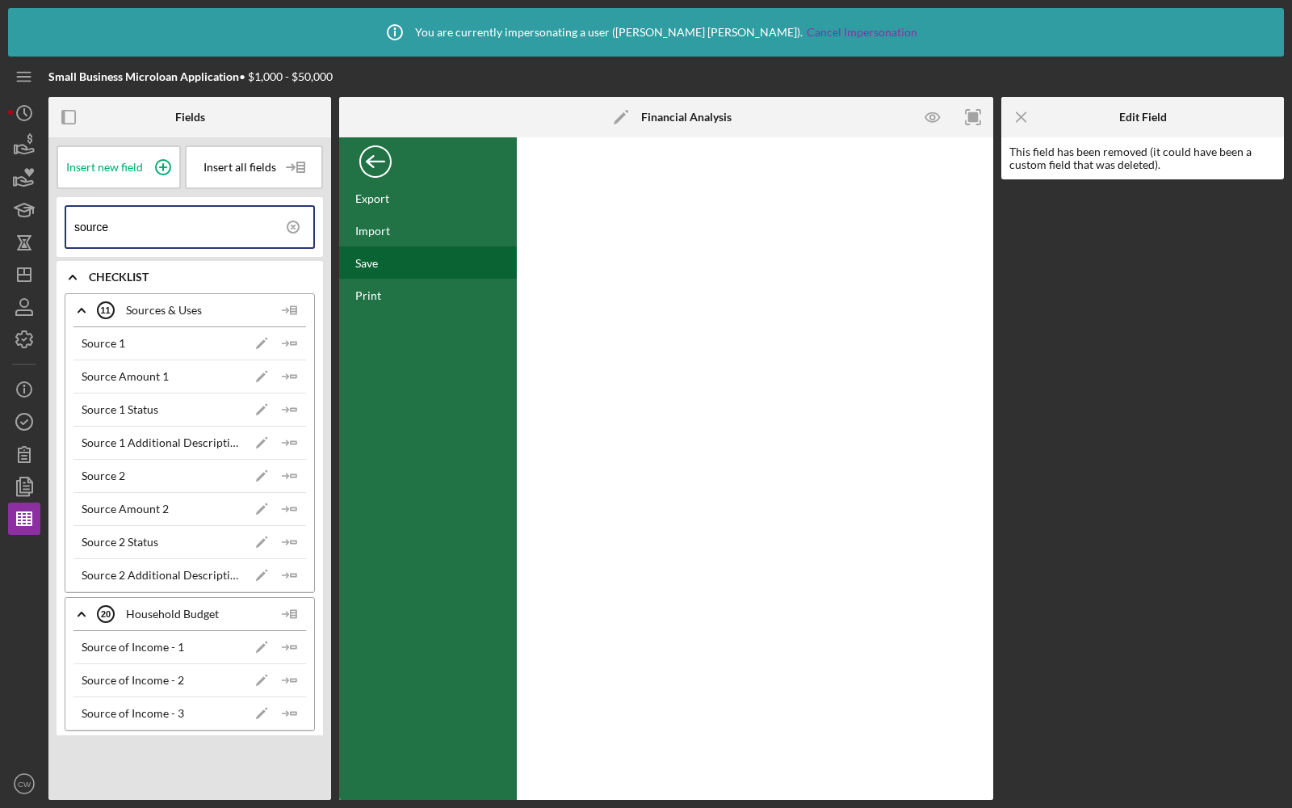
click at [397, 258] on div "Save" at bounding box center [428, 262] width 178 height 32
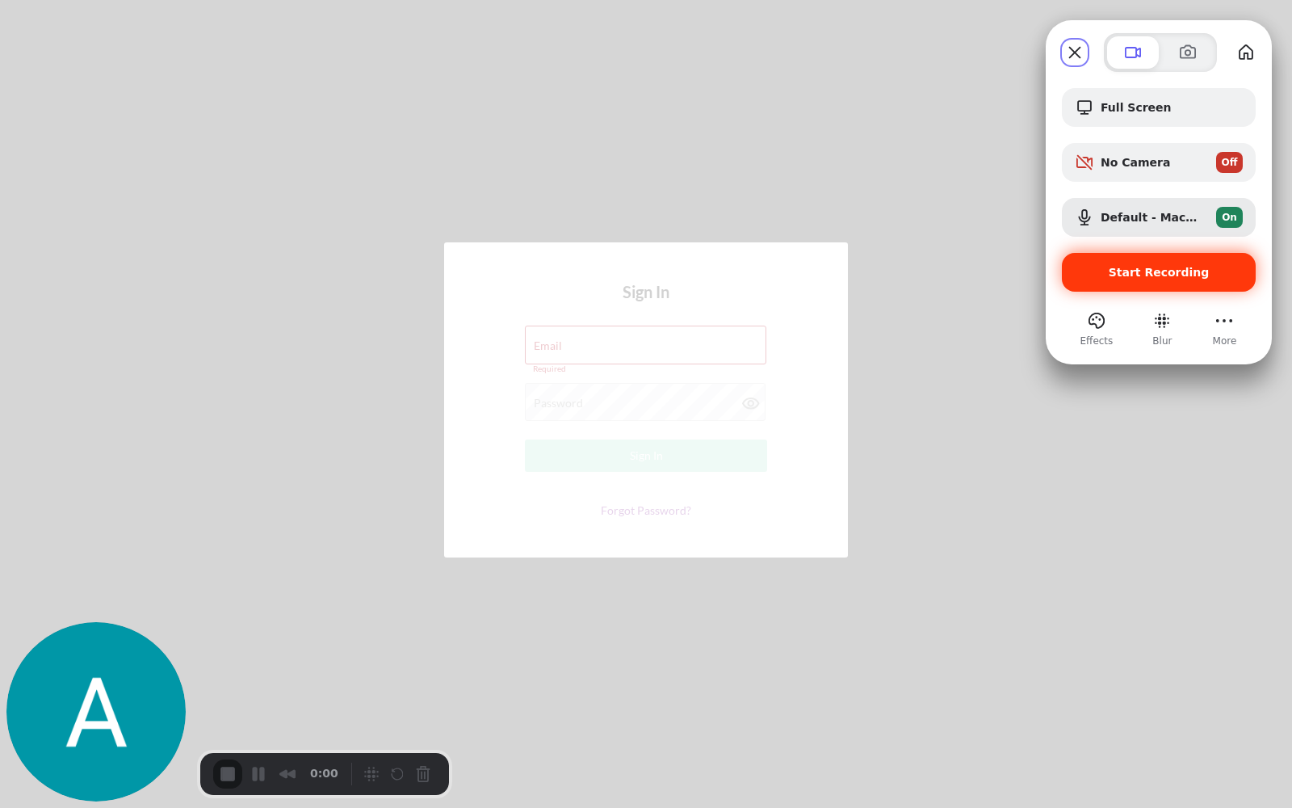
click at [1108, 280] on div "Start Recording" at bounding box center [1159, 272] width 194 height 39
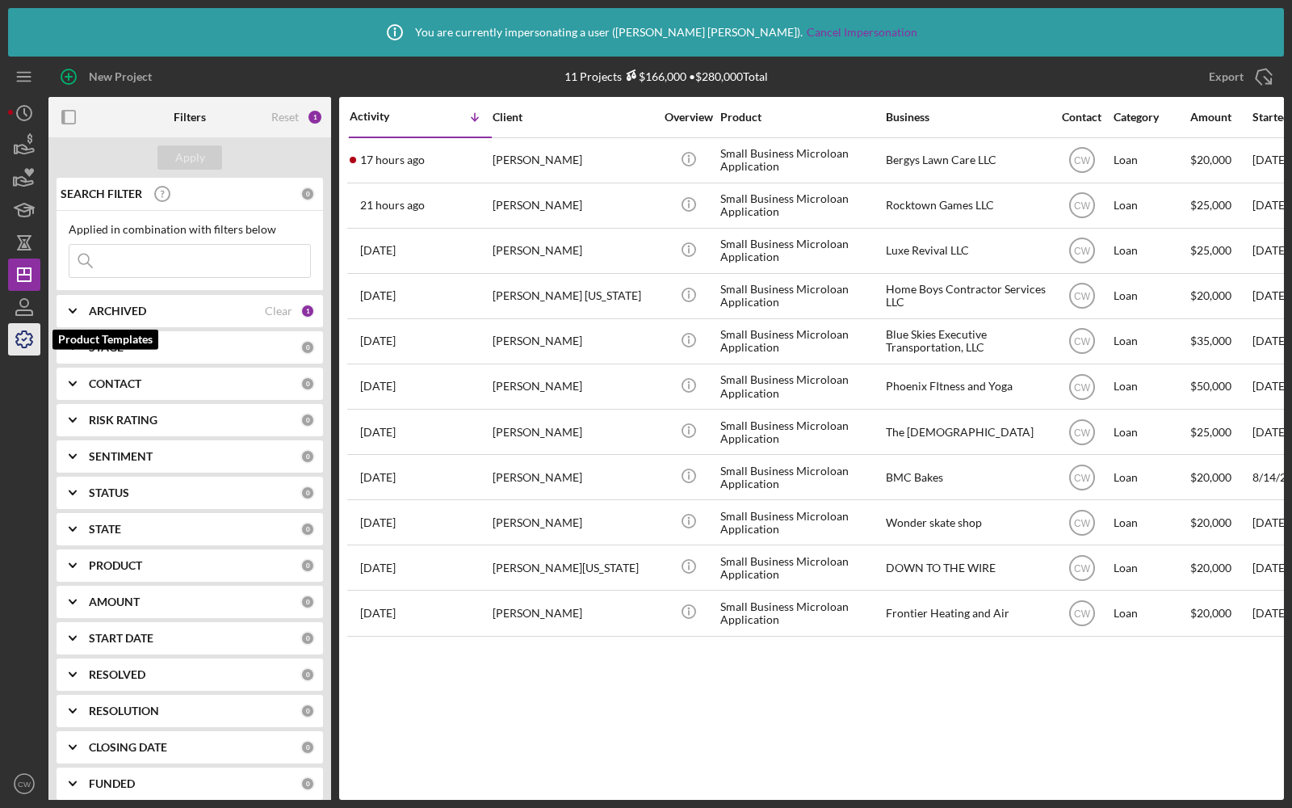
click at [26, 334] on icon "button" at bounding box center [24, 339] width 40 height 40
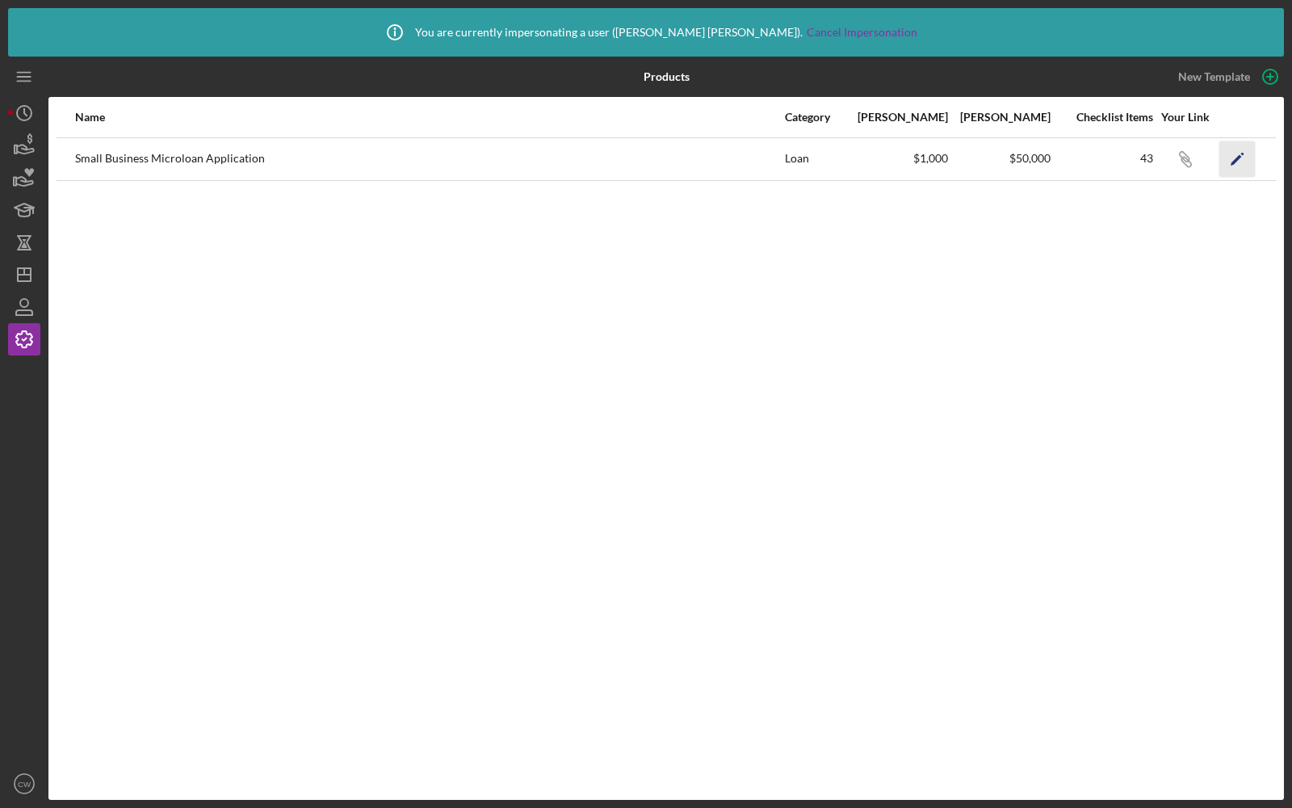
click at [1224, 151] on icon "Icon/Edit" at bounding box center [1237, 159] width 36 height 36
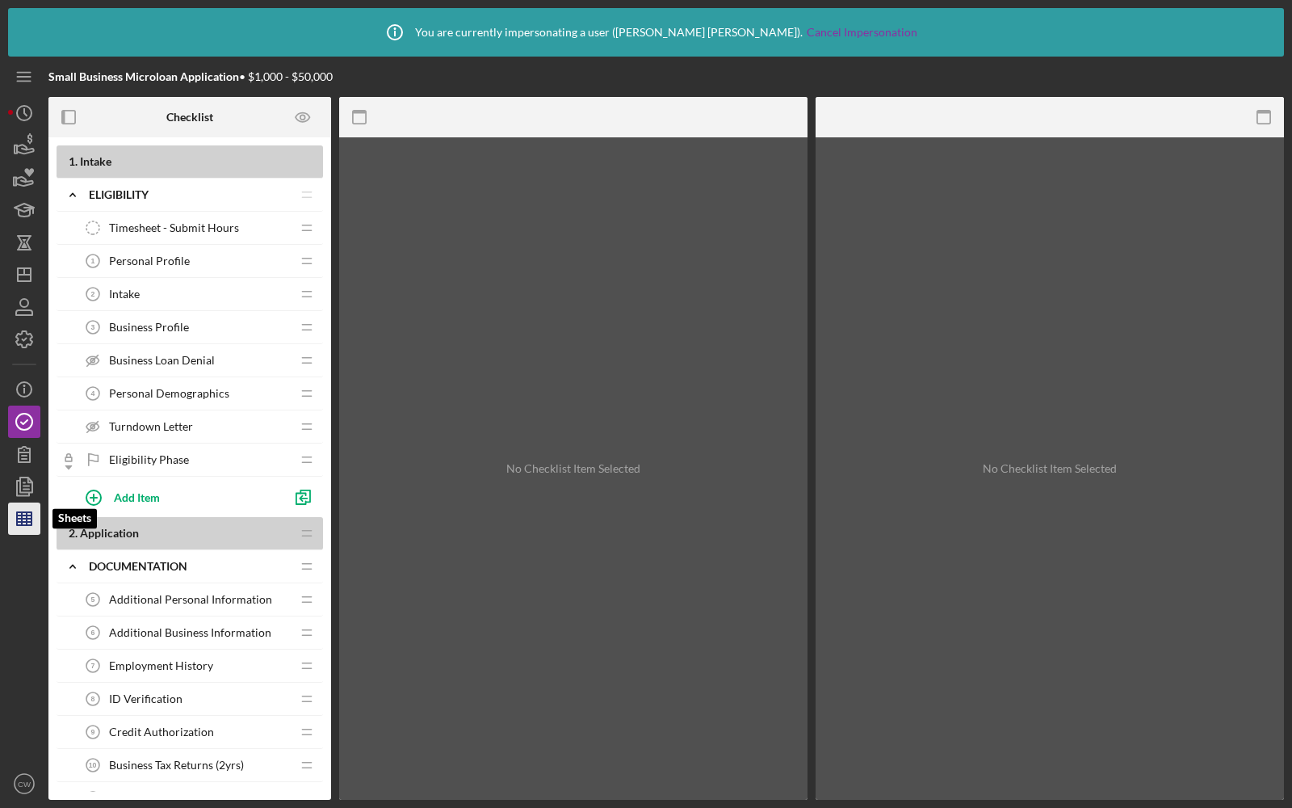
click at [22, 517] on line "button" at bounding box center [22, 518] width 0 height 13
